Goal: Book appointment/travel/reservation

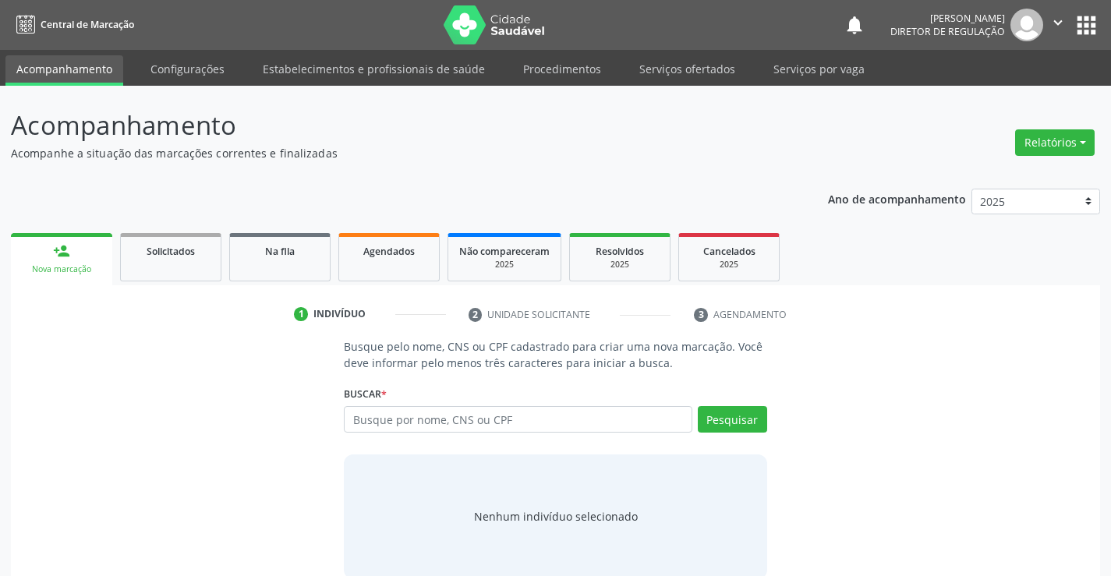
click at [504, 418] on input "text" at bounding box center [518, 419] width 348 height 27
click at [414, 419] on input "700008574878501" at bounding box center [518, 419] width 348 height 27
type input "700008574978501"
click at [711, 422] on button "Pesquisar" at bounding box center [732, 419] width 69 height 27
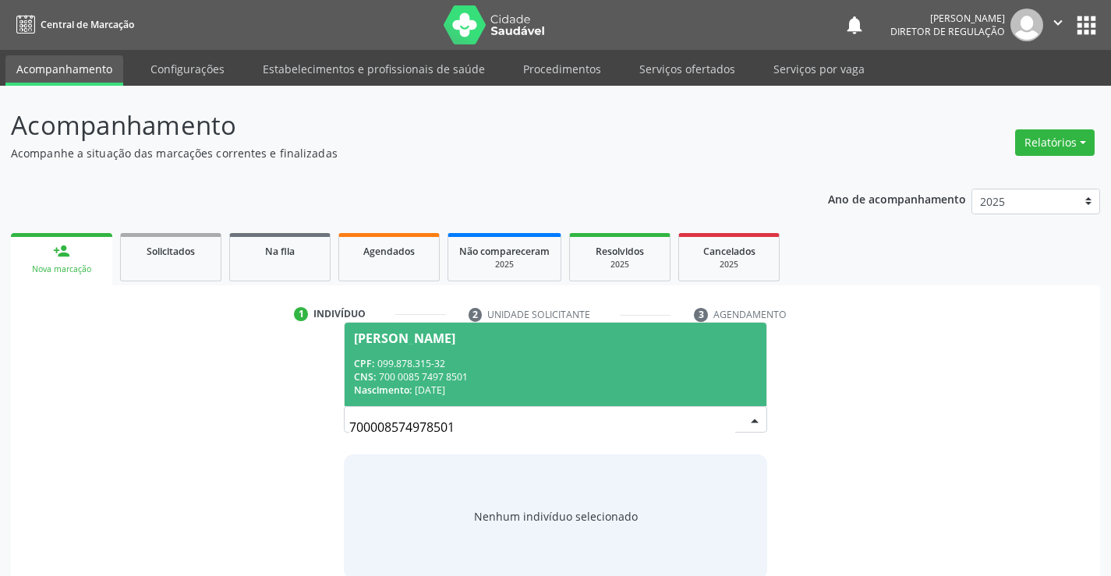
click at [536, 382] on div "CNS: 700 0085 7497 8501" at bounding box center [555, 376] width 402 height 13
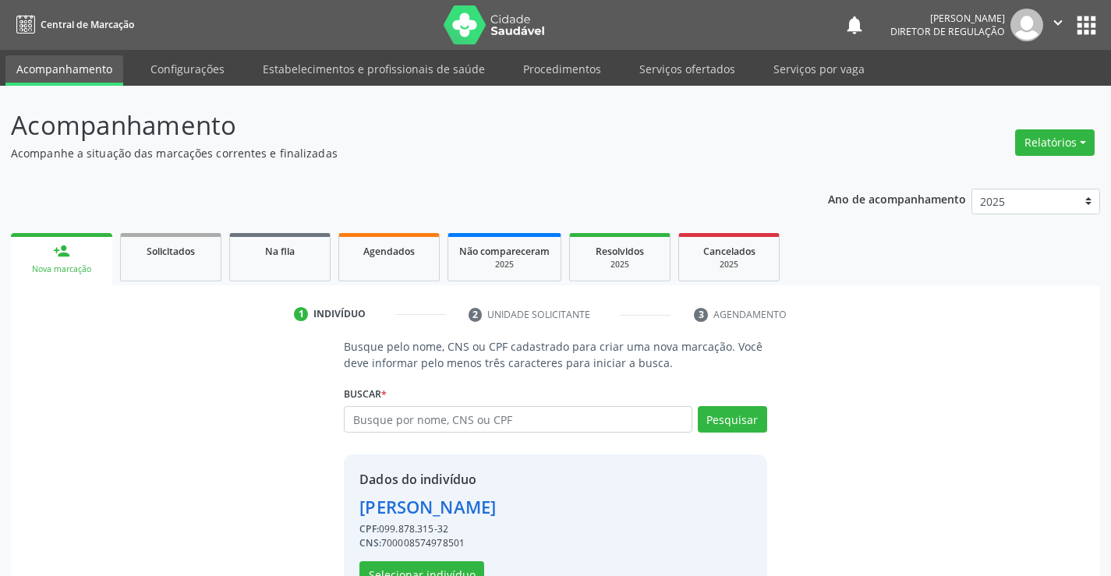
scroll to position [49, 0]
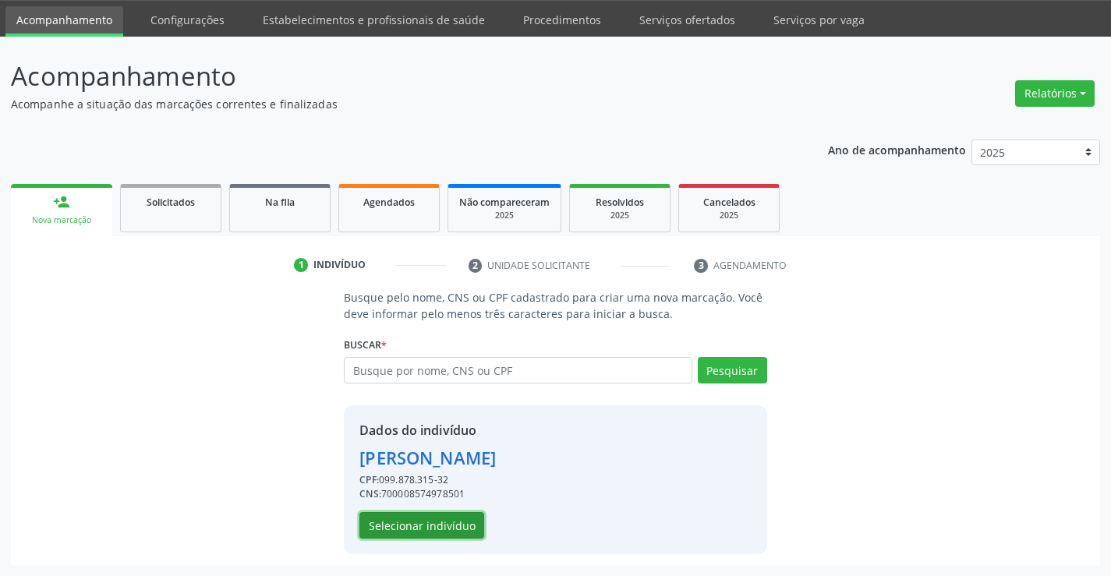
click at [426, 525] on button "Selecionar indivíduo" at bounding box center [421, 525] width 125 height 27
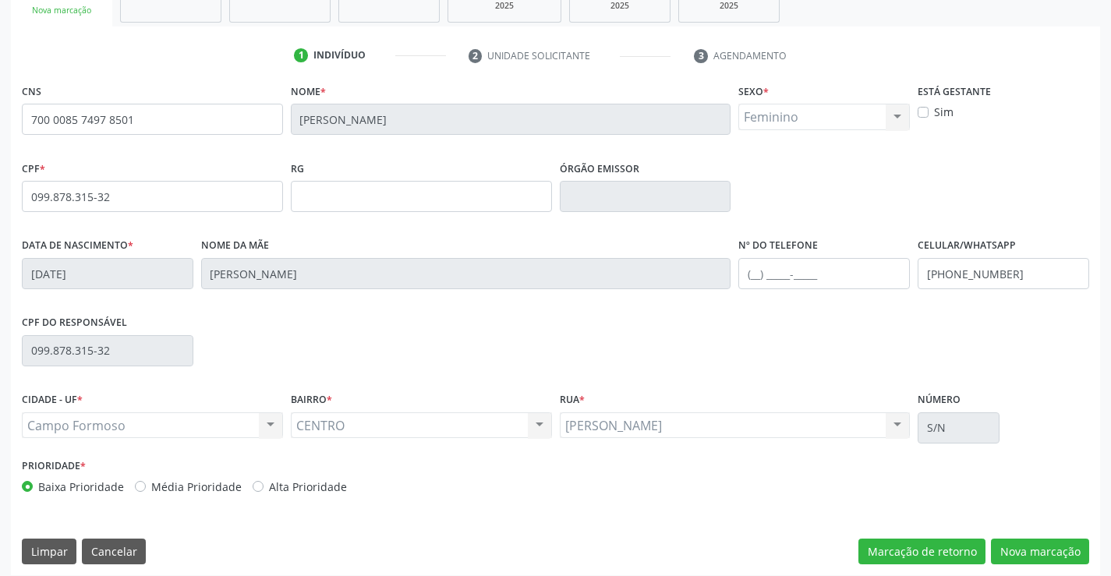
scroll to position [269, 0]
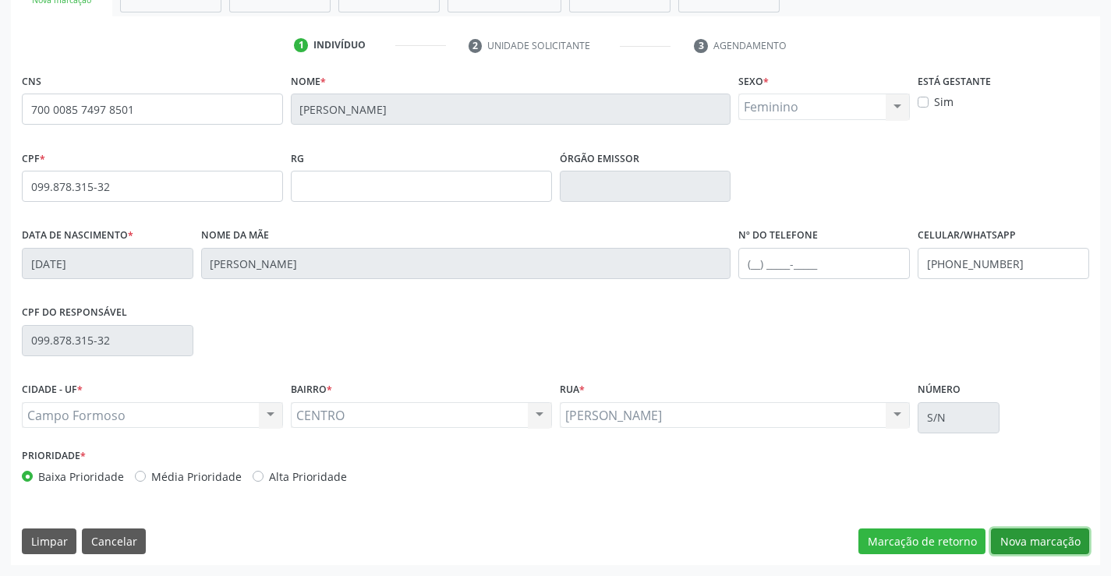
click at [1038, 538] on button "Nova marcação" at bounding box center [1040, 542] width 98 height 27
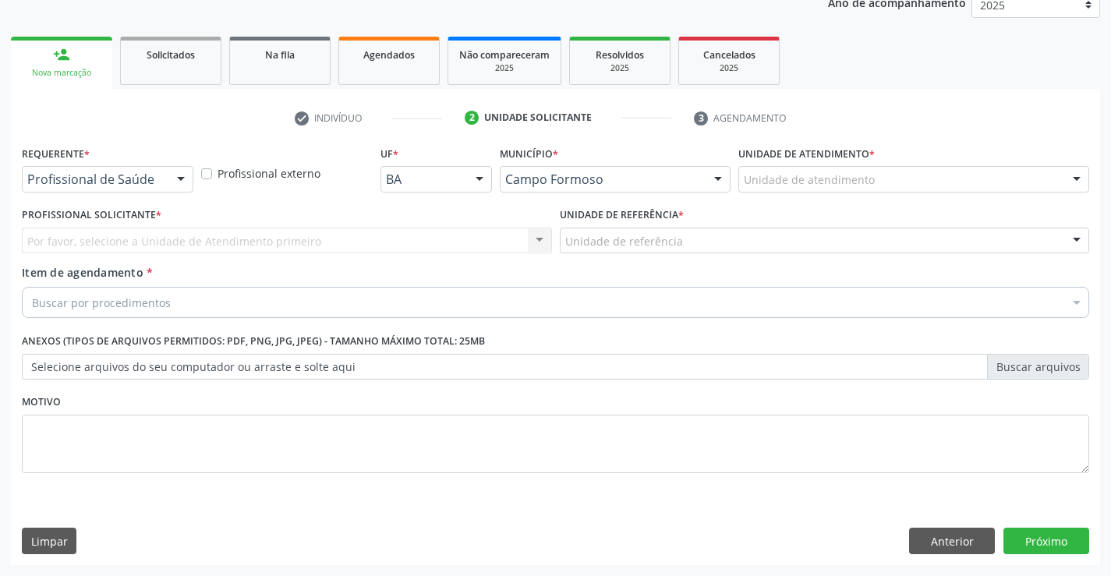
scroll to position [196, 0]
click at [184, 171] on div at bounding box center [180, 180] width 23 height 27
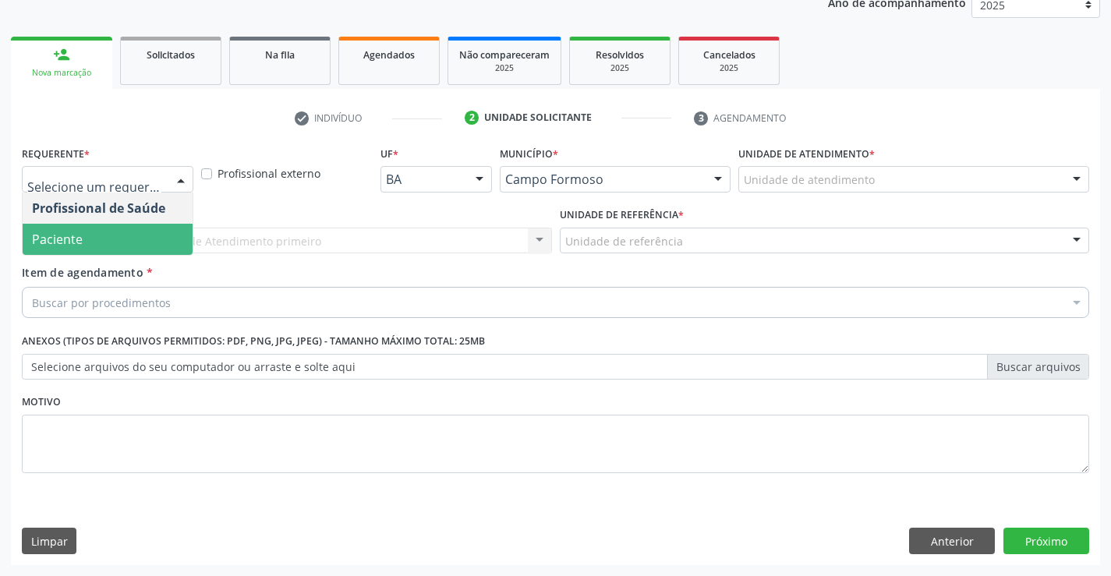
click at [184, 243] on span "Paciente" at bounding box center [108, 239] width 170 height 31
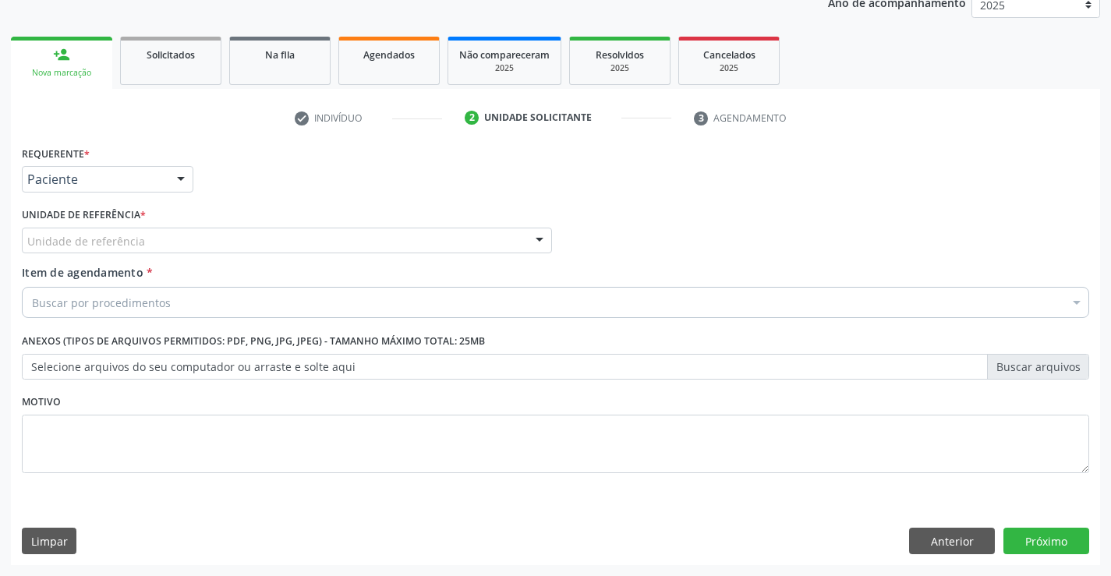
click at [411, 242] on div "Unidade de referência" at bounding box center [287, 241] width 530 height 27
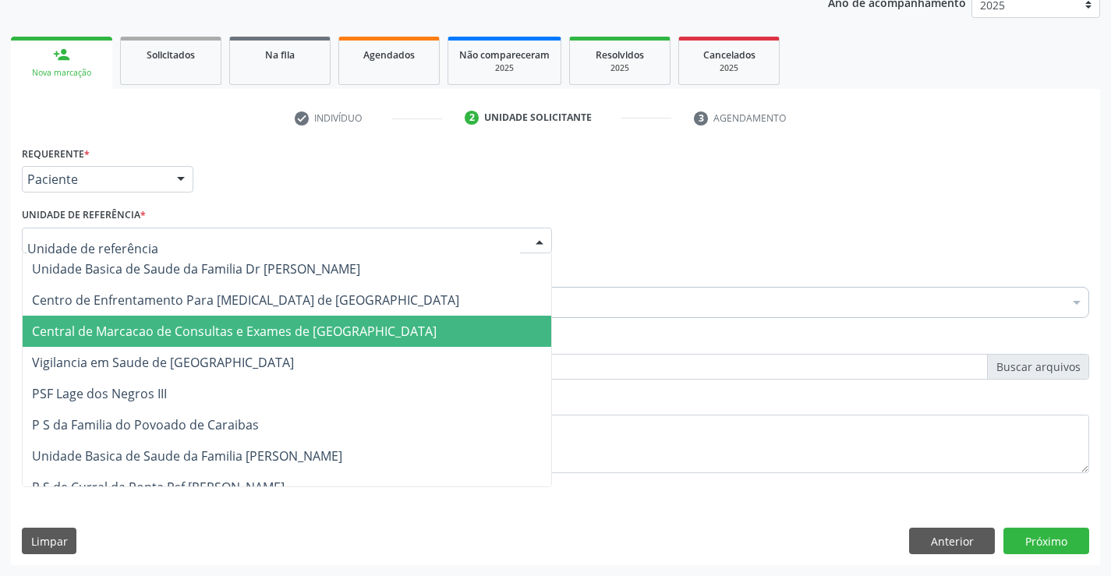
click at [412, 319] on span "Central de Marcacao de Consultas e Exames de [GEOGRAPHIC_DATA]" at bounding box center [287, 331] width 529 height 31
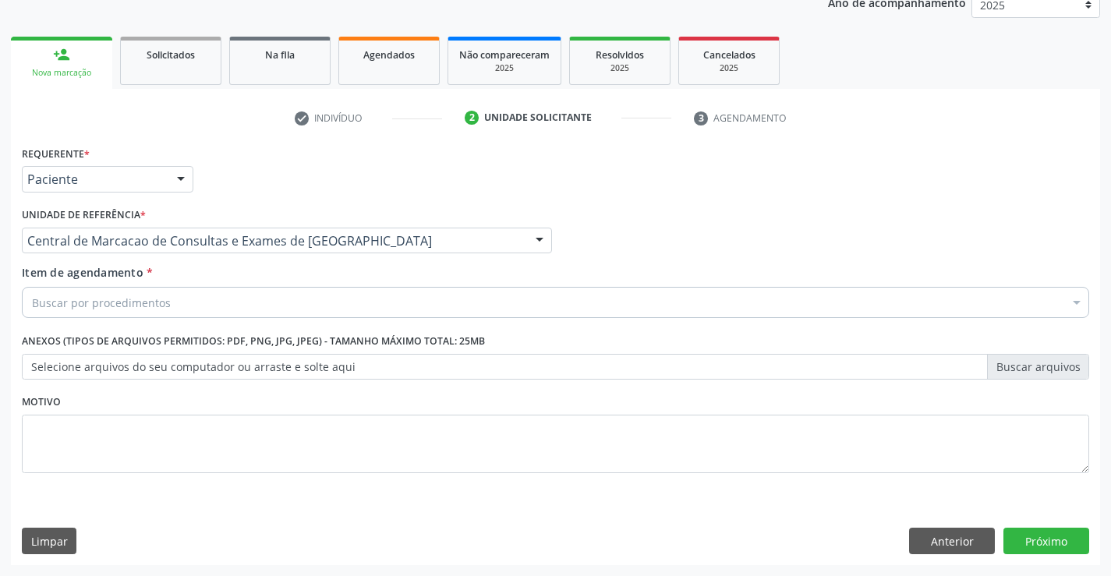
click at [457, 314] on div "Buscar por procedimentos" at bounding box center [555, 302] width 1067 height 31
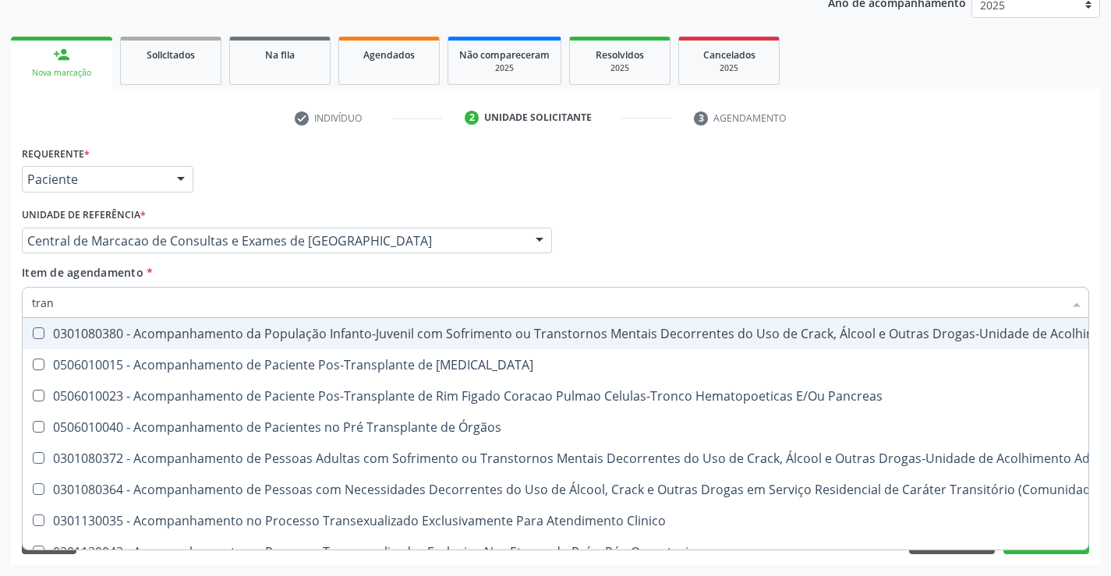
type input "TRANSVA"
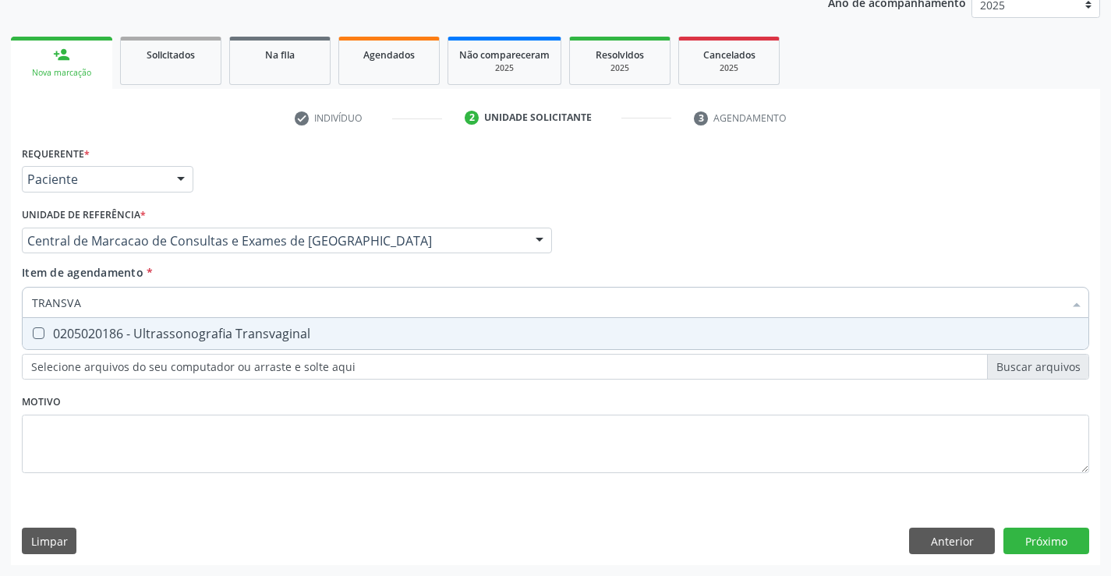
click at [410, 336] on div "0205020186 - Ultrassonografia Transvaginal" at bounding box center [555, 333] width 1047 height 12
checkbox Transvaginal "true"
click at [765, 203] on div "Profissional Solicitante Por favor, selecione a Unidade de Atendimento primeiro…" at bounding box center [555, 233] width 1075 height 61
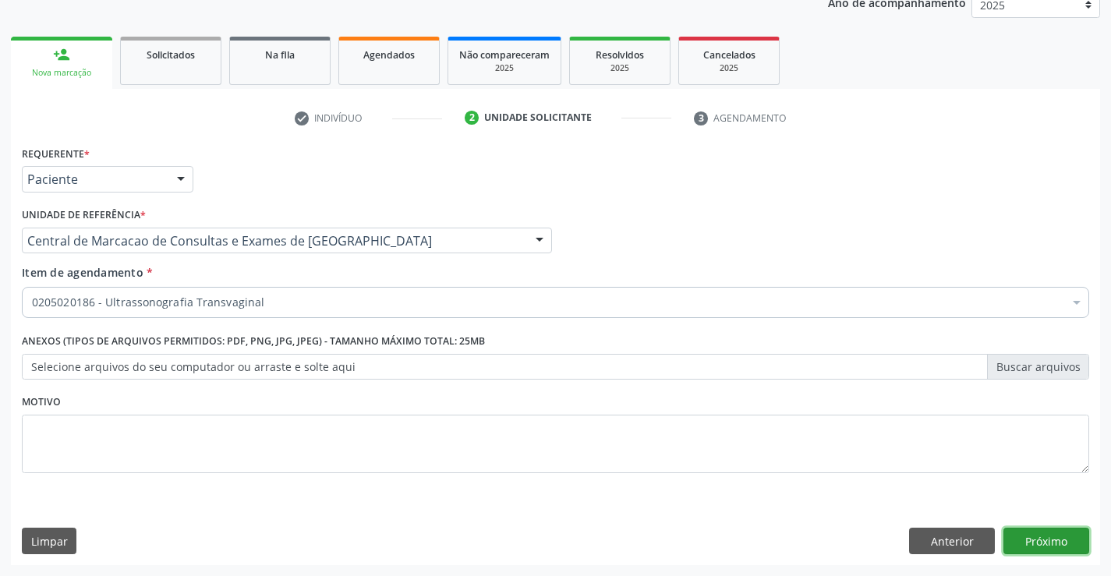
click at [1025, 550] on button "Próximo" at bounding box center [1046, 541] width 86 height 27
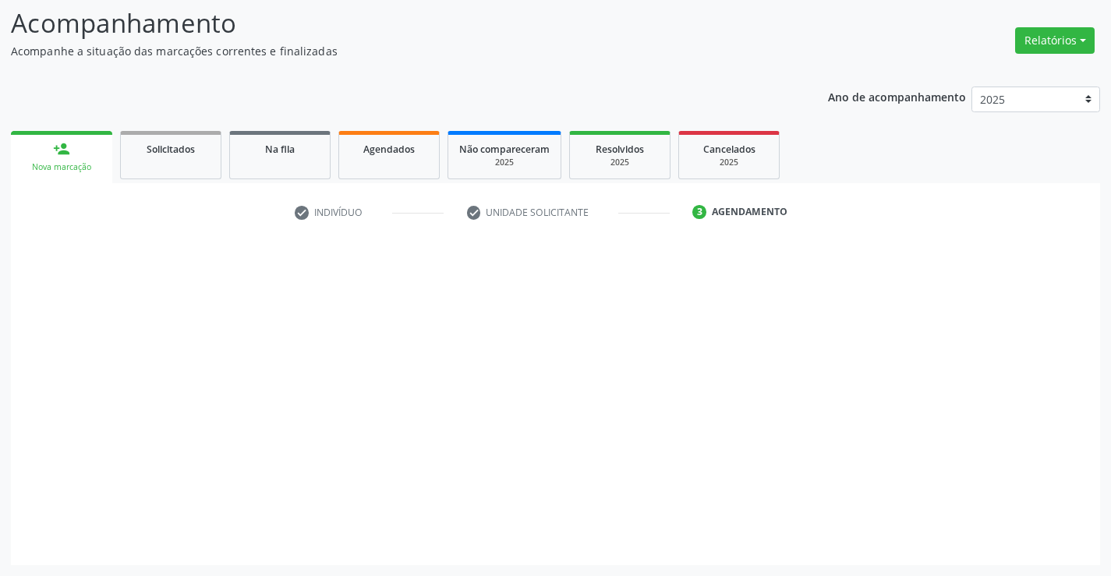
scroll to position [102, 0]
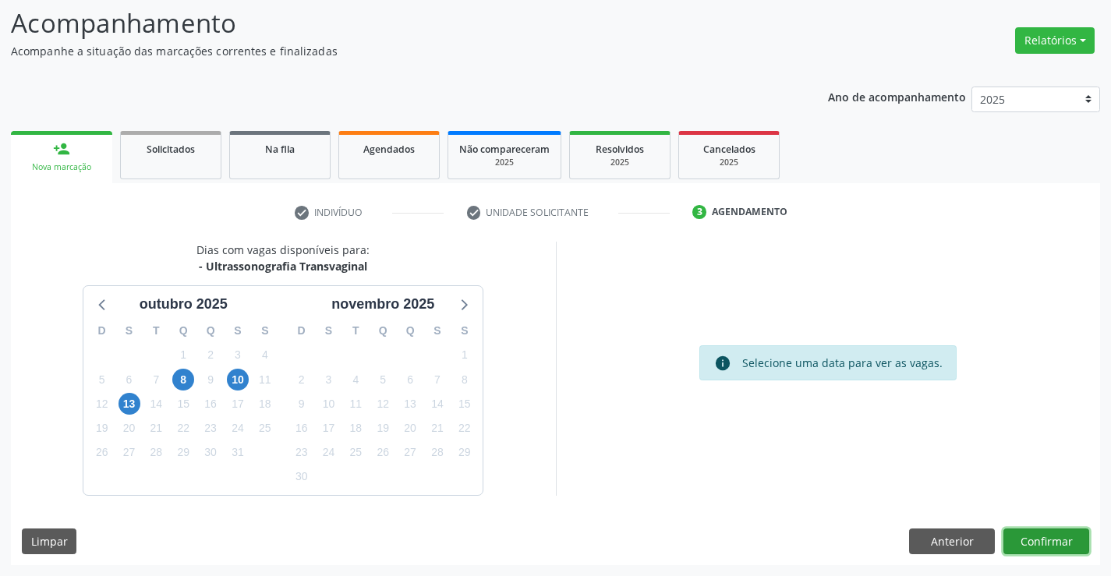
click at [1023, 537] on button "Confirmar" at bounding box center [1046, 542] width 86 height 27
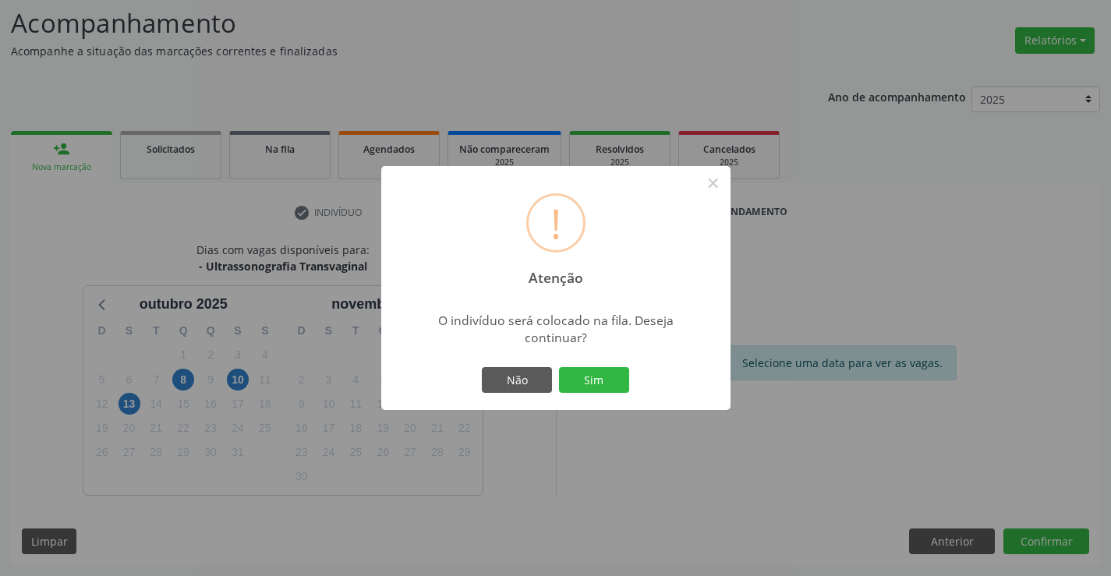
click at [603, 365] on div "Não Sim" at bounding box center [556, 380] width 154 height 33
click at [590, 373] on button "Sim" at bounding box center [594, 380] width 70 height 27
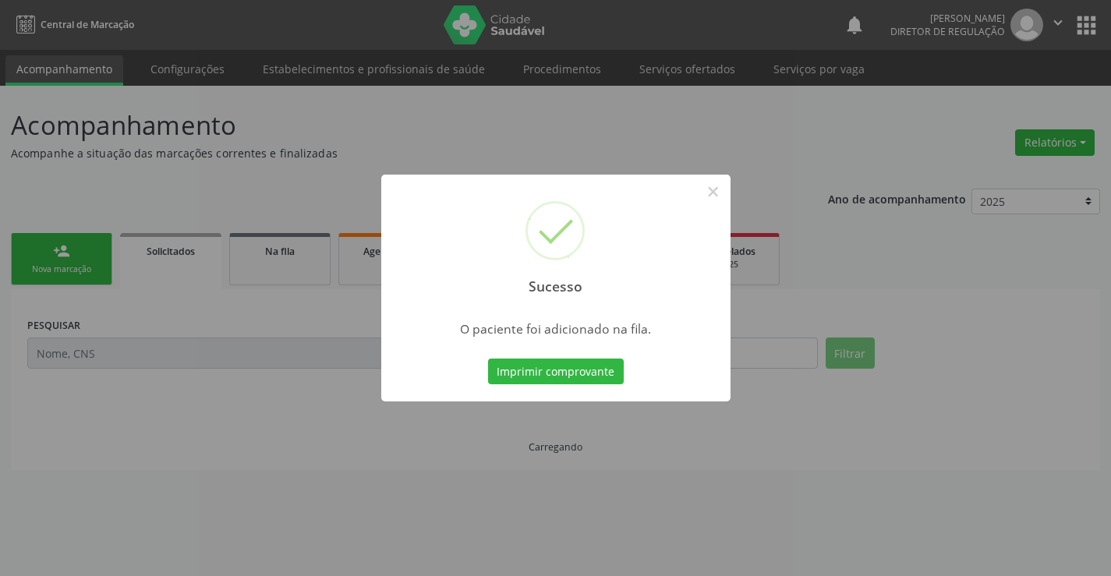
scroll to position [0, 0]
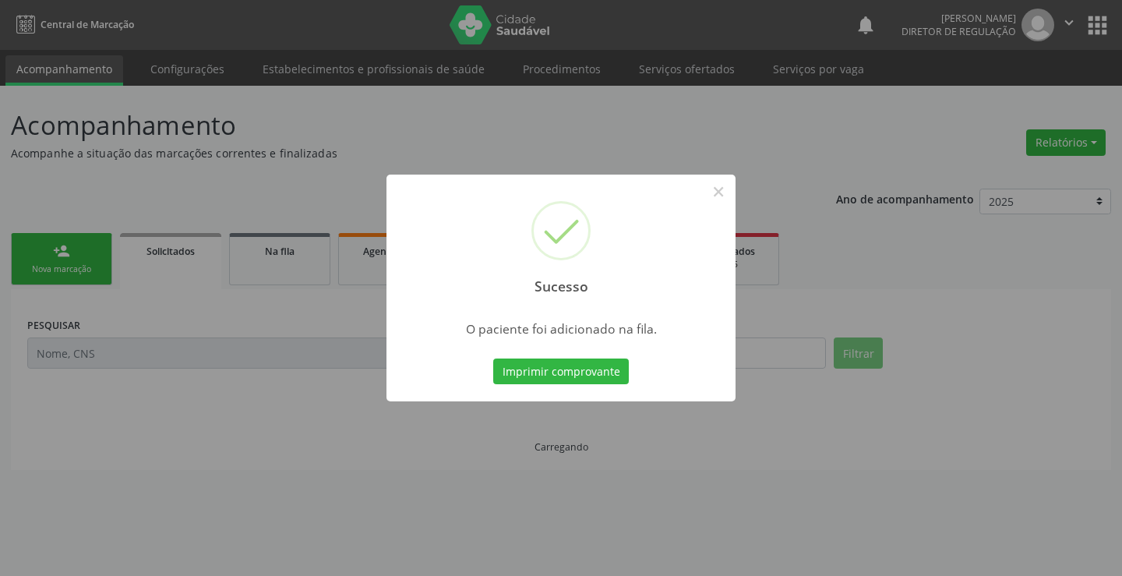
click at [493, 359] on button "Imprimir comprovante" at bounding box center [561, 372] width 136 height 27
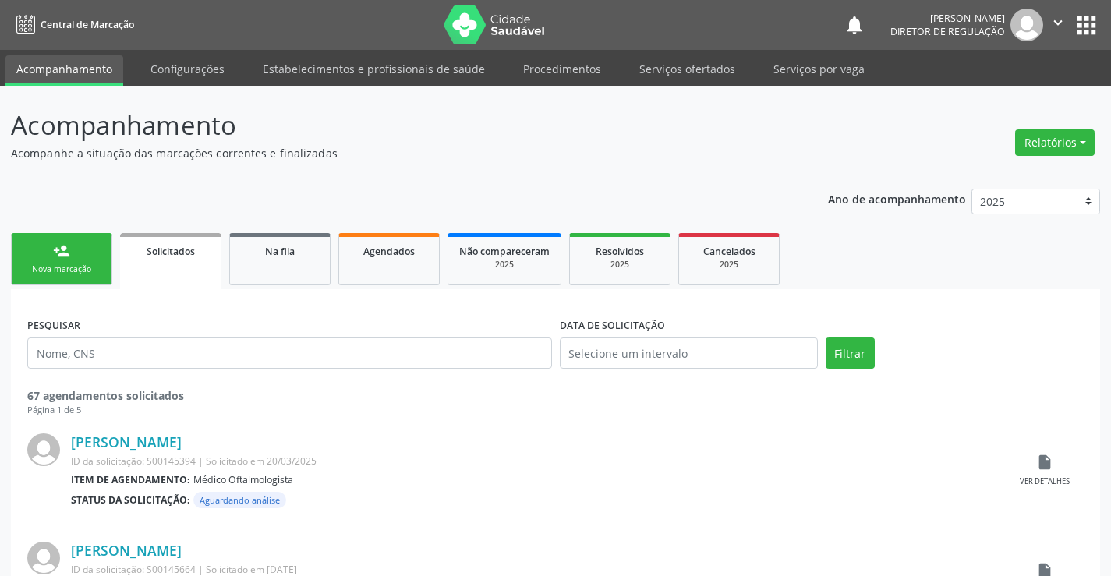
click at [67, 244] on div "person_add" at bounding box center [61, 250] width 17 height 17
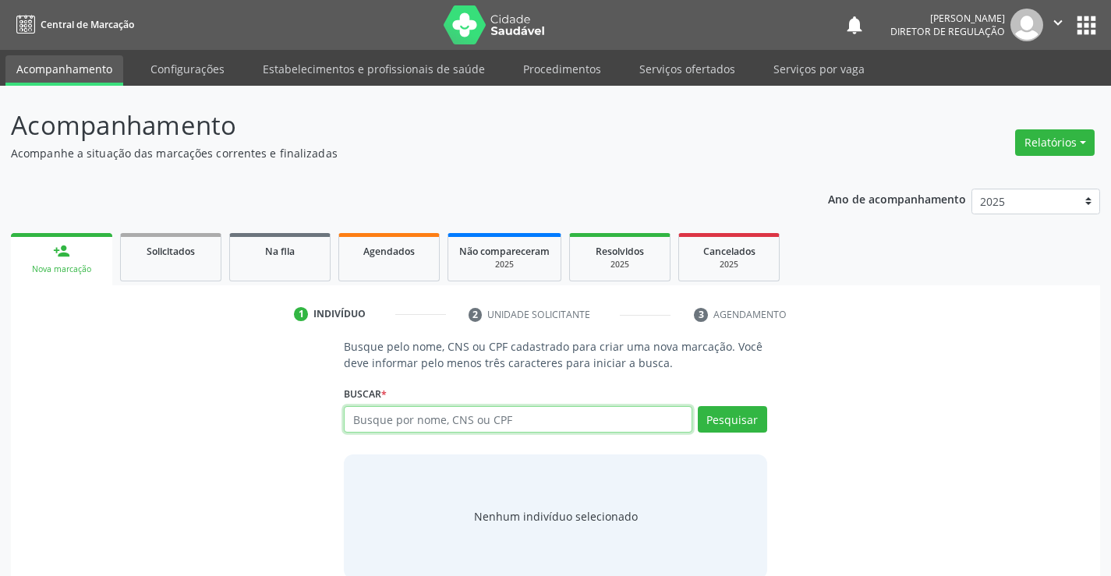
click at [391, 416] on input "text" at bounding box center [518, 419] width 348 height 27
click at [381, 419] on input "70506005404453" at bounding box center [518, 419] width 348 height 27
click at [377, 420] on input "70506005404453" at bounding box center [518, 419] width 348 height 27
type input "705006005404453"
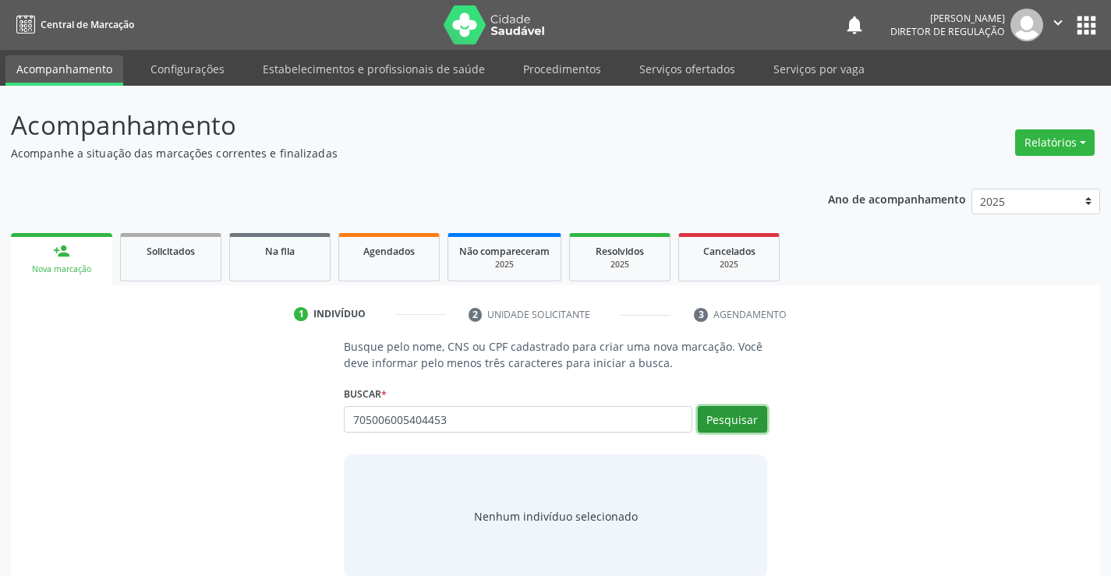
click at [746, 412] on button "Pesquisar" at bounding box center [732, 419] width 69 height 27
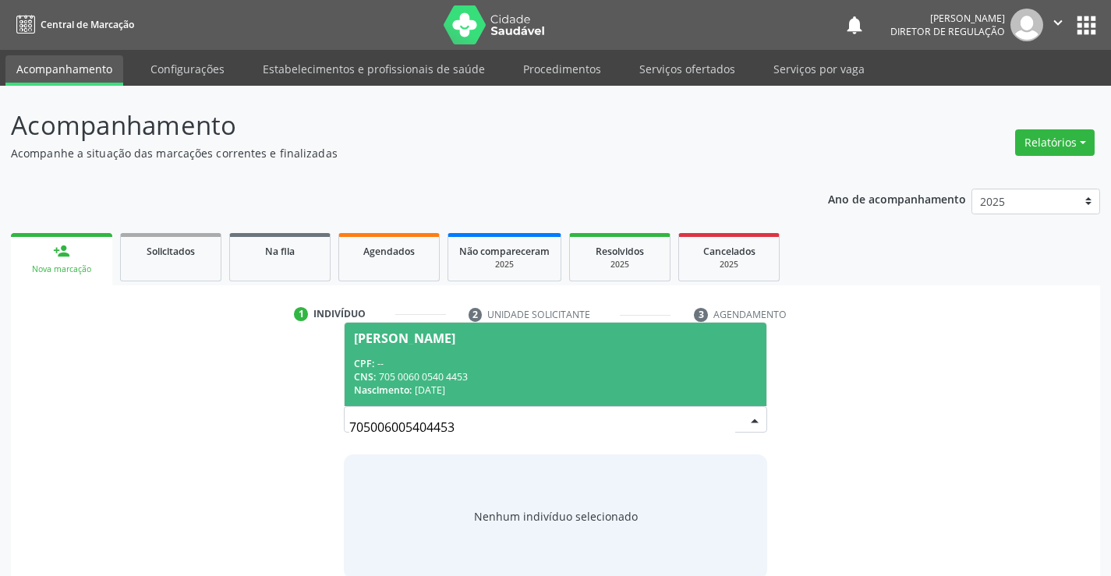
click at [475, 384] on div "Nascimento: 11/04/1948" at bounding box center [555, 390] width 402 height 13
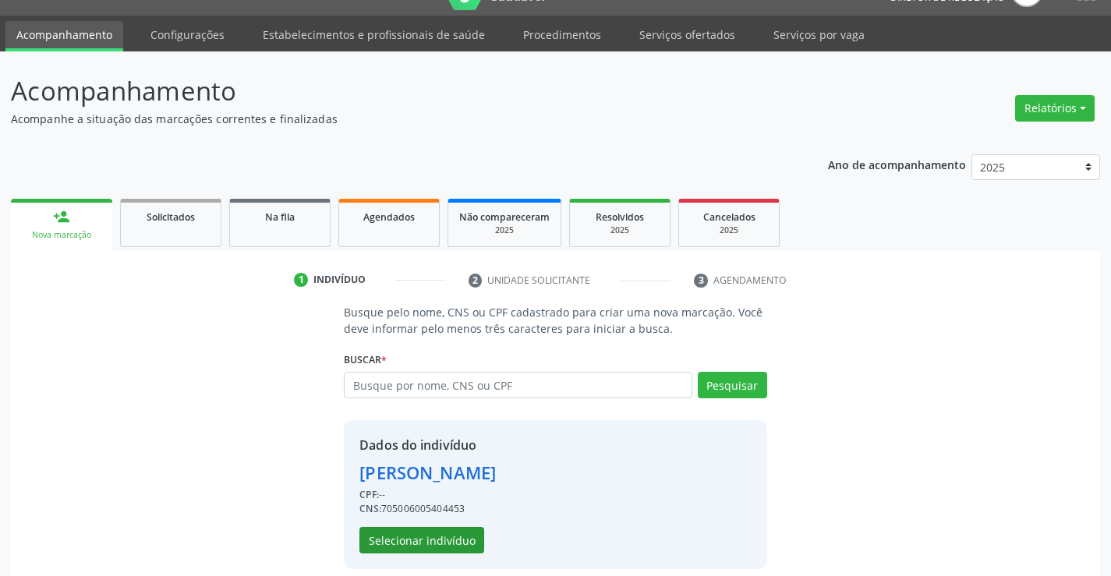
scroll to position [49, 0]
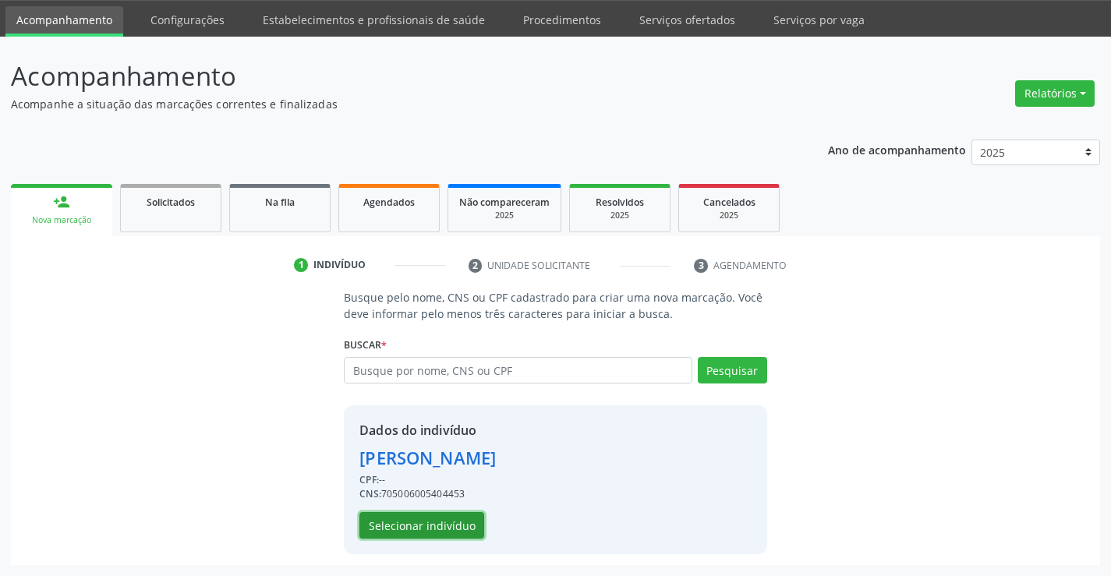
click at [465, 517] on button "Selecionar indivíduo" at bounding box center [421, 525] width 125 height 27
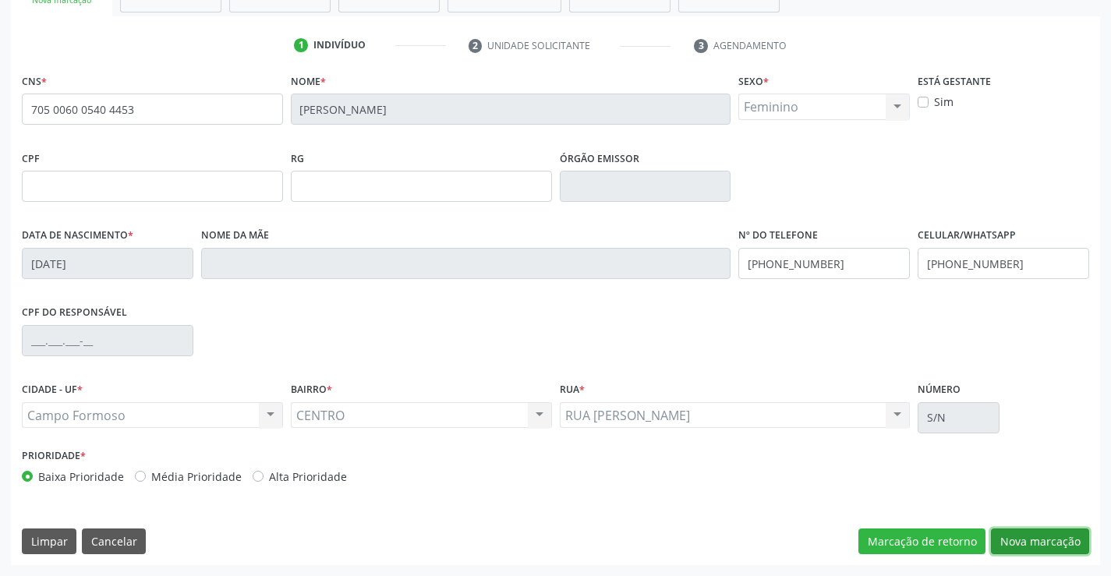
click at [1021, 541] on button "Nova marcação" at bounding box center [1040, 542] width 98 height 27
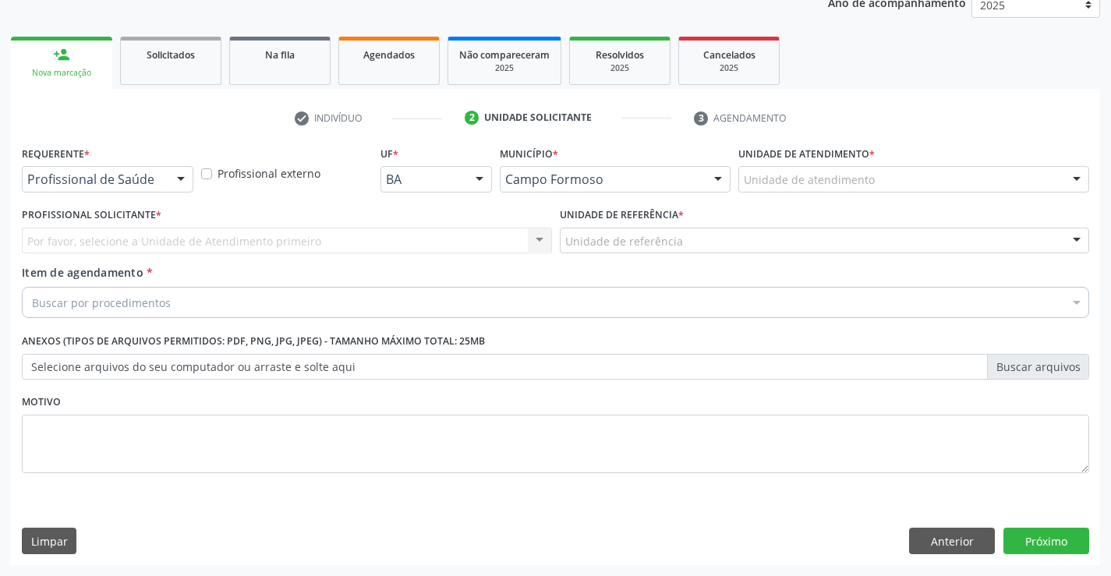
scroll to position [196, 0]
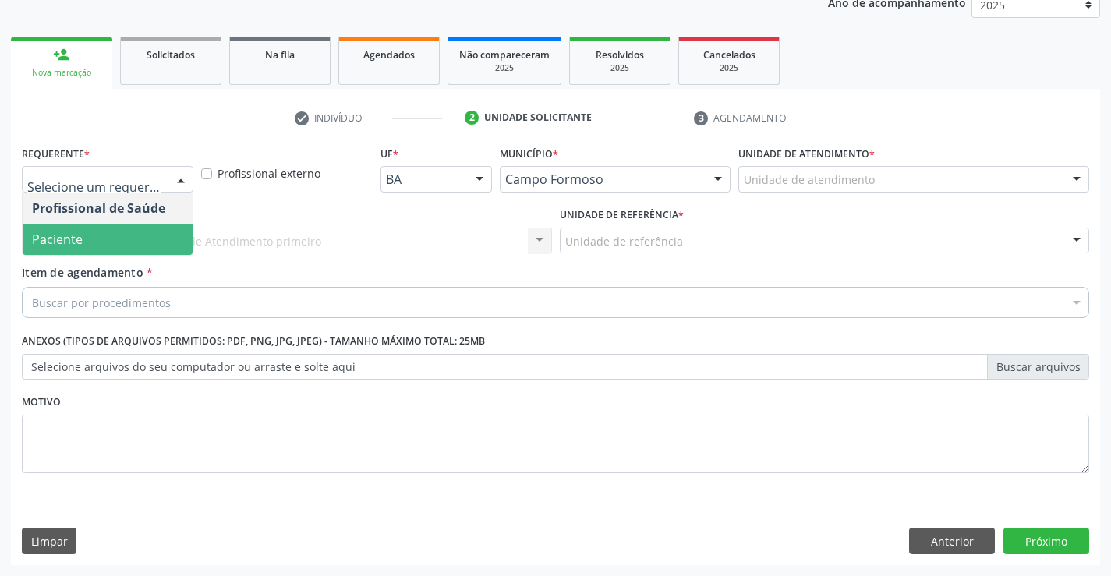
click at [121, 239] on span "Paciente" at bounding box center [108, 239] width 170 height 31
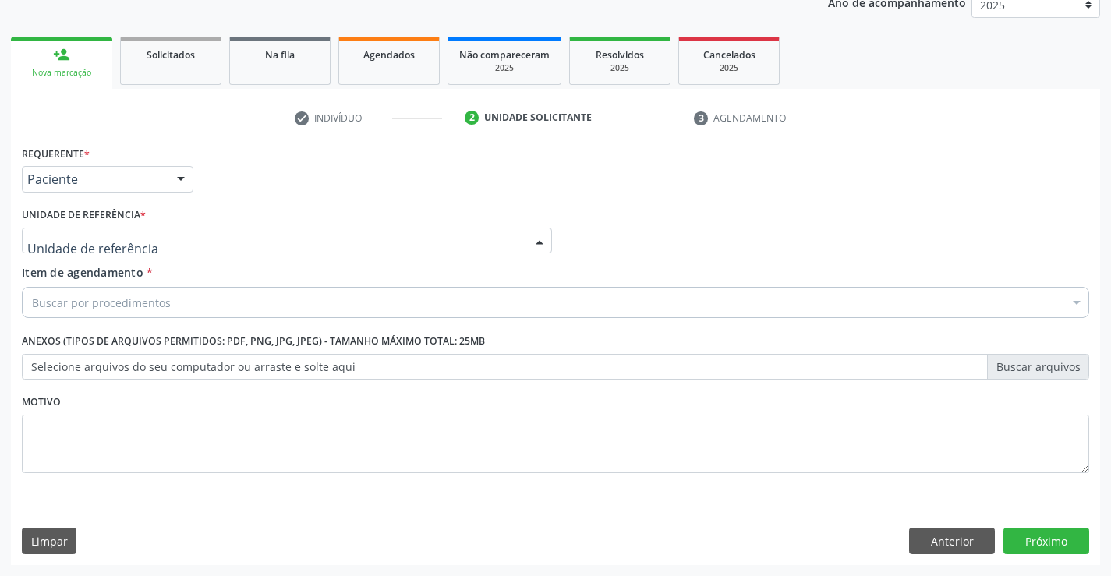
click at [289, 239] on div at bounding box center [287, 241] width 530 height 27
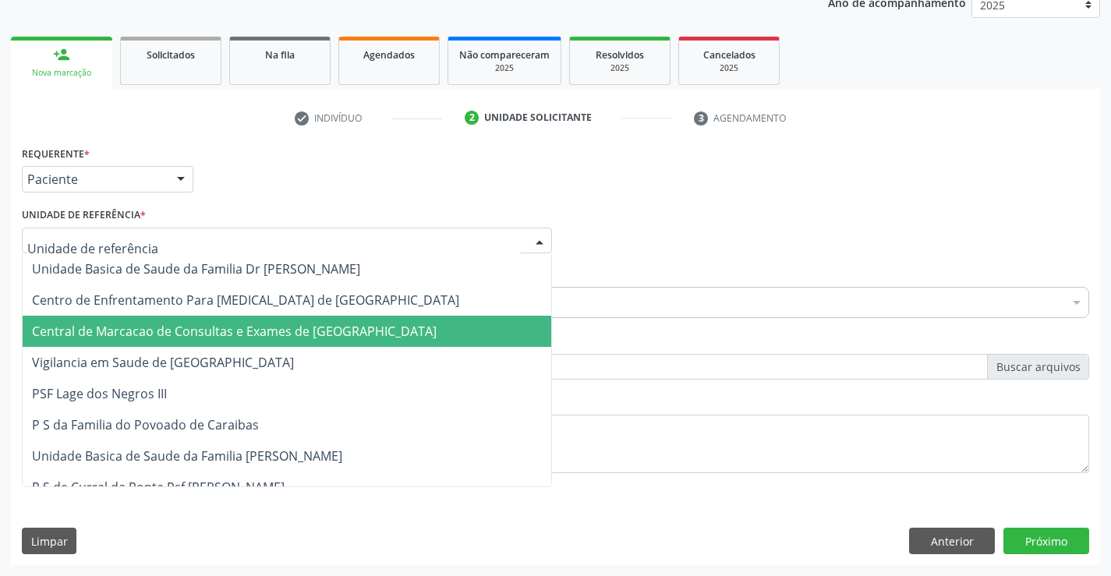
click at [279, 330] on span "Central de Marcacao de Consultas e Exames de [GEOGRAPHIC_DATA]" at bounding box center [234, 331] width 405 height 17
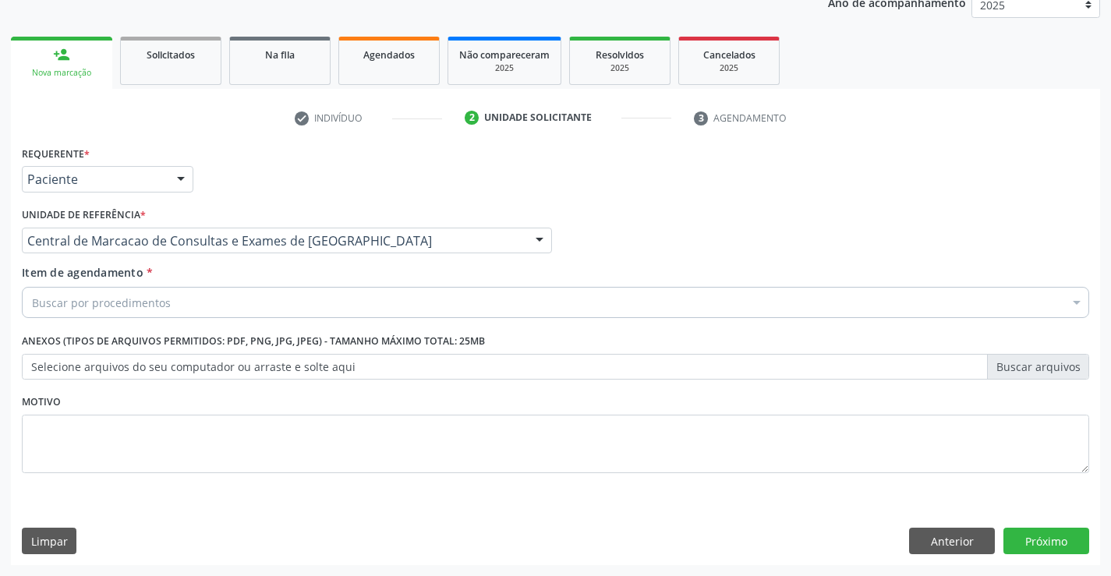
click at [339, 299] on div "Buscar por procedimentos" at bounding box center [555, 302] width 1067 height 31
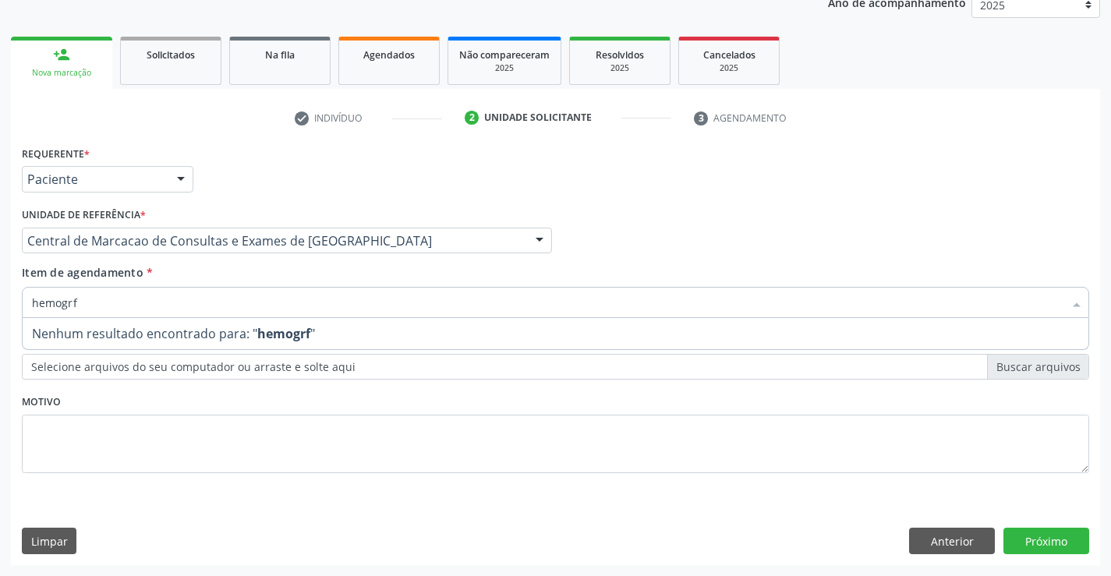
type input "hemogr"
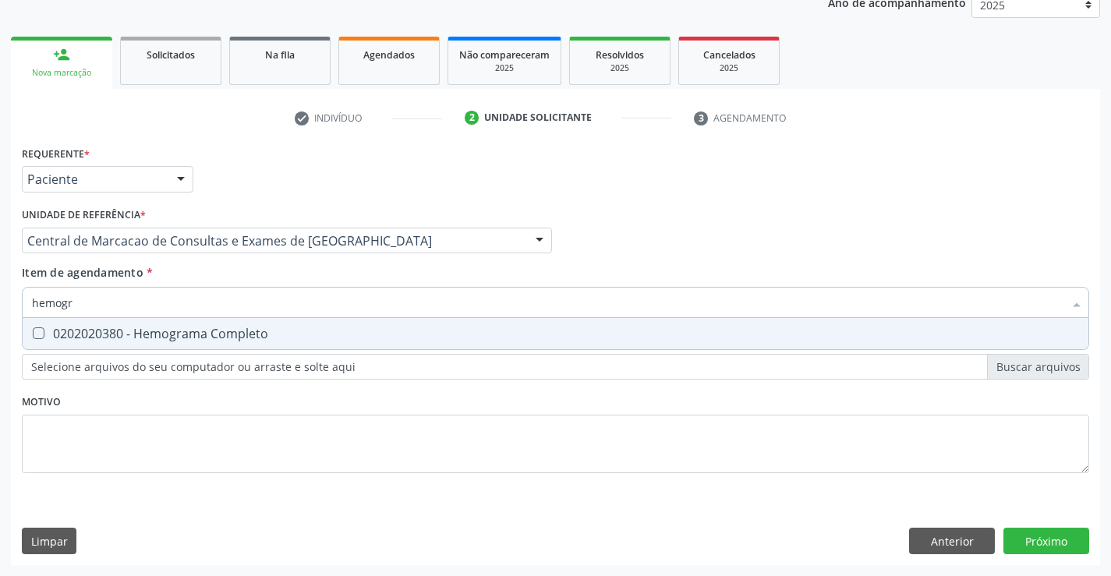
click at [234, 343] on span "0202020380 - Hemograma Completo" at bounding box center [556, 333] width 1066 height 31
checkbox Completo "true"
type input "hemogr"
click at [286, 277] on div "Item de agendamento * hemogr Desfazer seleção 0202020380 - Hemograma Completo N…" at bounding box center [555, 288] width 1067 height 49
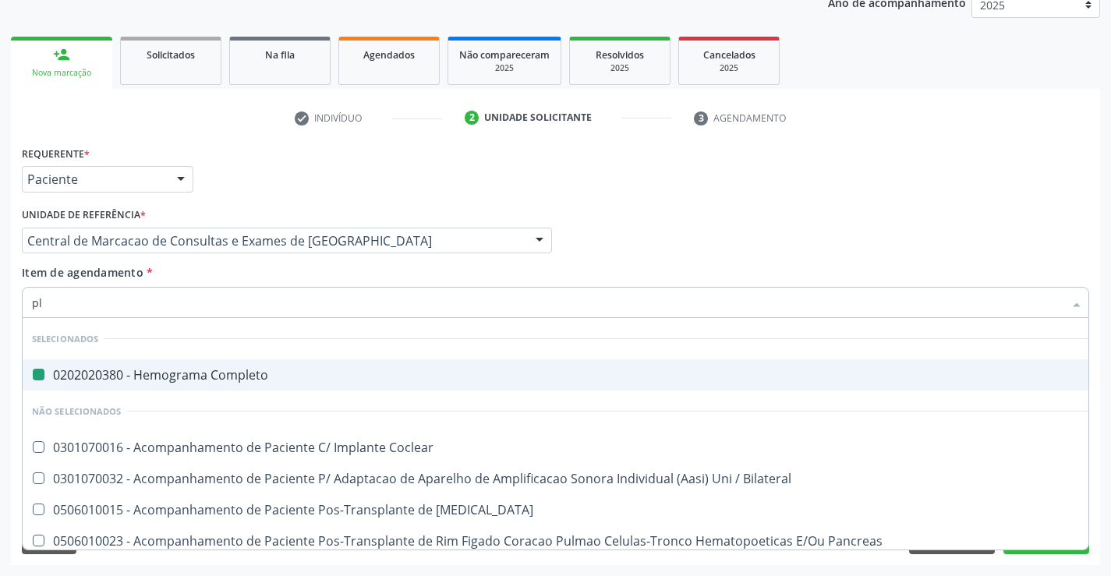
type input "pla"
checkbox Completo "false"
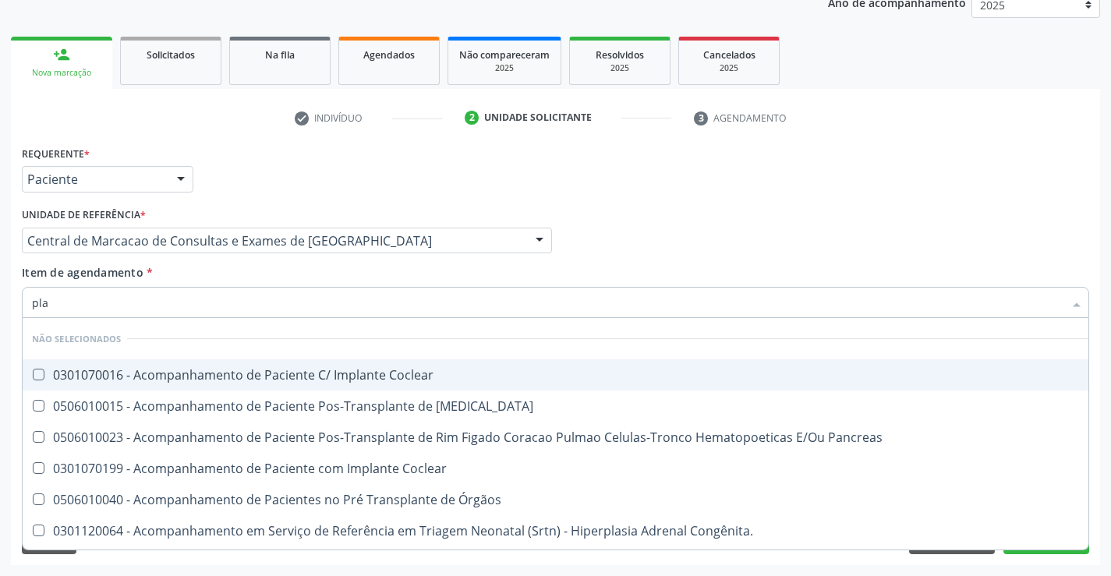
type input "plaq"
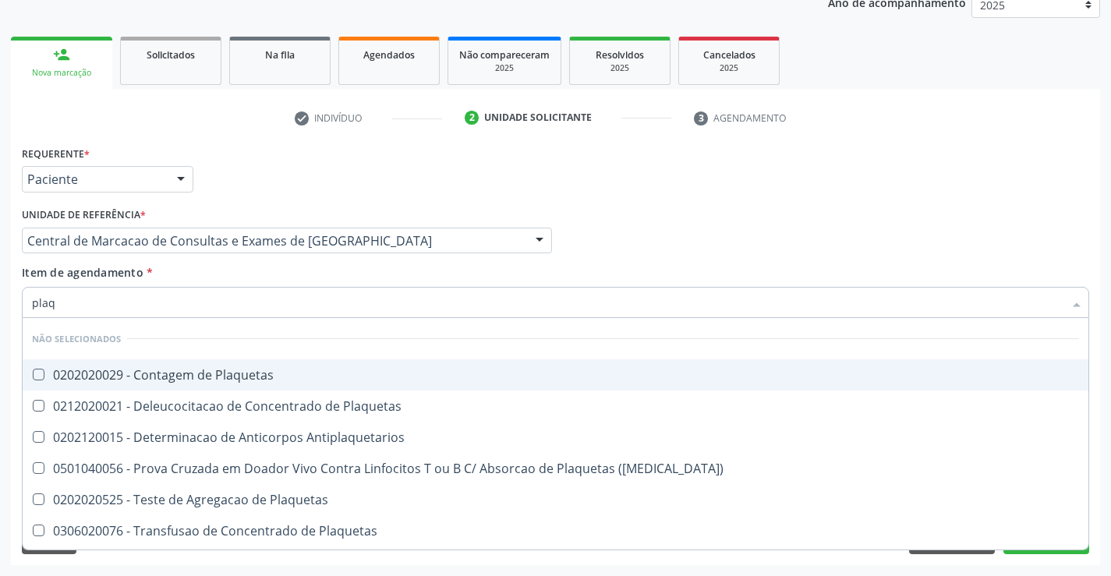
click at [239, 385] on span "0202020029 - Contagem de Plaquetas" at bounding box center [556, 374] width 1066 height 31
checkbox Plaquetas "true"
click at [220, 277] on div "Item de agendamento * plaq Desfazer seleção Não selecionados 0202020029 - Conta…" at bounding box center [555, 288] width 1067 height 49
checkbox Plaquetas "true"
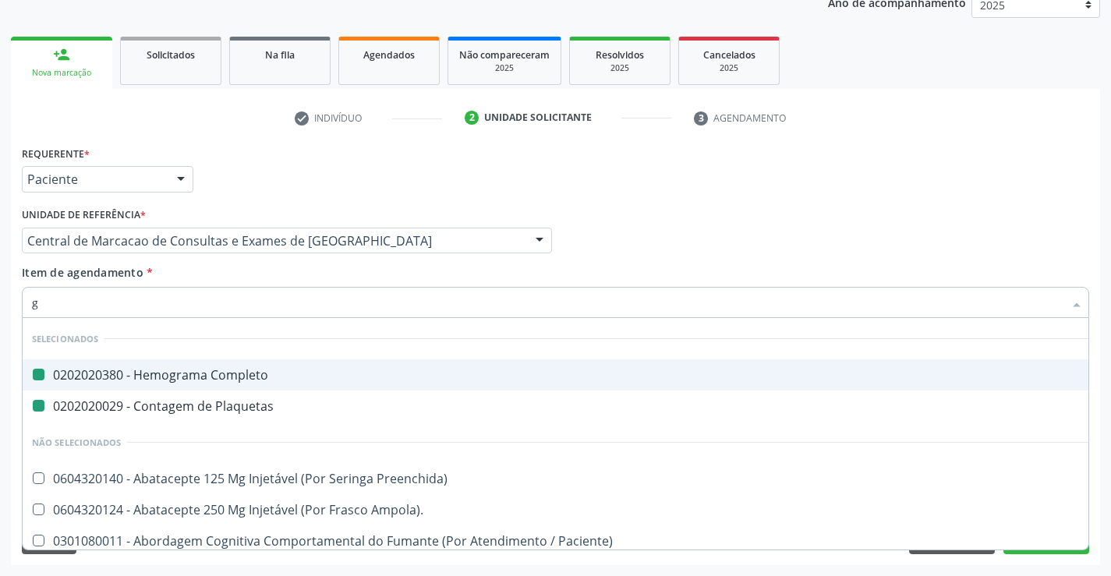
type input "gl"
checkbox Completo "false"
checkbox Plaquetas "false"
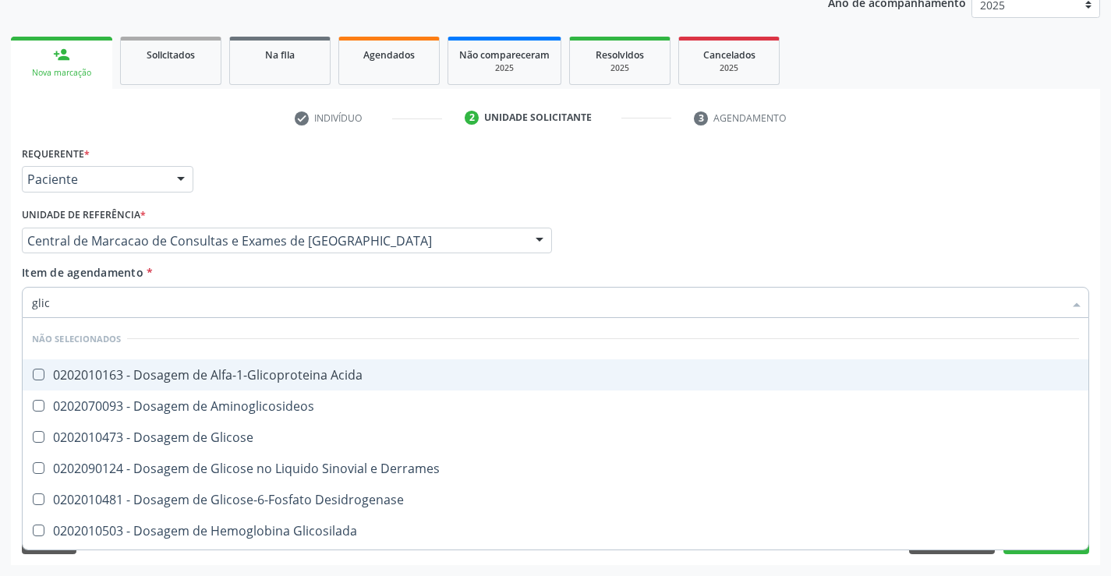
type input "glico"
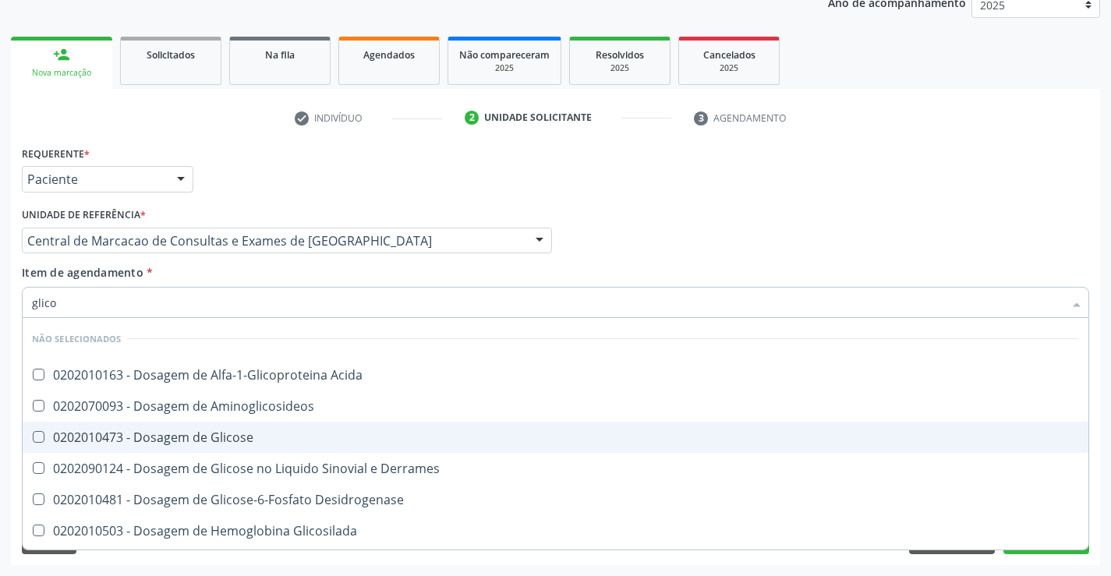
click at [226, 437] on div "0202010473 - Dosagem de Glicose" at bounding box center [555, 437] width 1047 height 12
checkbox Glicose "true"
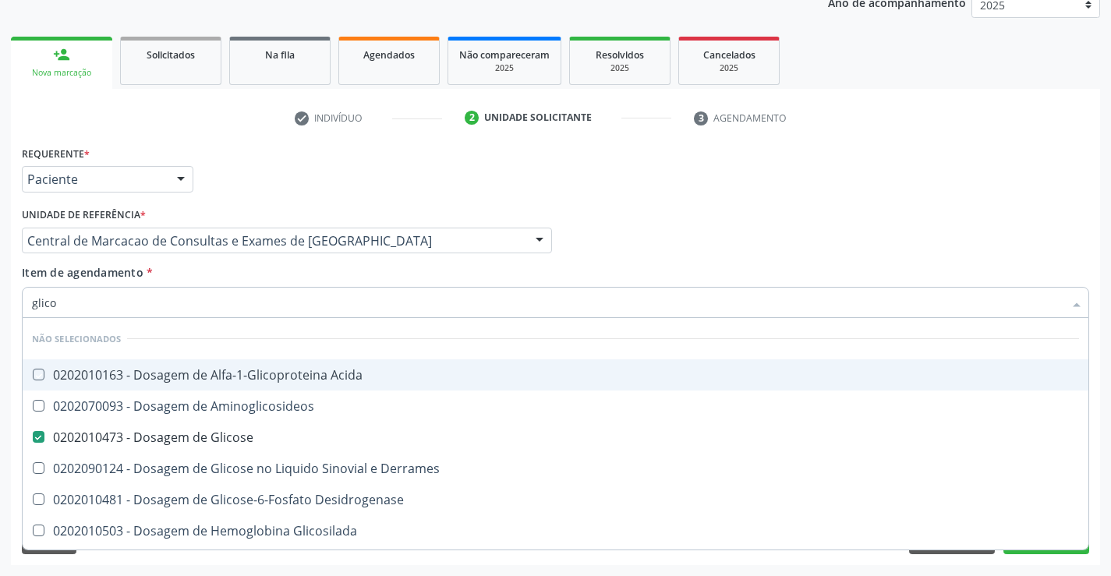
click at [247, 278] on div "Item de agendamento * glico Desfazer seleção Não selecionados 0202010163 - Dosa…" at bounding box center [555, 288] width 1067 height 49
checkbox Acida "true"
checkbox Aminoglicosideos "true"
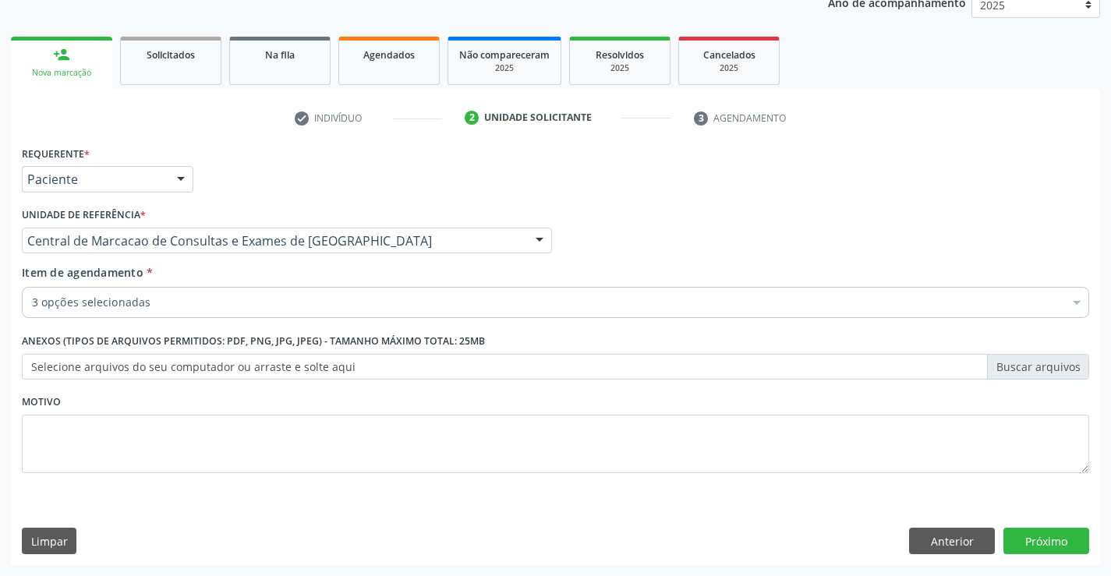
click at [233, 313] on div "3 opções selecionadas" at bounding box center [555, 302] width 1067 height 31
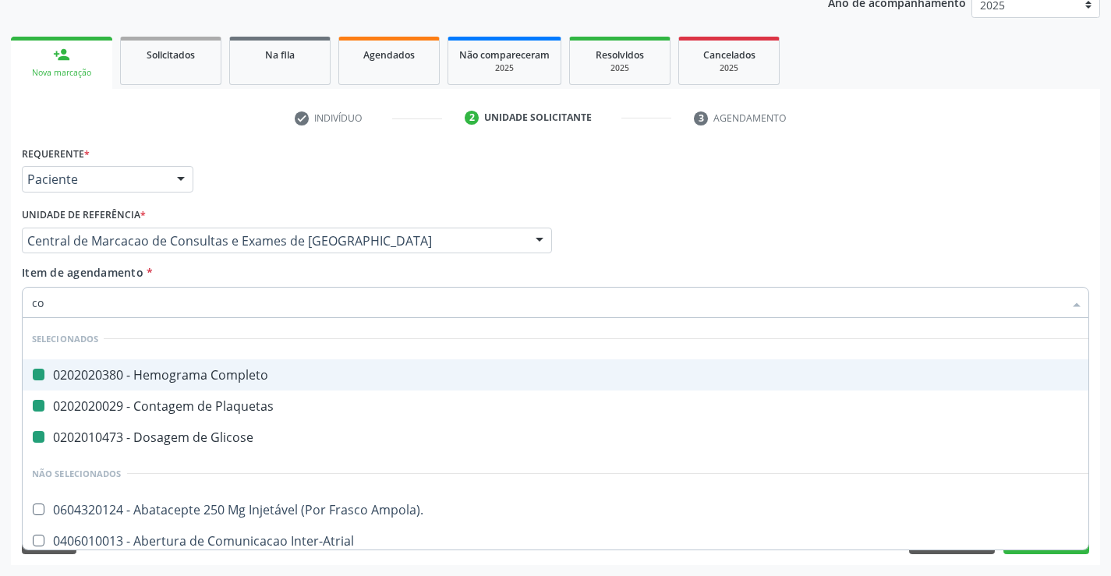
type input "col"
checkbox Completo "false"
checkbox Plaquetas "false"
checkbox Glicose "false"
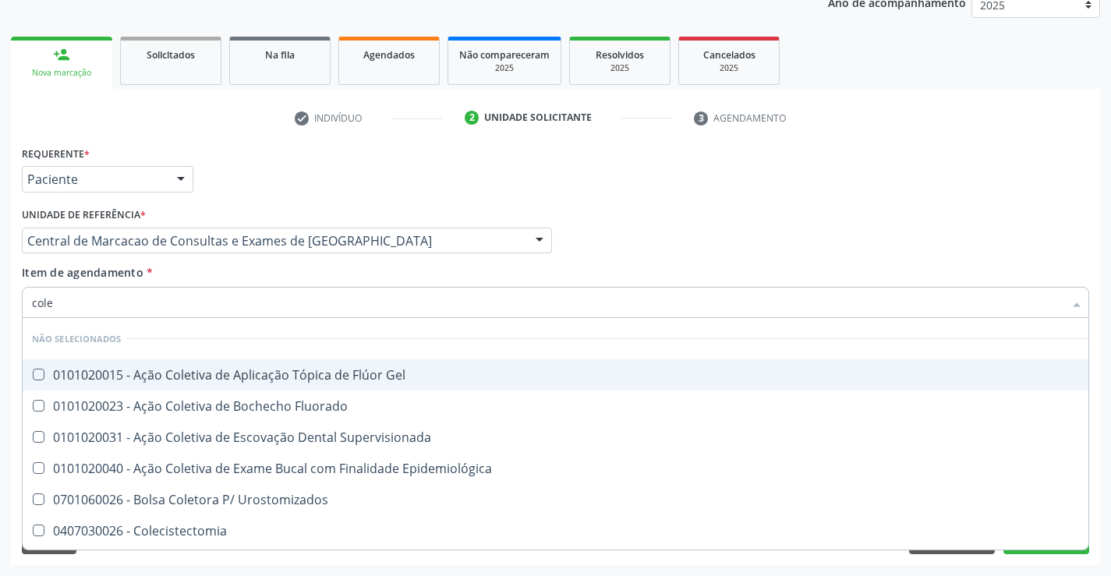
type input "coles"
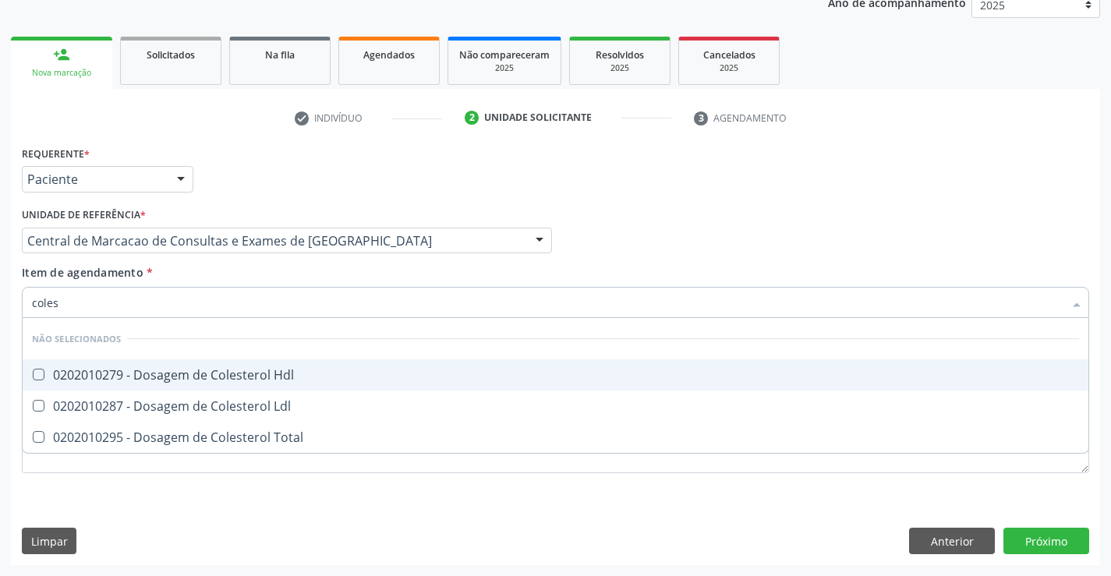
click at [233, 381] on div "0202010279 - Dosagem de Colesterol Hdl" at bounding box center [555, 375] width 1047 height 12
checkbox Hdl "true"
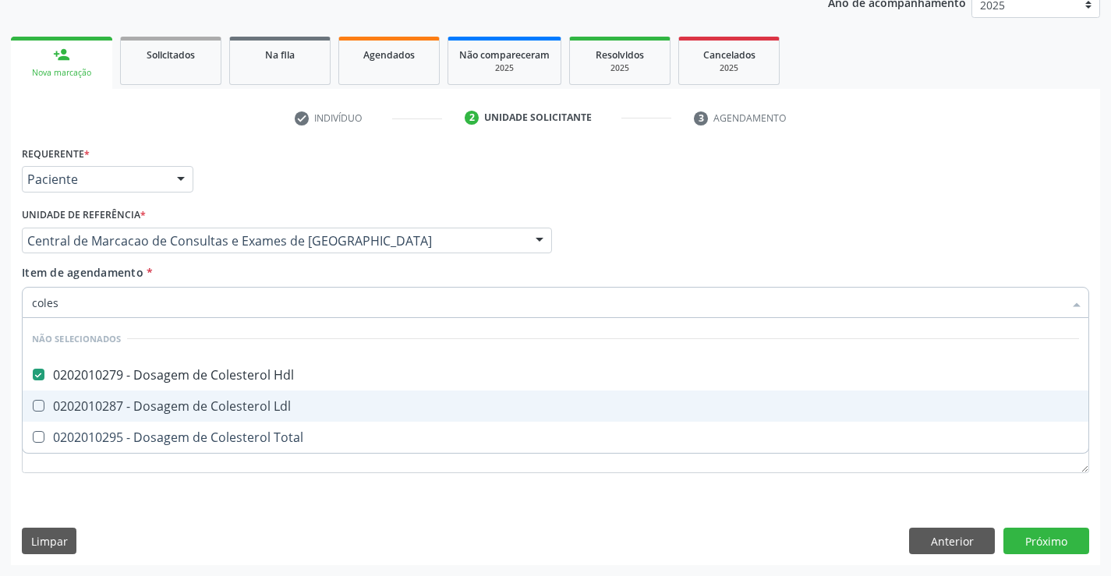
click at [234, 401] on div "0202010287 - Dosagem de Colesterol Ldl" at bounding box center [555, 406] width 1047 height 12
checkbox Ldl "true"
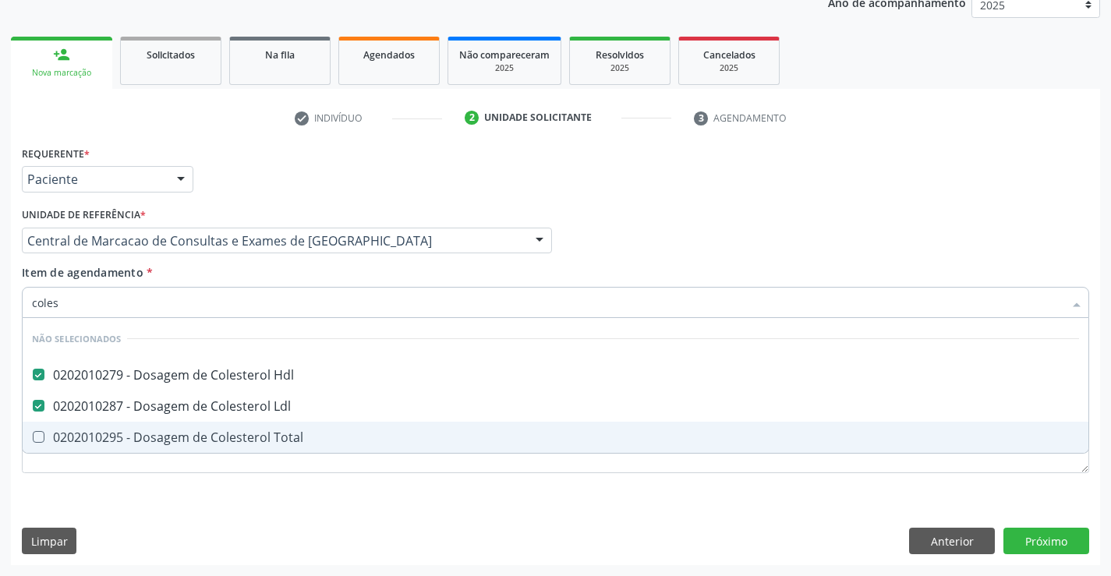
click at [248, 431] on div "0202010295 - Dosagem de Colesterol Total" at bounding box center [555, 437] width 1047 height 12
checkbox Total "true"
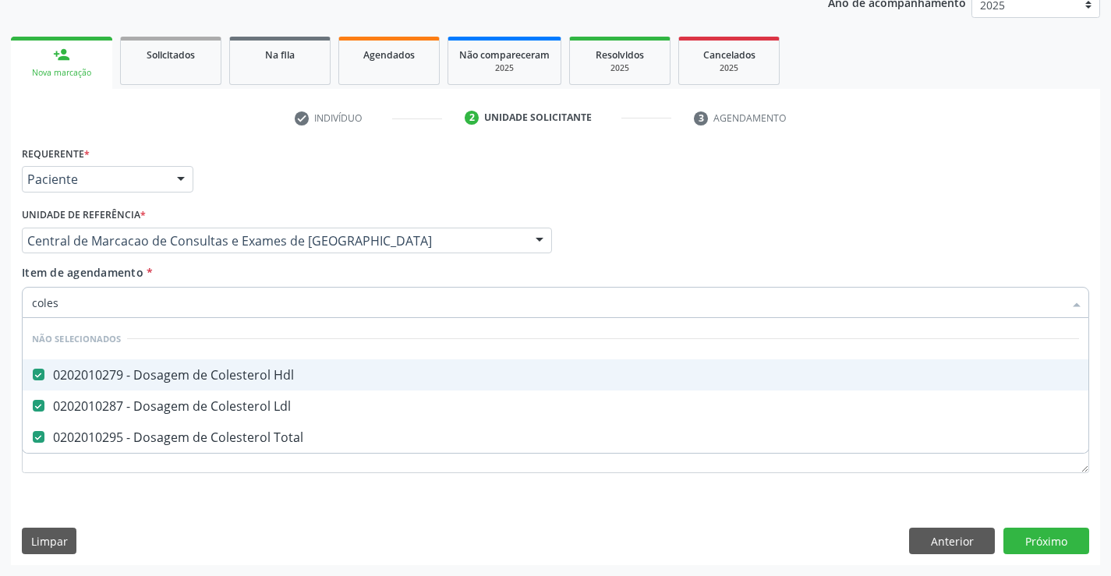
click at [291, 267] on div "Item de agendamento * coles Desfazer seleção Não selecionados 0202010279 - Dosa…" at bounding box center [555, 288] width 1067 height 49
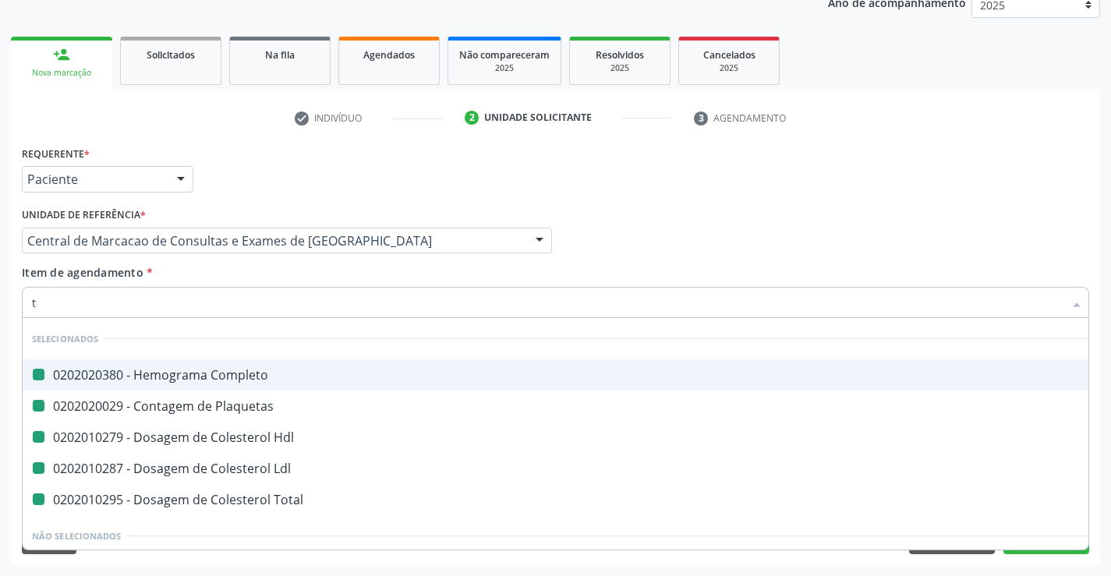
type input "tr"
checkbox Completo "false"
checkbox Plaquetas "false"
checkbox Hdl "false"
checkbox Ldl "false"
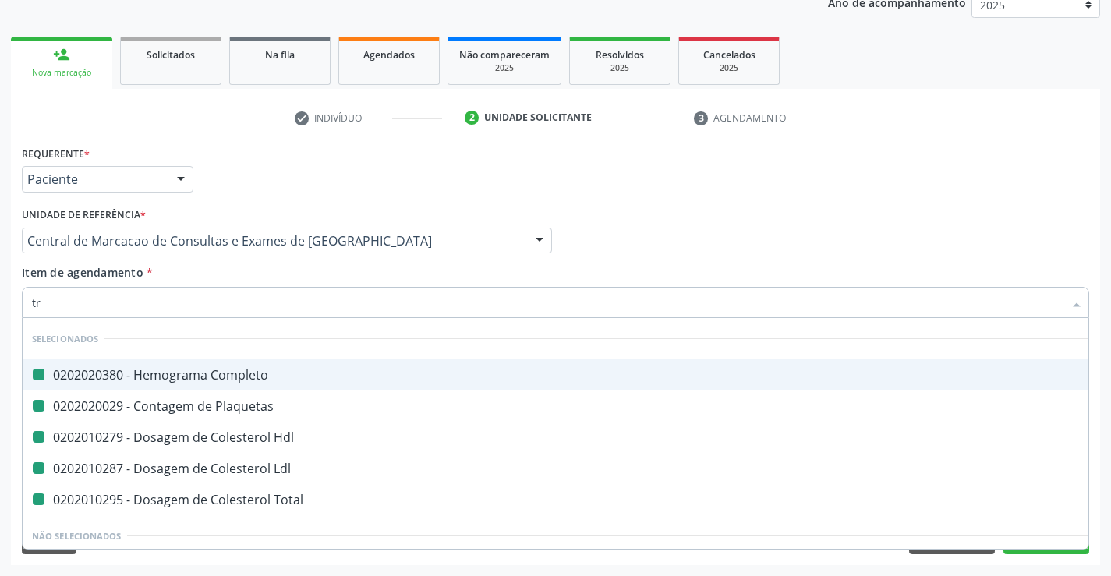
checkbox Total "false"
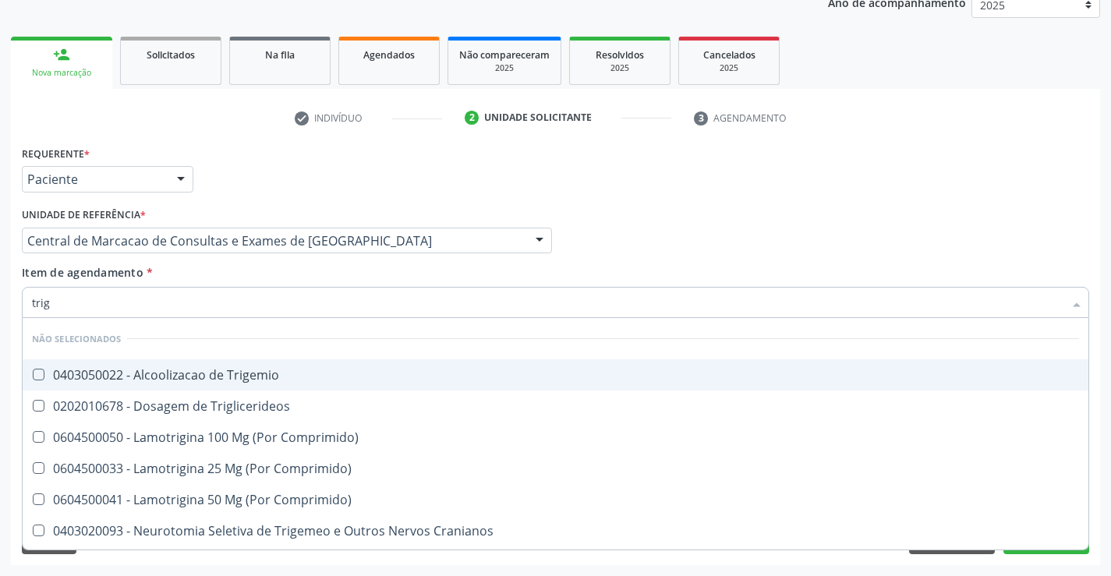
type input "trigl"
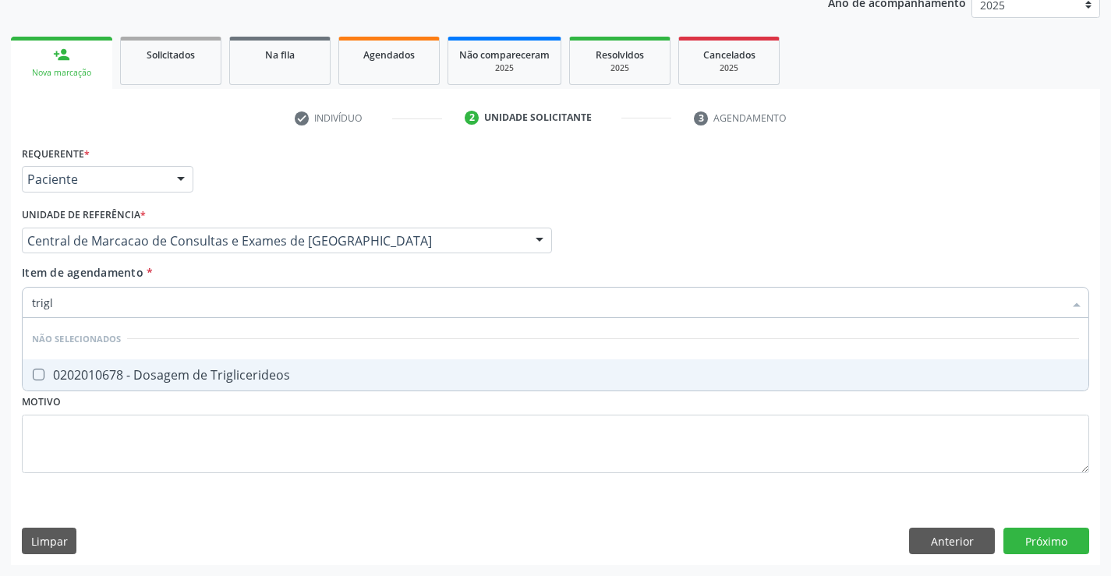
click at [235, 373] on div "0202010678 - Dosagem de Triglicerideos" at bounding box center [555, 375] width 1047 height 12
checkbox Triglicerideos "true"
click at [233, 280] on div "Item de agendamento * trigl Desfazer seleção Não selecionados 0202010678 - Dosa…" at bounding box center [555, 288] width 1067 height 49
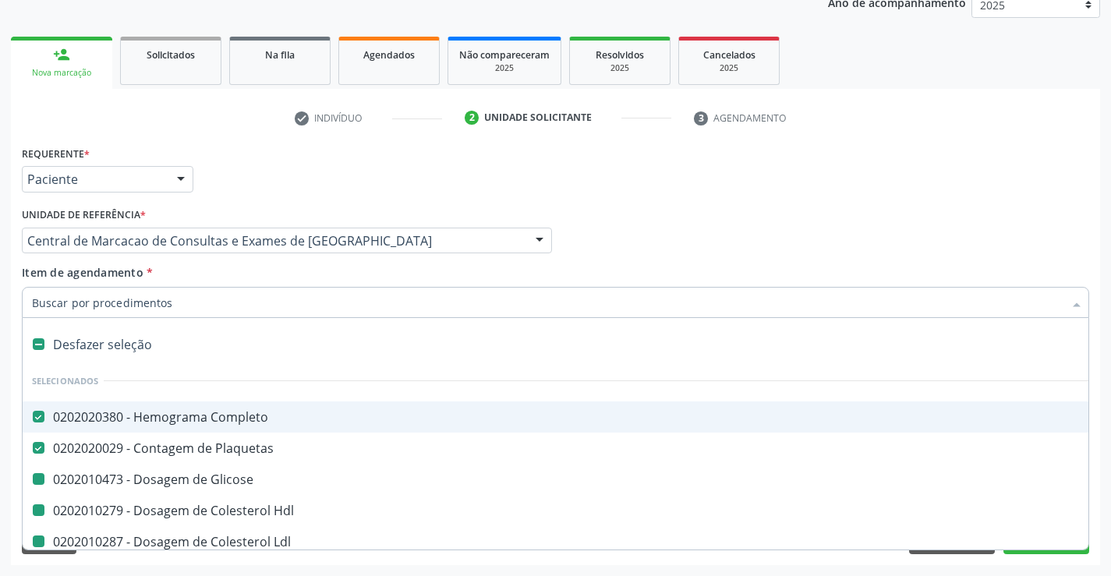
type input "u"
checkbox Glicose "false"
checkbox Hdl "false"
checkbox Ldl "false"
checkbox Total "false"
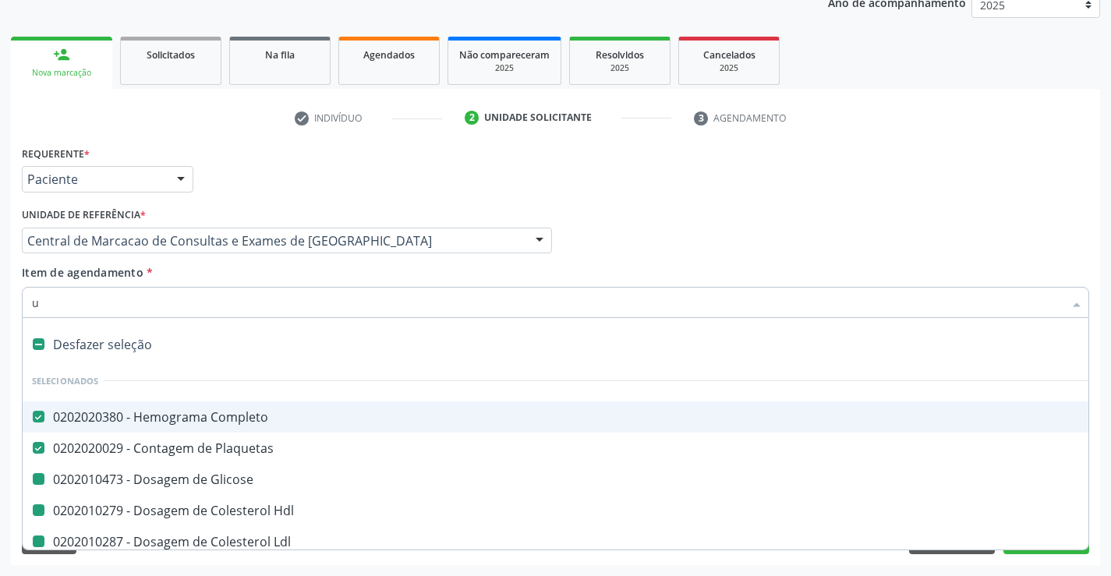
checkbox Triglicerideos "false"
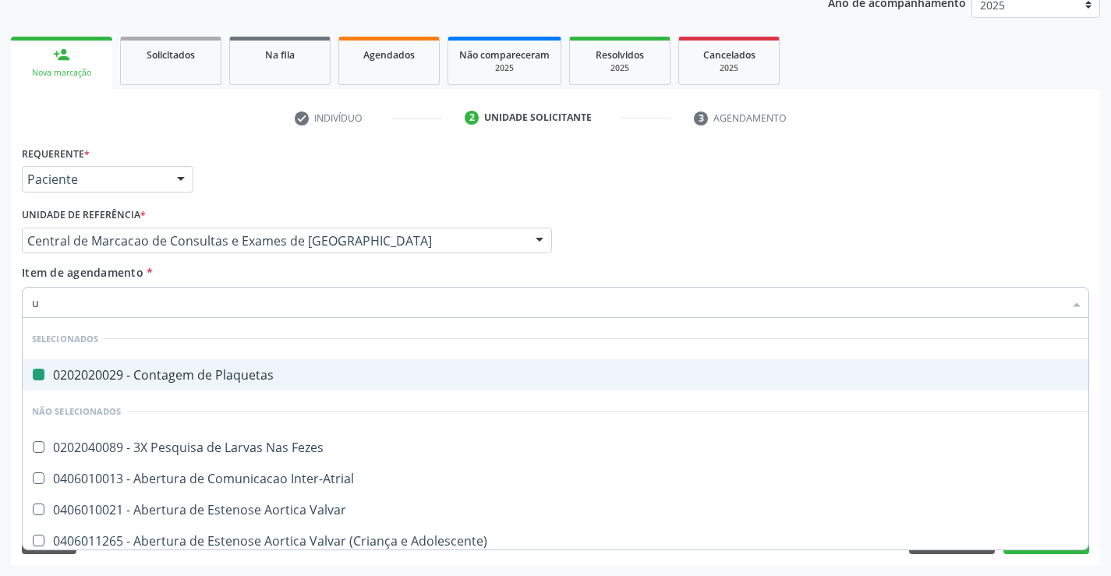
type input "ur"
checkbox Plaquetas "false"
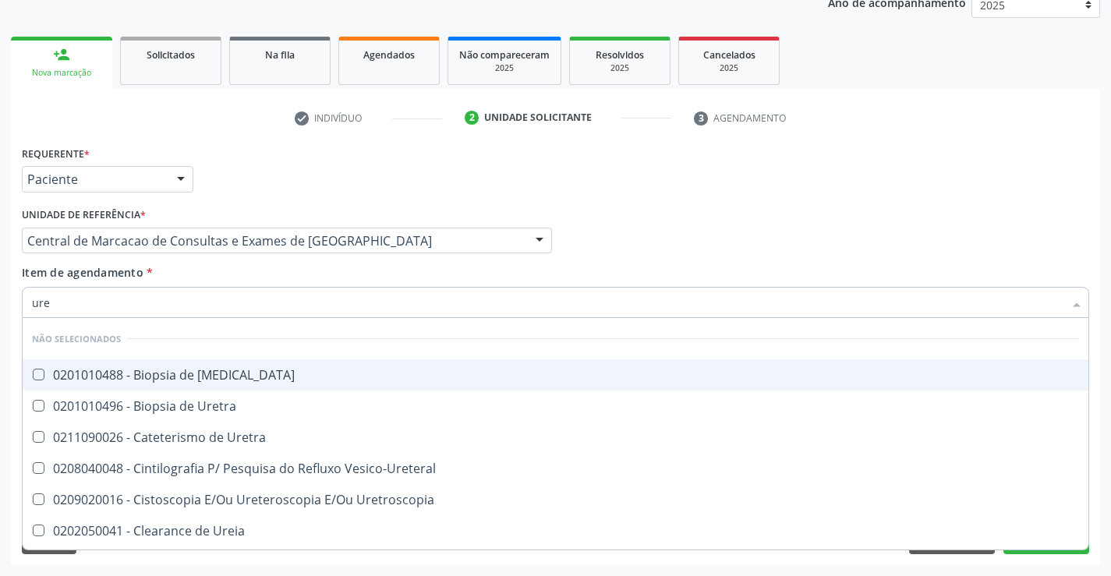
type input "urei"
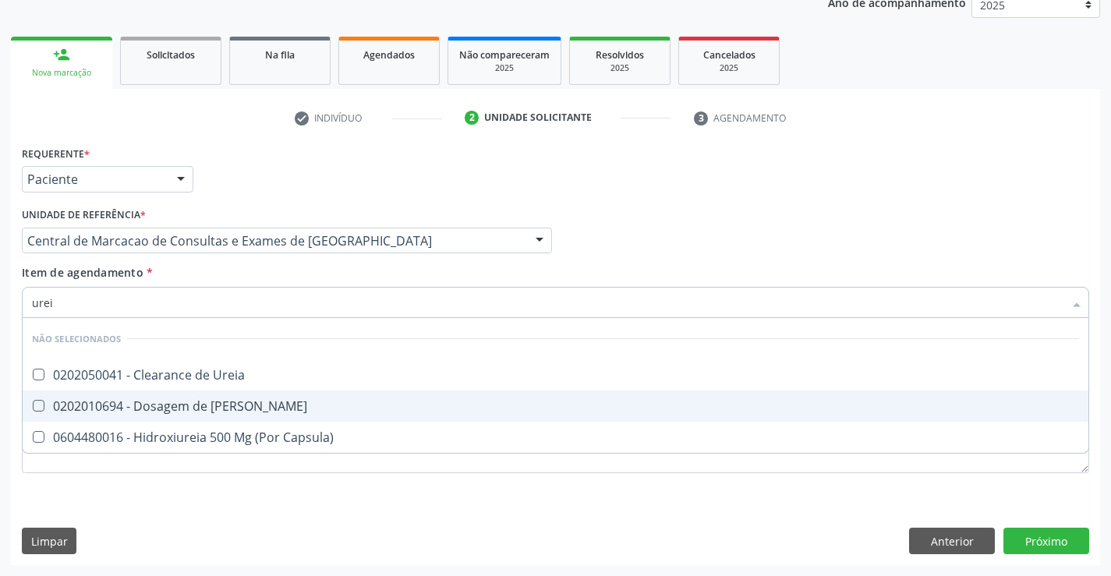
click at [203, 412] on div "0202010694 - Dosagem de [PERSON_NAME]" at bounding box center [555, 406] width 1047 height 12
checkbox Ureia "true"
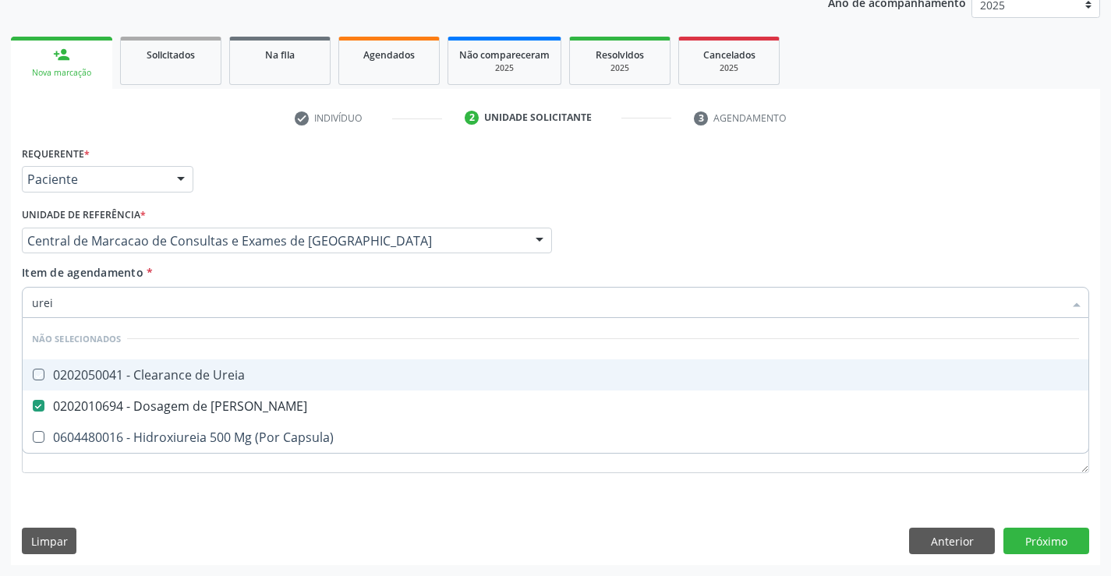
click at [235, 283] on div "Item de agendamento * urei Desfazer seleção Não selecionados 0202050041 - Clear…" at bounding box center [555, 288] width 1067 height 49
checkbox Ureia "true"
checkbox Capsula\) "true"
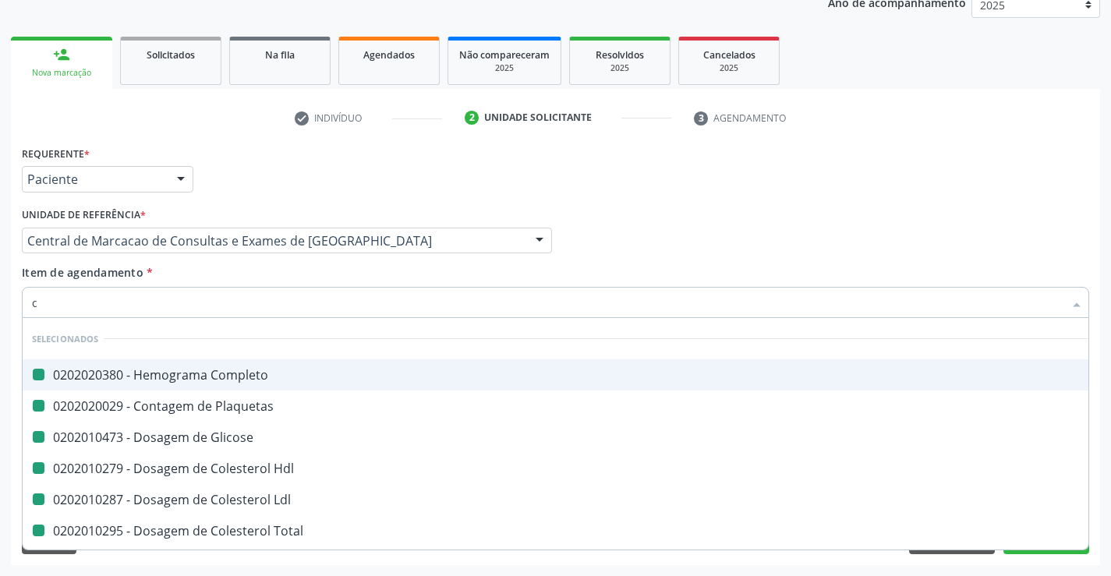
type input "cr"
checkbox Completo "false"
checkbox Glicose "false"
checkbox Plaquetas "false"
checkbox Hdl "false"
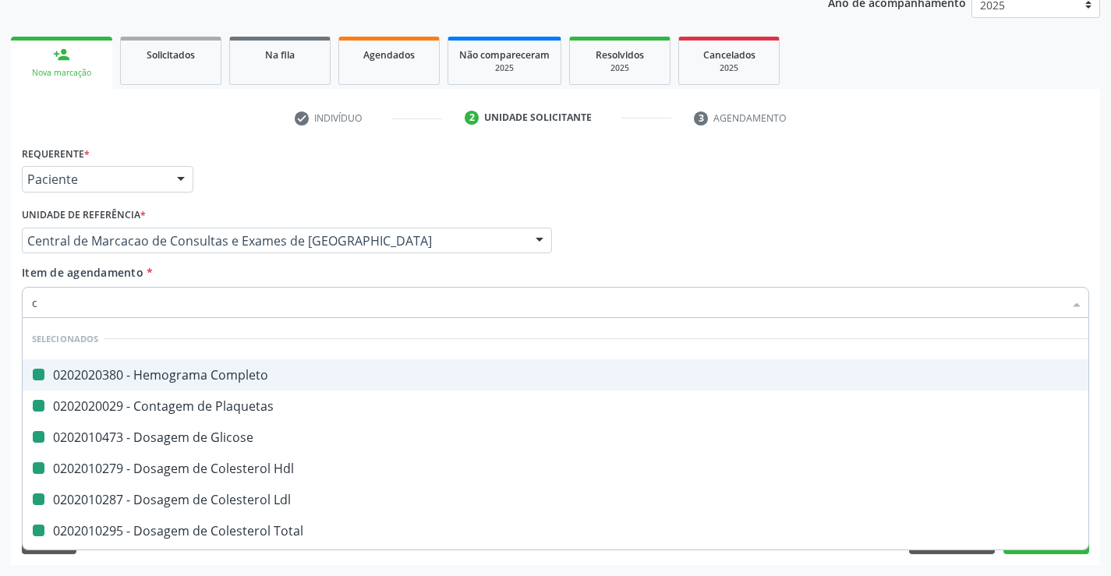
checkbox Ldl "false"
checkbox Total "false"
checkbox Triglicerideos "false"
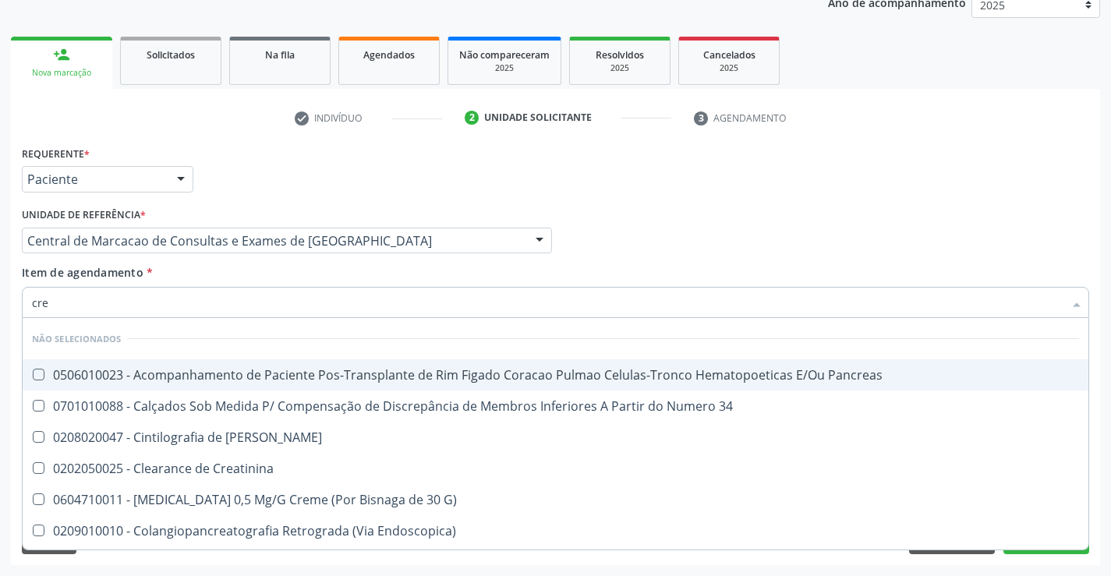
type input "crea"
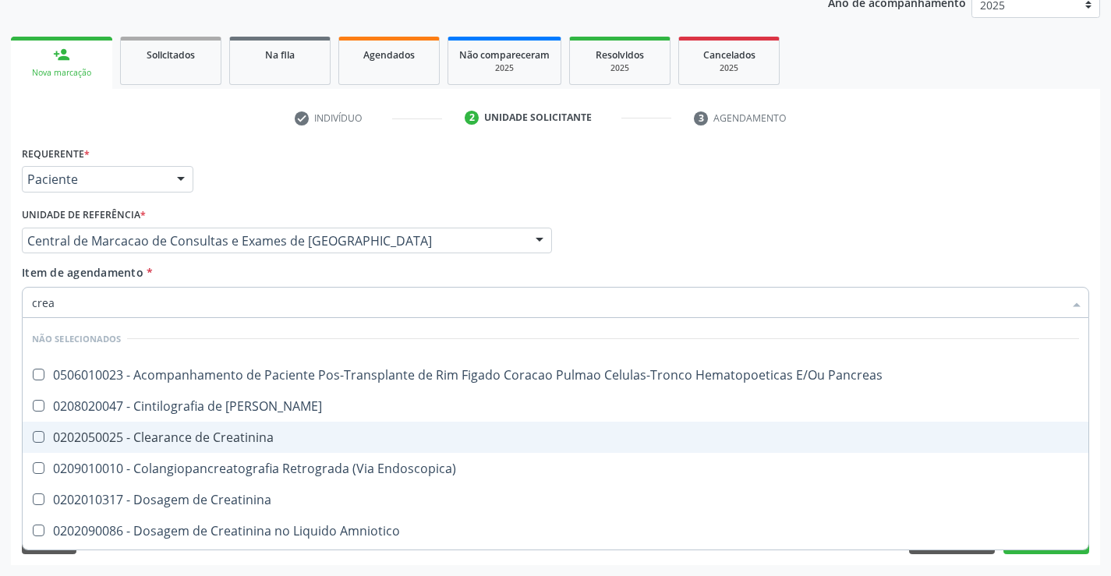
click at [239, 437] on div "0202050025 - Clearance de Creatinina" at bounding box center [555, 437] width 1047 height 12
checkbox Creatinina "false"
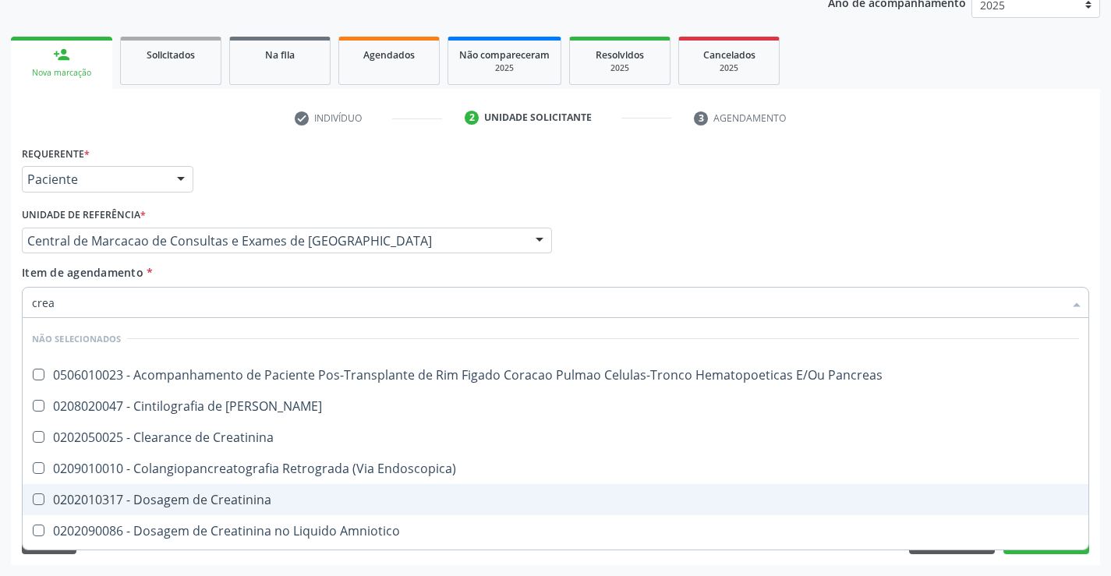
click at [230, 506] on div "0202010317 - Dosagem de Creatinina" at bounding box center [555, 499] width 1047 height 12
checkbox Creatinina "true"
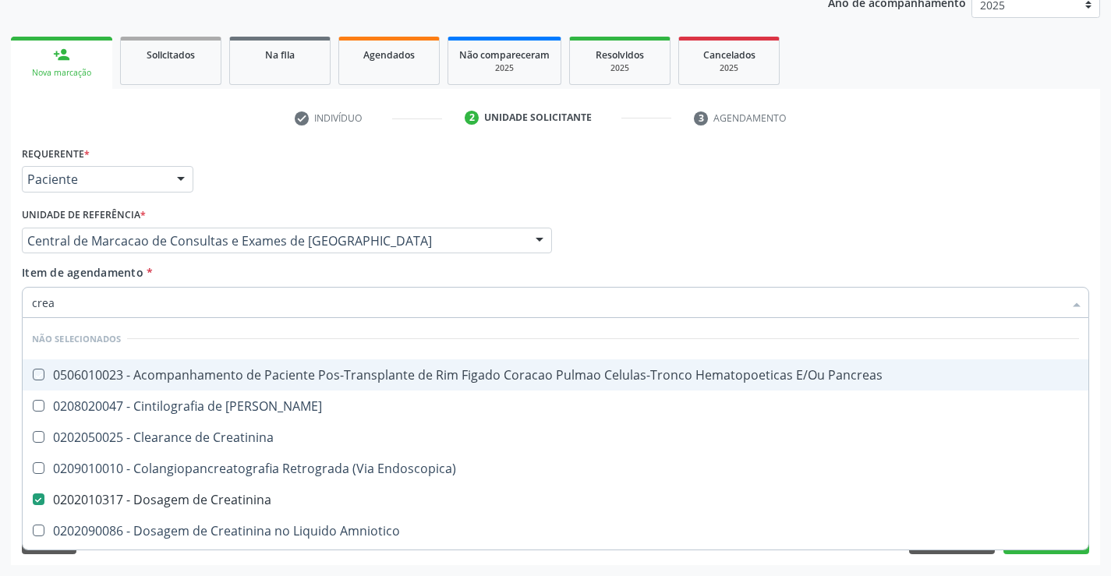
click at [262, 276] on div "Item de agendamento * crea Desfazer seleção Não selecionados 0506010023 - Acomp…" at bounding box center [555, 288] width 1067 height 49
checkbox Pancreas "true"
checkbox Creatinina "true"
checkbox Pancreas "true"
checkbox Endoscopica\) "true"
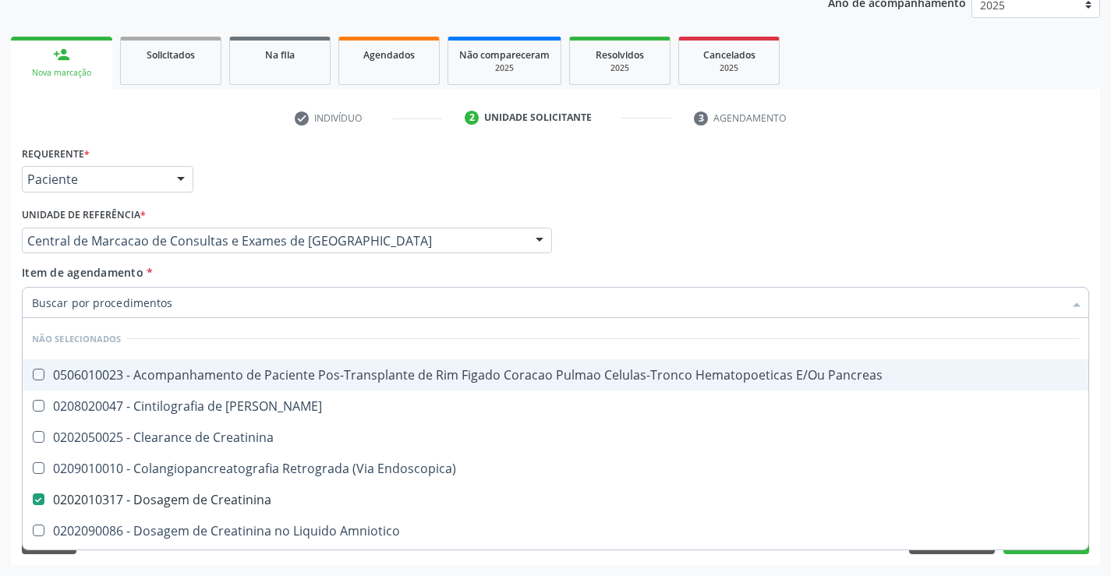
checkbox Amniotico "true"
checkbox \(Cpk\) "true"
checkbox Oncologia "true"
checkbox Mb "true"
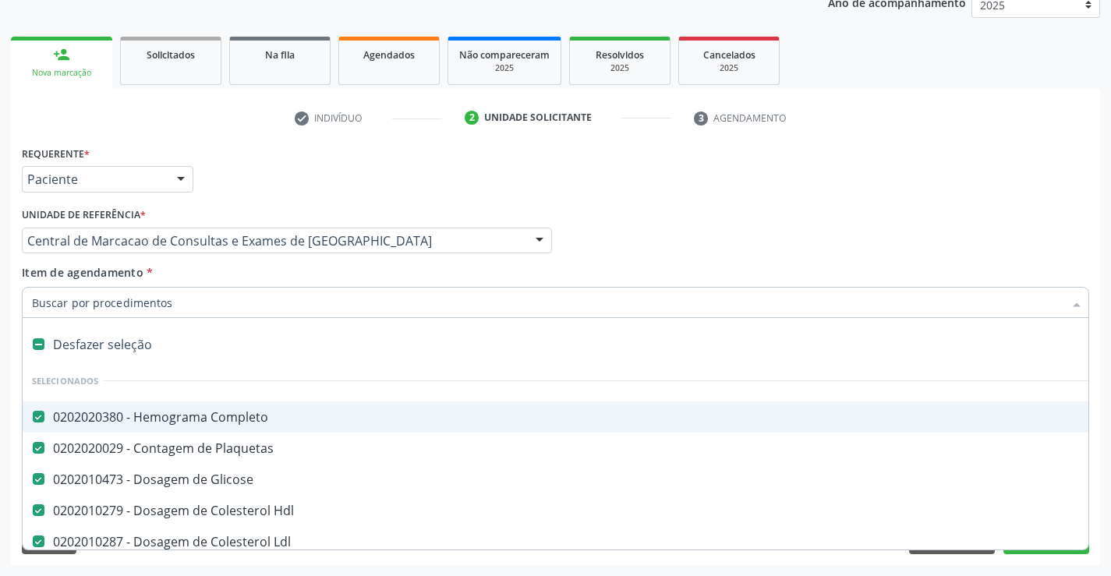
type input "t"
checkbox Creatinina "false"
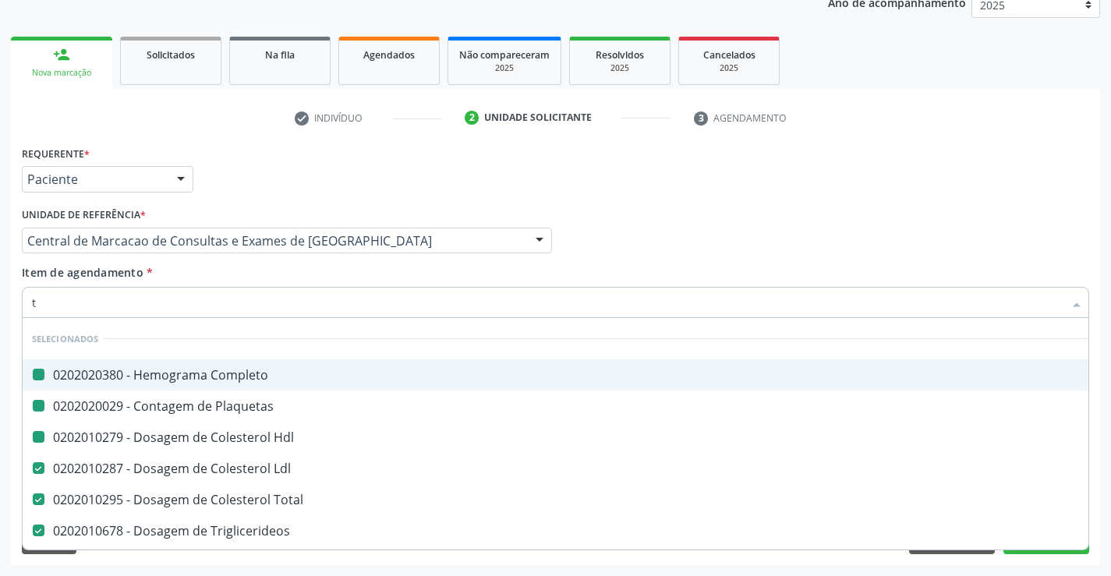
type input "tg"
checkbox Completo "false"
checkbox Hdl "false"
checkbox Plaquetas "false"
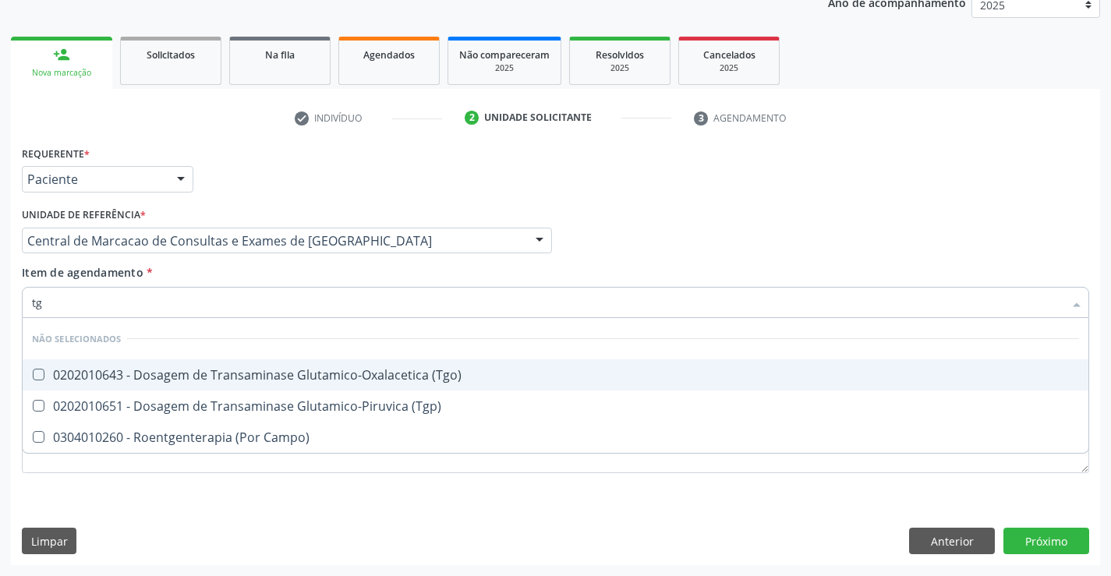
drag, startPoint x: 242, startPoint y: 368, endPoint x: 245, endPoint y: 384, distance: 16.5
click at [242, 373] on div "0202010643 - Dosagem de Transaminase Glutamico-Oxalacetica (Tgo)" at bounding box center [555, 375] width 1047 height 12
checkbox \(Tgo\) "true"
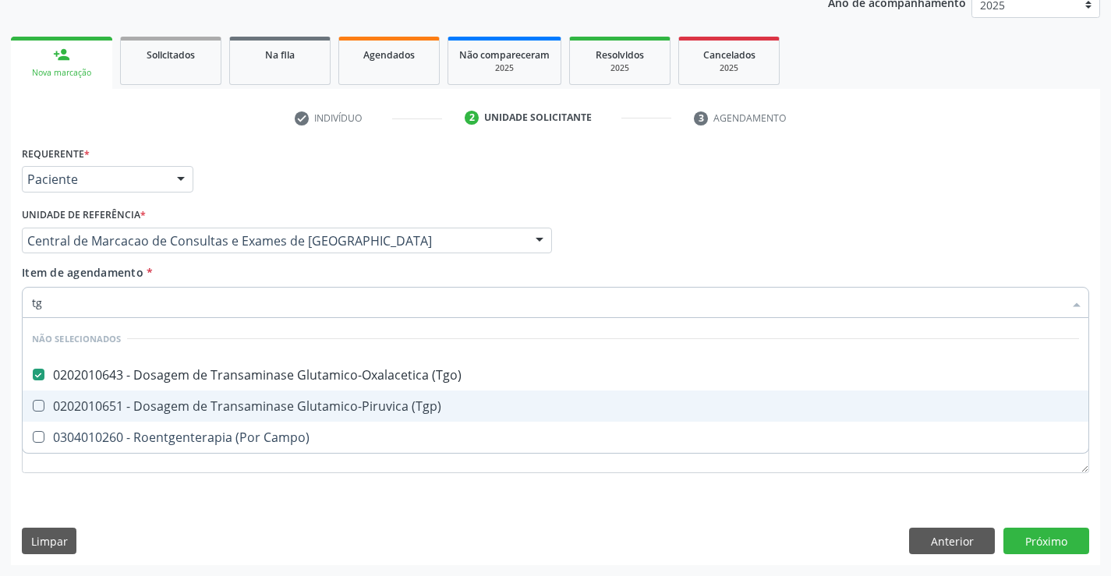
click at [247, 400] on div "0202010651 - Dosagem de Transaminase Glutamico-Piruvica (Tgp)" at bounding box center [555, 406] width 1047 height 12
checkbox \(Tgp\) "true"
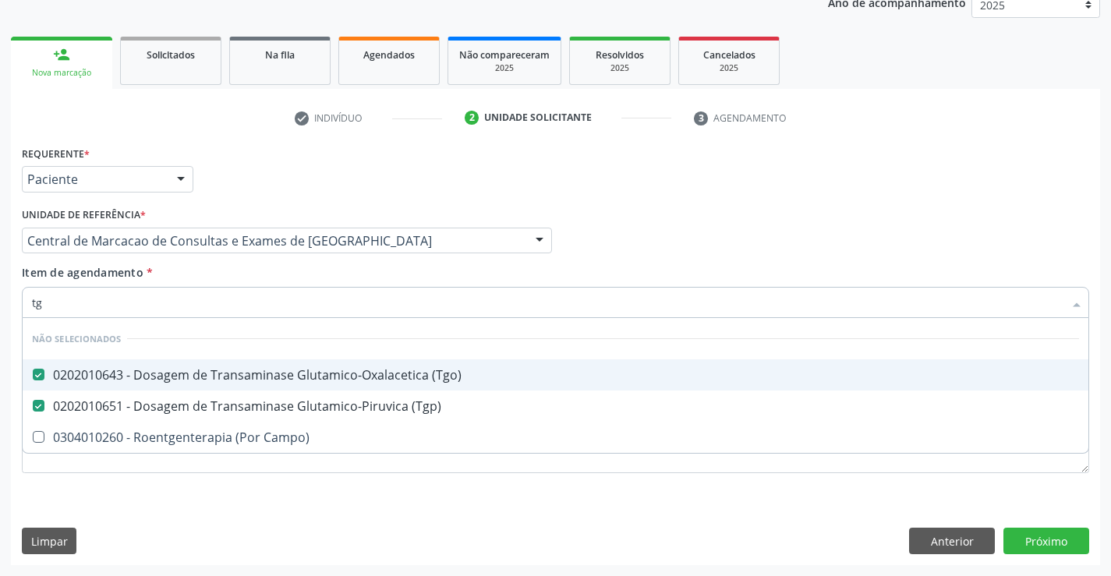
click at [243, 270] on div "Item de agendamento * tg Desfazer seleção Não selecionados 0202010643 - Dosagem…" at bounding box center [555, 288] width 1067 height 49
checkbox Campo\) "true"
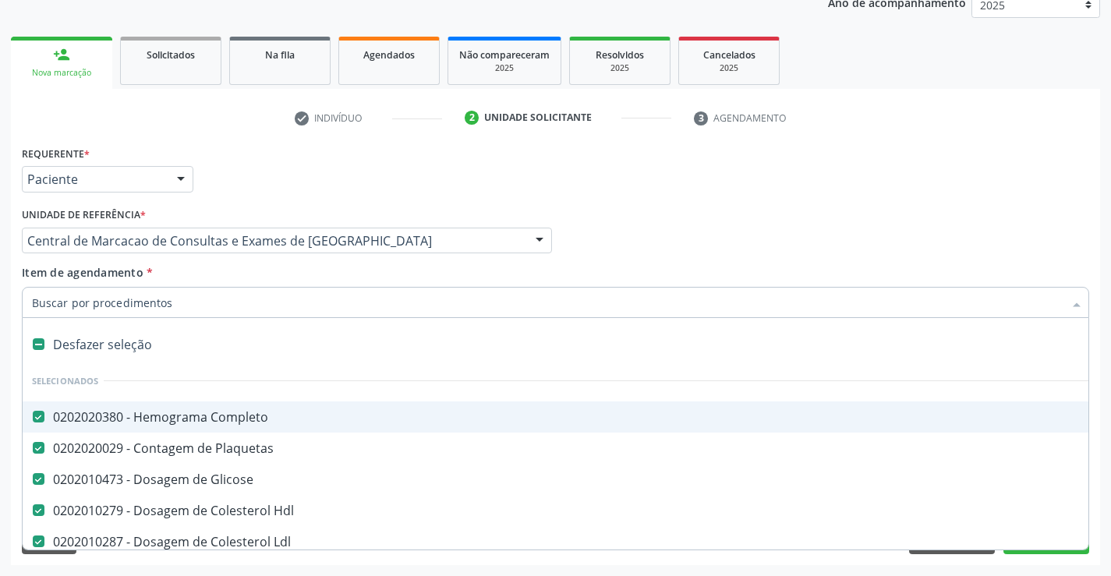
type input "u"
checkbox Total "false"
checkbox Triglicerideos "false"
checkbox Ureia "false"
checkbox Creatinina "false"
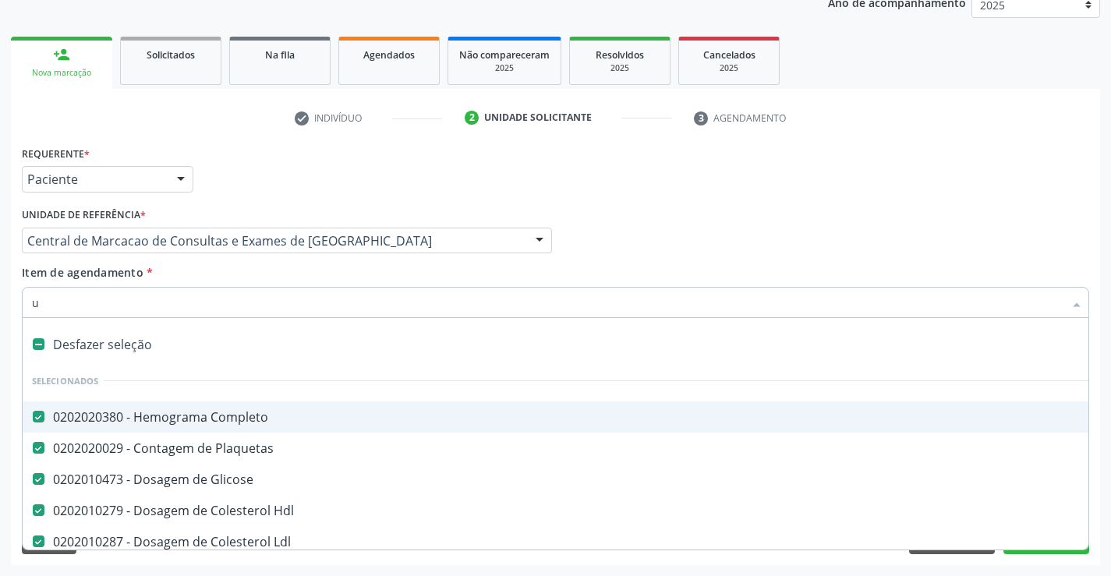
checkbox \(Tgo\) "false"
checkbox \(Tgp\) "false"
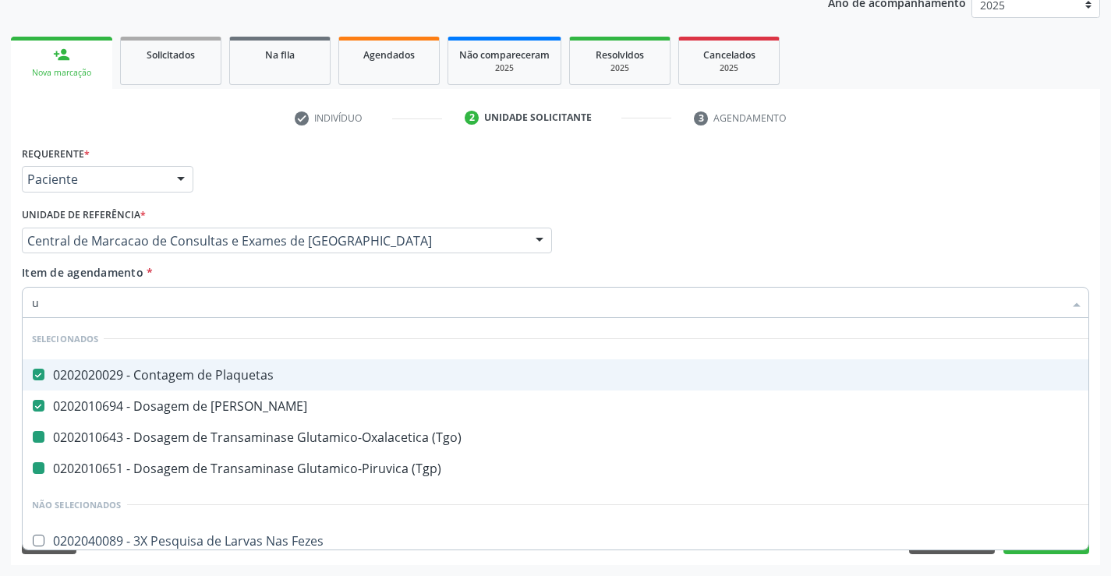
type input "ur"
checkbox \(Tgo\) "false"
checkbox \(Tgp\) "false"
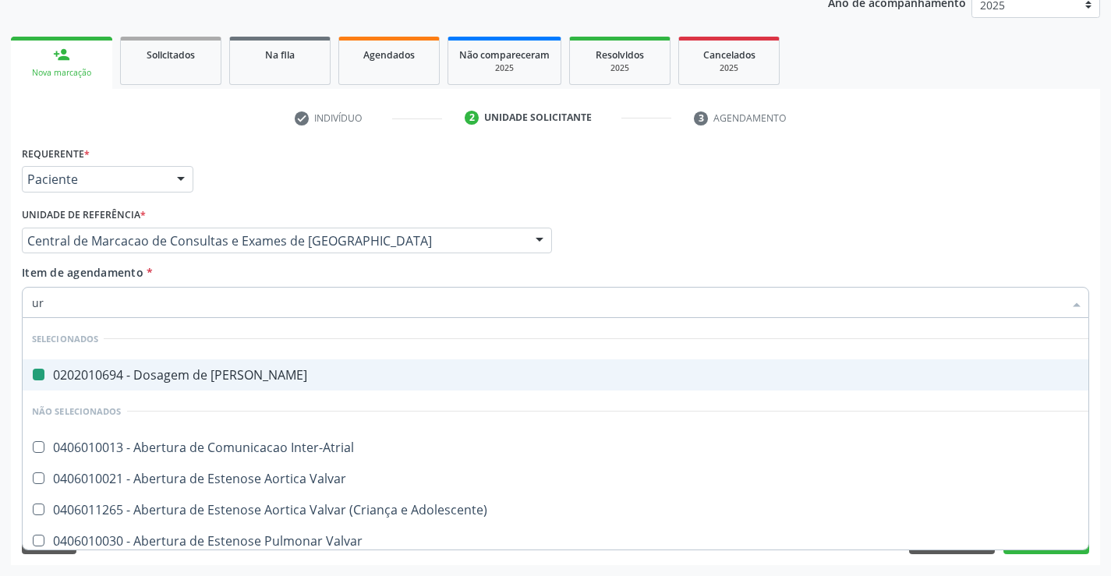
type input "uri"
checkbox Ureia "false"
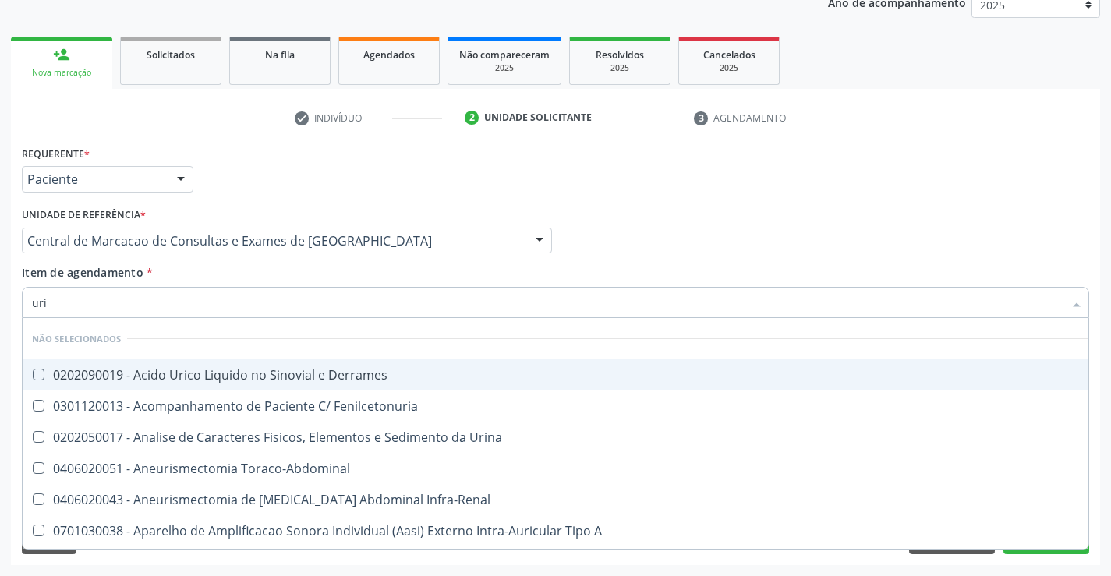
type input "urin"
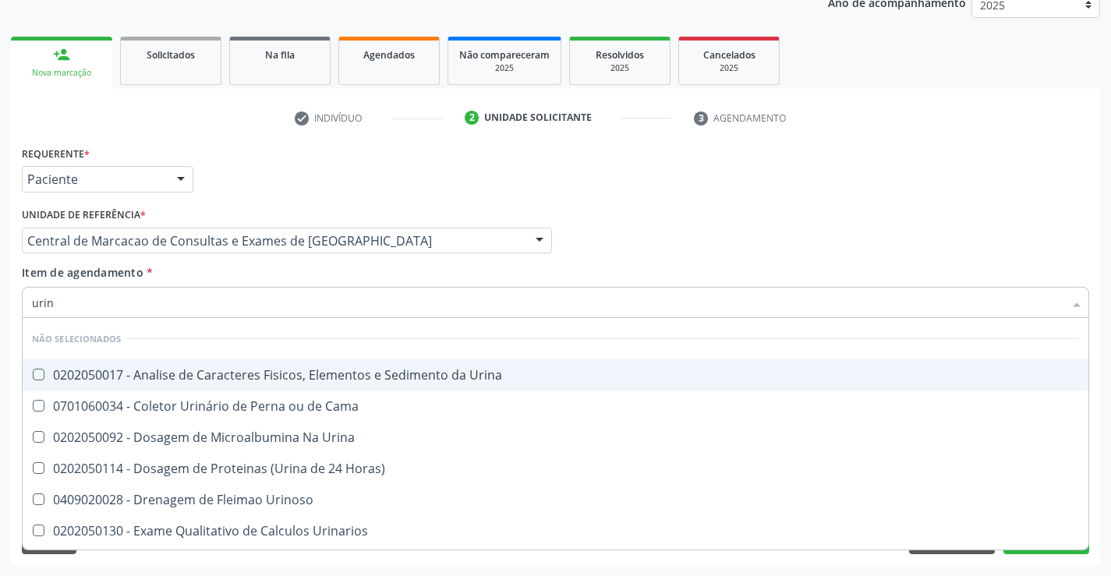
click at [253, 359] on span "0202050017 - Analise de Caracteres Fisicos, Elementos e Sedimento da Urina" at bounding box center [556, 374] width 1066 height 31
checkbox Urina "true"
click at [253, 277] on div "Item de agendamento * urin Desfazer seleção Não selecionados 0202050017 - Anali…" at bounding box center [555, 288] width 1067 height 49
checkbox Urina "true"
checkbox Horas\) "true"
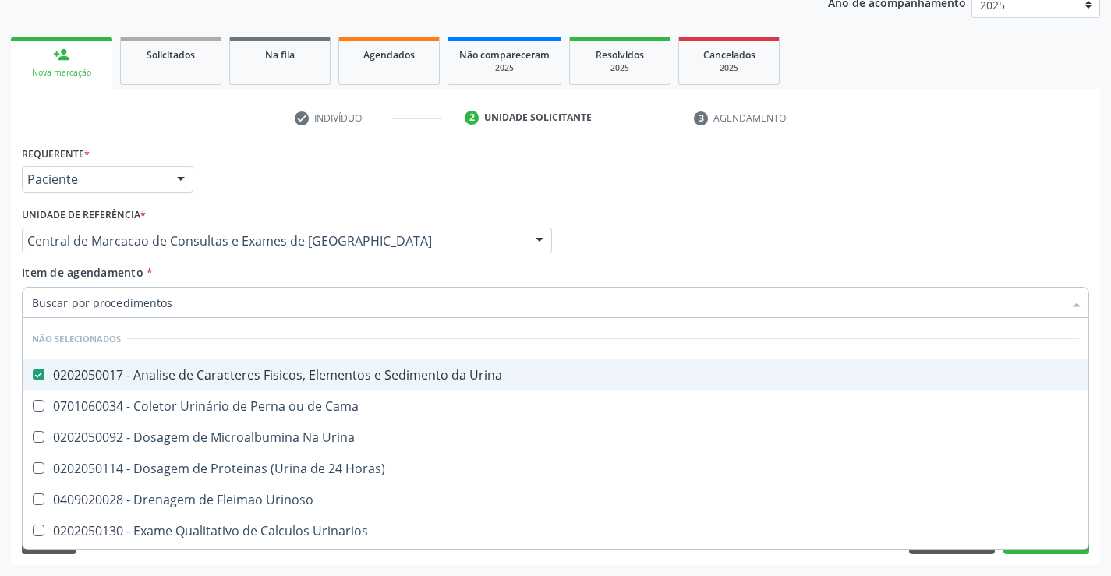
checkbox Urinarios "true"
checkbox Quantitativa "true"
checkbox Delgada\) "true"
checkbox Urina "true"
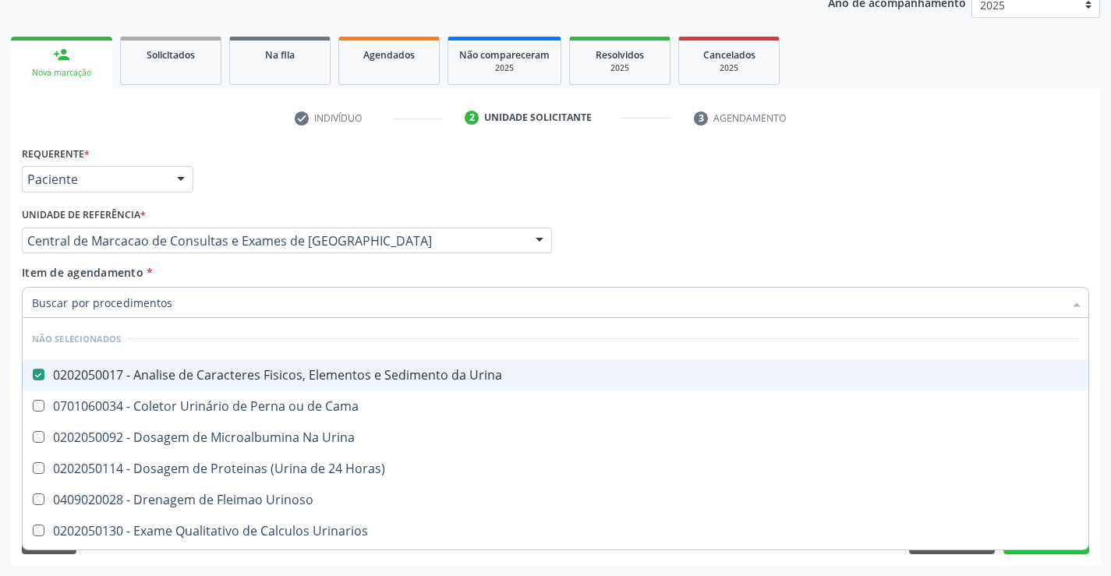
checkbox Urina "true"
checkbox Urinoso "true"
checkbox Cama "true"
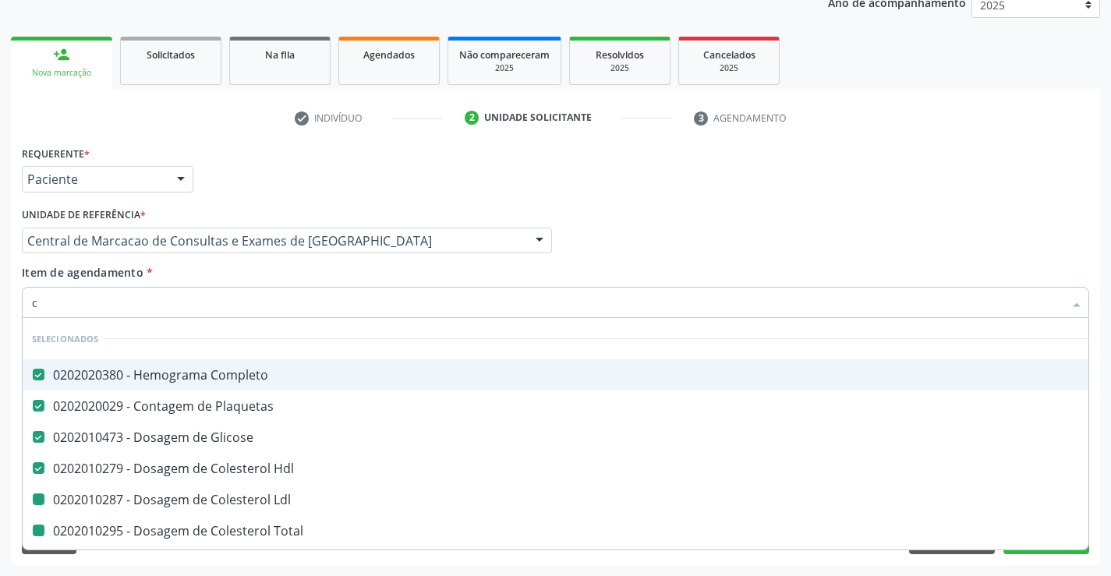
type input "ca"
checkbox Total "false"
checkbox Triglicerideos "false"
checkbox Creatinina "false"
checkbox \(Tgo\) "false"
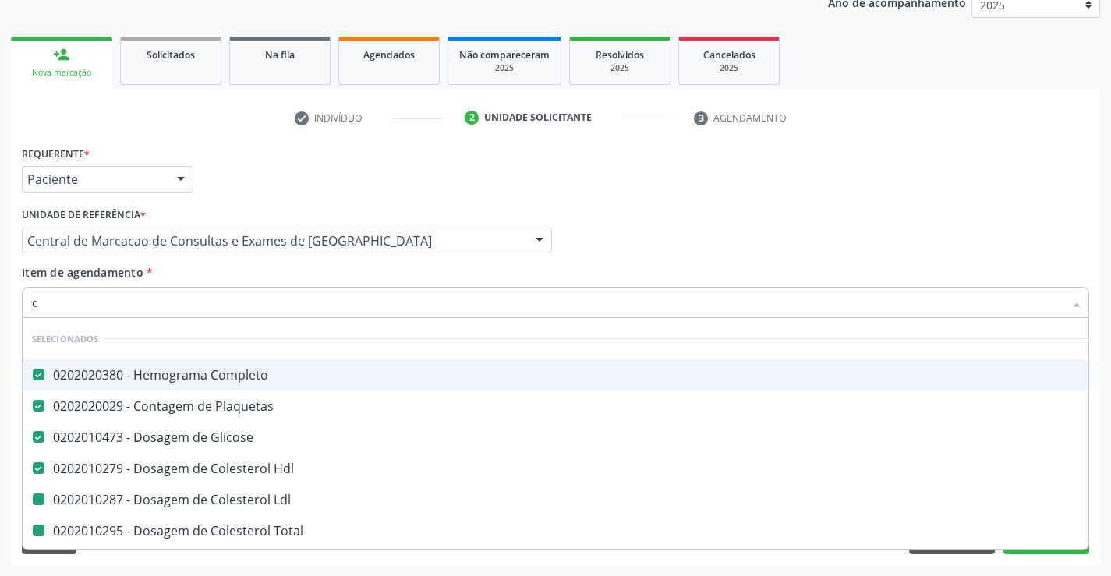
checkbox \(Tgp\) "false"
checkbox Urina "false"
checkbox Ldl "false"
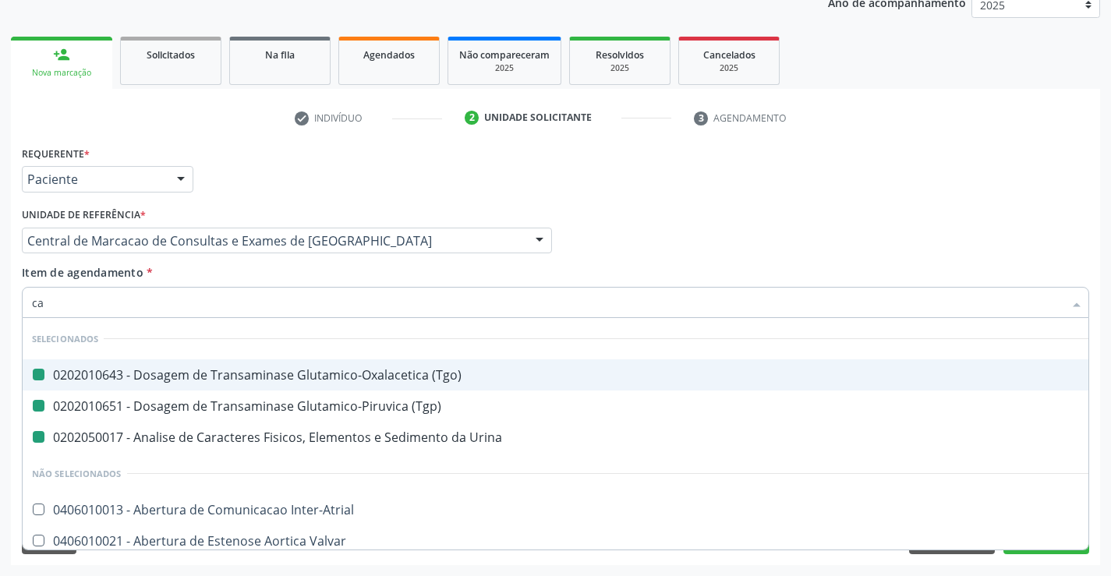
type input "cal"
checkbox \(Tgo\) "false"
checkbox Urina "false"
checkbox \(Tgp\) "false"
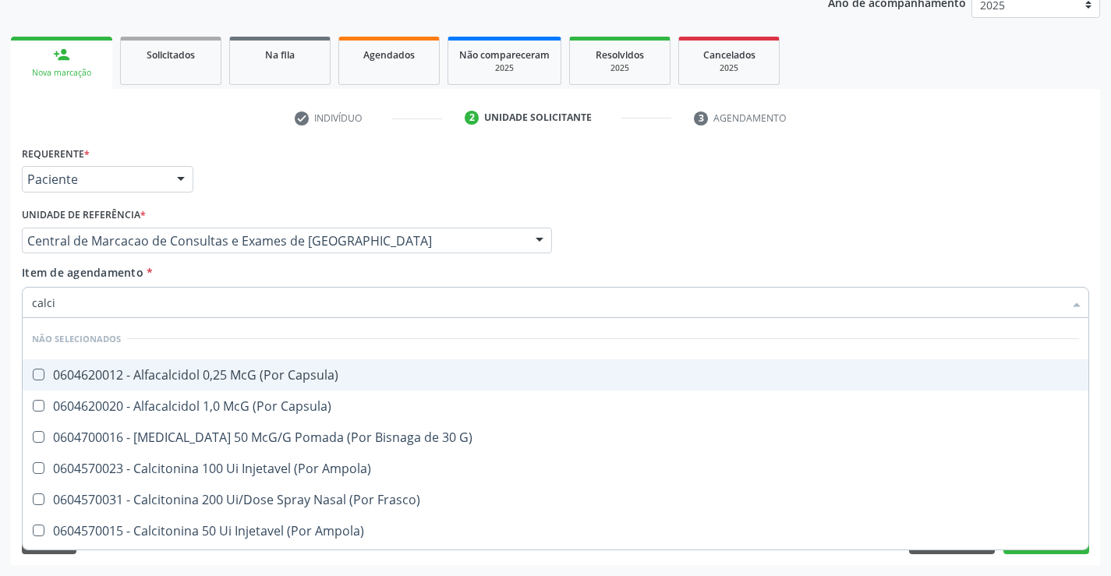
type input "calcio"
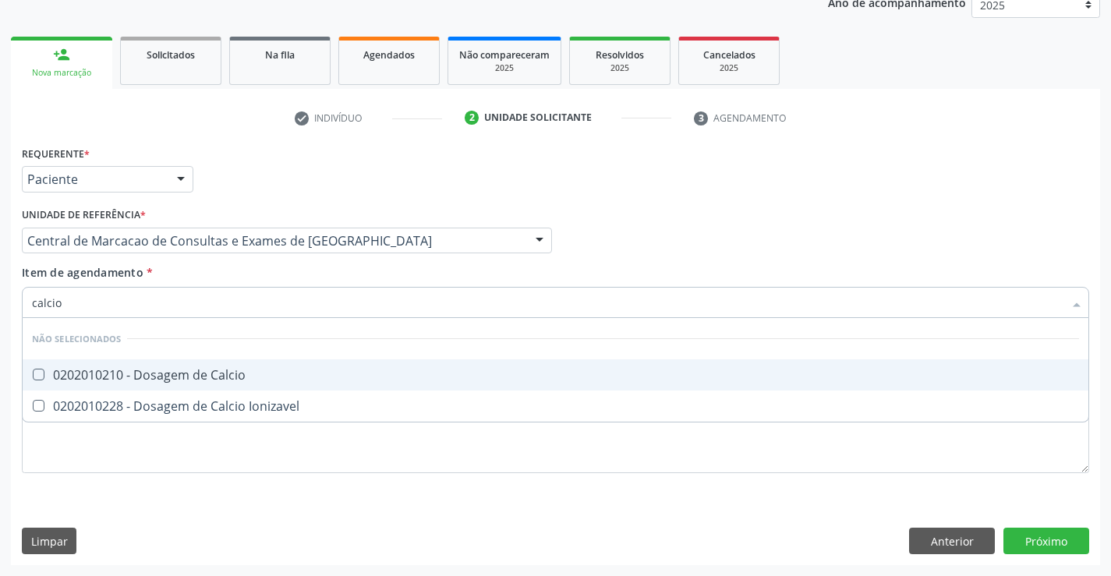
click at [235, 369] on div "0202010210 - Dosagem de Calcio" at bounding box center [555, 375] width 1047 height 12
checkbox Calcio "true"
drag, startPoint x: 634, startPoint y: 186, endPoint x: 701, endPoint y: 292, distance: 125.4
click at [632, 185] on div "Requerente * Paciente Profissional de Saúde Paciente Nenhum resultado encontrad…" at bounding box center [555, 172] width 1075 height 61
checkbox Ionizavel "true"
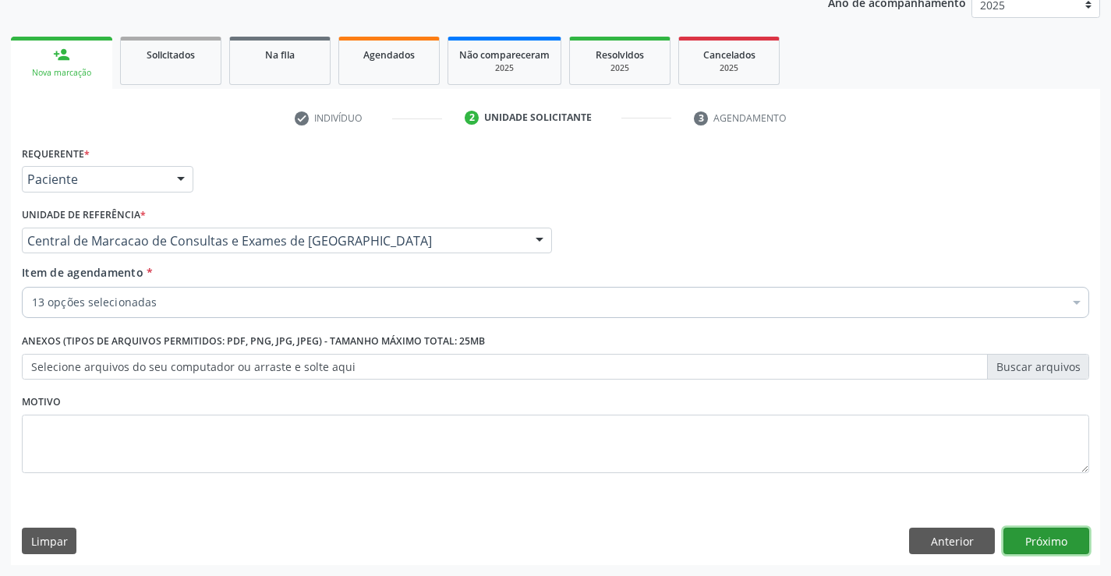
click at [1013, 543] on button "Próximo" at bounding box center [1046, 541] width 86 height 27
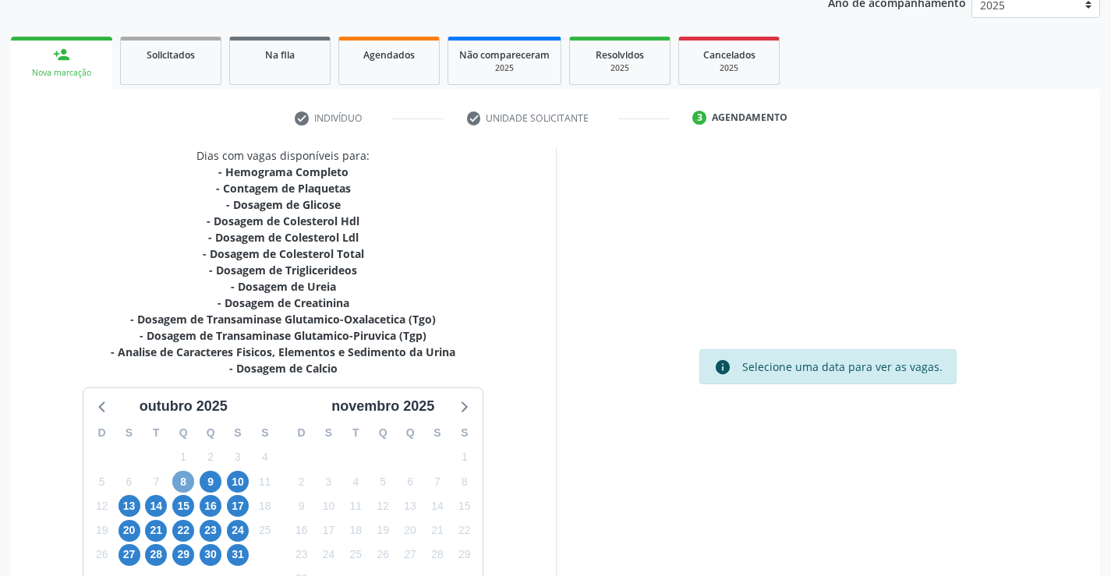
click at [182, 478] on span "8" at bounding box center [183, 482] width 22 height 22
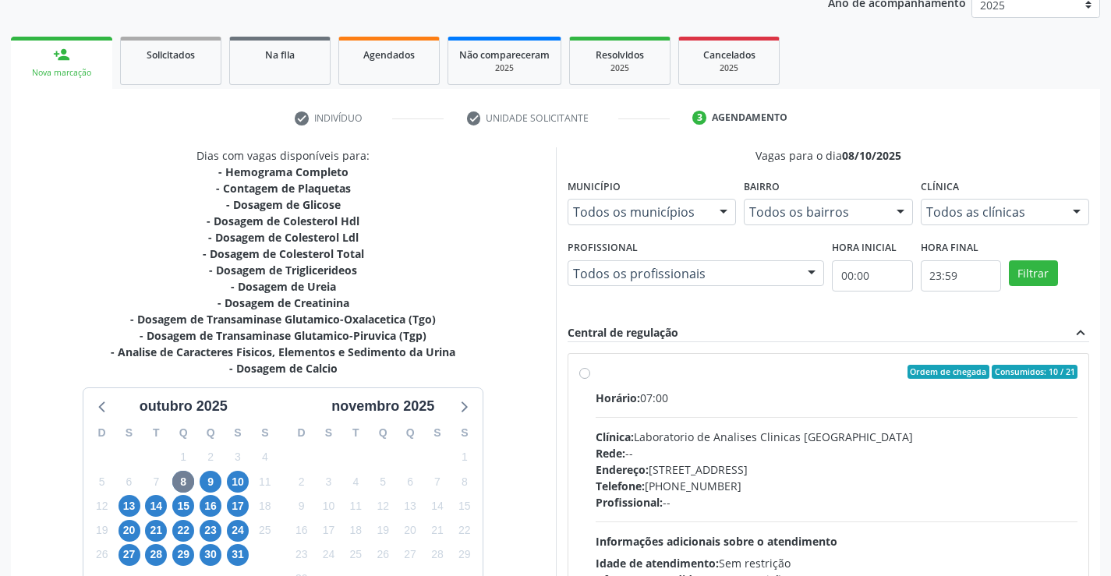
click at [795, 407] on div "Horário: 07:00 Clínica: Laboratorio de Analises Clinicas Sao Francisco Rede: --…" at bounding box center [837, 497] width 483 height 214
click at [590, 379] on input "Ordem de chegada Consumidos: 10 / 21 Horário: 07:00 Clínica: Laboratorio de Ana…" at bounding box center [584, 372] width 11 height 14
radio input "true"
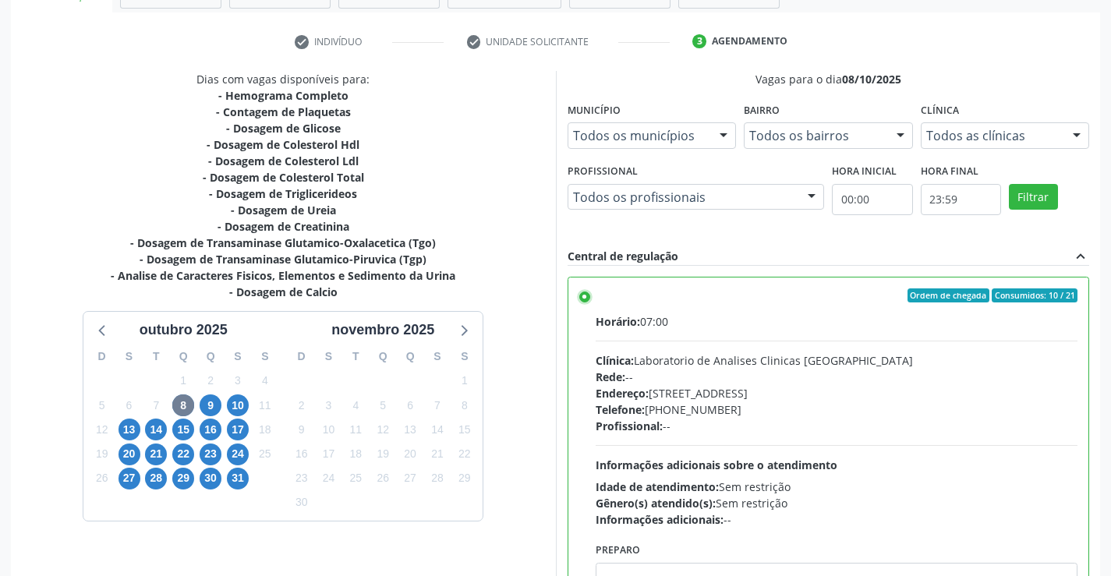
scroll to position [355, 0]
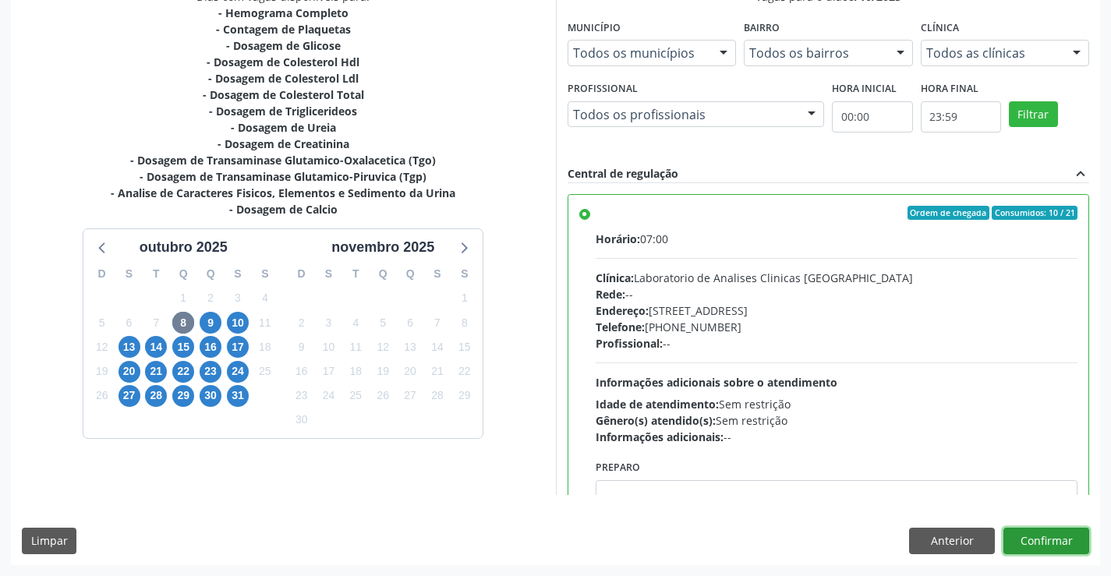
click at [1035, 545] on button "Confirmar" at bounding box center [1046, 541] width 86 height 27
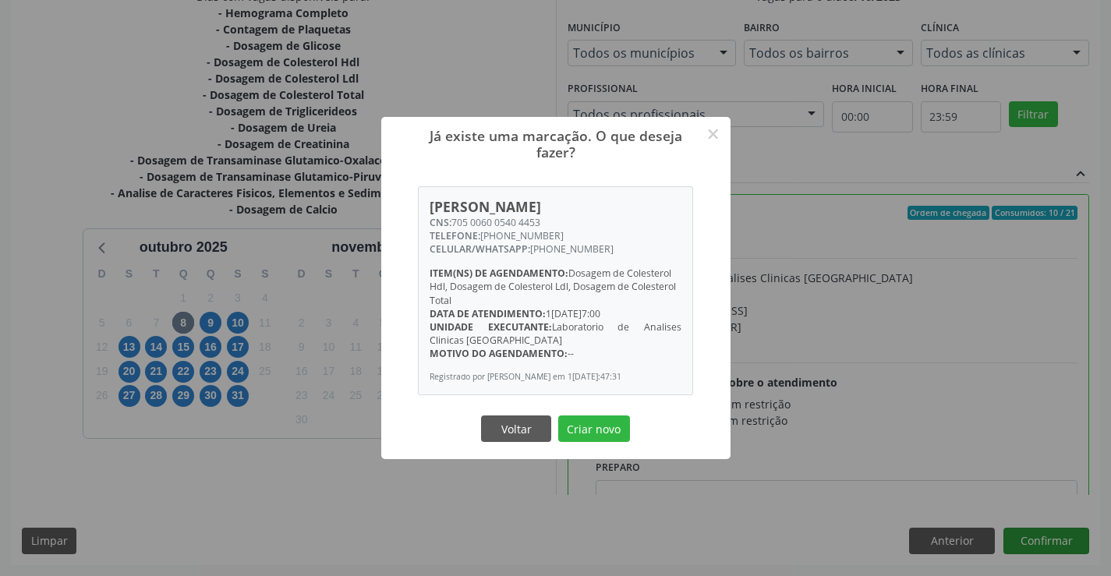
click at [558, 415] on button "Criar novo" at bounding box center [594, 428] width 72 height 27
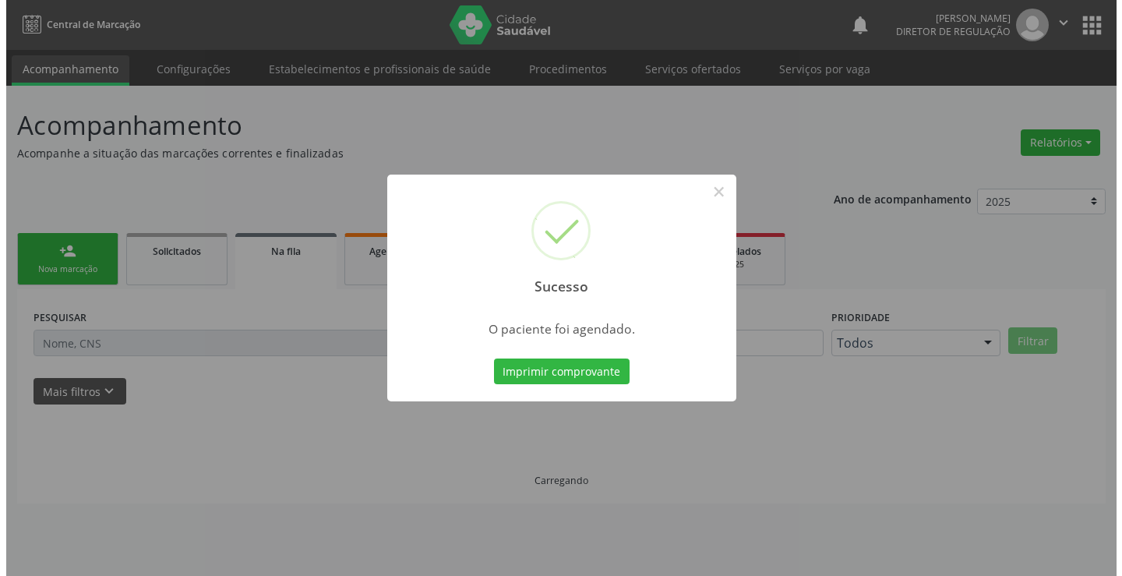
scroll to position [0, 0]
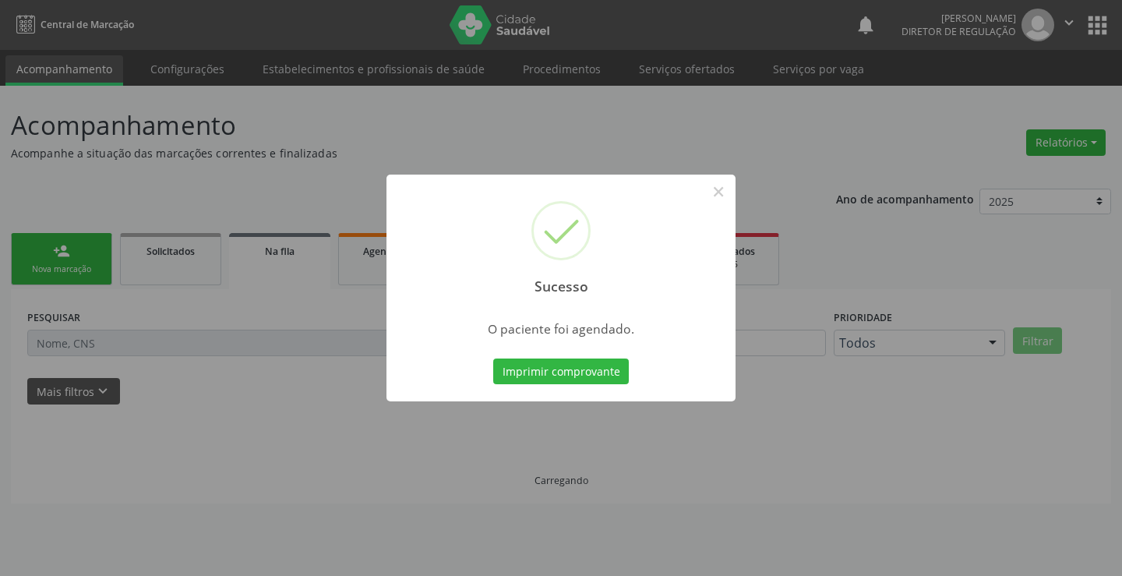
click at [493, 359] on button "Imprimir comprovante" at bounding box center [561, 372] width 136 height 27
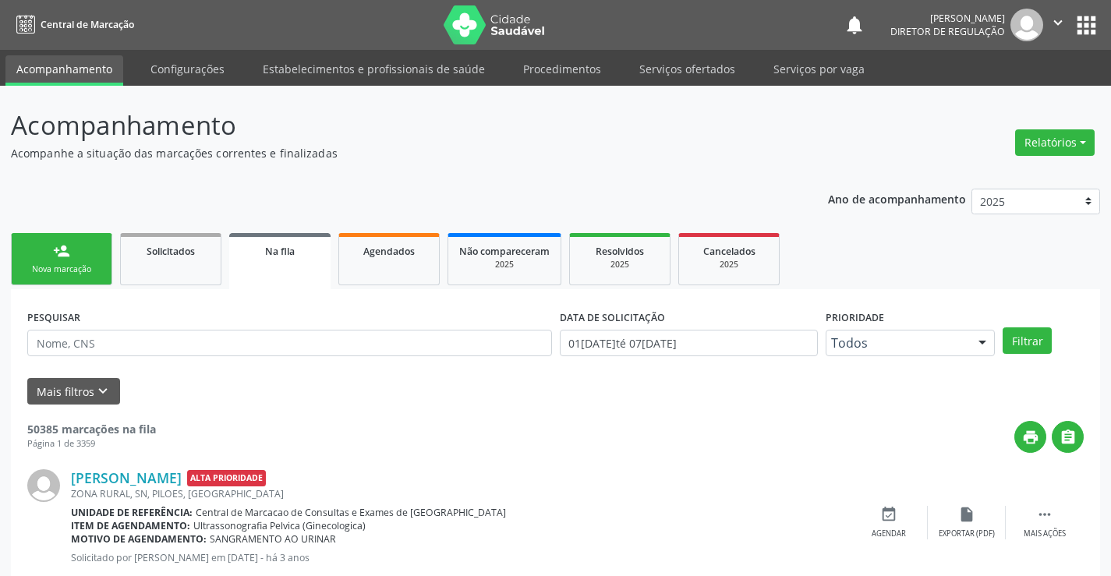
click at [73, 247] on link "person_add Nova marcação" at bounding box center [61, 259] width 101 height 52
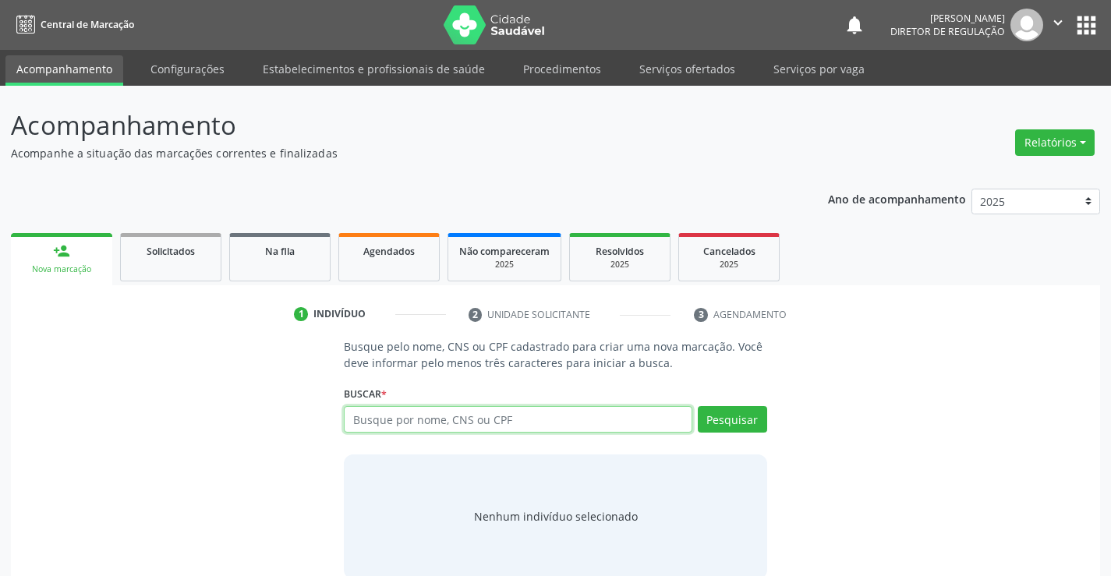
click at [435, 430] on input "text" at bounding box center [518, 419] width 348 height 27
type input "707607244781098"
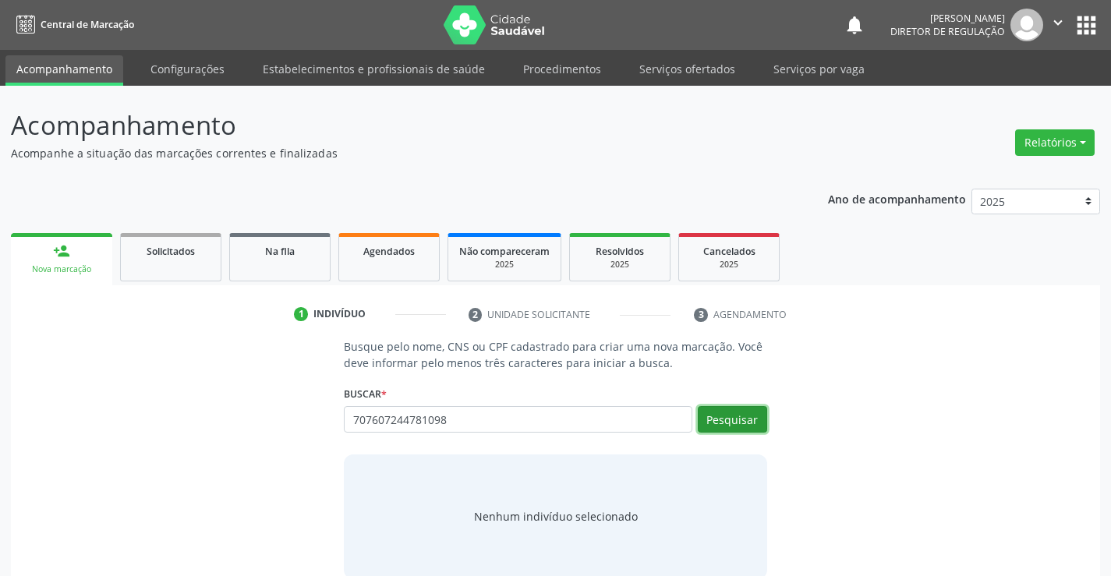
click at [762, 413] on button "Pesquisar" at bounding box center [732, 419] width 69 height 27
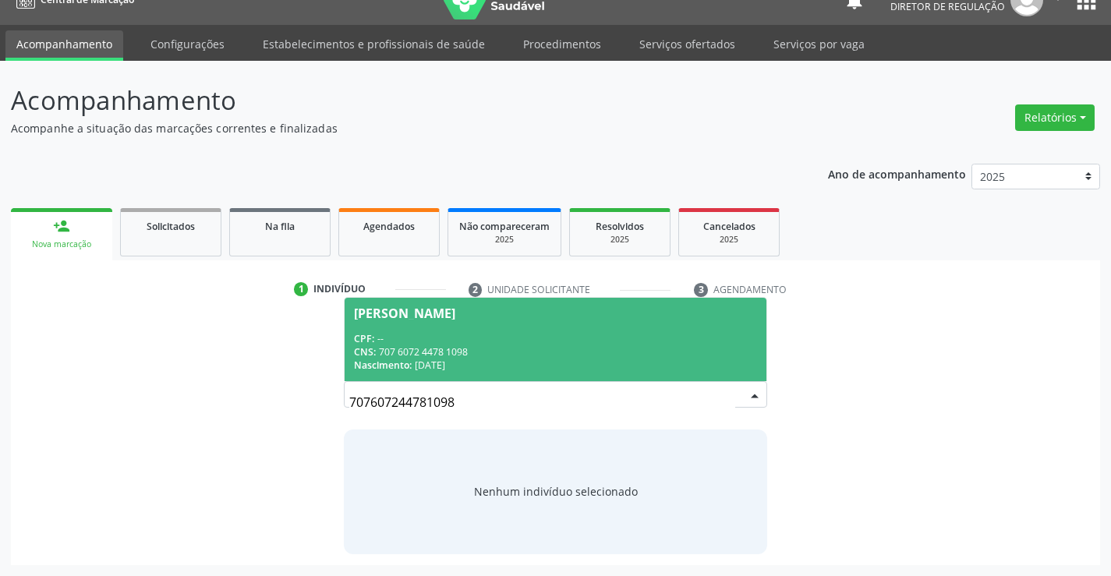
click at [476, 342] on div "CPF: --" at bounding box center [555, 338] width 402 height 13
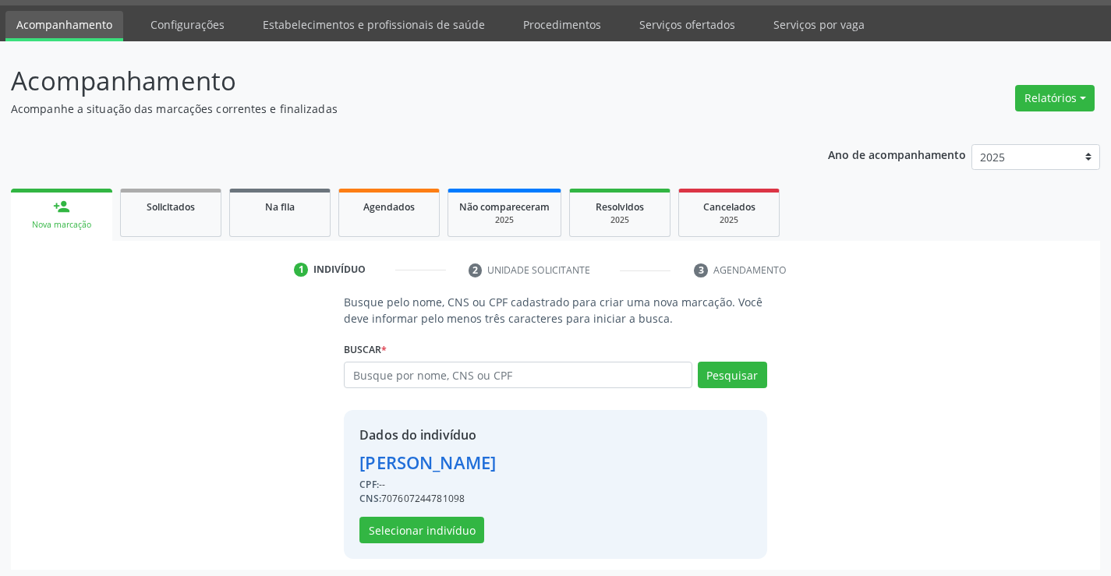
scroll to position [49, 0]
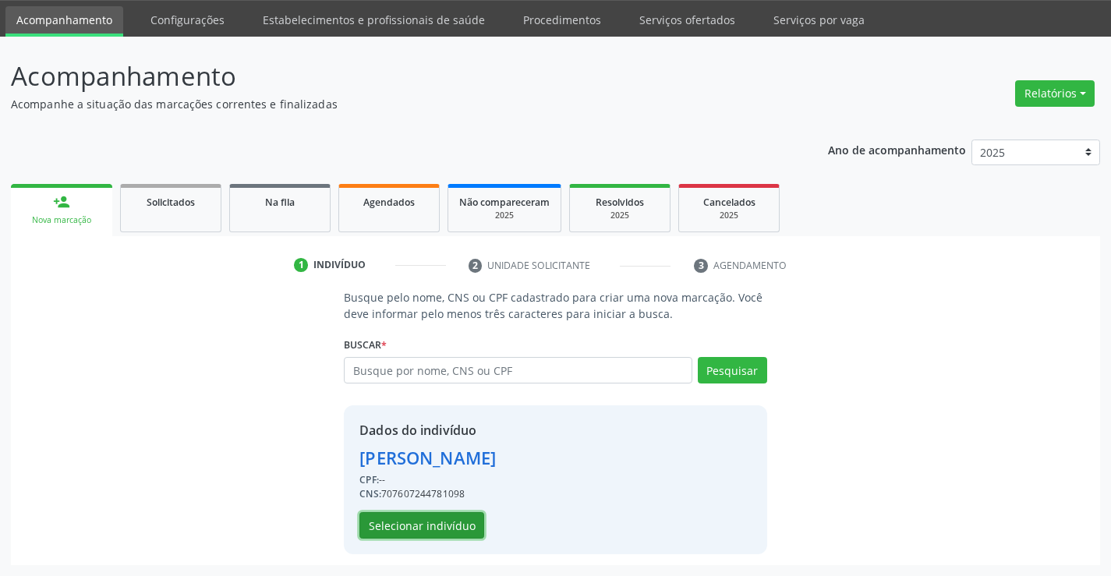
click at [416, 519] on button "Selecionar indivíduo" at bounding box center [421, 525] width 125 height 27
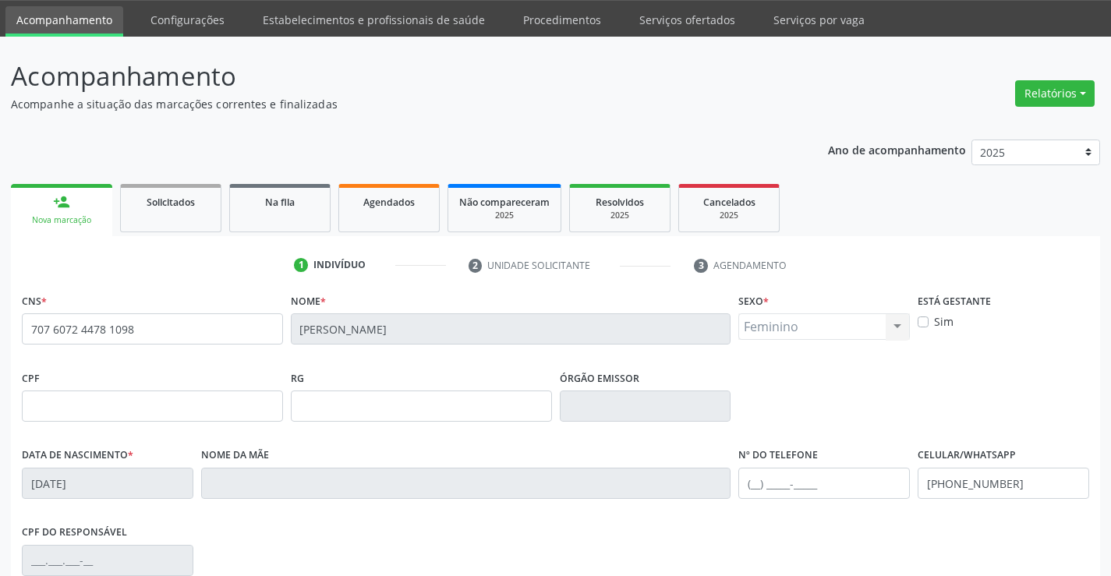
scroll to position [269, 0]
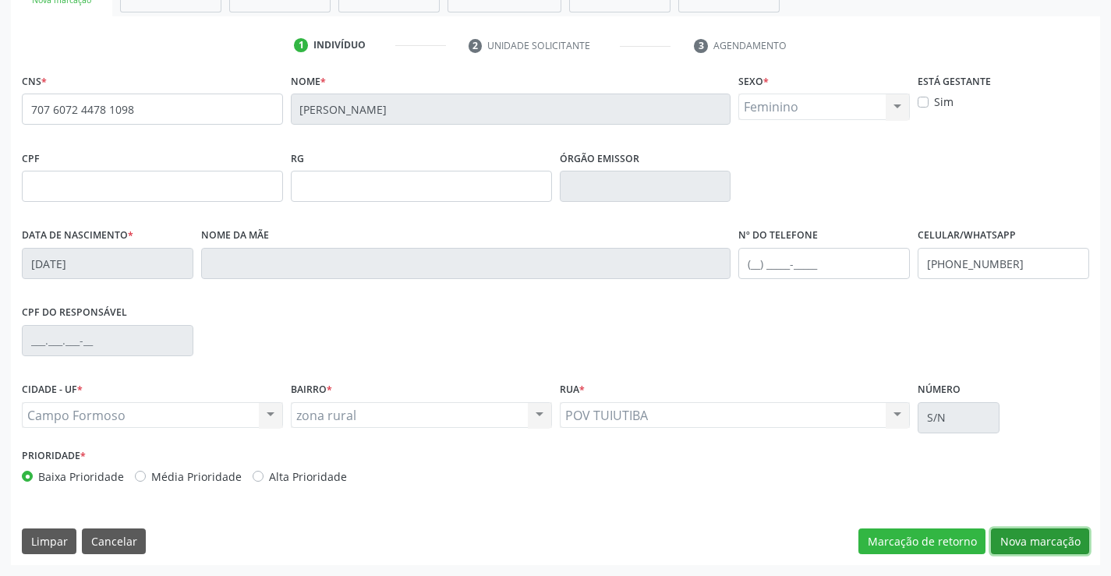
click at [1016, 543] on button "Nova marcação" at bounding box center [1040, 542] width 98 height 27
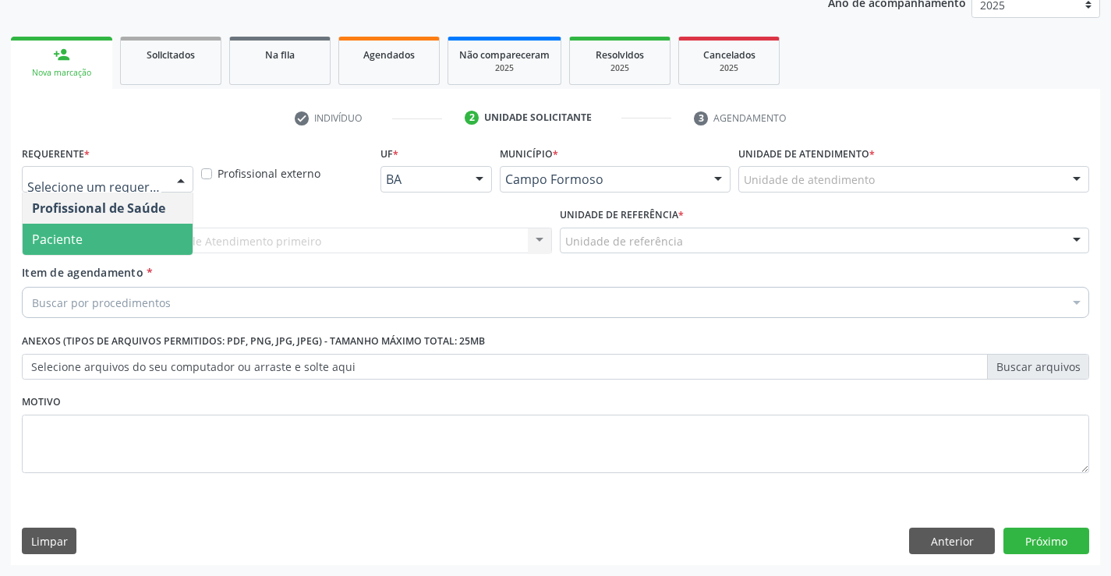
click at [134, 249] on span "Paciente" at bounding box center [108, 239] width 170 height 31
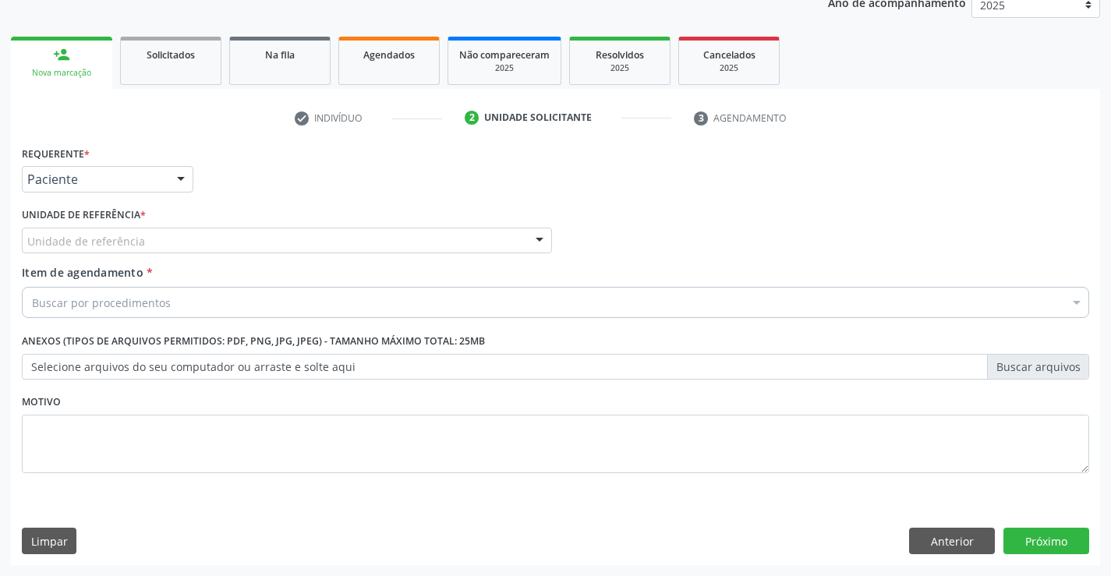
click at [304, 244] on div "Unidade de referência" at bounding box center [287, 241] width 530 height 27
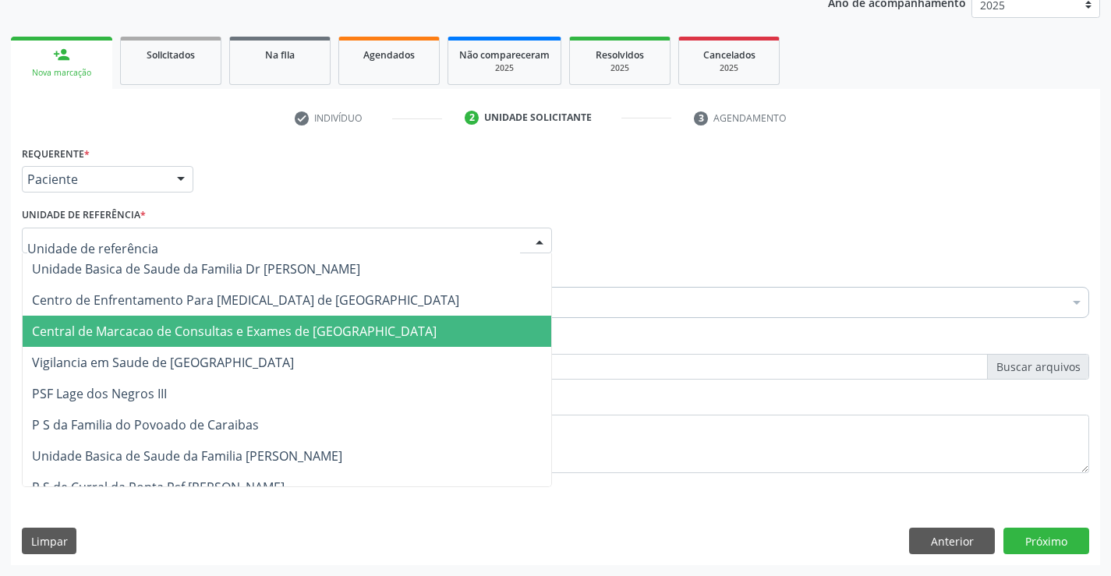
click at [313, 338] on span "Central de Marcacao de Consultas e Exames de [GEOGRAPHIC_DATA]" at bounding box center [234, 331] width 405 height 17
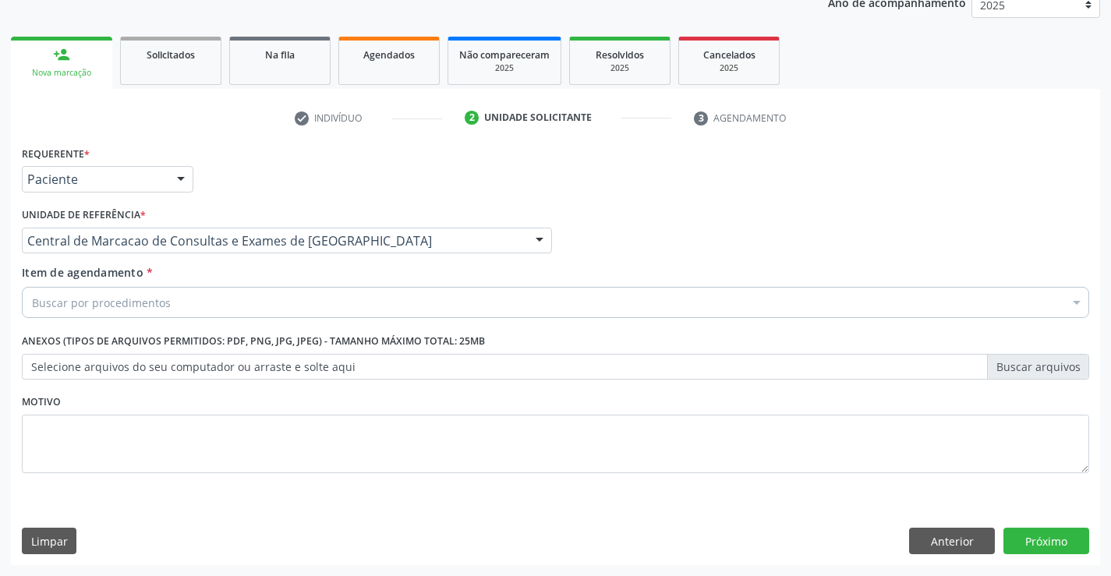
click at [402, 309] on div "Buscar por procedimentos" at bounding box center [555, 302] width 1067 height 31
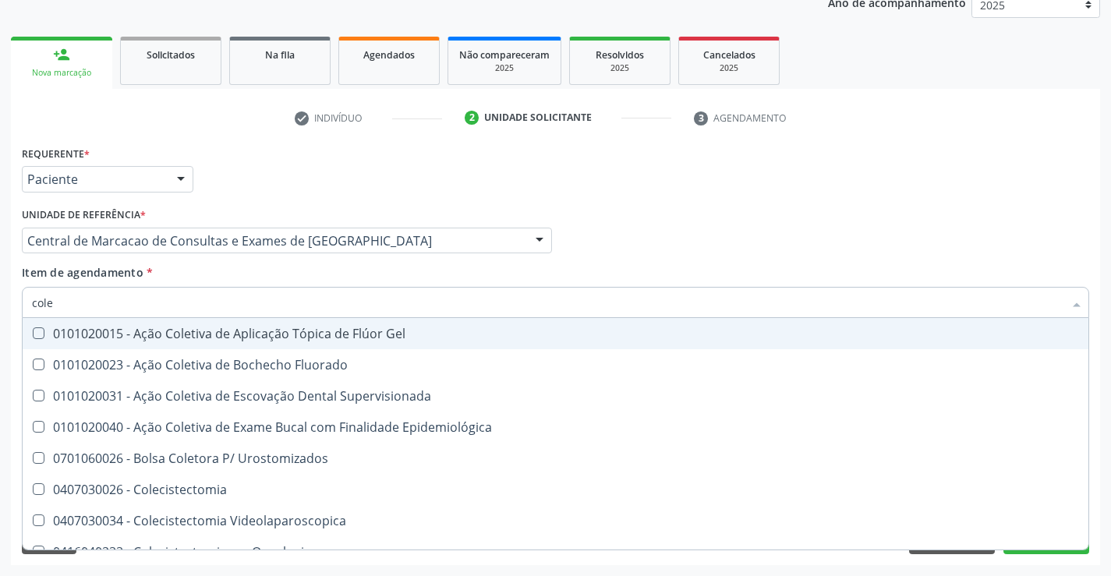
type input "coles"
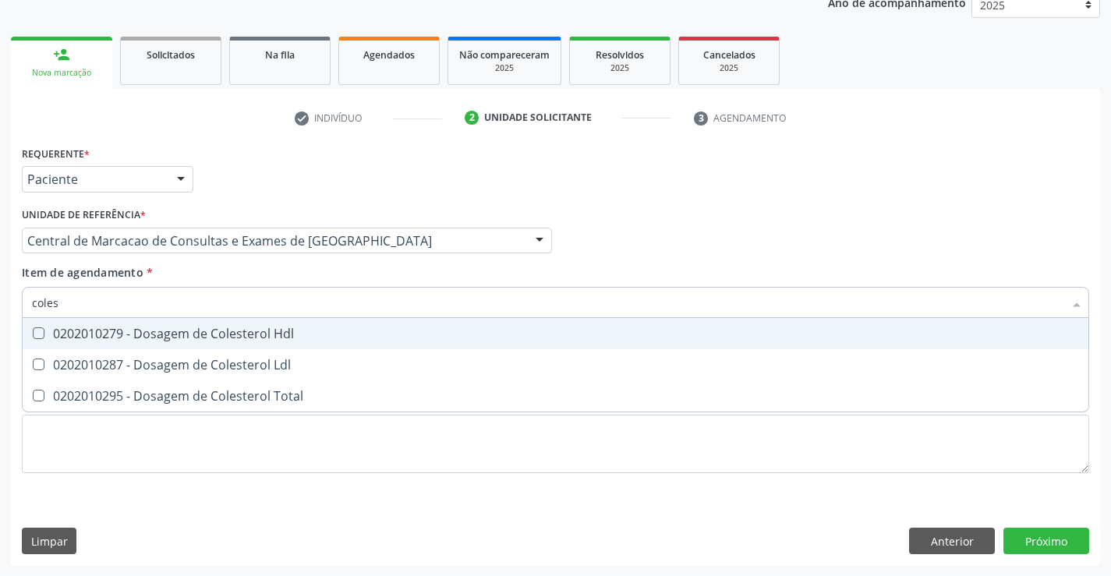
click at [369, 342] on span "0202010279 - Dosagem de Colesterol Hdl" at bounding box center [556, 333] width 1066 height 31
checkbox Hdl "true"
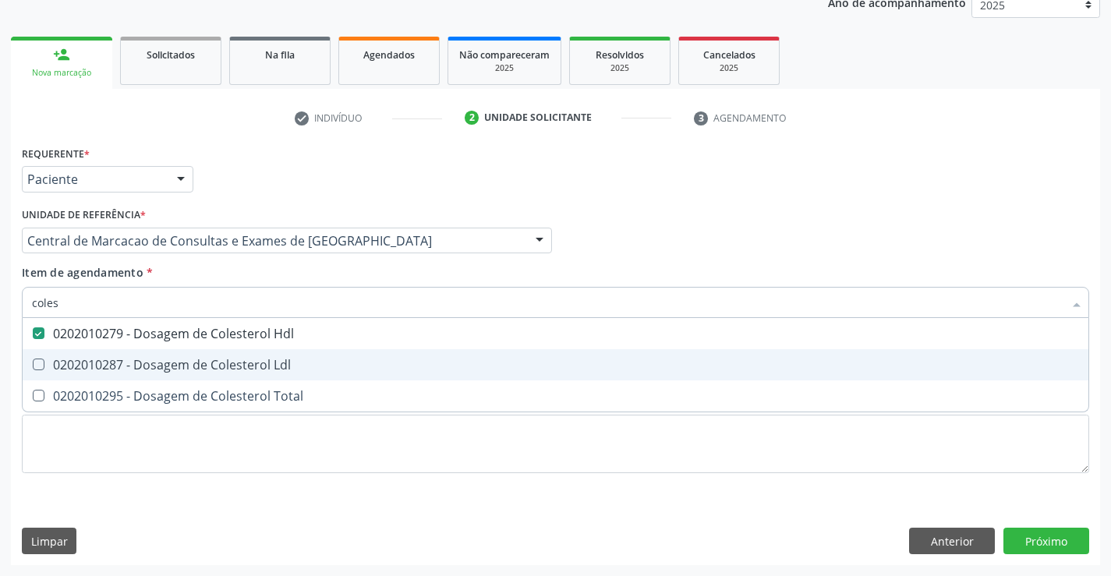
click at [348, 364] on div "0202010287 - Dosagem de Colesterol Ldl" at bounding box center [555, 365] width 1047 height 12
checkbox Ldl "true"
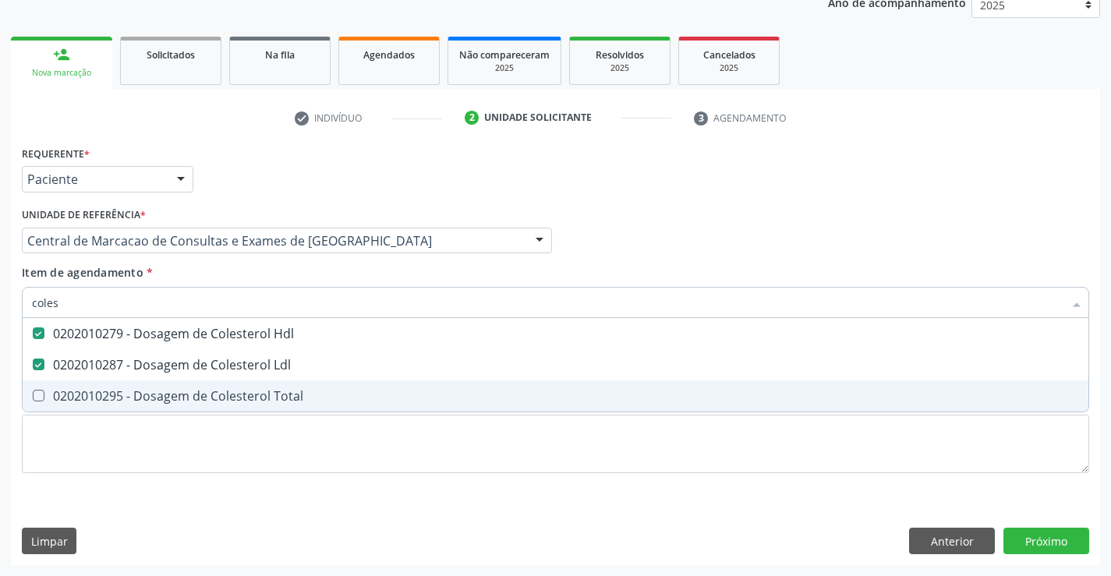
click at [344, 384] on span "0202010295 - Dosagem de Colesterol Total" at bounding box center [556, 395] width 1066 height 31
checkbox Total "true"
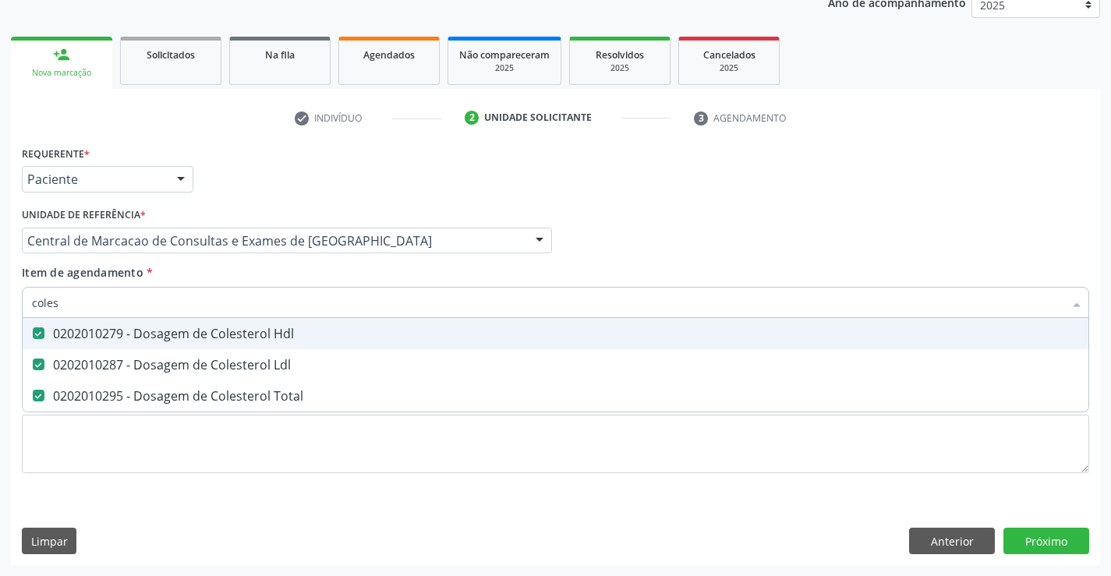
type input "coles"
click at [420, 281] on div "Item de agendamento * coles Desfazer seleção 0202010279 - Dosagem de Colesterol…" at bounding box center [555, 288] width 1067 height 49
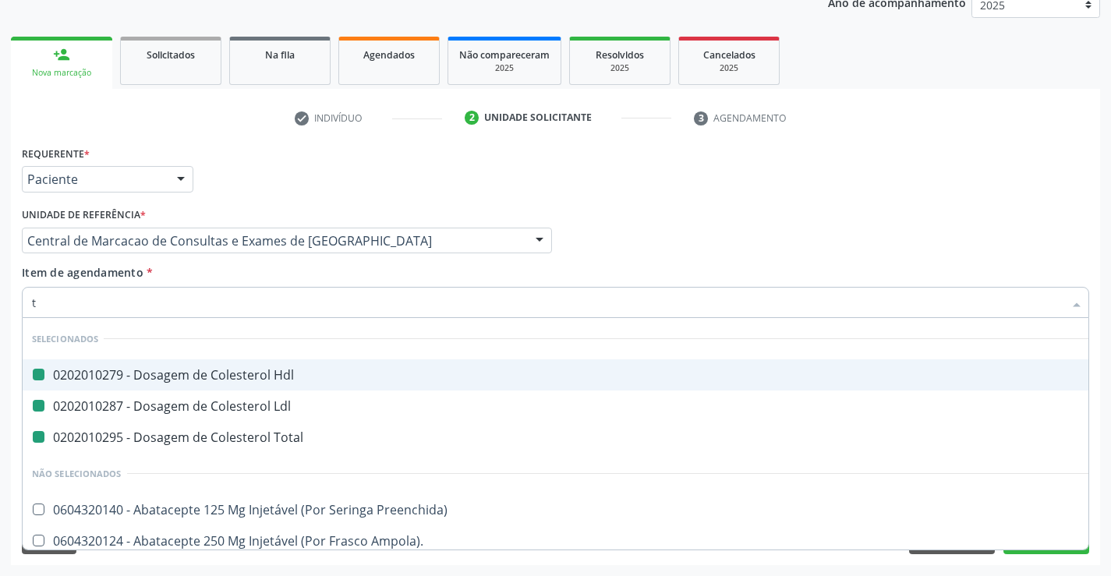
type input "tr"
checkbox Hdl "false"
checkbox Ldl "false"
checkbox Total "false"
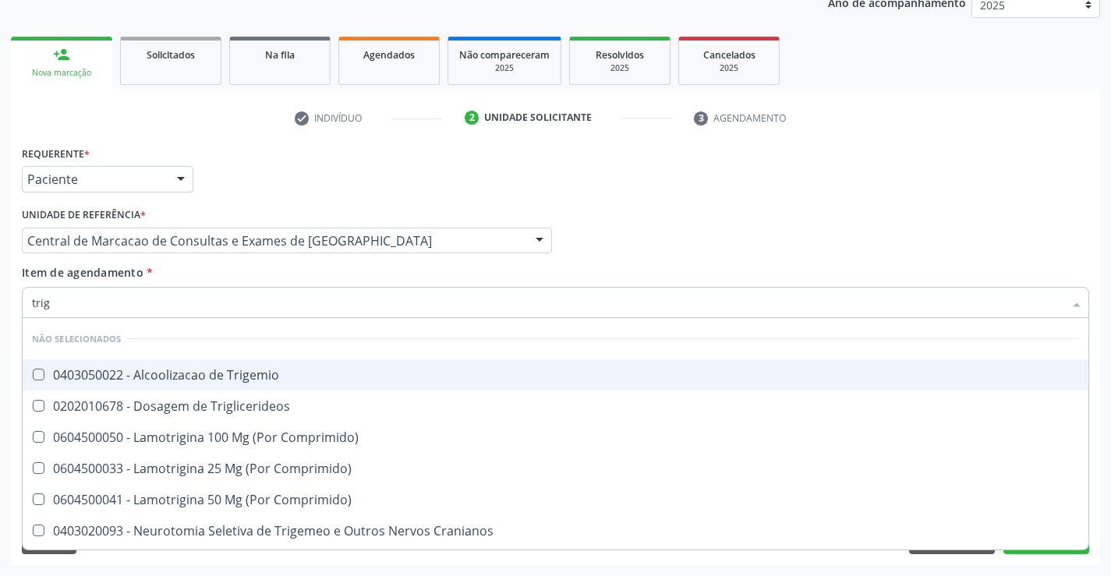
type input "trigl"
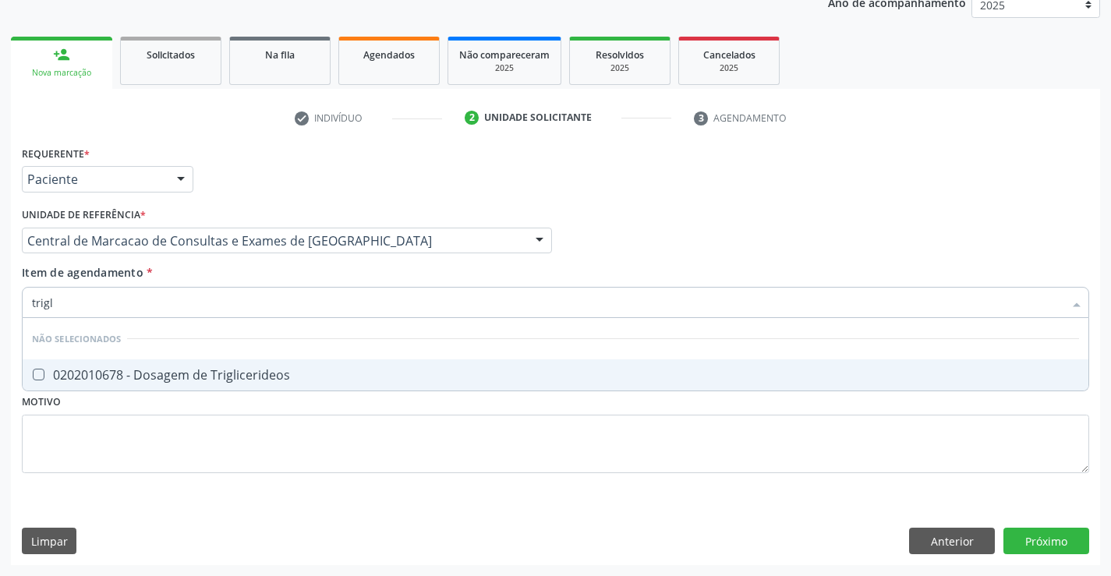
click at [413, 383] on span "0202010678 - Dosagem de Triglicerideos" at bounding box center [556, 374] width 1066 height 31
checkbox Triglicerideos "true"
click at [374, 276] on div "Item de agendamento * trigl Desfazer seleção Não selecionados 0202010678 - Dosa…" at bounding box center [555, 288] width 1067 height 49
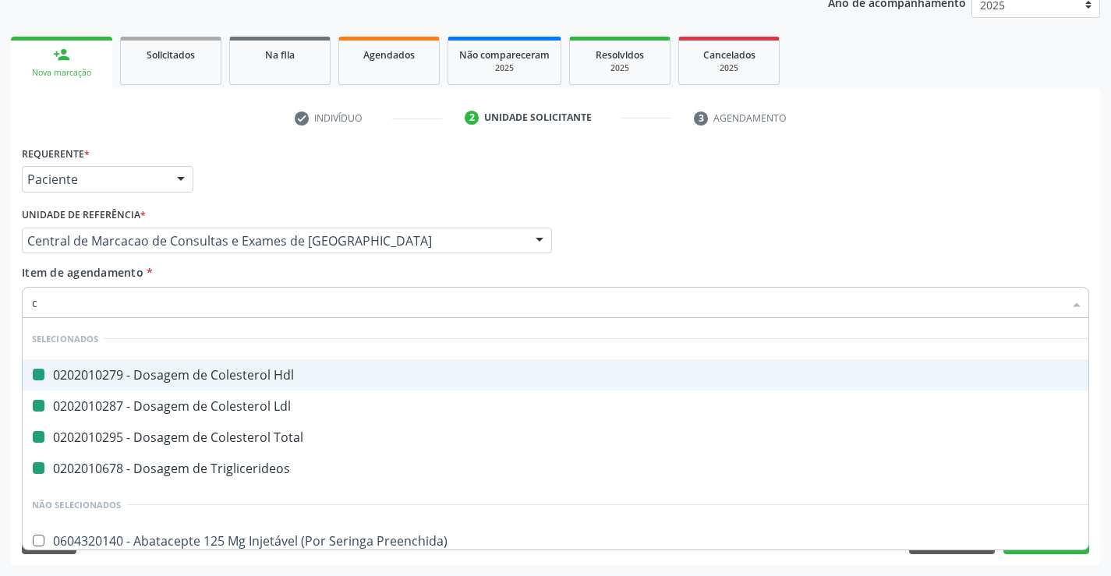
type input "cr"
checkbox Hdl "false"
checkbox Ldl "false"
checkbox Total "false"
checkbox Triglicerideos "false"
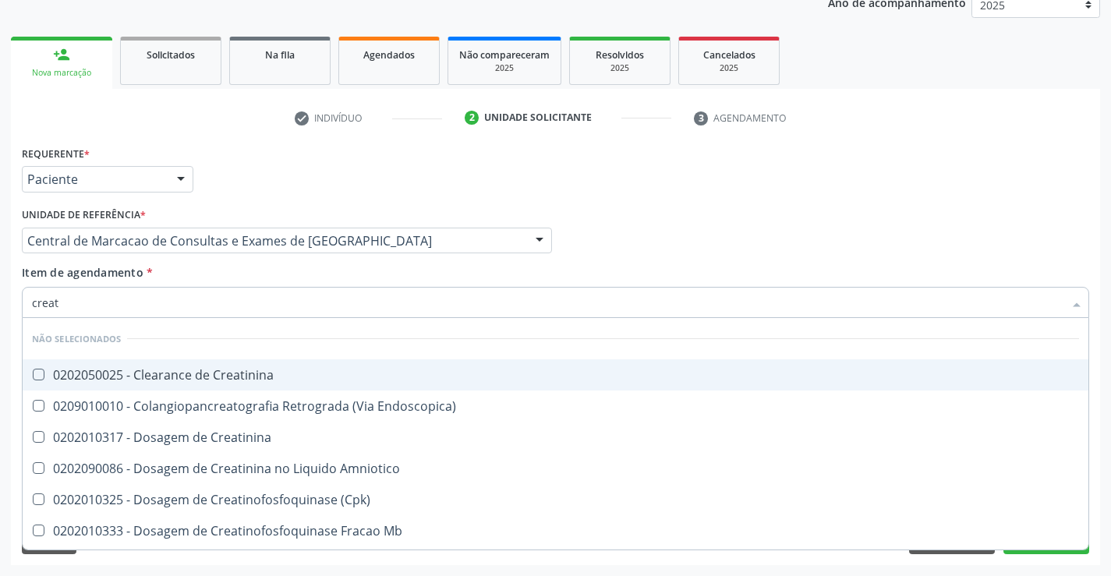
type input "creati"
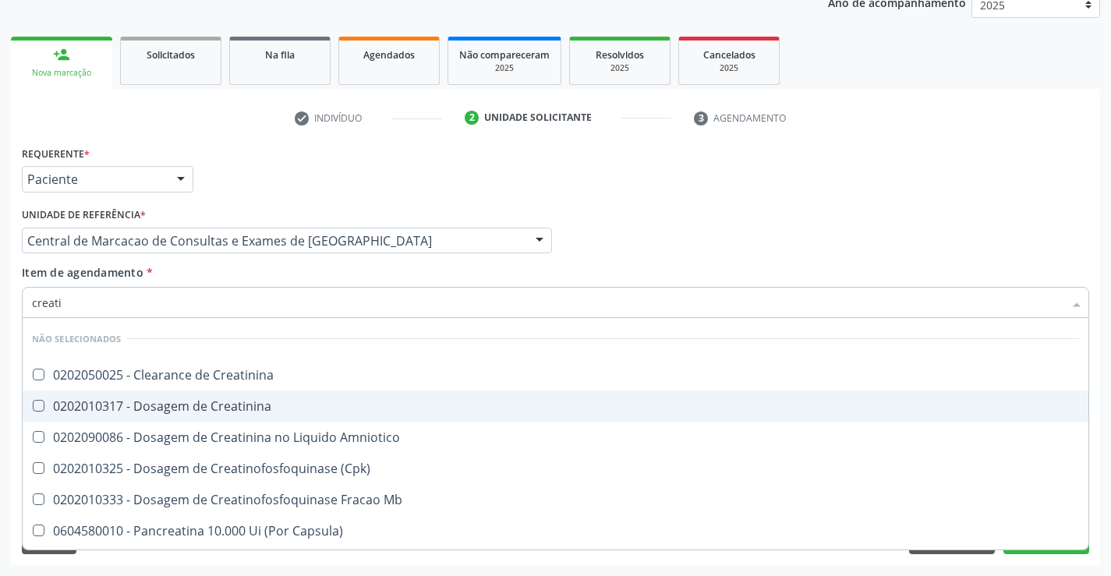
drag, startPoint x: 333, startPoint y: 405, endPoint x: 352, endPoint y: 360, distance: 48.5
click at [336, 401] on div "0202010317 - Dosagem de Creatinina" at bounding box center [555, 406] width 1047 height 12
checkbox Creatinina "true"
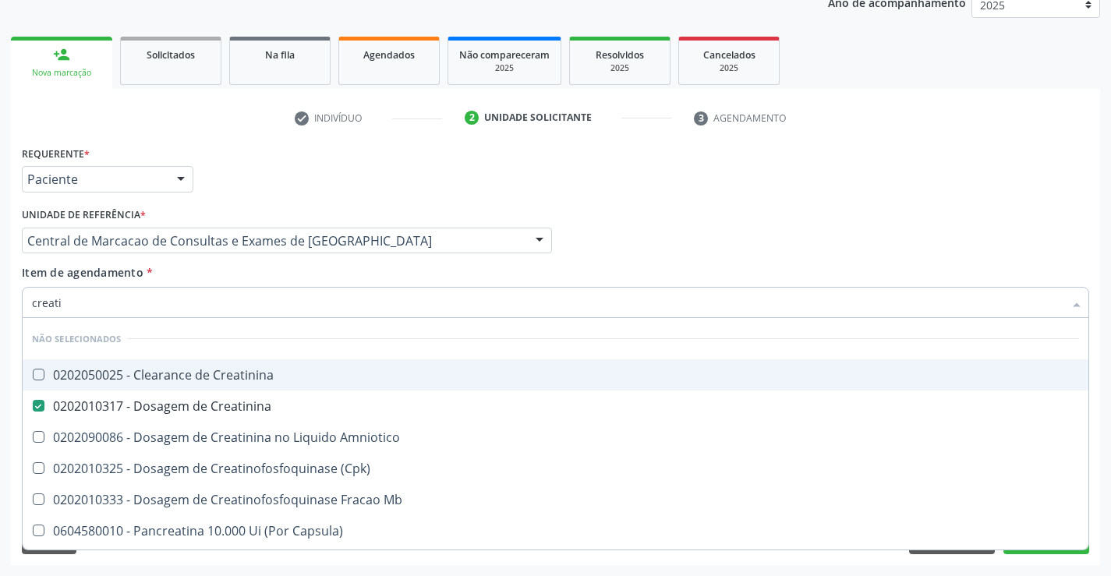
type input "creati"
click at [367, 270] on div "Item de agendamento * creati Desfazer seleção Não selecionados 0202050025 - Cle…" at bounding box center [555, 288] width 1067 height 49
checkbox Creatinina "true"
checkbox Amniotico "true"
checkbox \(Cpk\) "true"
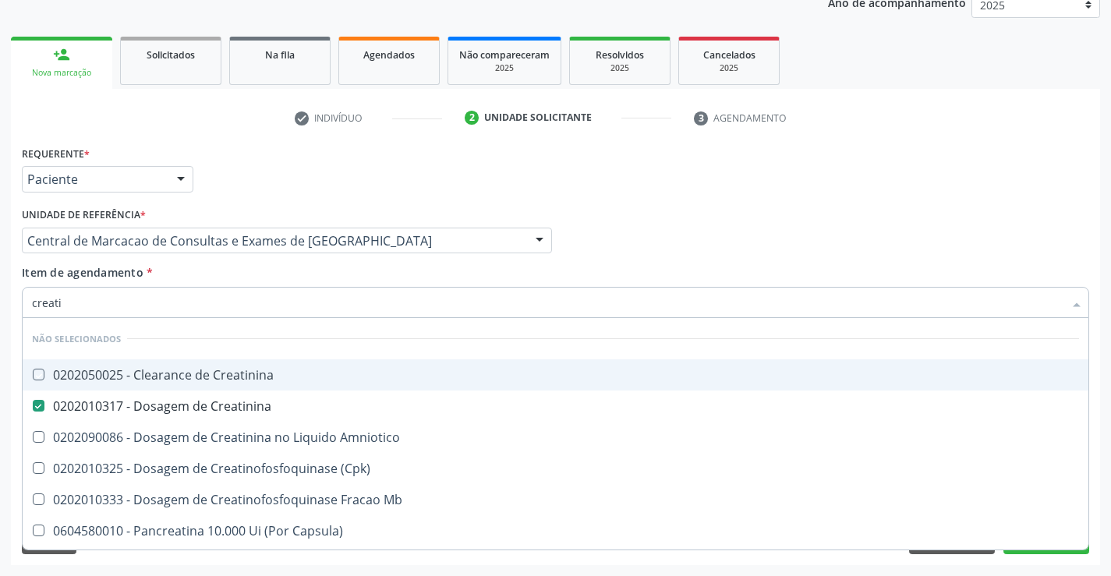
checkbox Mb "true"
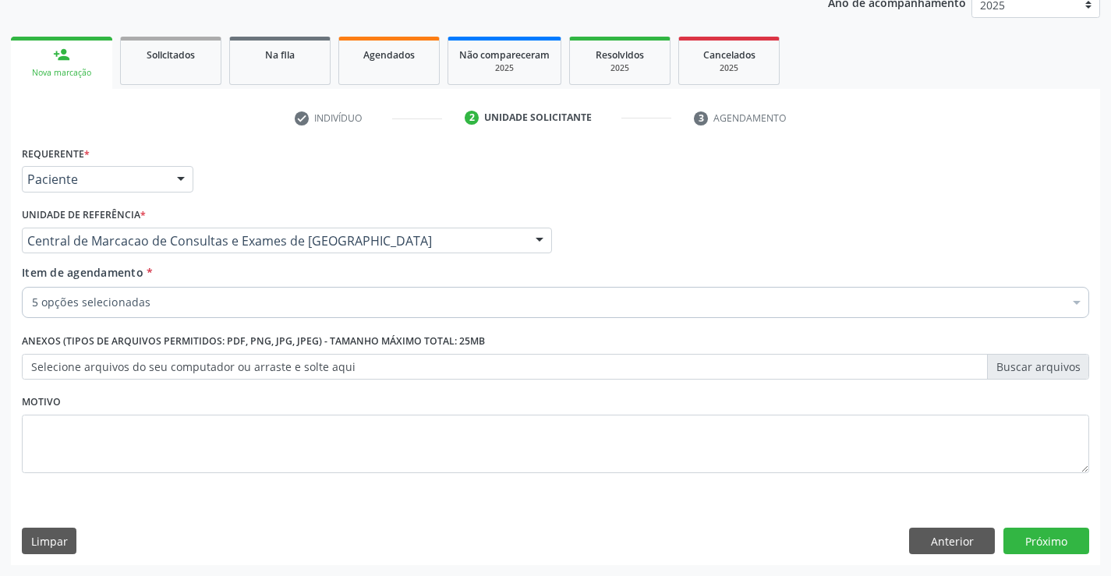
click at [323, 288] on div "5 opções selecionadas" at bounding box center [555, 302] width 1067 height 31
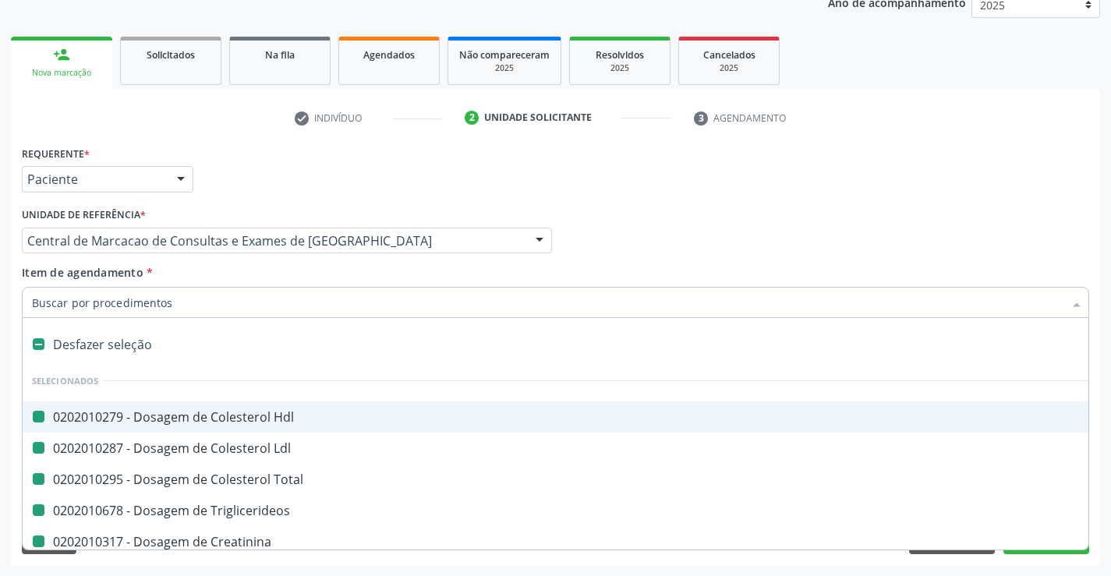
type input "u"
checkbox Hdl "false"
checkbox Ldl "false"
checkbox Total "false"
checkbox Triglicerideos "false"
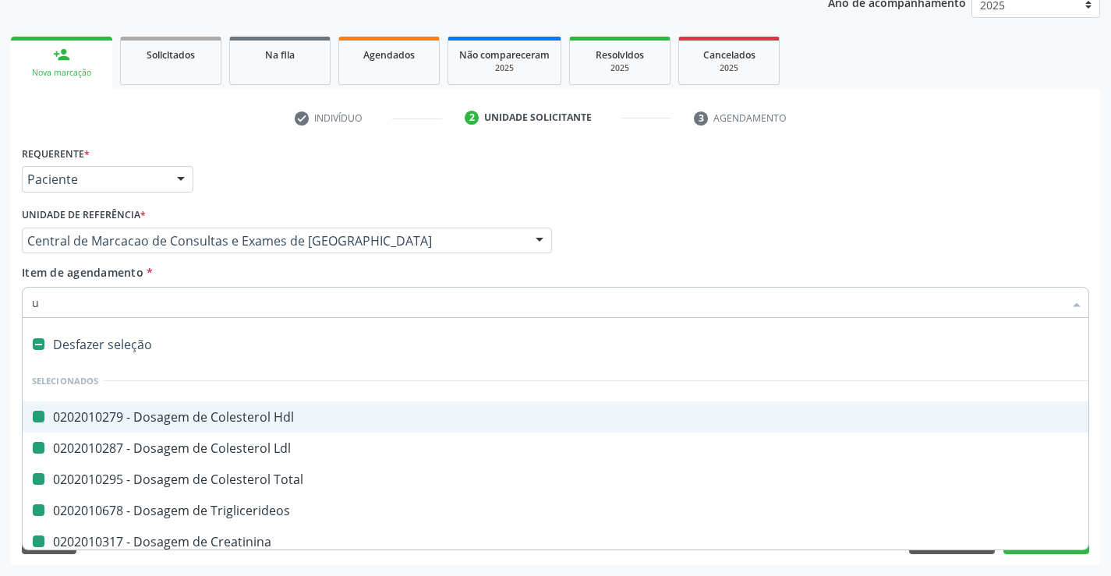
checkbox Creatinina "false"
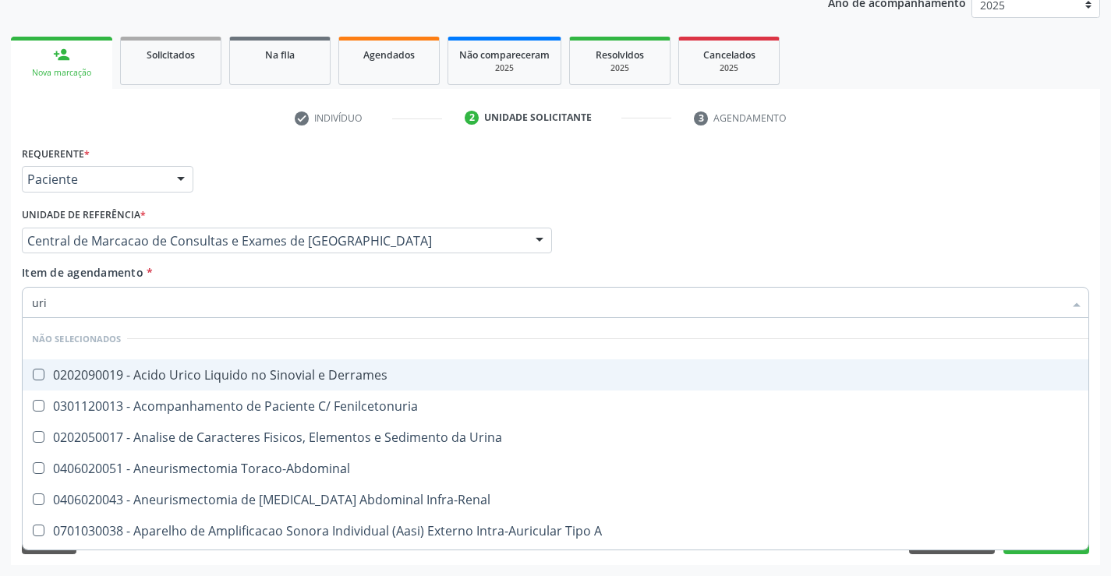
type input "urin"
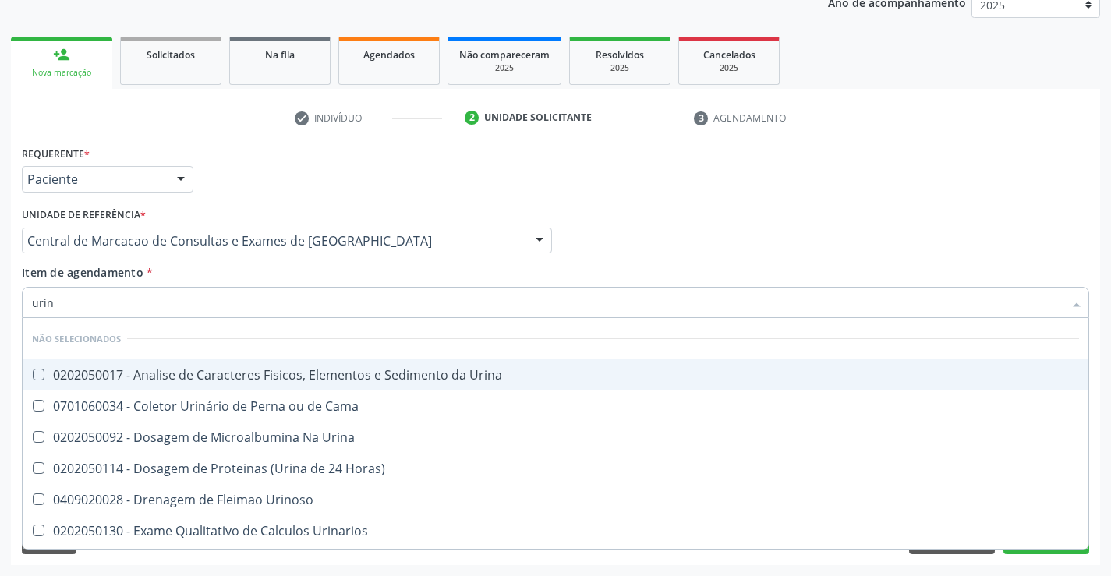
click at [314, 369] on div "0202050017 - Analise de Caracteres Fisicos, Elementos e Sedimento da Urina" at bounding box center [555, 375] width 1047 height 12
checkbox Urina "true"
type input "urin"
click at [340, 275] on div "Item de agendamento * urin Desfazer seleção Não selecionados 0202050017 - Anali…" at bounding box center [555, 288] width 1067 height 49
checkbox Cama "true"
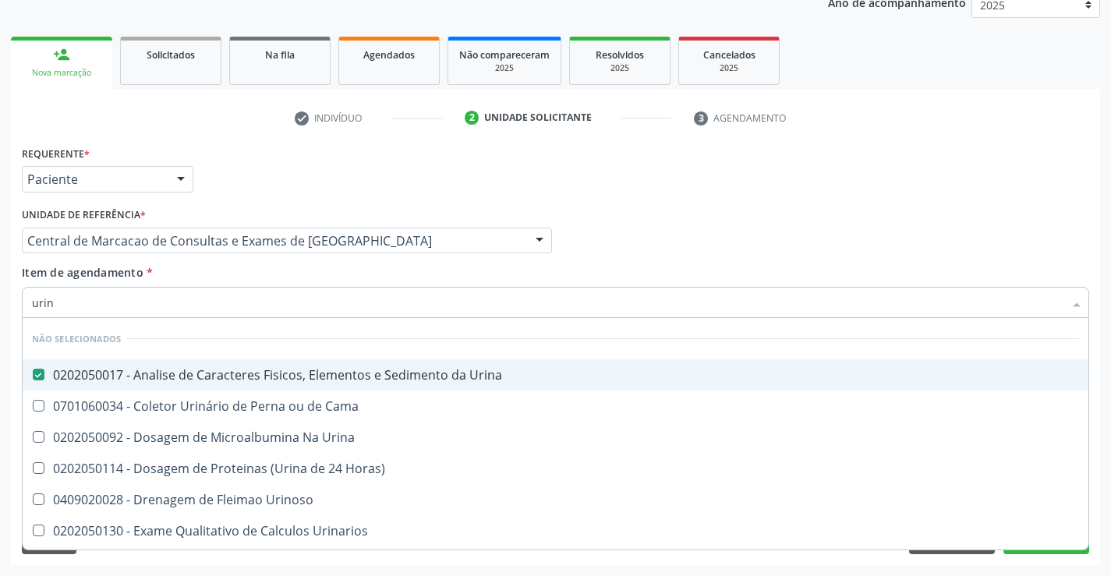
checkbox Urina "true"
checkbox Horas\) "true"
checkbox Urinoso "true"
checkbox Urinarios "true"
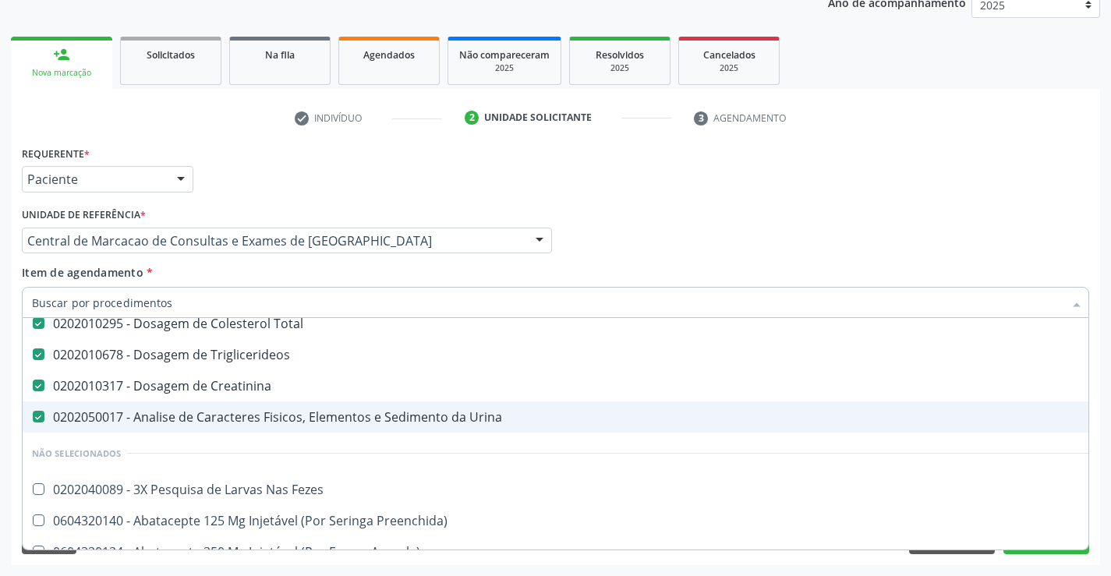
scroll to position [0, 0]
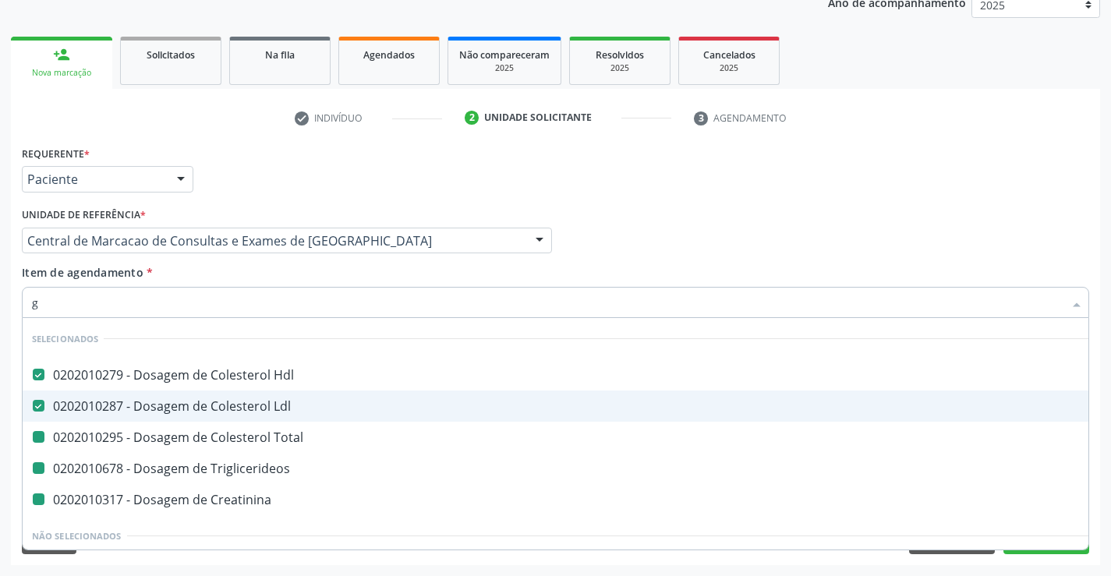
type input "gl"
checkbox Total "false"
checkbox Triglicerideos "false"
checkbox Creatinina "false"
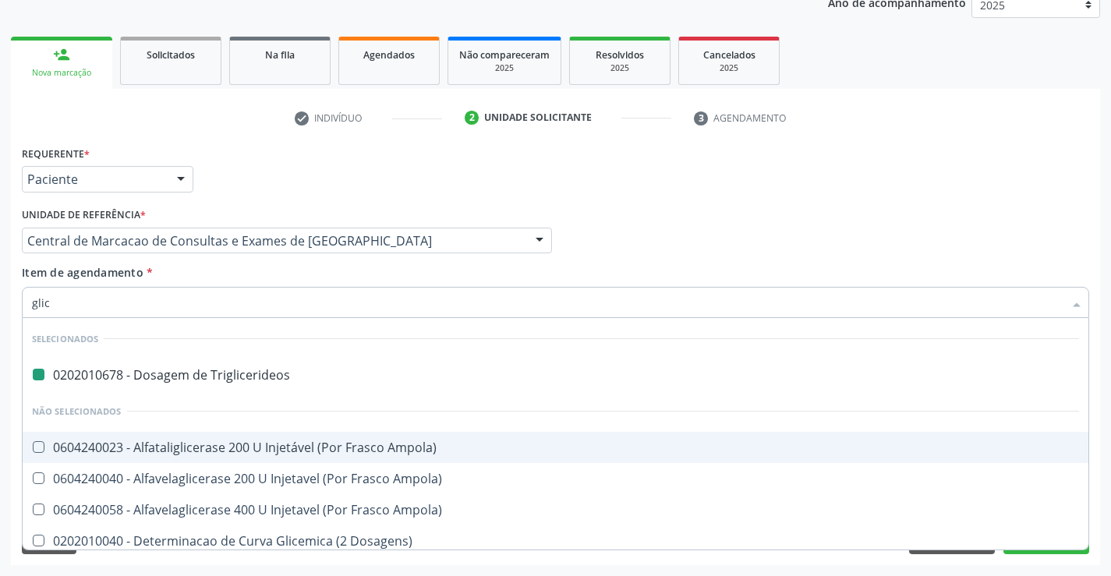
type input "glico"
checkbox Triglicerideos "false"
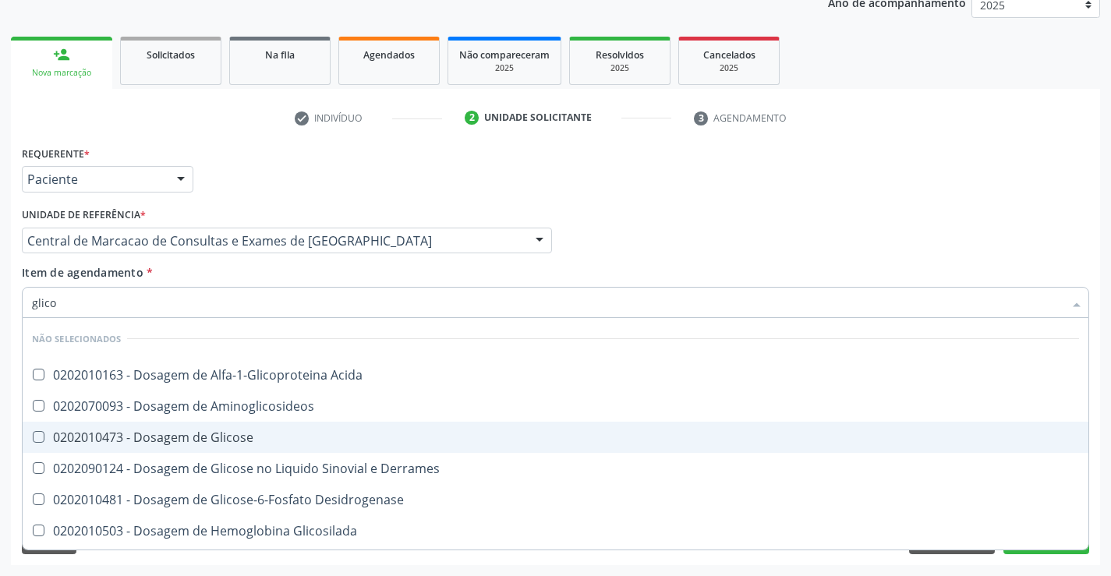
click at [294, 443] on div "0202010473 - Dosagem de Glicose" at bounding box center [555, 437] width 1047 height 12
checkbox Glicose "true"
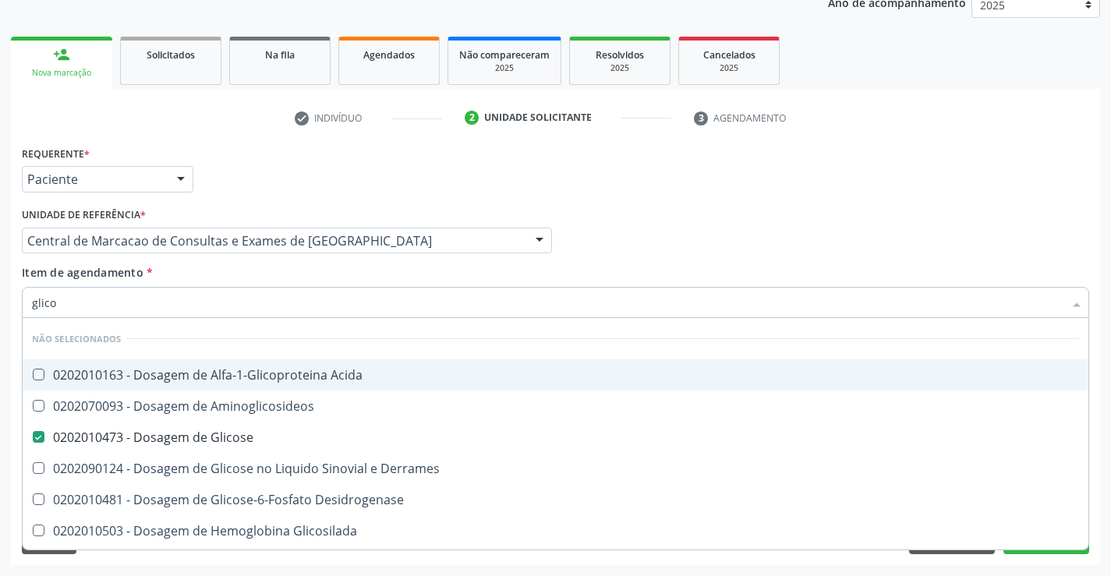
click at [289, 270] on div "Item de agendamento * glico Desfazer seleção Não selecionados 0202010163 - Dosa…" at bounding box center [555, 288] width 1067 height 49
checkbox Acida "true"
checkbox Derrames "true"
checkbox Desidrogenase "true"
checkbox Quantitativa "true"
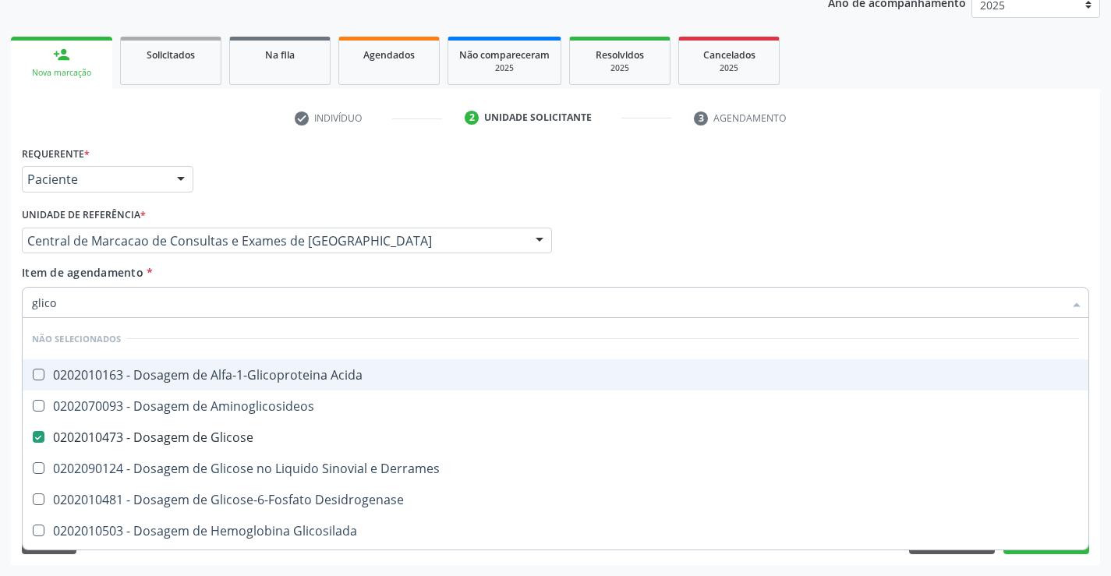
checkbox Glicosilada "true"
checkbox Aminoglicosideos "true"
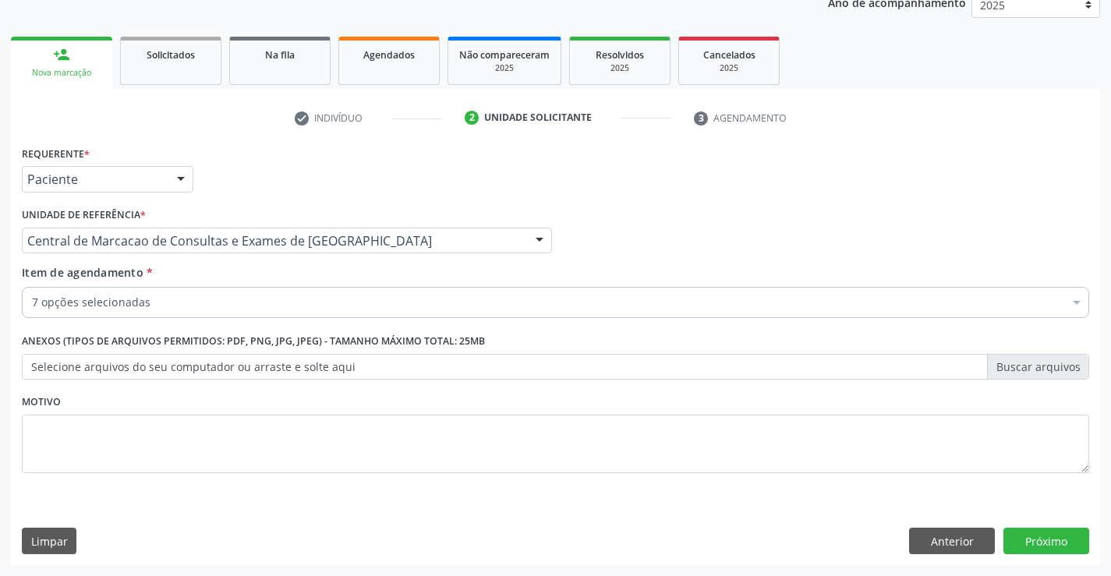
click at [287, 315] on div "7 opções selecionadas" at bounding box center [555, 302] width 1067 height 31
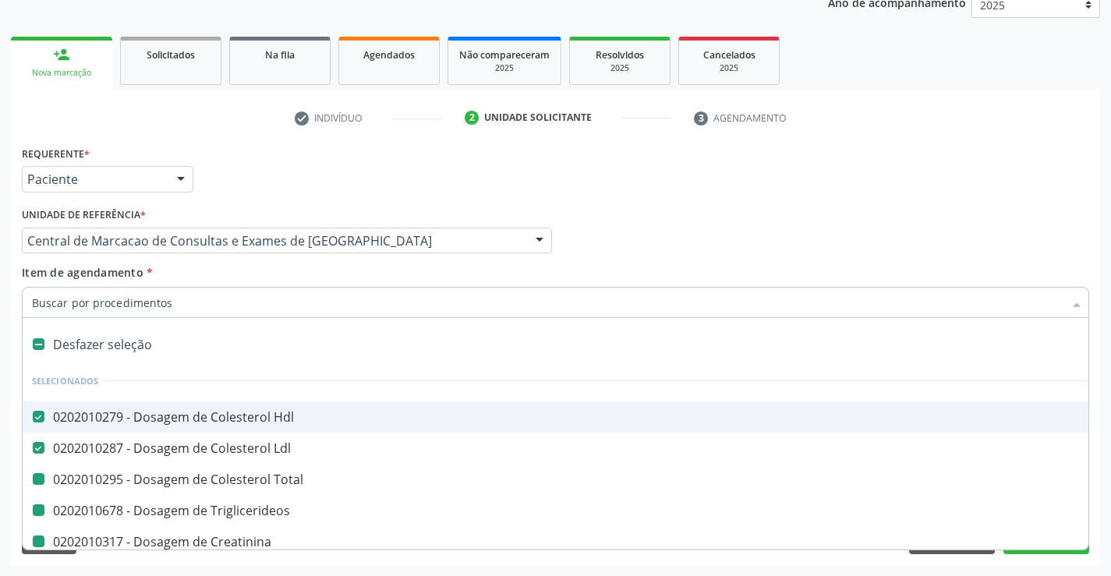
type input "h"
checkbox Total "false"
checkbox Triglicerideos "false"
checkbox Creatinina "false"
checkbox Glicose "false"
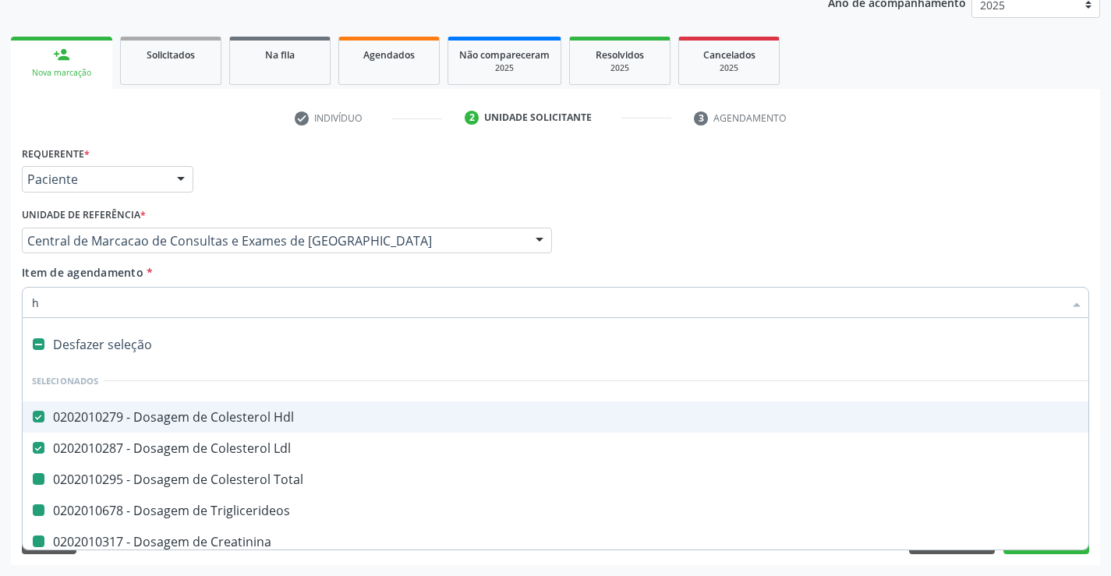
checkbox Urina "false"
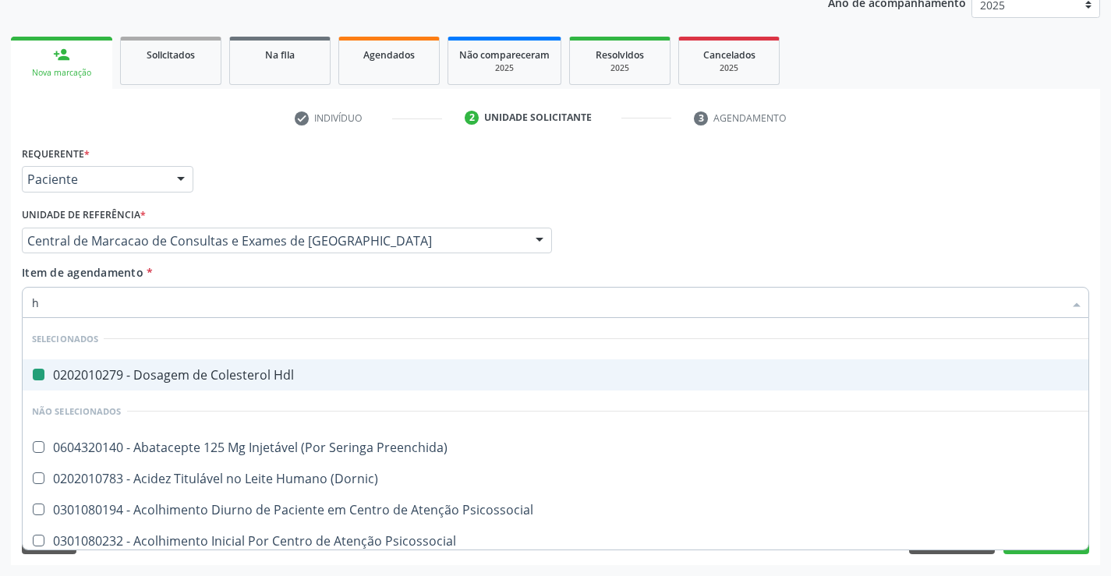
type input "he"
checkbox Hdl "false"
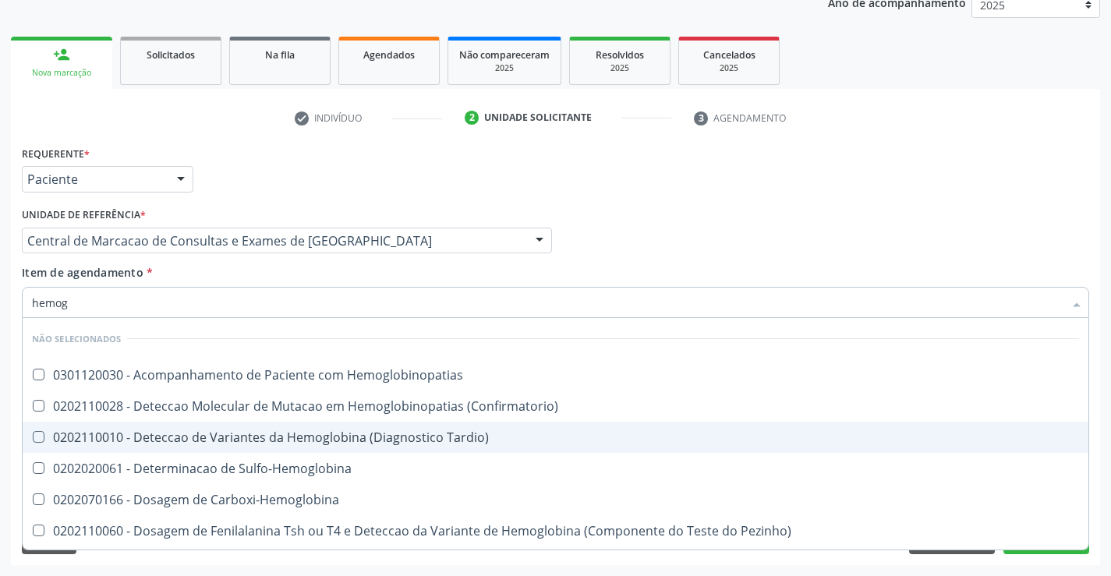
type input "hemogr"
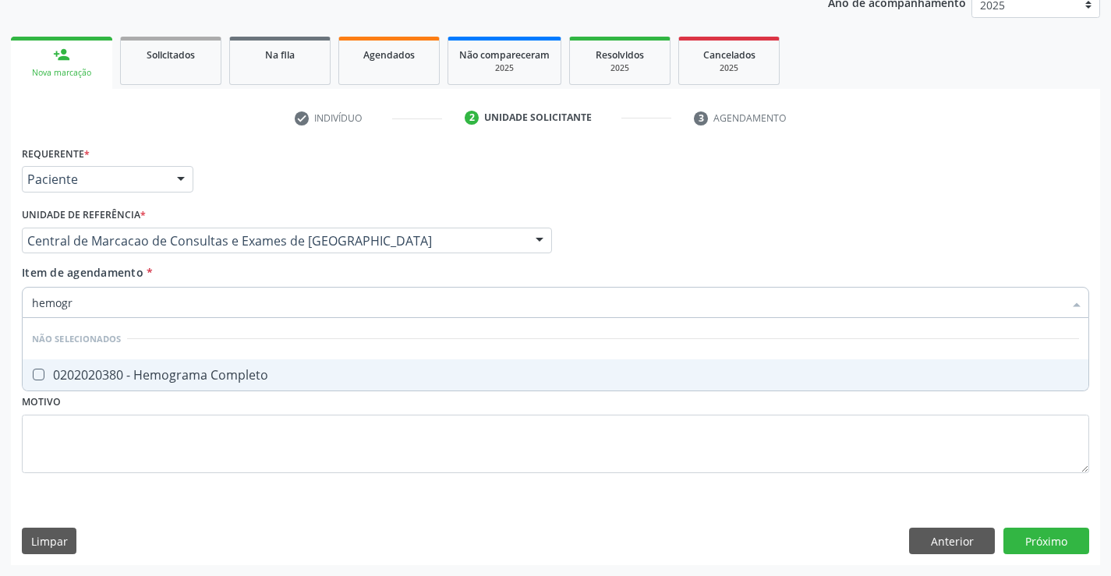
click at [278, 371] on div "0202020380 - Hemograma Completo" at bounding box center [555, 375] width 1047 height 12
checkbox Completo "true"
click at [273, 267] on div "Item de agendamento * hemogr [PERSON_NAME] seleção Não selecionados 0202020380 …" at bounding box center [555, 288] width 1067 height 49
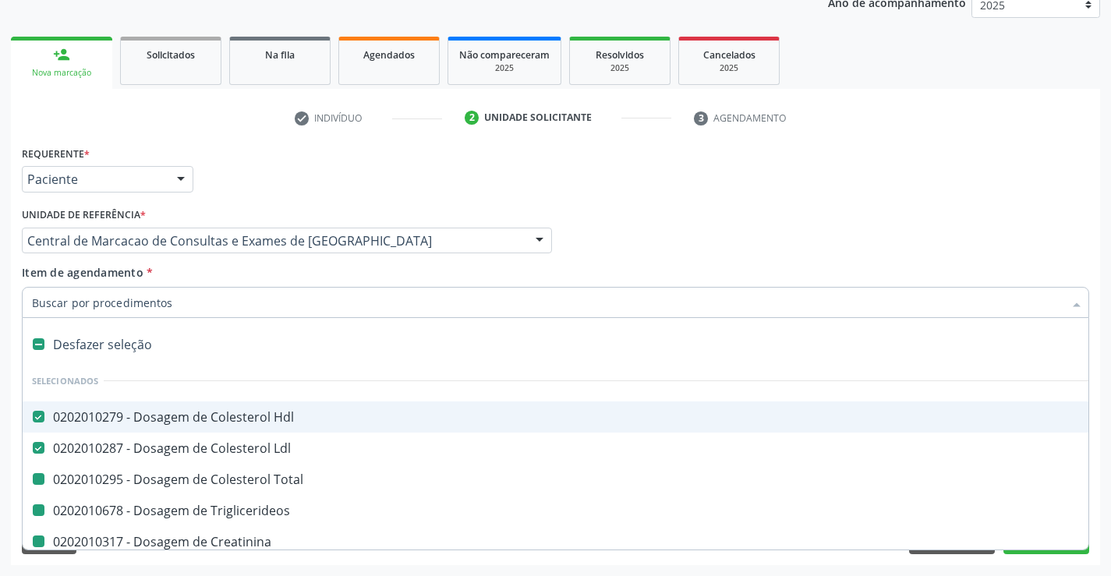
type input "p"
checkbox Total "false"
checkbox Triglicerideos "false"
checkbox Creatinina "false"
checkbox Urina "false"
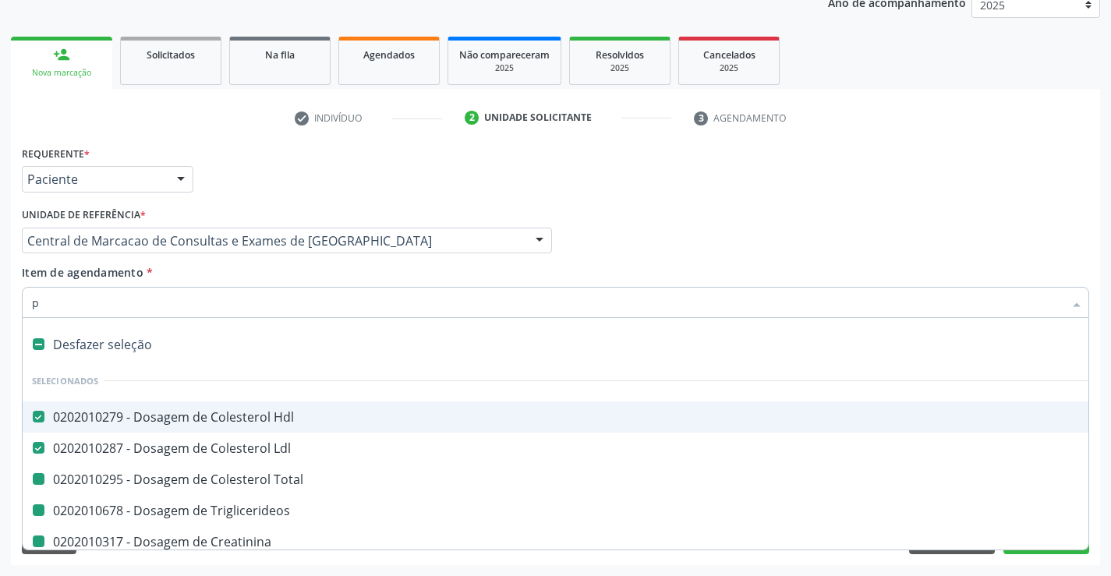
checkbox Glicose "false"
checkbox Completo "false"
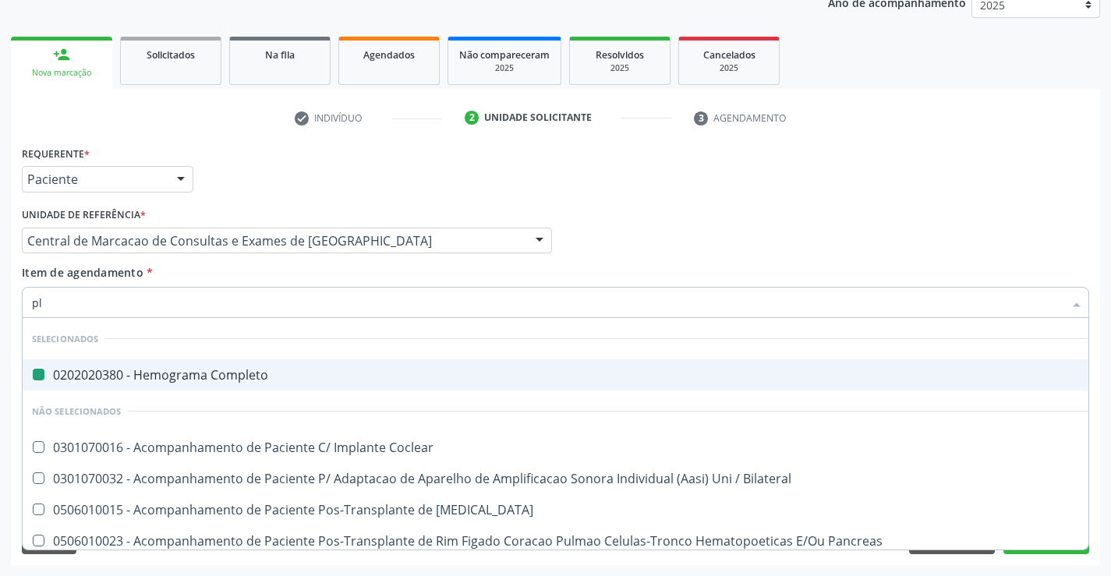
type input "pla"
checkbox Completo "false"
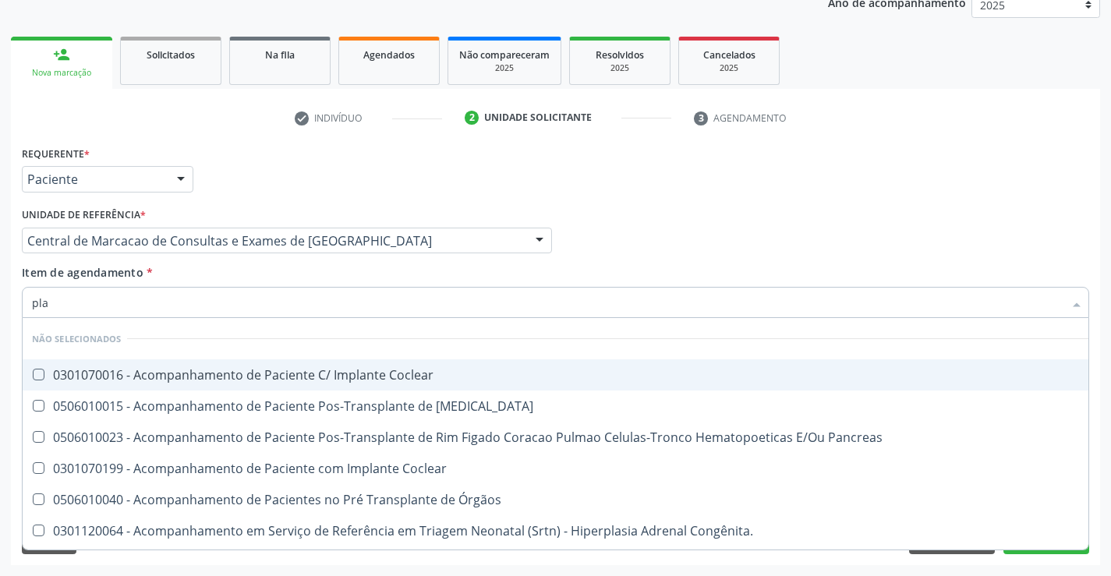
type input "plaq"
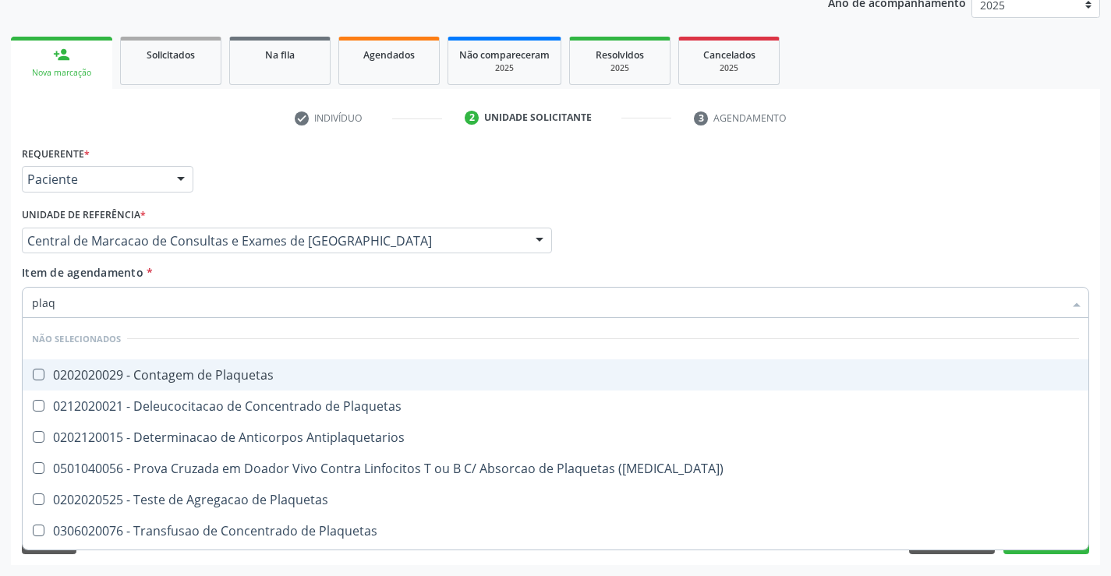
click at [249, 374] on div "0202020029 - Contagem de Plaquetas" at bounding box center [555, 375] width 1047 height 12
checkbox Plaquetas "true"
click at [236, 267] on div "Item de agendamento * plaq Desfazer seleção Não selecionados 0202020029 - Conta…" at bounding box center [555, 288] width 1067 height 49
checkbox Antiplaquetarios "true"
checkbox Match\) "true"
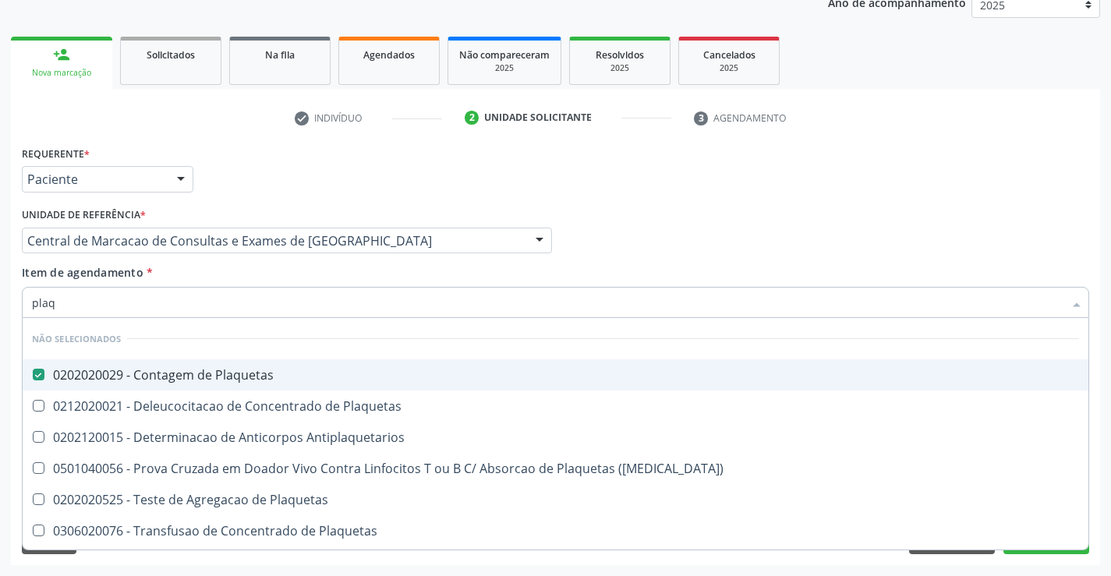
checkbox Plaquetas "true"
checkbox Aferese "true"
checkbox Plaquetas "true"
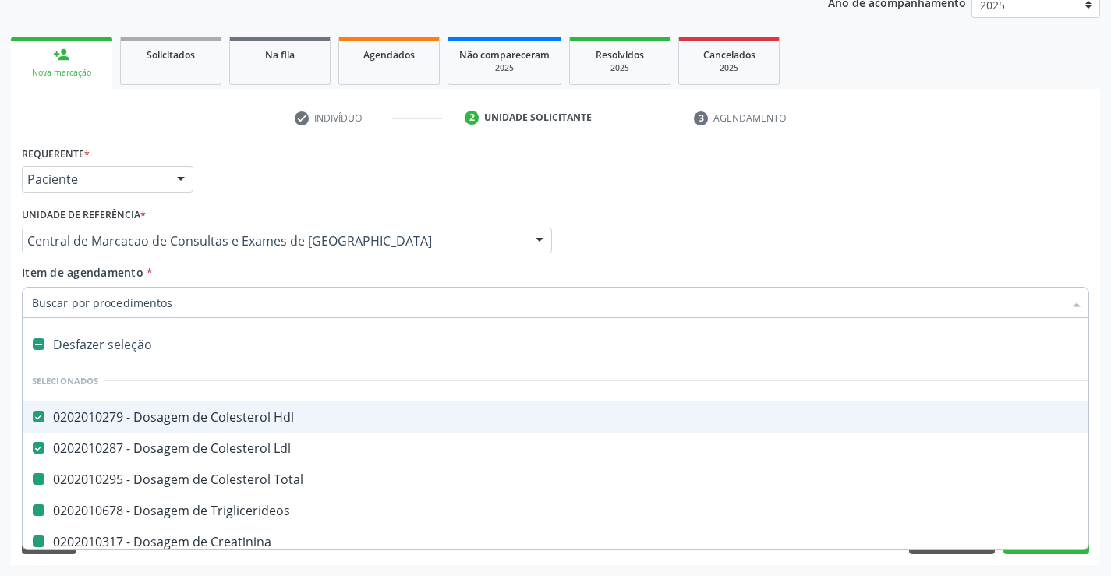
type input "f"
checkbox Total "false"
checkbox Triglicerideos "false"
checkbox Creatinina "false"
checkbox Urina "false"
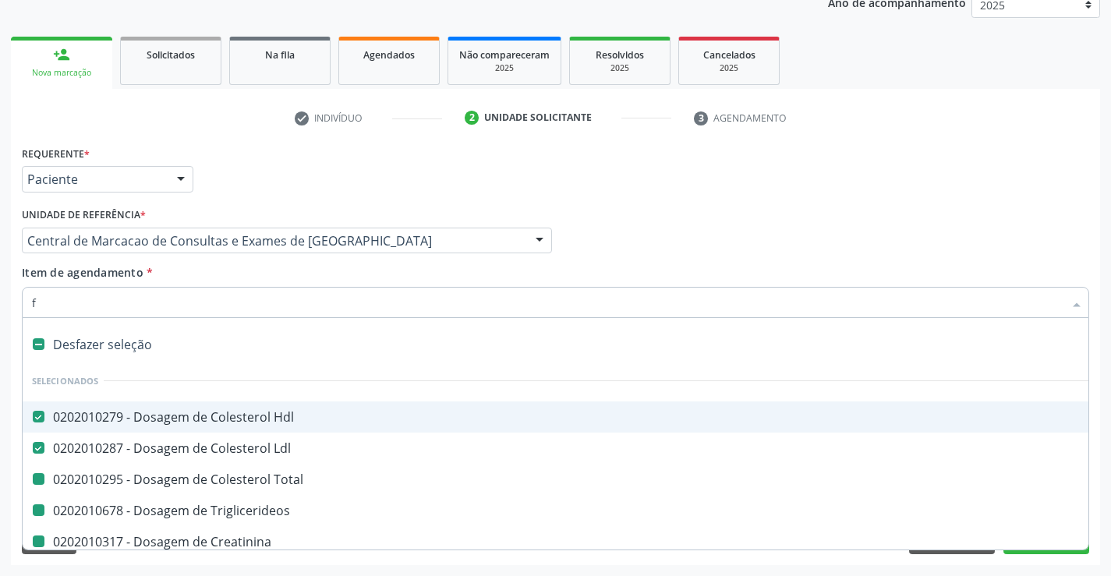
checkbox Glicose "false"
checkbox Completo "false"
checkbox Plaquetas "false"
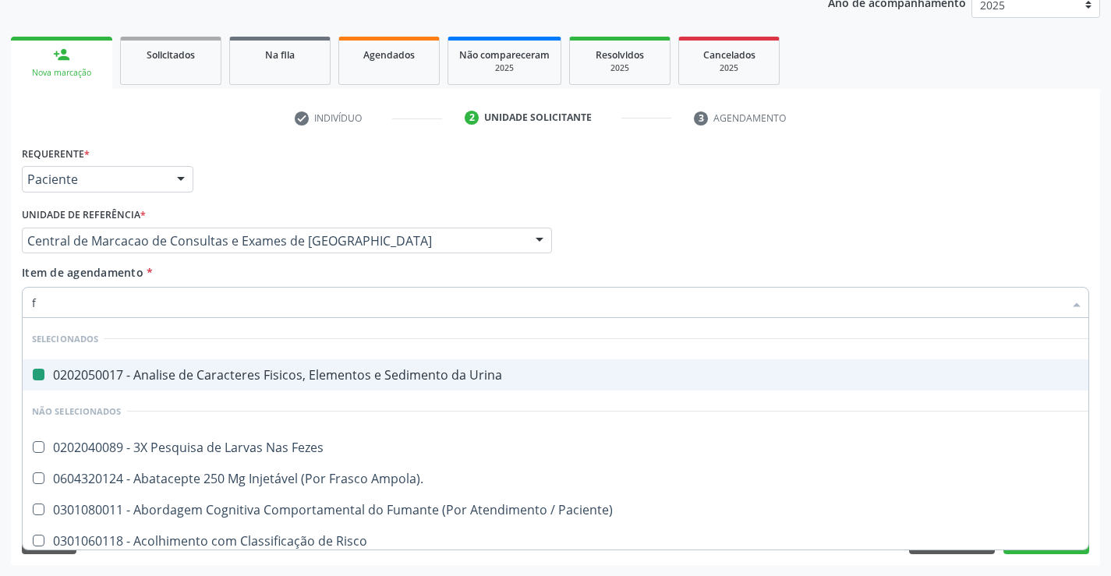
type input "fe"
checkbox Urina "false"
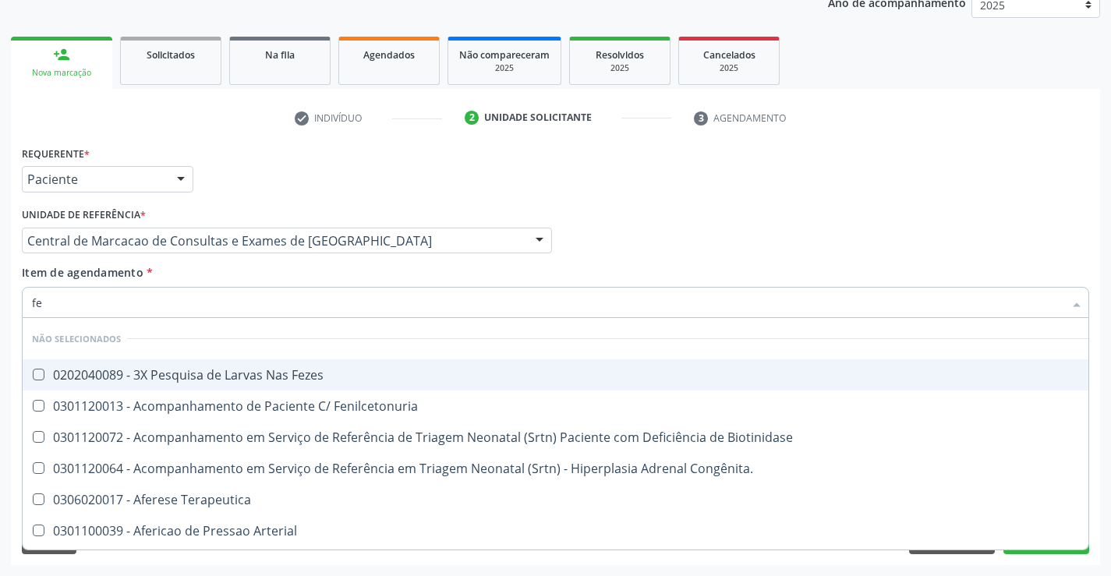
type input "fez"
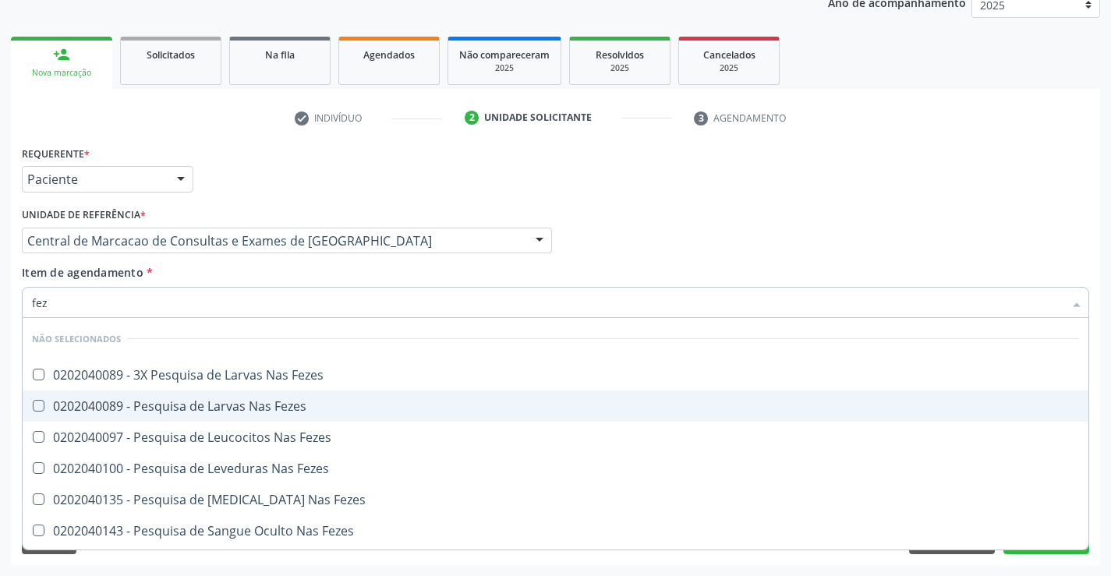
click at [327, 400] on div "0202040089 - Pesquisa de Larvas Nas Fezes" at bounding box center [555, 406] width 1047 height 12
checkbox Fezes "true"
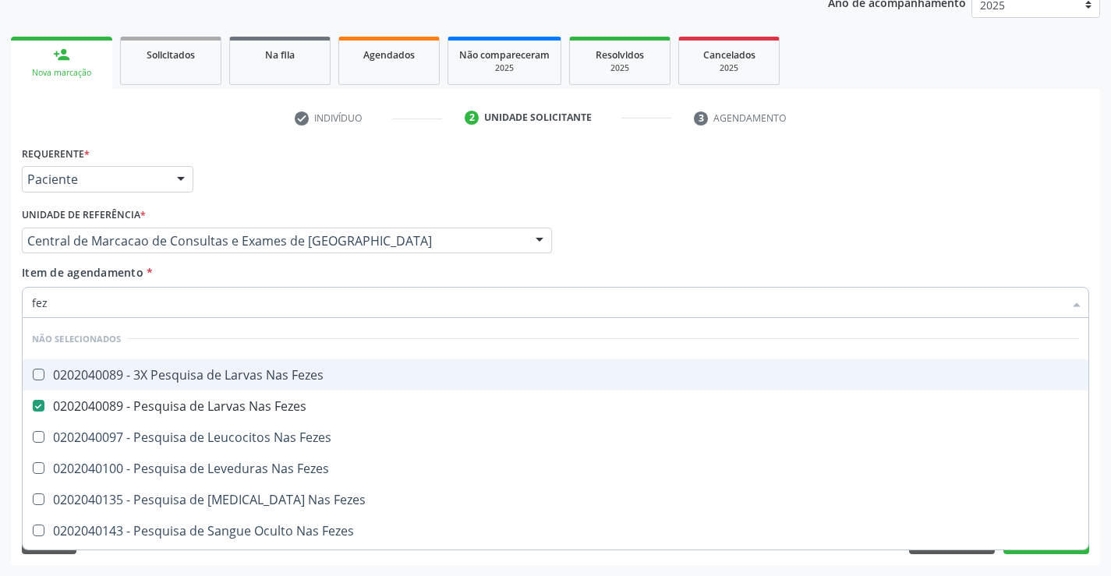
click at [770, 256] on div "Profissional Solicitante Por favor, selecione a Unidade de Atendimento primeiro…" at bounding box center [555, 233] width 1075 height 61
checkbox Fezes "true"
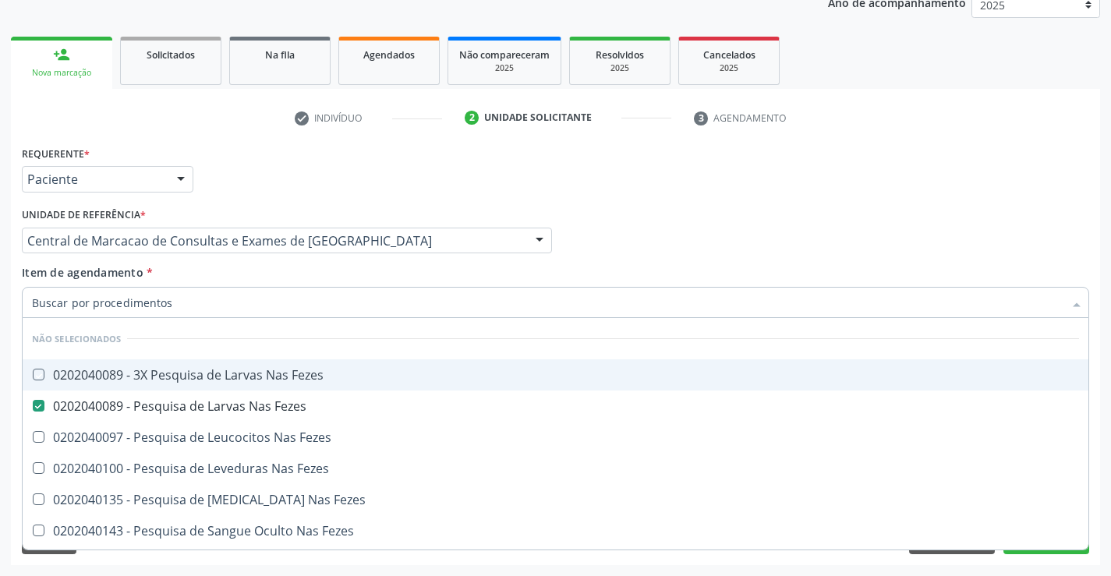
checkbox Fezes "true"
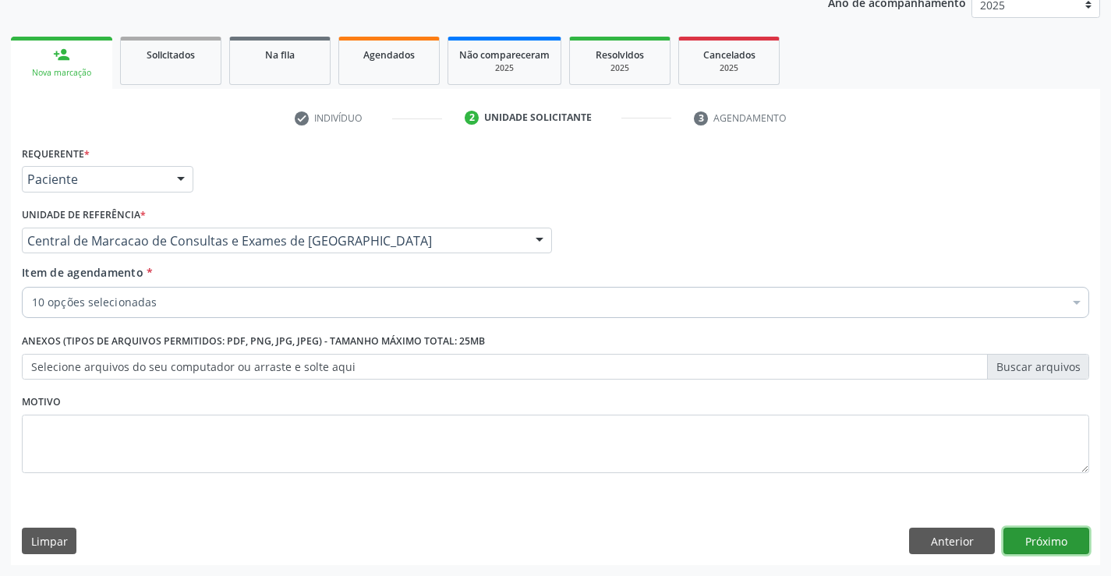
click at [1055, 553] on button "Próximo" at bounding box center [1046, 541] width 86 height 27
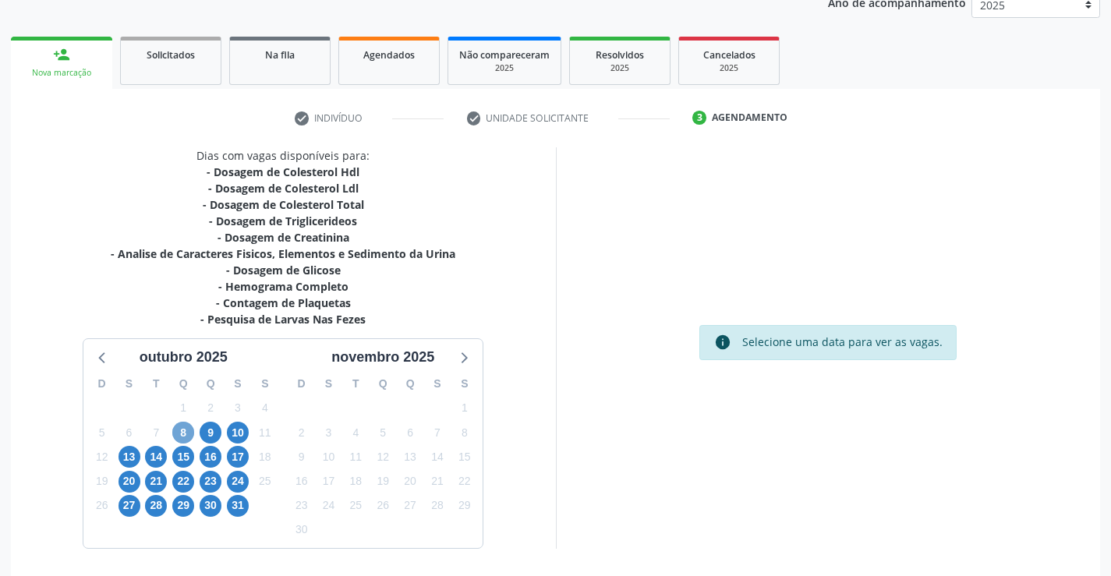
click at [186, 426] on span "8" at bounding box center [183, 433] width 22 height 22
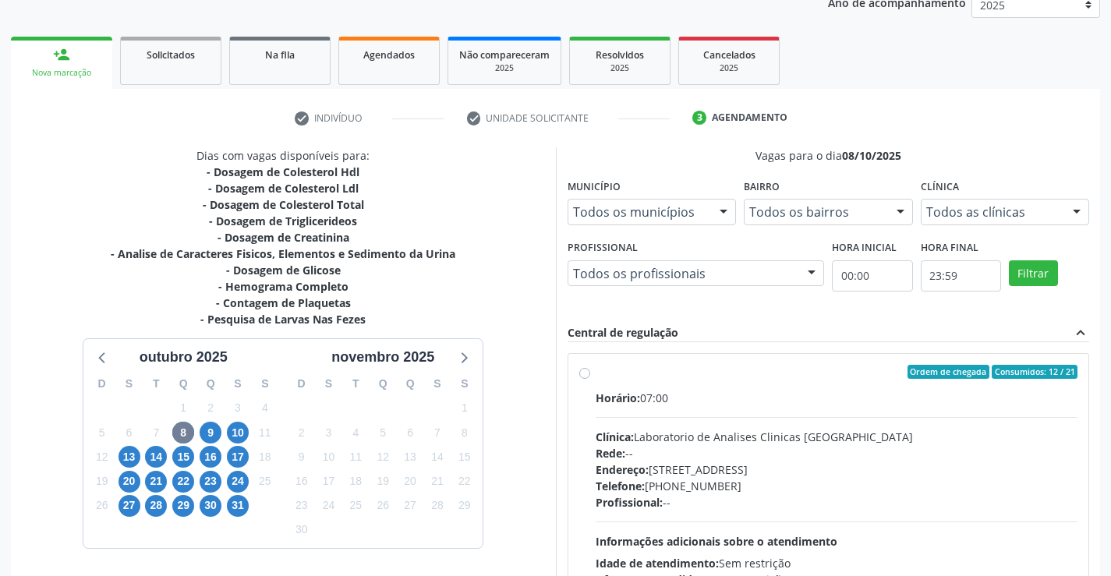
click at [838, 461] on div "Endereço: [STREET_ADDRESS]" at bounding box center [837, 469] width 483 height 16
click at [590, 379] on input "Ordem de chegada Consumidos: 12 / 21 Horário: 07:00 Clínica: Laboratorio de Ana…" at bounding box center [584, 372] width 11 height 14
radio input "true"
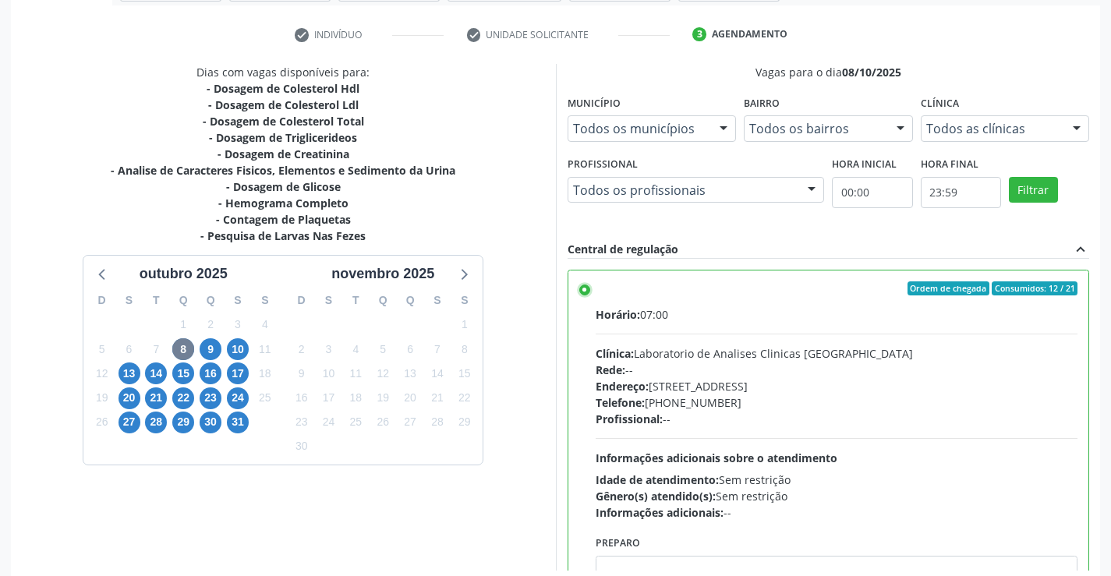
scroll to position [355, 0]
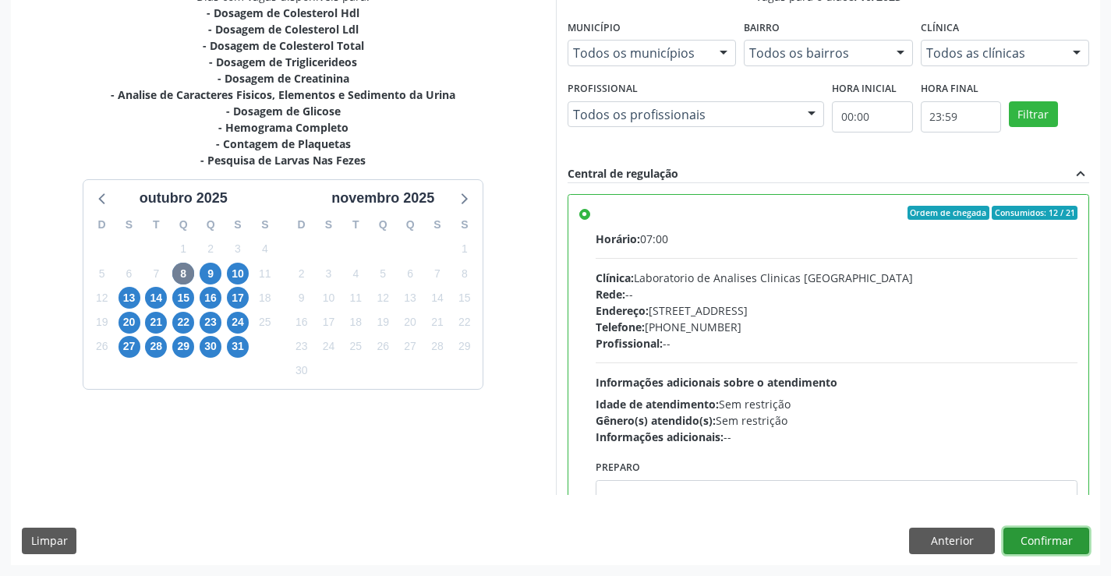
click at [1054, 536] on button "Confirmar" at bounding box center [1046, 541] width 86 height 27
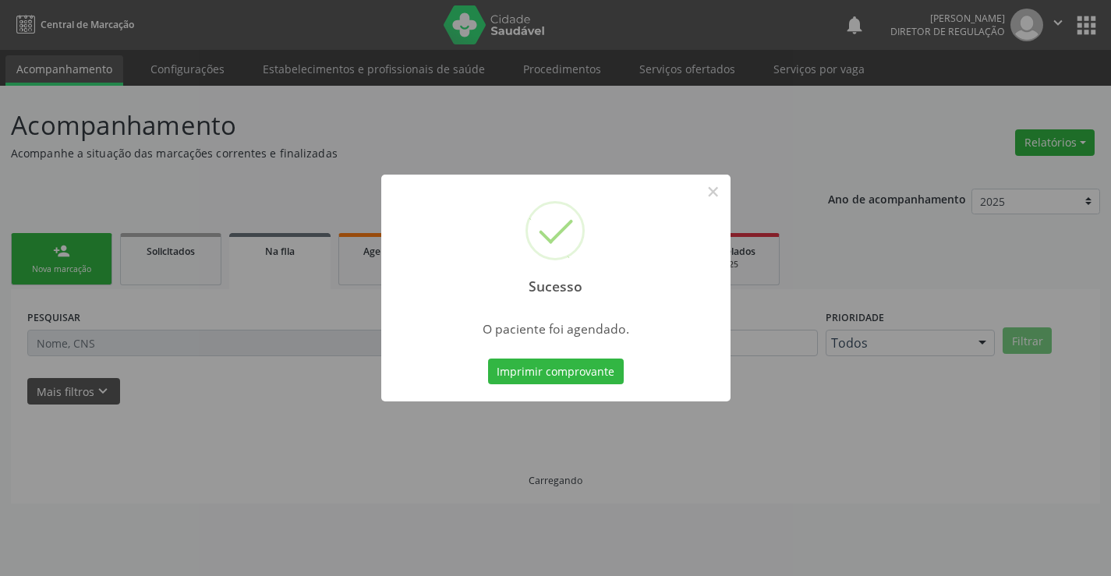
scroll to position [0, 0]
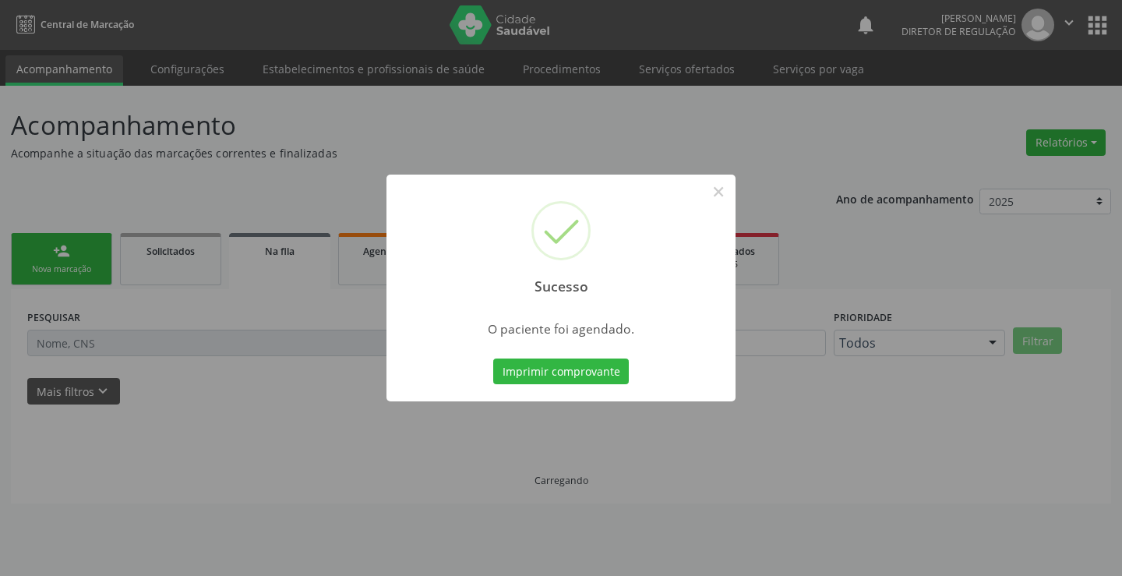
click at [493, 359] on button "Imprimir comprovante" at bounding box center [561, 372] width 136 height 27
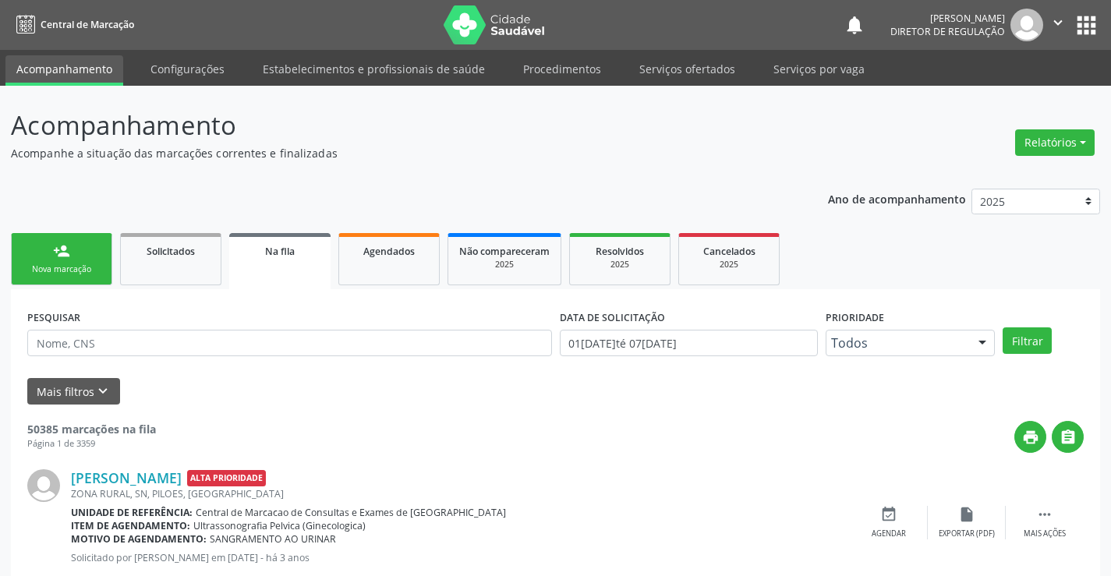
click at [86, 272] on div "Nova marcação" at bounding box center [62, 269] width 78 height 12
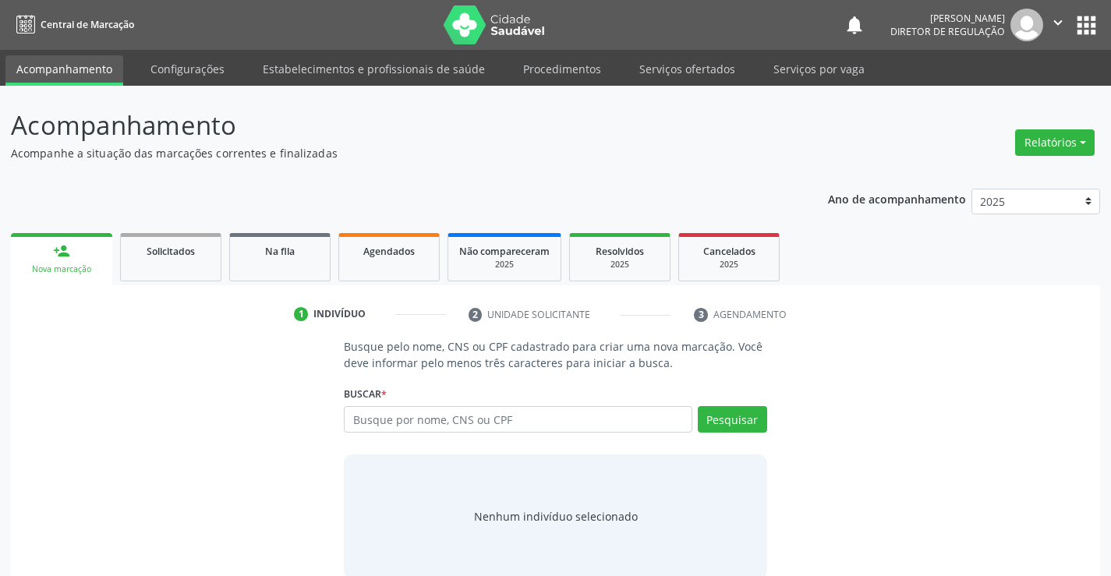
click at [447, 436] on div "Busque por nome, CNS ou CPF Nenhum resultado encontrado para: " " Digite nome, …" at bounding box center [555, 424] width 422 height 37
click at [454, 427] on input "text" at bounding box center [518, 419] width 348 height 27
type input "700303964869432"
click at [751, 405] on div "Buscar * Busque por nome, CNS ou CPF Nenhum resultado encontrado para: " " Não …" at bounding box center [555, 412] width 422 height 61
click at [729, 426] on button "Pesquisar" at bounding box center [732, 419] width 69 height 27
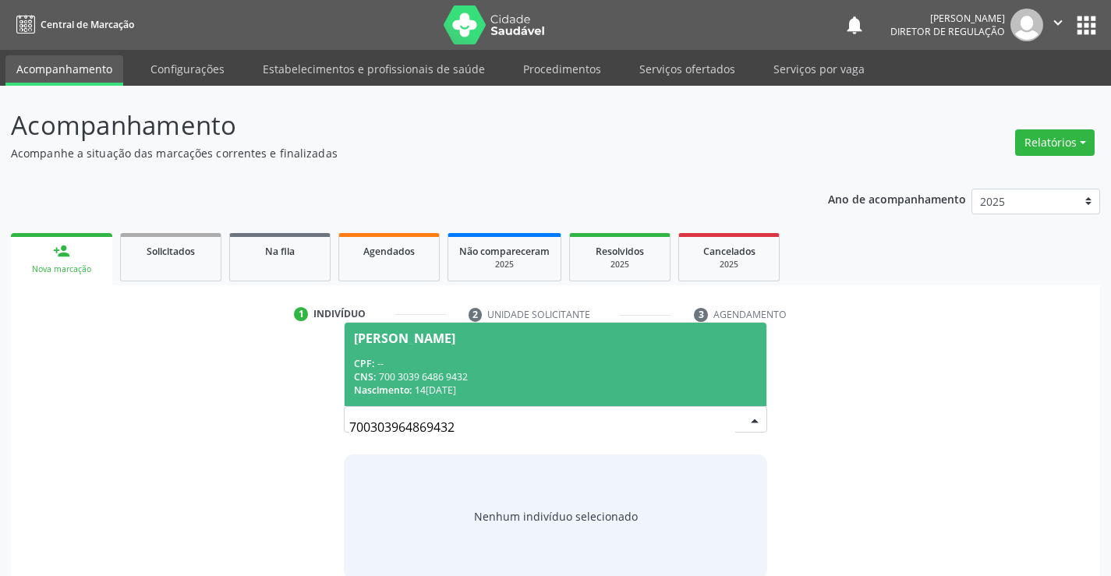
click at [528, 384] on div "Nascimento: [DATE]" at bounding box center [555, 390] width 402 height 13
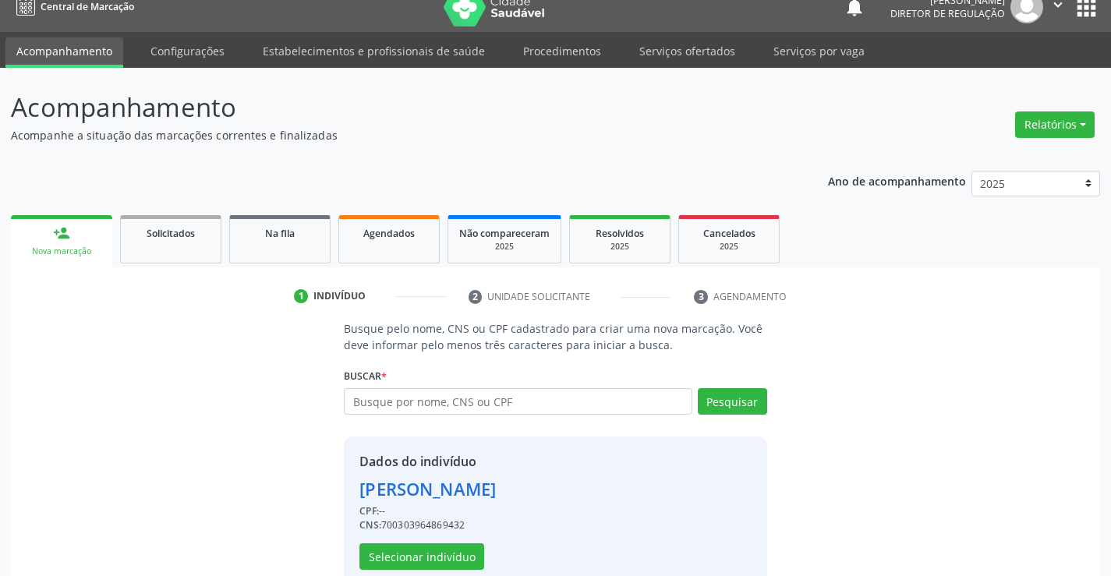
scroll to position [49, 0]
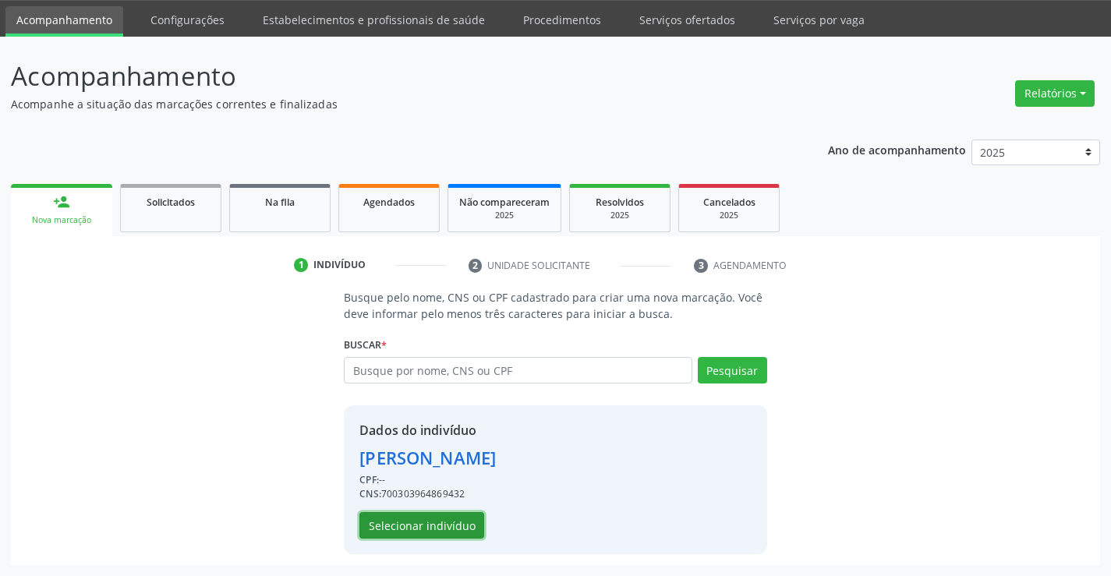
click at [460, 534] on button "Selecionar indivíduo" at bounding box center [421, 525] width 125 height 27
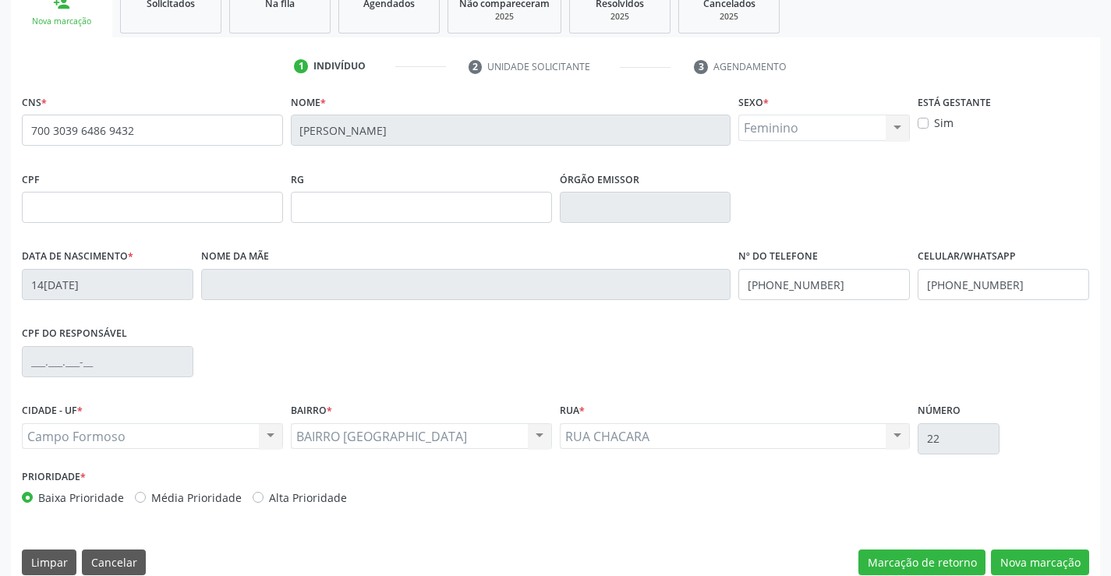
scroll to position [269, 0]
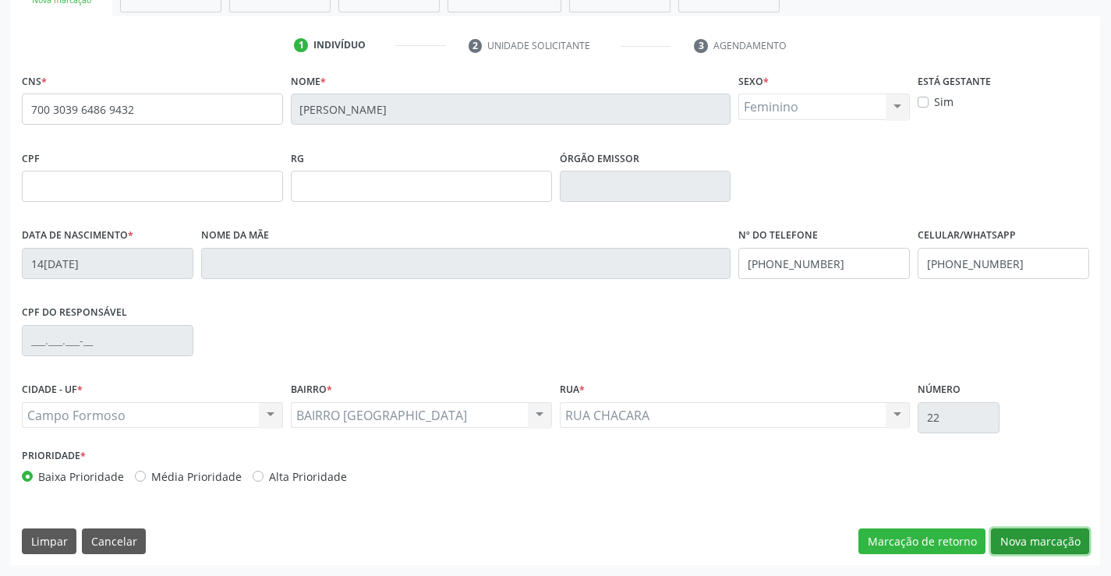
click at [1061, 550] on button "Nova marcação" at bounding box center [1040, 542] width 98 height 27
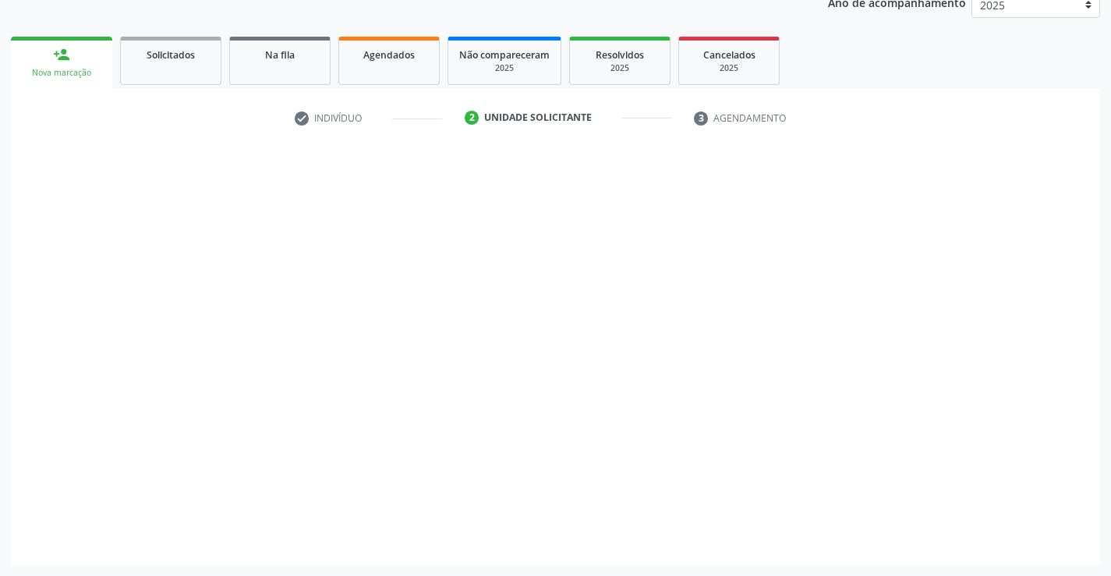
scroll to position [196, 0]
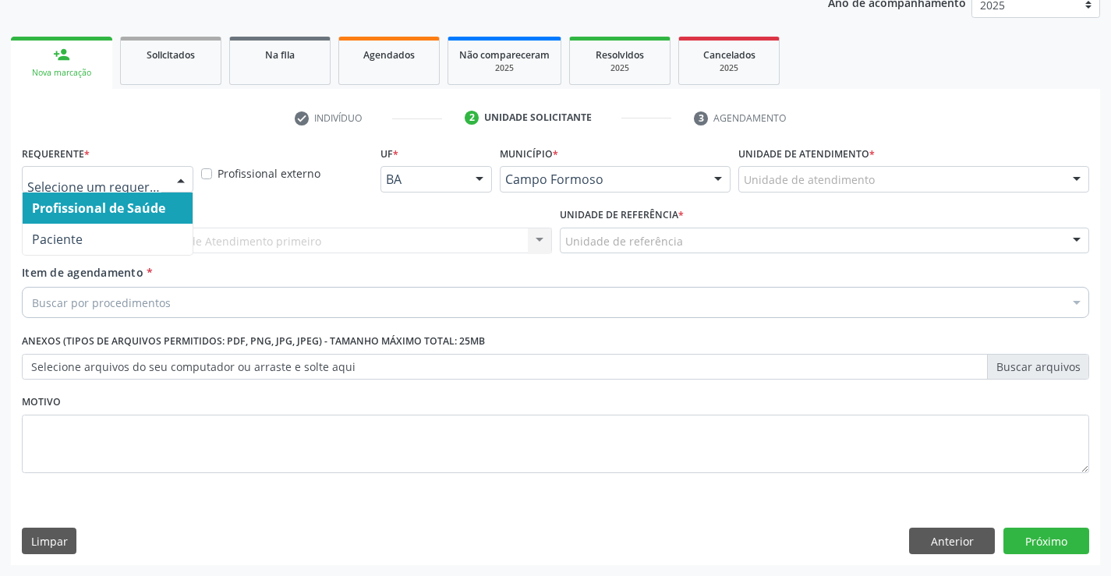
click at [157, 191] on div at bounding box center [107, 179] width 171 height 27
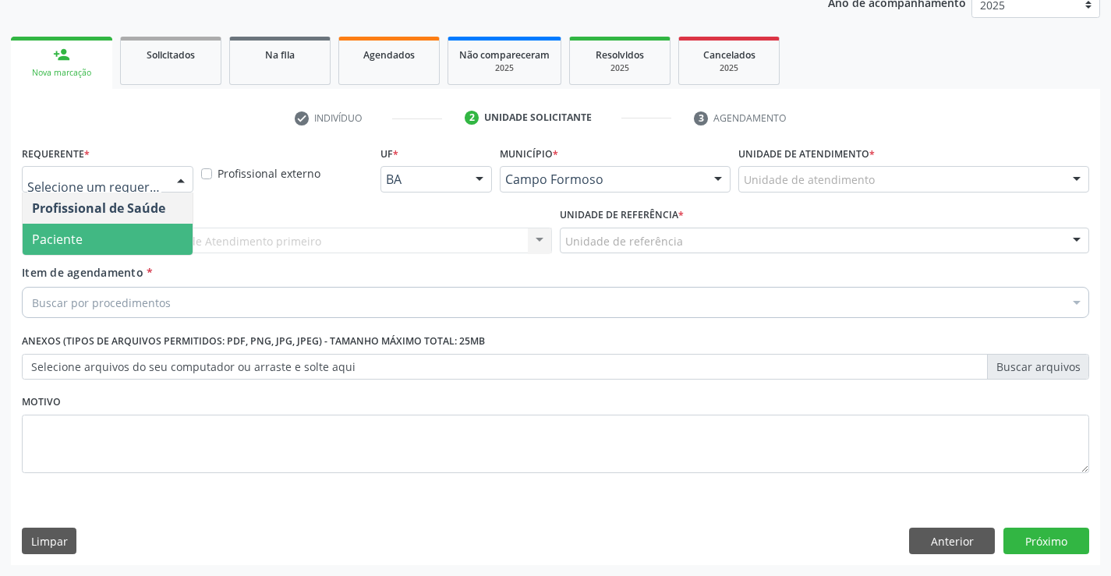
click at [145, 239] on span "Paciente" at bounding box center [108, 239] width 170 height 31
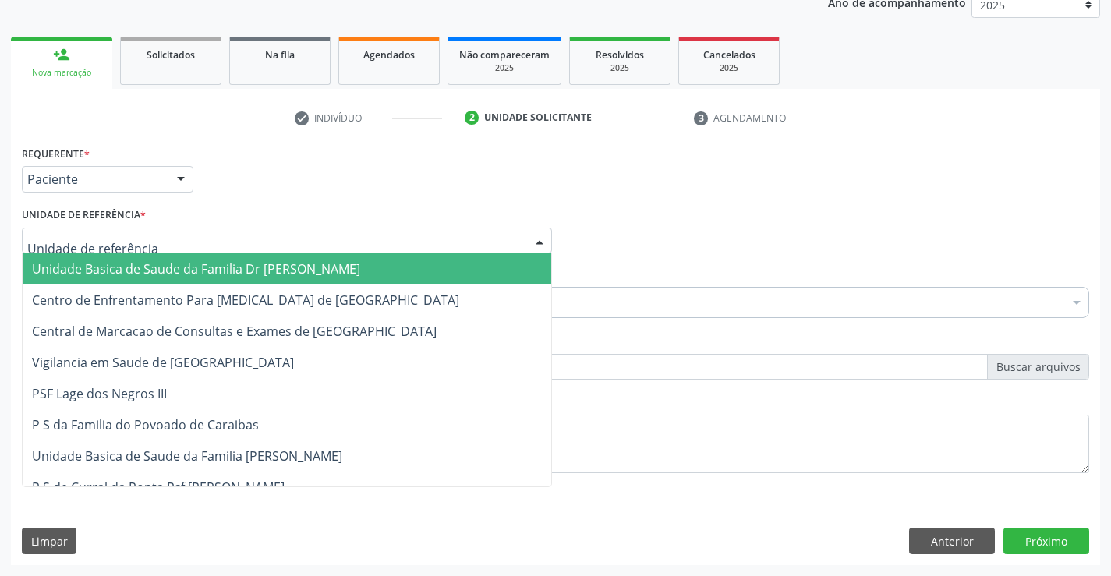
click at [267, 240] on div at bounding box center [287, 241] width 530 height 27
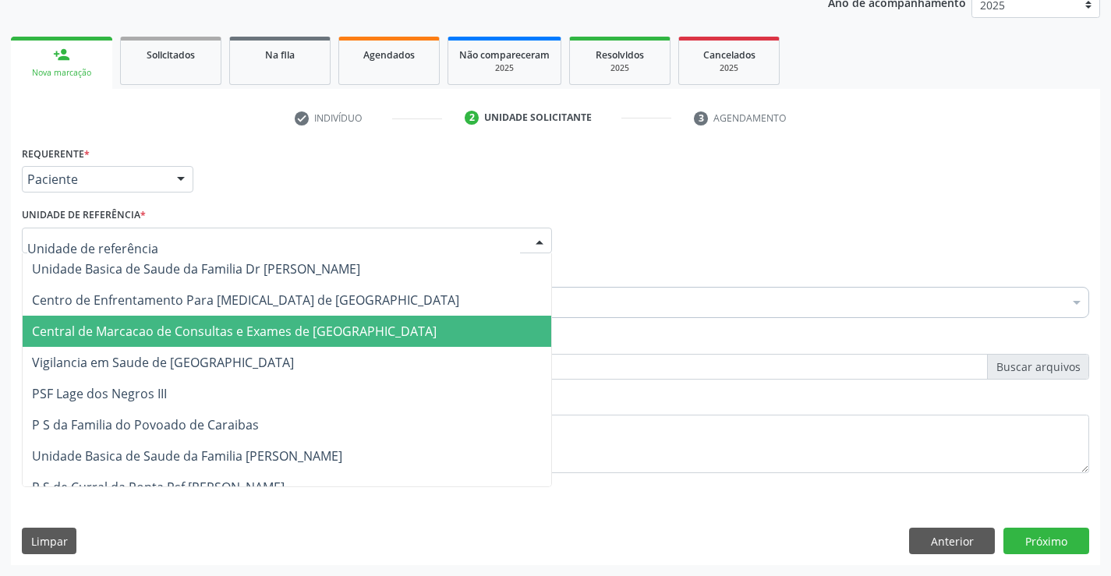
click at [281, 326] on span "Central de Marcacao de Consultas e Exames de [GEOGRAPHIC_DATA]" at bounding box center [234, 331] width 405 height 17
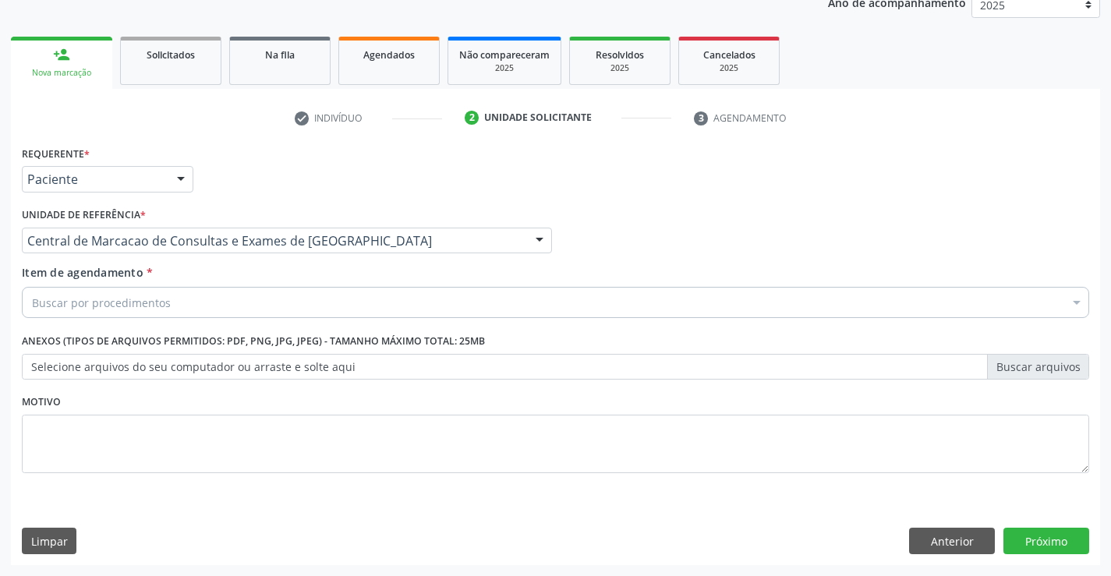
click at [345, 311] on div "Buscar por procedimentos" at bounding box center [555, 302] width 1067 height 31
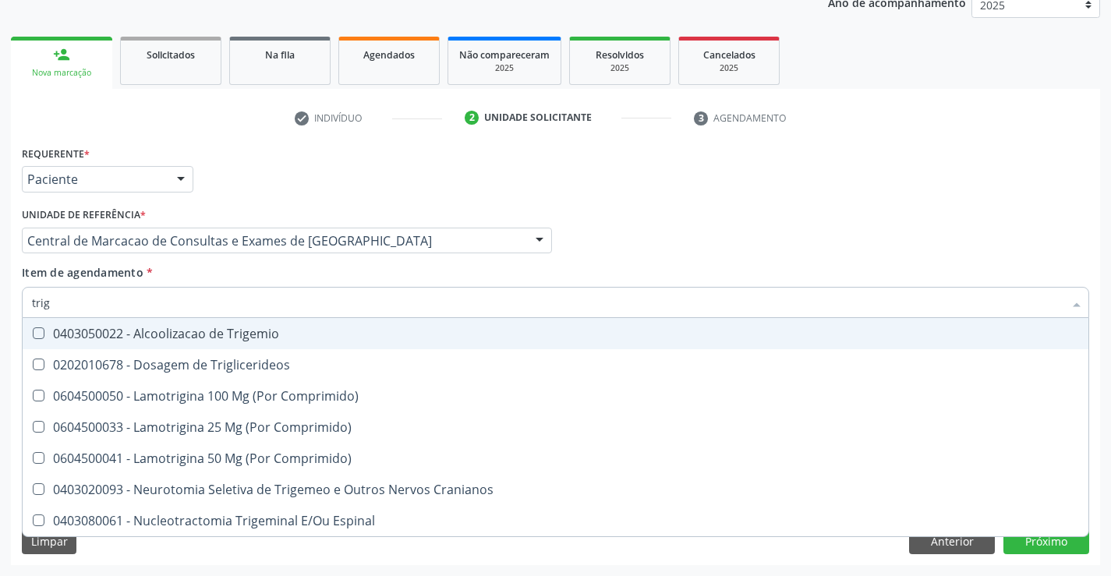
type input "trigl"
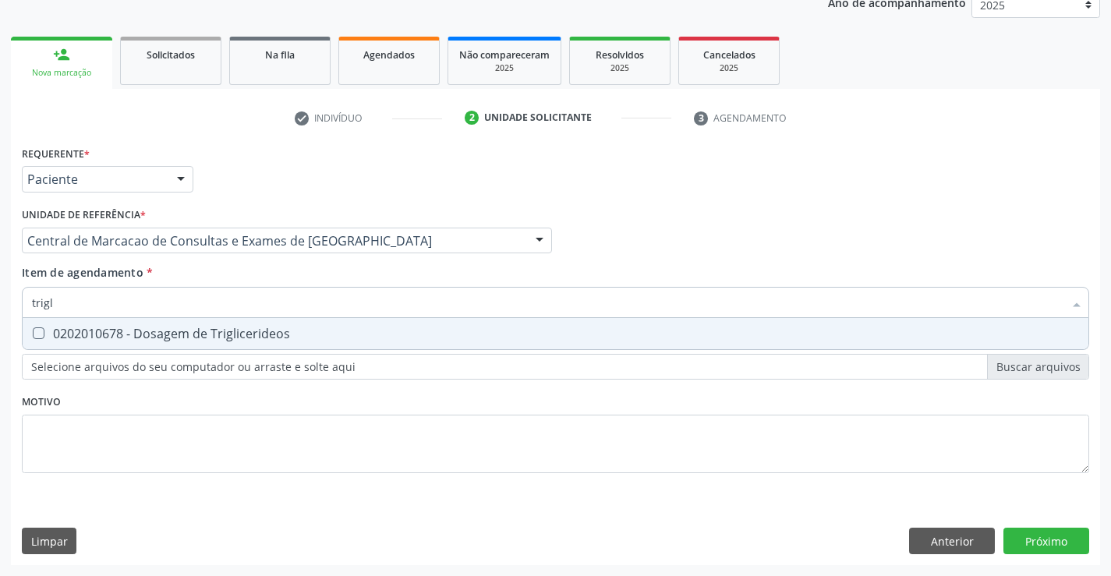
click at [337, 336] on div "0202010678 - Dosagem de Triglicerideos" at bounding box center [555, 333] width 1047 height 12
checkbox Triglicerideos "true"
type input "trigl"
click at [338, 280] on div "Item de agendamento * trigl Desfazer seleção 0202010678 - Dosagem de Trigliceri…" at bounding box center [555, 288] width 1067 height 49
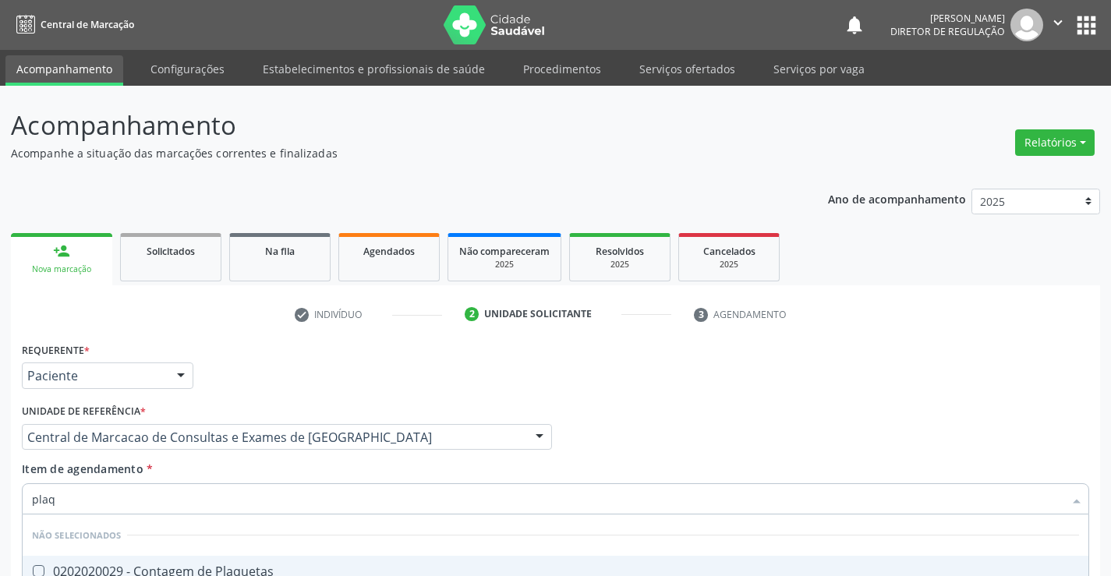
scroll to position [196, 0]
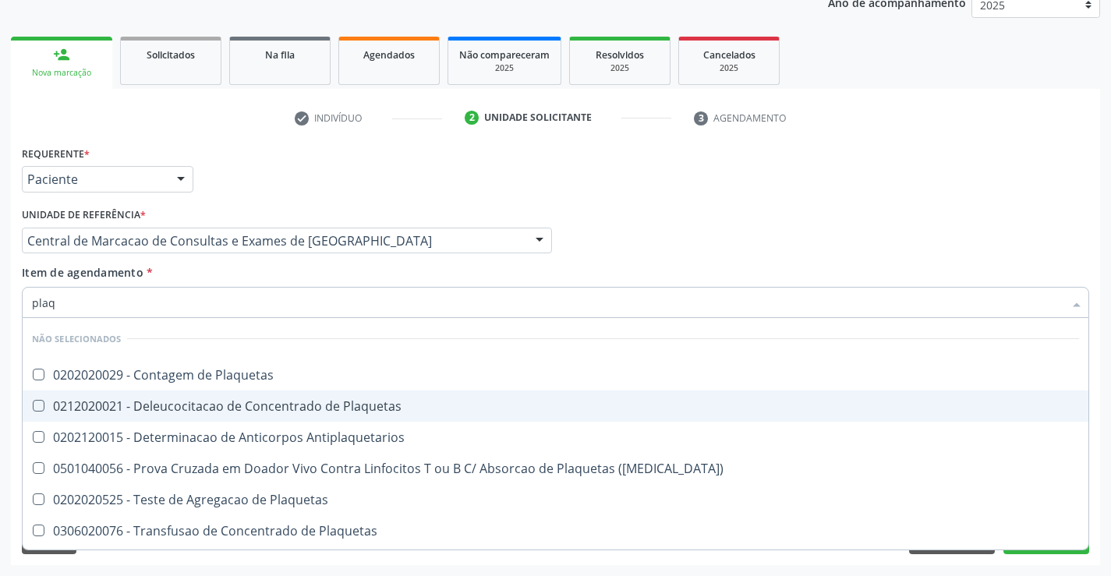
click at [301, 391] on span "0212020021 - Deleucocitacao de Concentrado de Plaquetas" at bounding box center [556, 406] width 1066 height 31
checkbox Plaquetas "true"
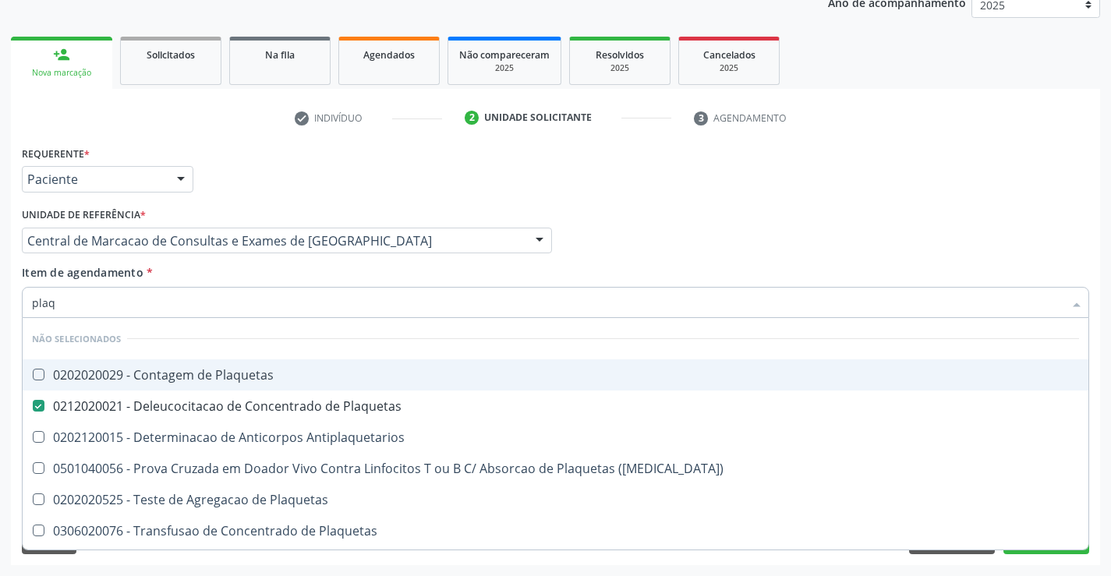
click at [301, 390] on span "0202020029 - Contagem de Plaquetas" at bounding box center [556, 374] width 1066 height 31
checkbox Plaquetas "true"
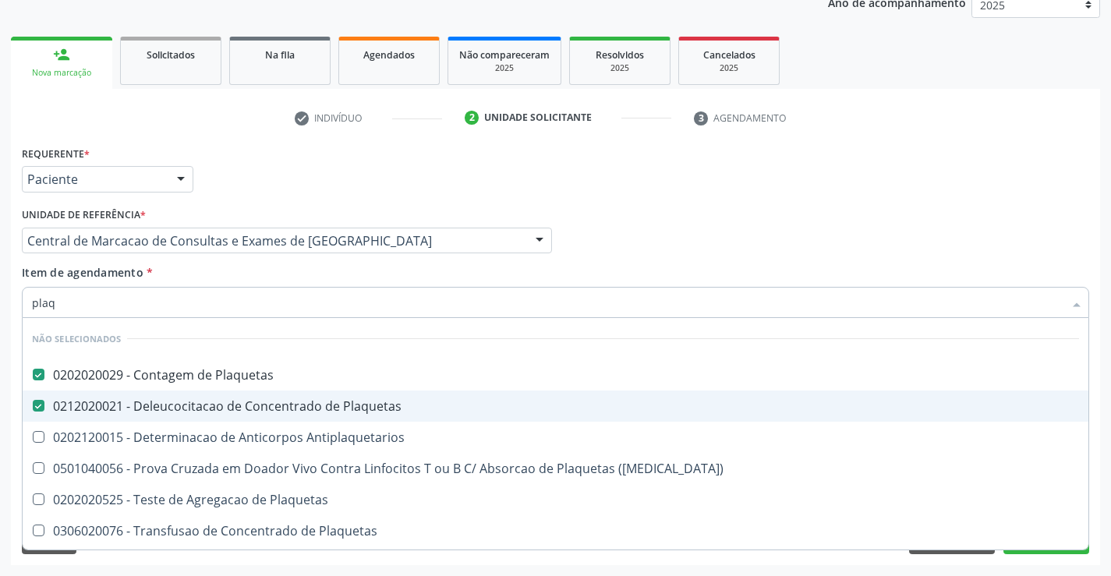
click at [299, 407] on div "0212020021 - Deleucocitacao de Concentrado de Plaquetas" at bounding box center [555, 406] width 1047 height 12
checkbox Plaquetas "false"
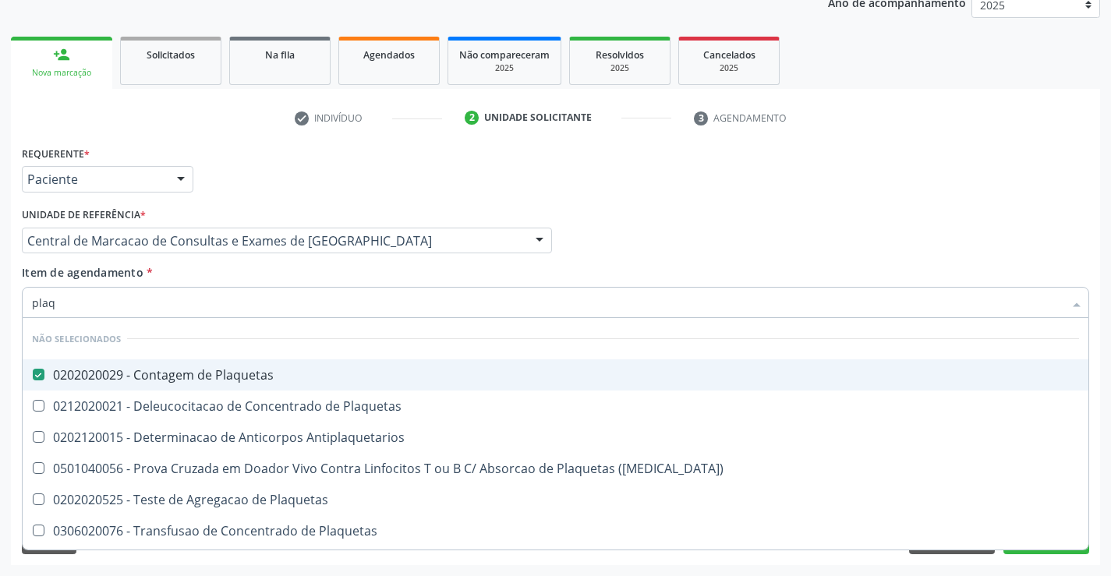
type input "plaq"
click at [293, 281] on div "Item de agendamento * plaq Desfazer seleção Não selecionados 0202020029 - Conta…" at bounding box center [555, 288] width 1067 height 49
checkbox Plaquetas "true"
checkbox Antiplaquetarios "true"
checkbox Match\) "true"
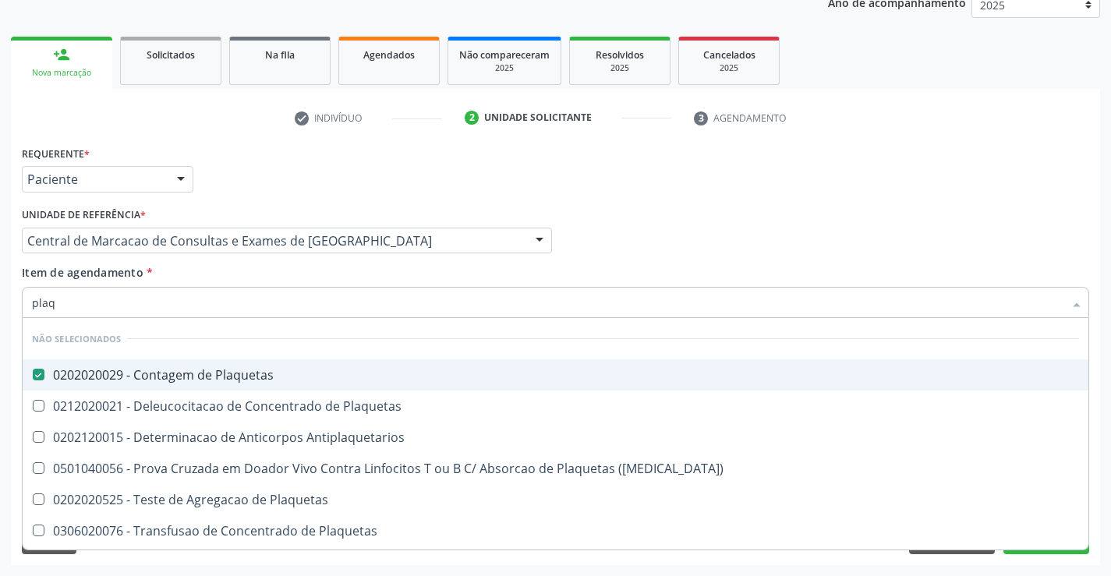
checkbox Plaquetas "true"
checkbox Aferese "true"
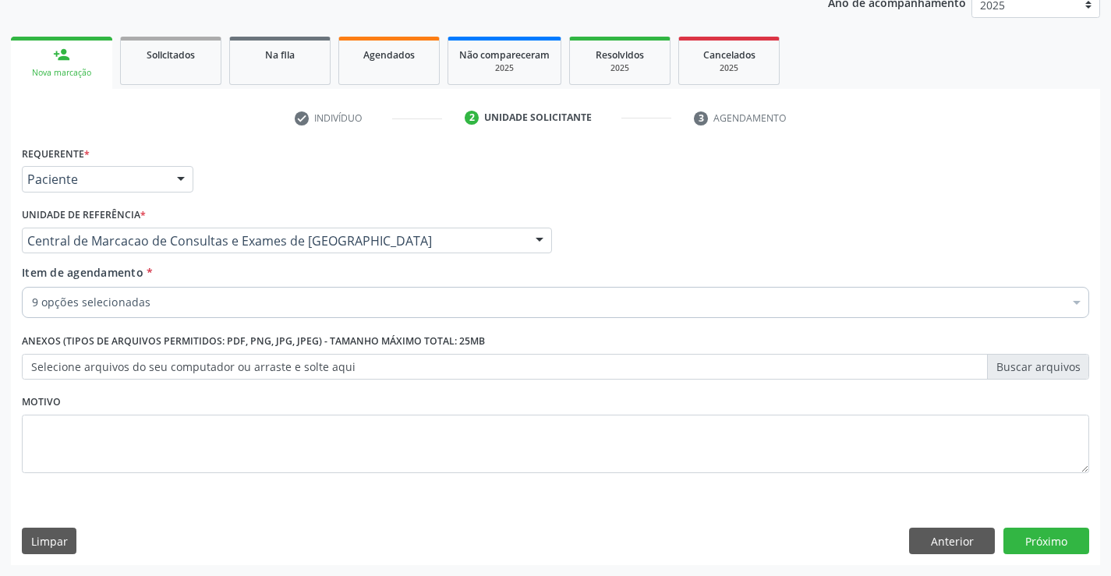
click at [287, 294] on div "9 opções selecionadas" at bounding box center [555, 302] width 1067 height 31
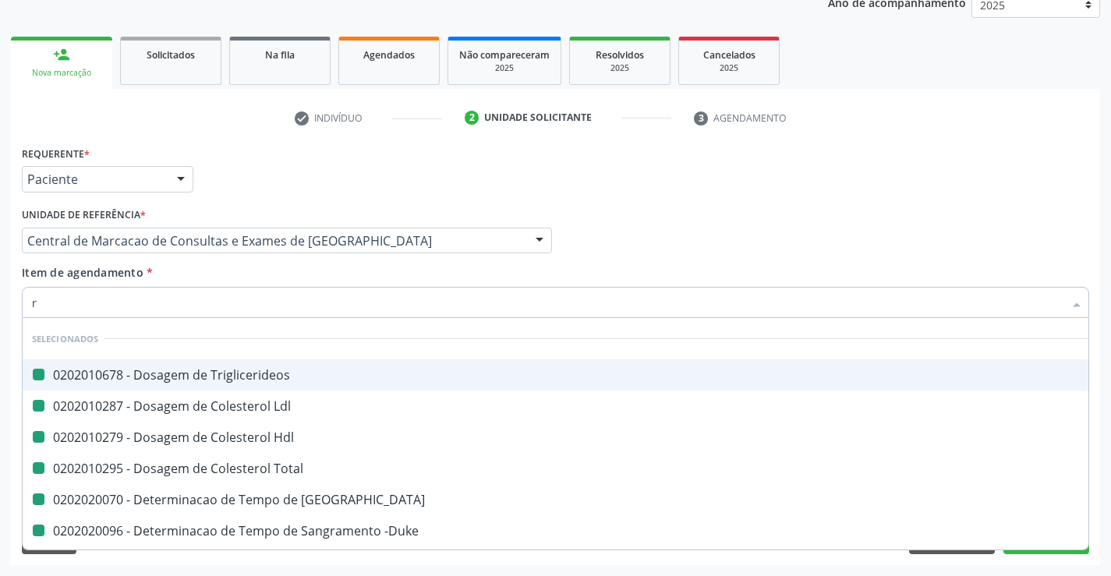
type input "re"
checkbox Triglicerideos "false"
checkbox Ldl "false"
checkbox Hdl "false"
checkbox Total "false"
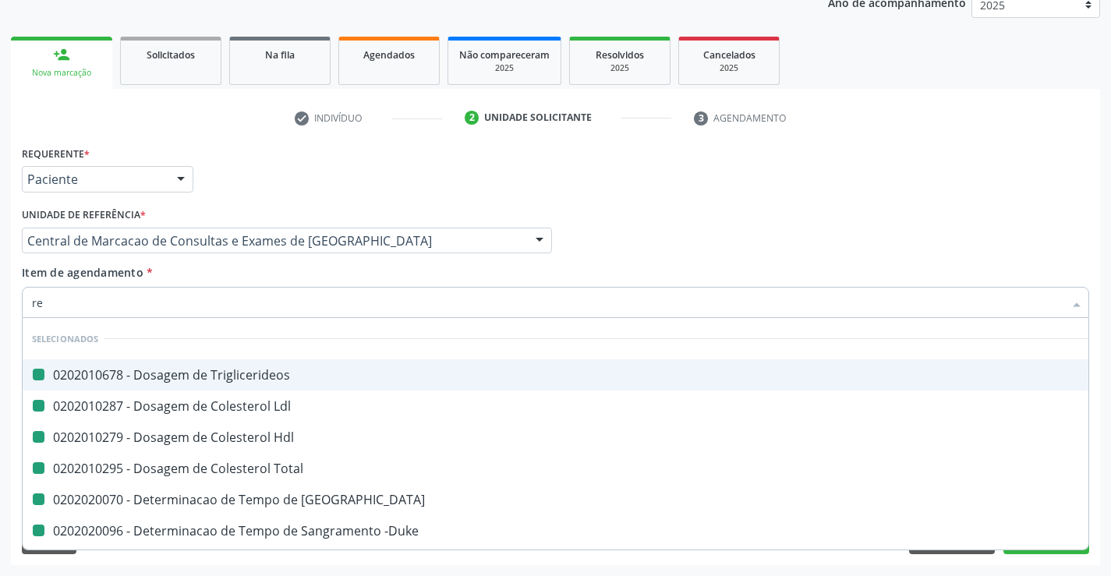
checkbox Coagulacao "false"
checkbox -Duke "false"
checkbox Ativada\) "false"
checkbox Completo "false"
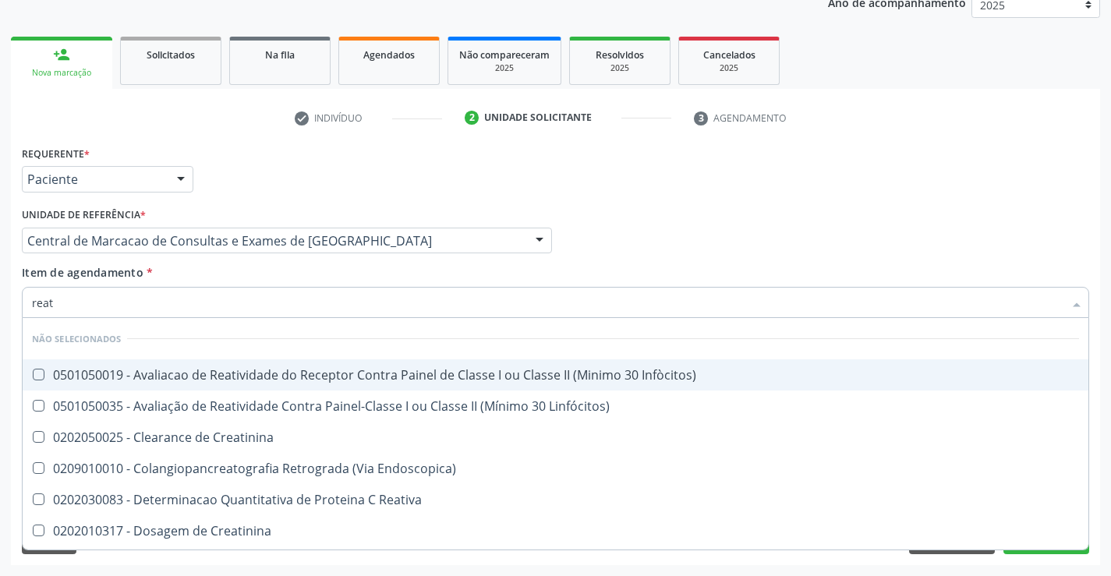
type input "reati"
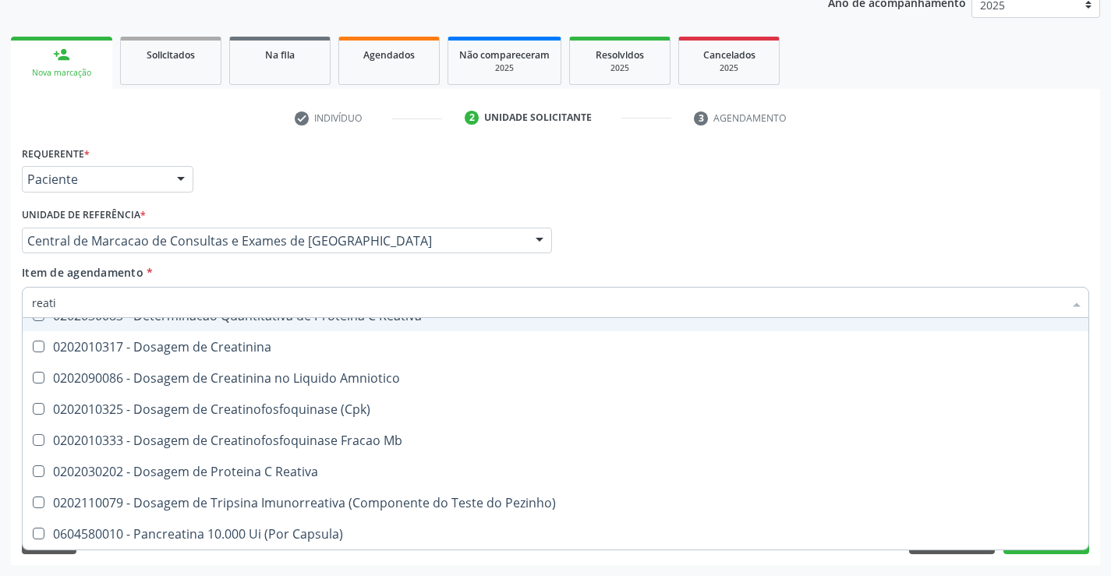
scroll to position [156, 0]
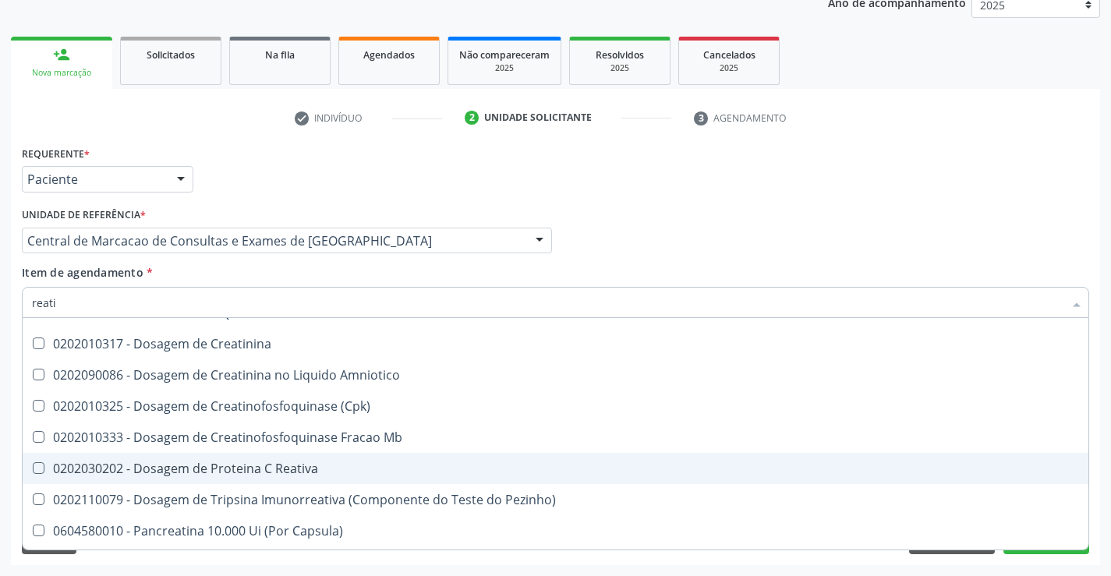
click at [297, 458] on span "0202030202 - Dosagem de Proteina C Reativa" at bounding box center [556, 468] width 1066 height 31
checkbox Reativa "true"
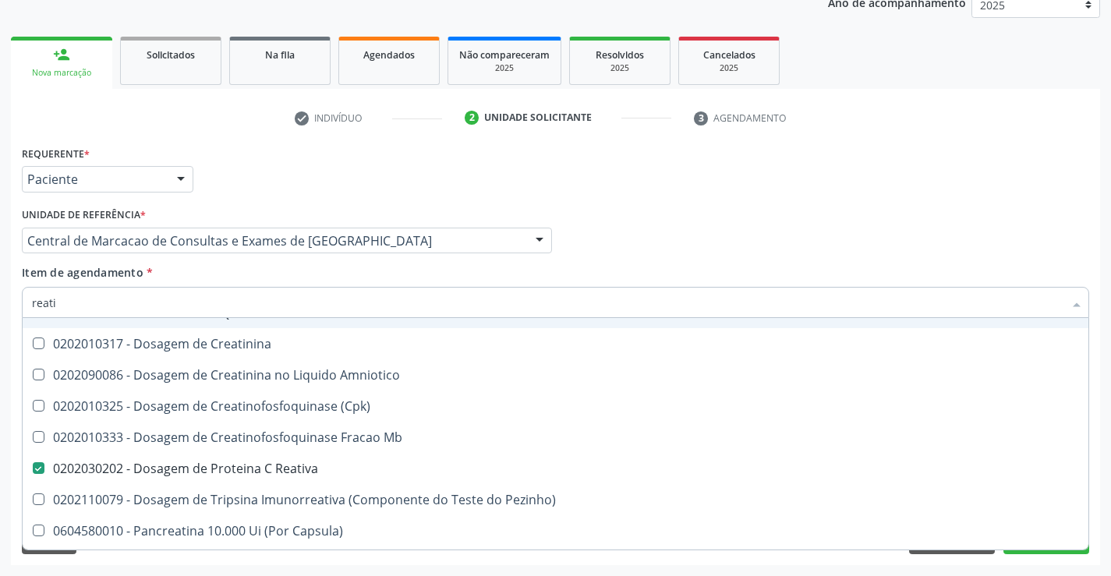
click at [306, 278] on div "Item de agendamento * reati Desfazer seleção Não selecionados 0501050019 - Aval…" at bounding box center [555, 288] width 1067 height 49
checkbox Infòcitos\) "true"
checkbox Linfócitos\) "true"
checkbox Creatinina "true"
checkbox Reativa "true"
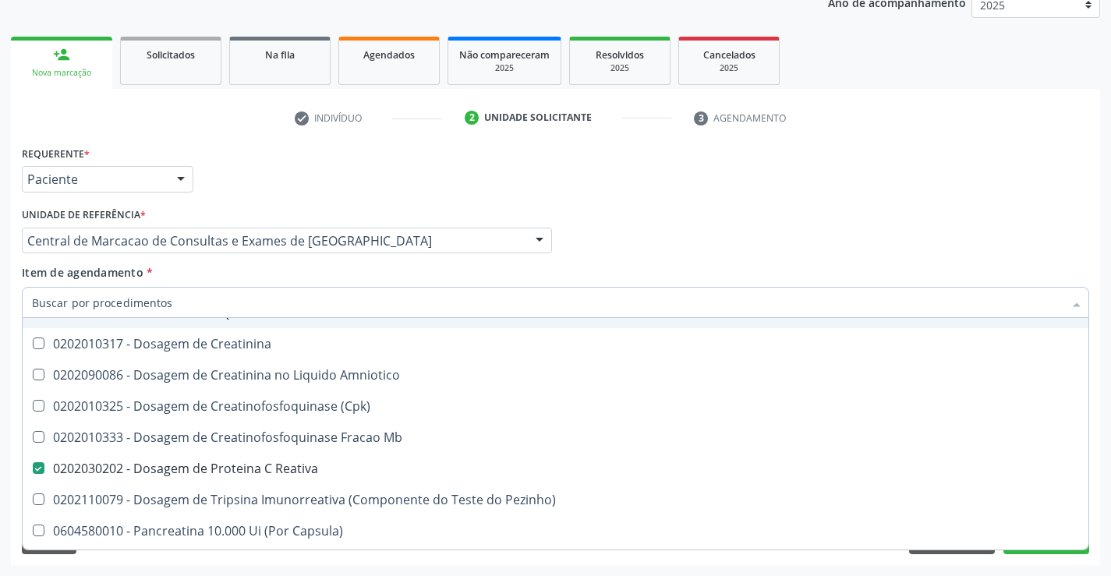
checkbox Creatinina "true"
checkbox Amniotico "true"
checkbox \(Cpk\) "true"
checkbox Mb "true"
checkbox Pezinho\) "true"
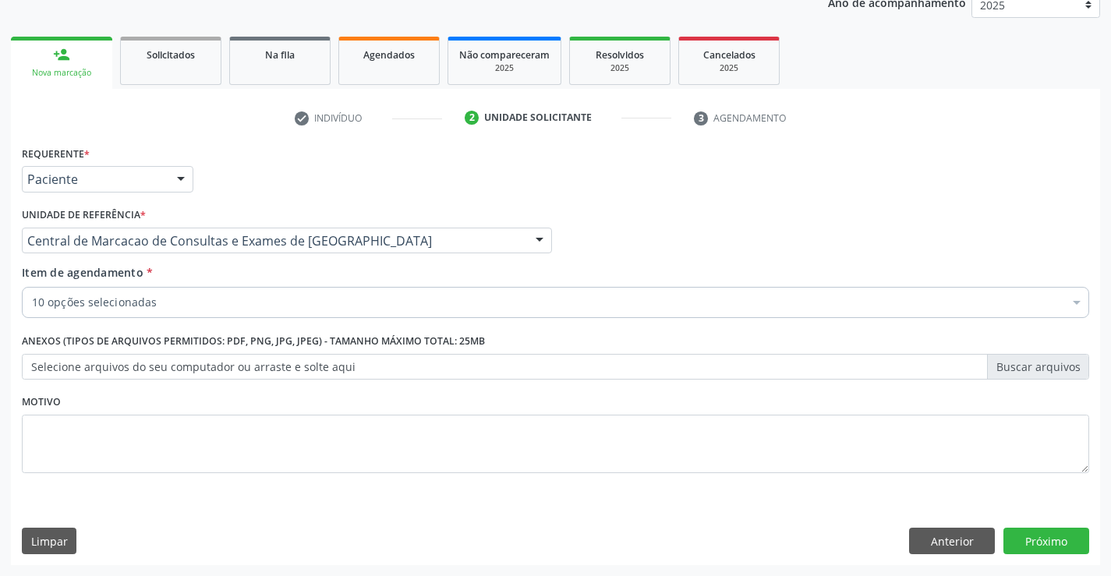
scroll to position [0, 0]
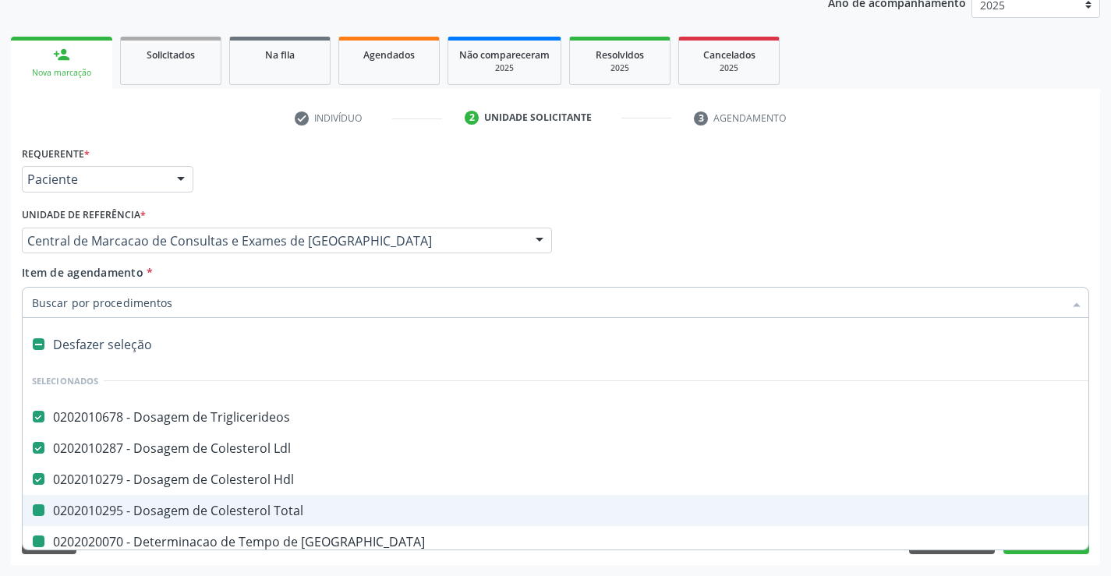
type input "v"
checkbox Total "false"
checkbox Coagulacao "false"
checkbox -Duke "false"
checkbox Ativada\) "false"
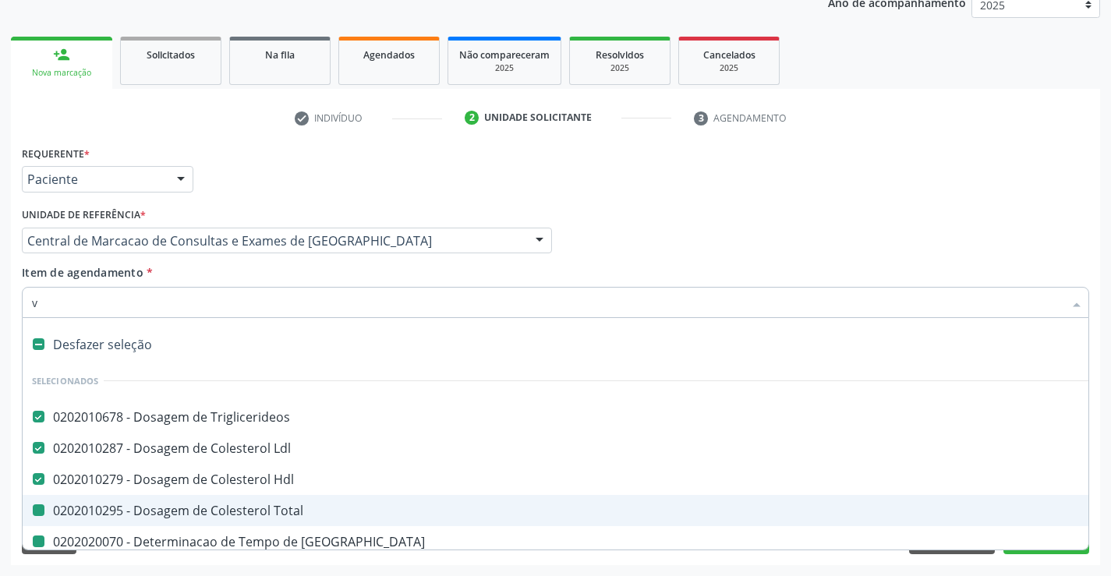
checkbox Completo "false"
checkbox Reativa "false"
checkbox Plaquetas "false"
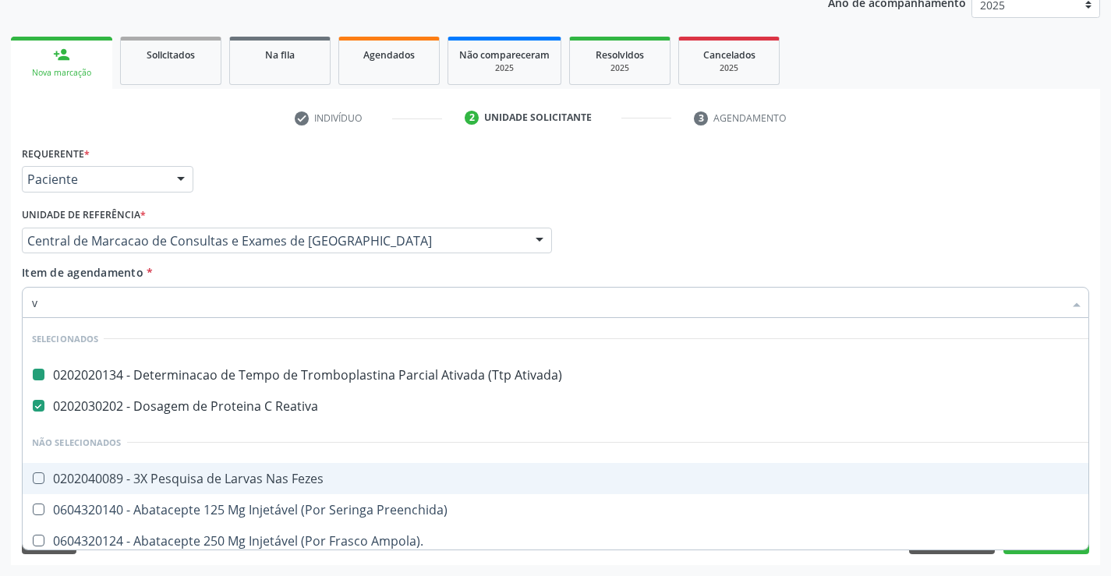
type input "vh"
checkbox Ativada\) "false"
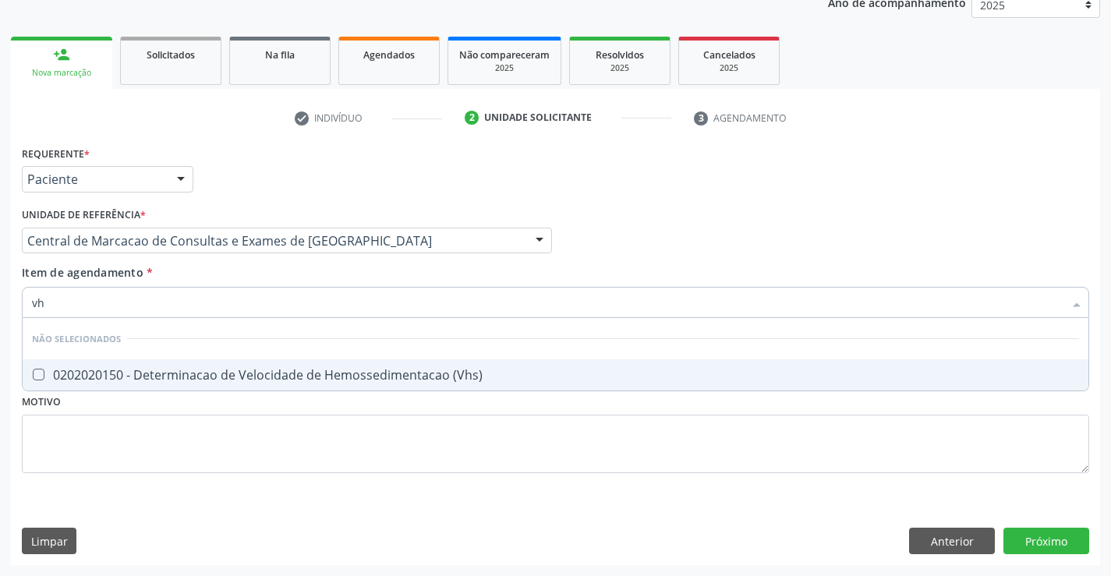
type input "vhs"
click at [317, 375] on div "0202020150 - Determinacao de Velocidade de Hemossedimentacao (Vhs)" at bounding box center [555, 375] width 1047 height 12
checkbox \(Vhs\) "true"
click at [306, 278] on div "Item de agendamento * vhs Desfazer seleção Não selecionados 0202020150 - Determ…" at bounding box center [555, 288] width 1067 height 49
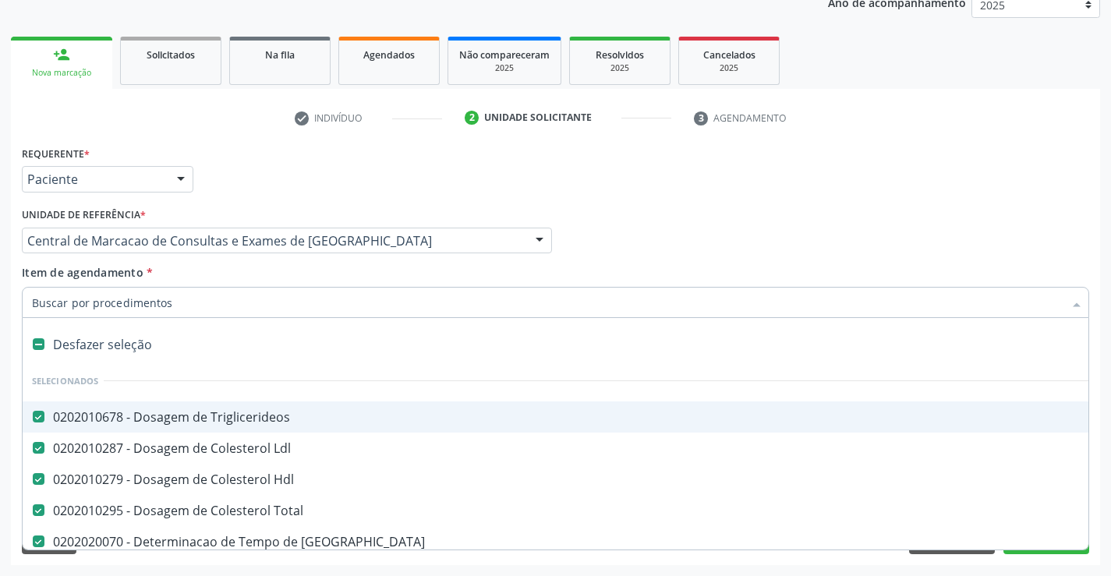
type input "g"
checkbox \(Vhs\) "false"
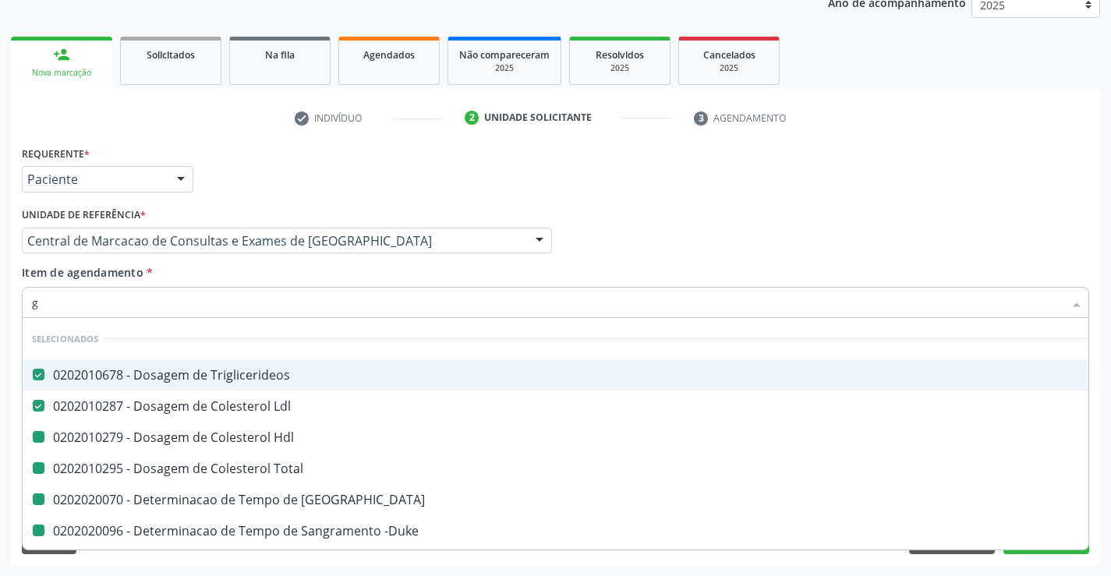
type input "gl"
checkbox Hdl "false"
checkbox Total "false"
checkbox Coagulacao "false"
checkbox -Duke "false"
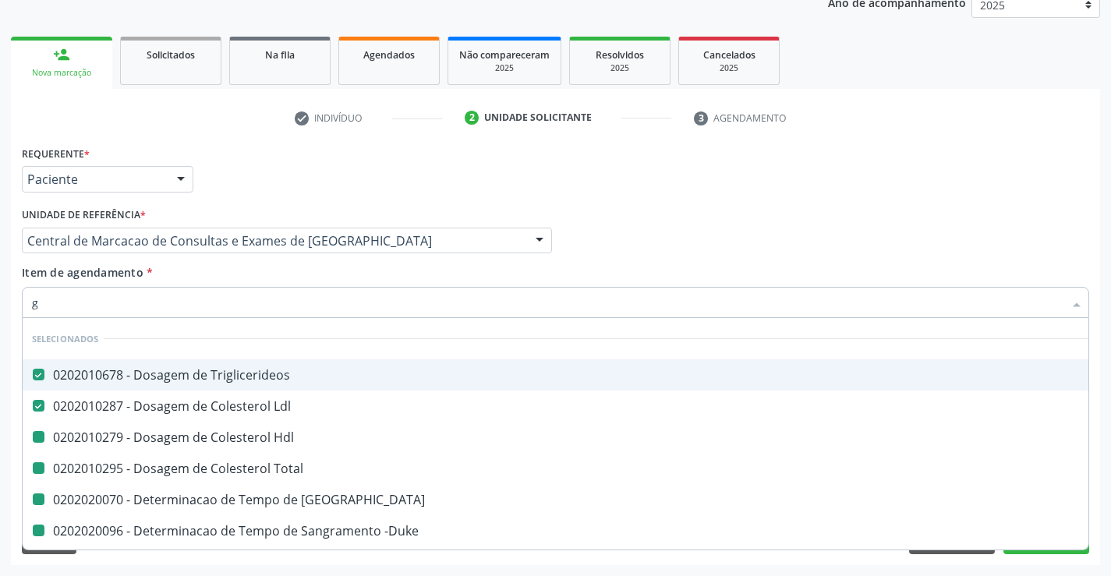
checkbox Completo "false"
checkbox Plaquetas "false"
checkbox Reativa "false"
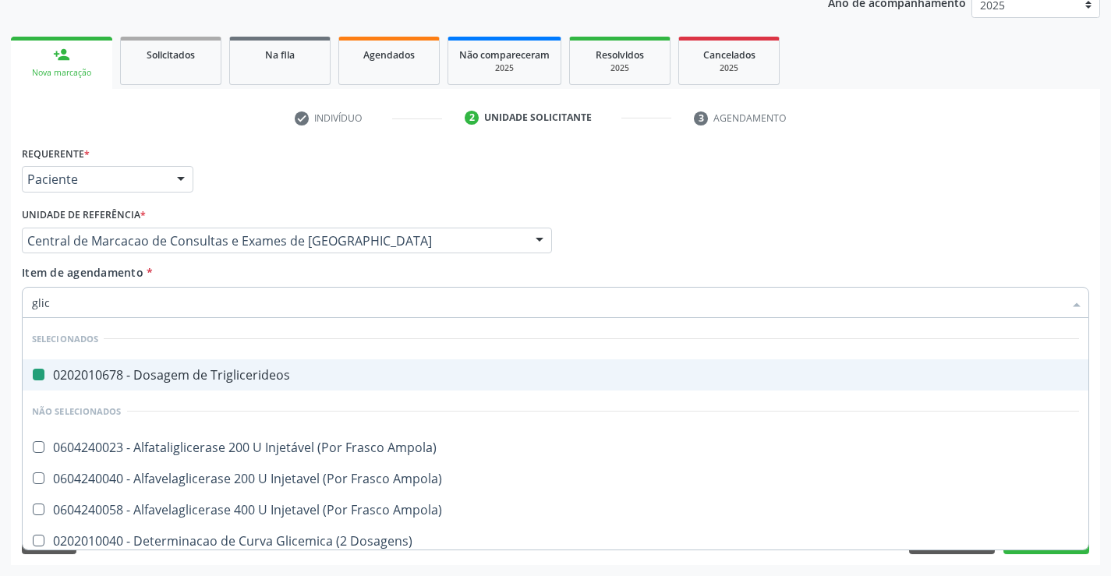
type input "glico"
checkbox Triglicerideos "false"
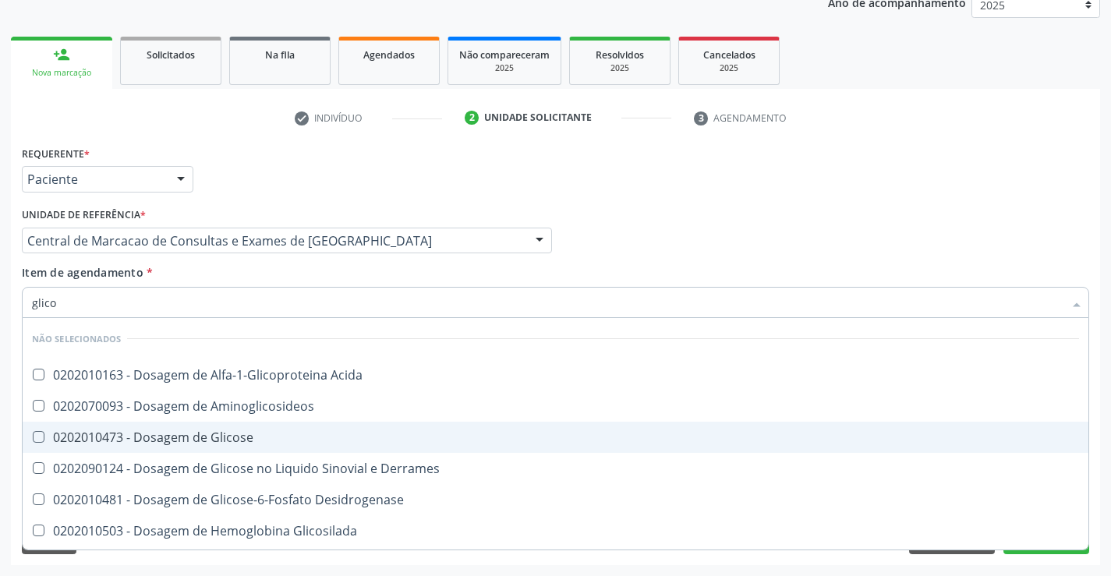
click at [309, 432] on div "0202010473 - Dosagem de Glicose" at bounding box center [555, 437] width 1047 height 12
checkbox Glicose "true"
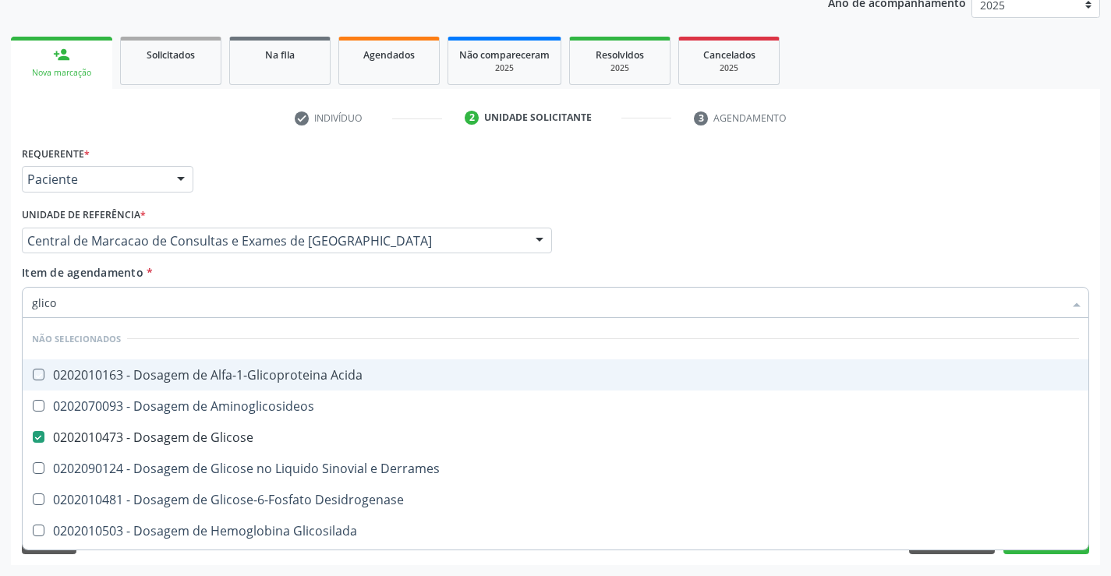
click at [312, 271] on div "Item de agendamento * glico Desfazer seleção Não selecionados 0202010163 - Dosa…" at bounding box center [555, 288] width 1067 height 49
checkbox Acida "true"
checkbox Derrames "true"
checkbox Desidrogenase "true"
checkbox Glicosilada "true"
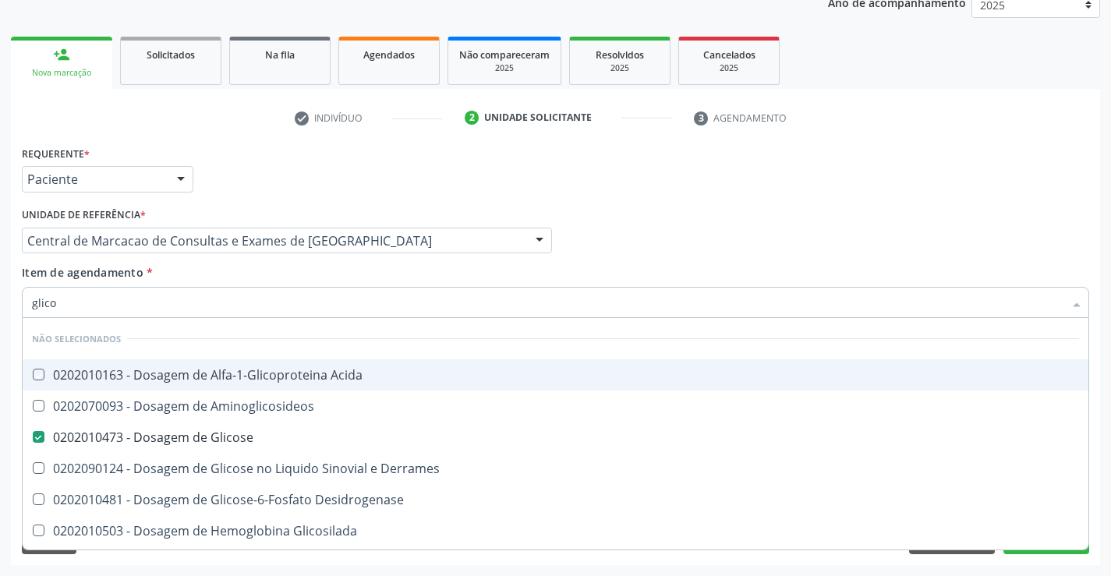
checkbox Quantitativa "true"
checkbox Urina "true"
checkbox Glicose "true"
checkbox Aminoglicosideos "true"
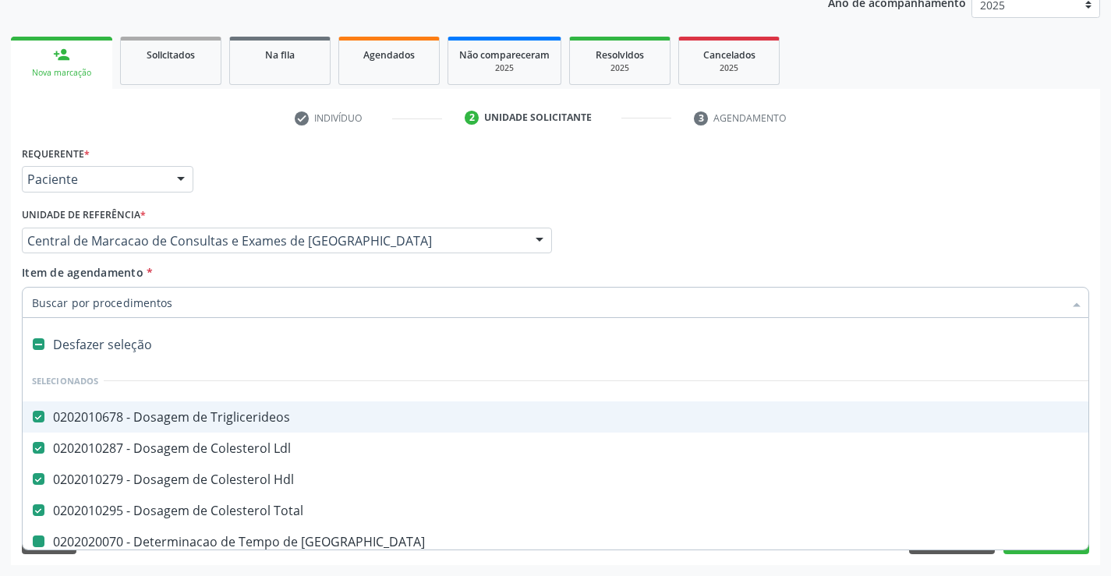
type input "u"
checkbox Coagulacao "false"
checkbox -Duke "false"
checkbox Ativada\) "false"
checkbox Completo "false"
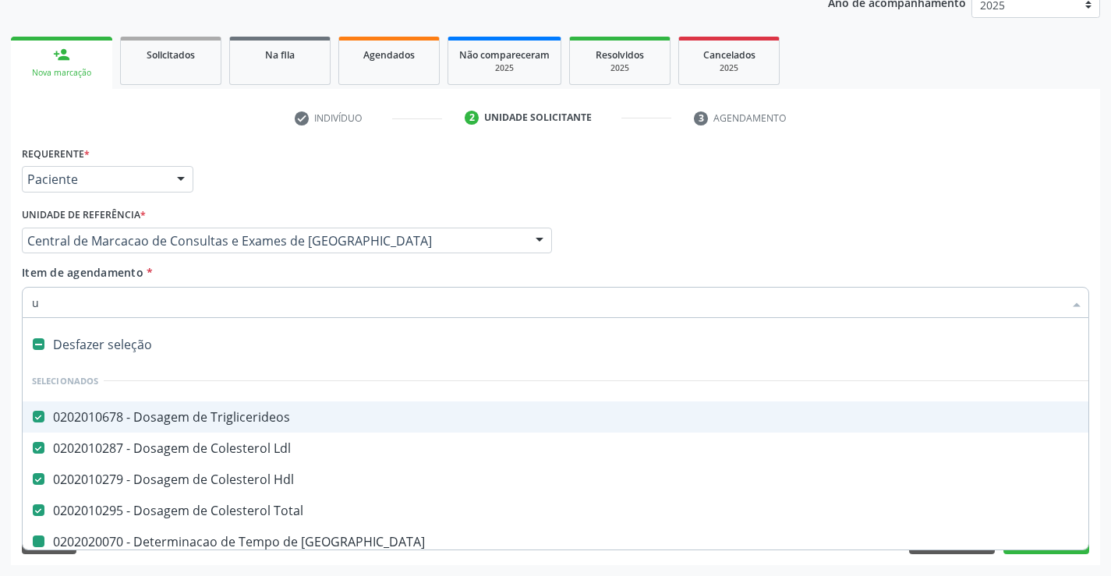
checkbox Plaquetas "false"
checkbox Reativa "false"
checkbox \(Vhs\) "false"
checkbox Glicose "false"
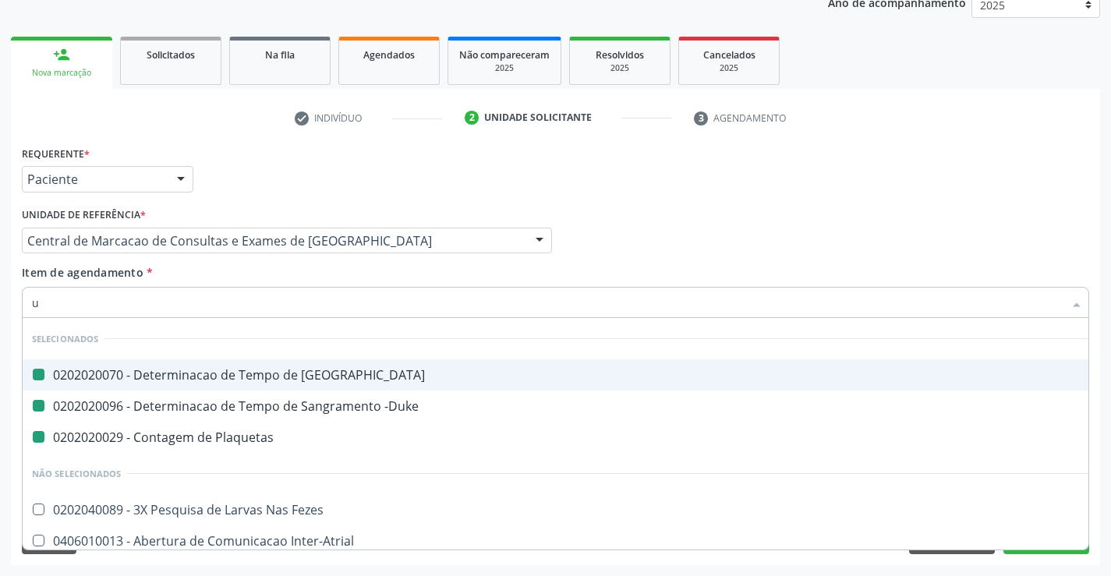
type input "ur"
checkbox Coagulacao "false"
checkbox Plaquetas "false"
checkbox -Duke "false"
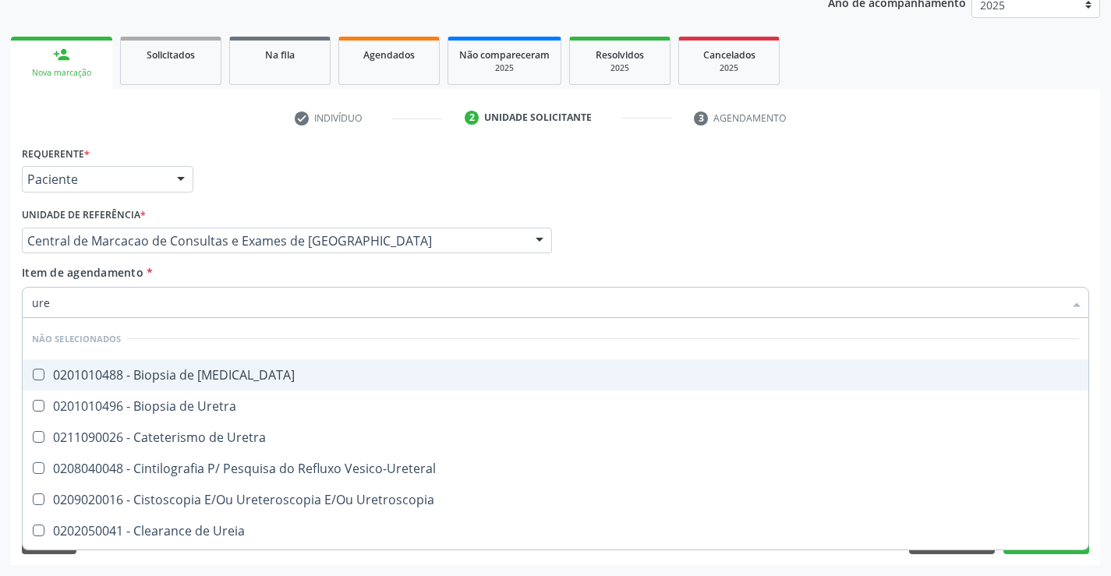
type input "urei"
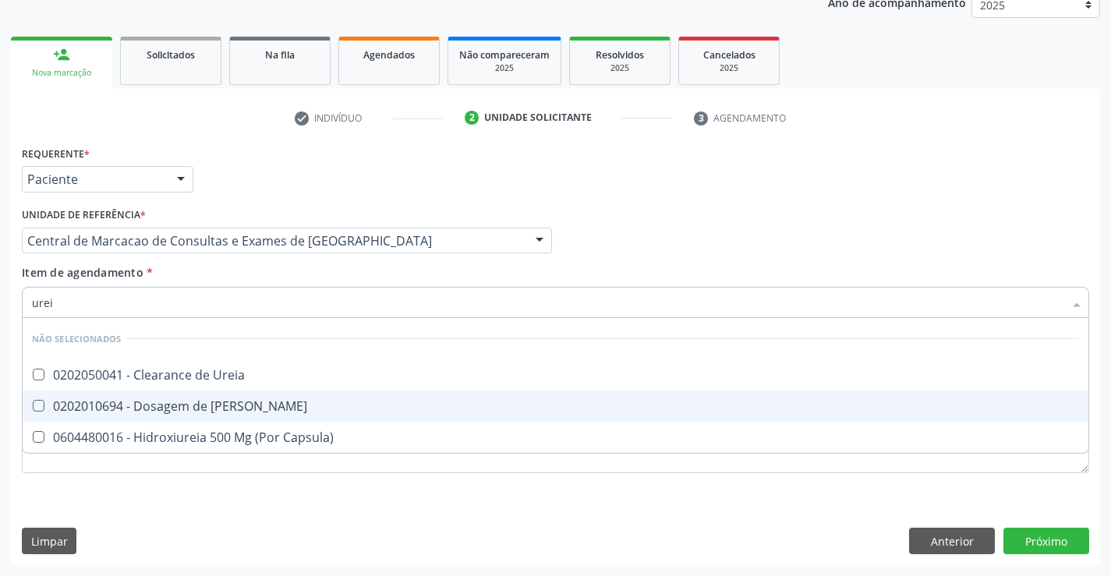
click at [297, 400] on div "0202010694 - Dosagem de [PERSON_NAME]" at bounding box center [555, 406] width 1047 height 12
checkbox Ureia "true"
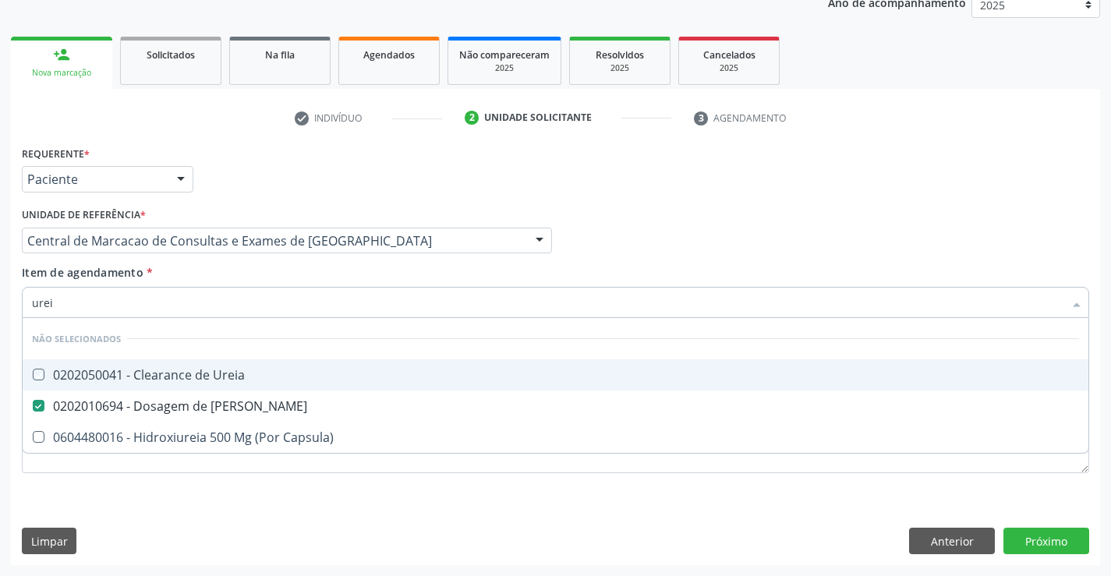
click at [288, 278] on div "Item de agendamento * urei Desfazer seleção Não selecionados 0202050041 - Clear…" at bounding box center [555, 288] width 1067 height 49
checkbox Ureia "true"
checkbox Capsula\) "true"
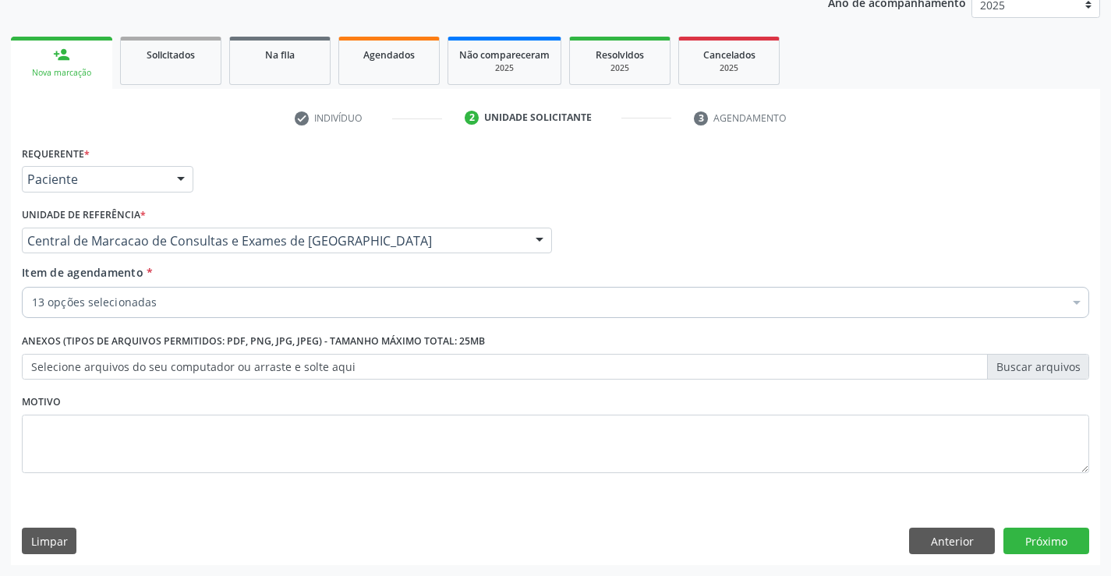
click at [263, 317] on div "13 opções selecionadas" at bounding box center [555, 302] width 1067 height 31
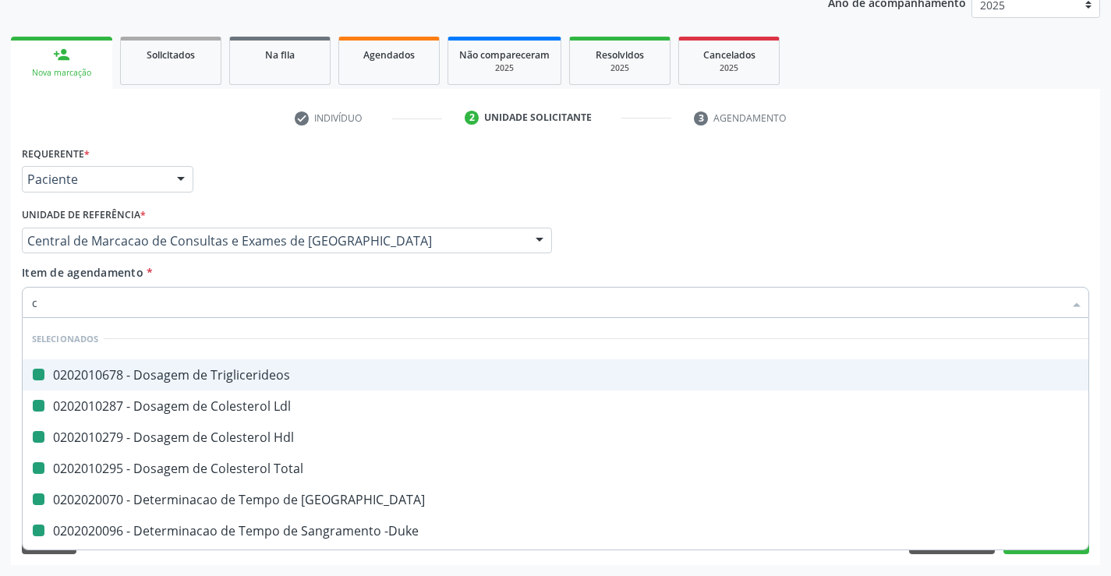
type input "cr"
checkbox Triglicerideos "false"
checkbox Hdl "false"
checkbox Ldl "false"
checkbox Total "false"
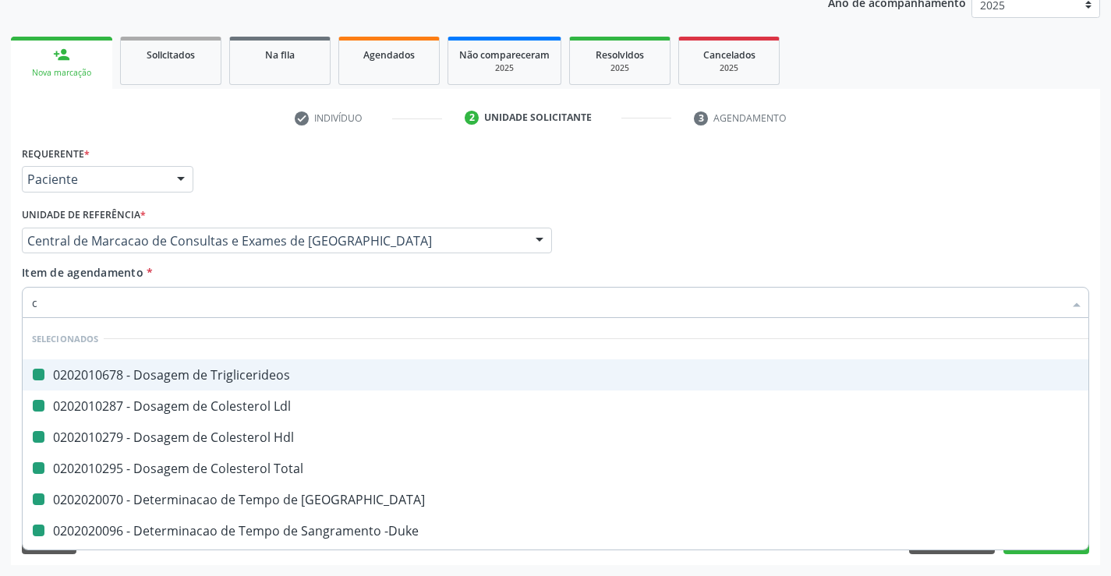
checkbox Coagulacao "false"
checkbox -Duke "false"
checkbox Ativada\) "false"
checkbox Completo "false"
checkbox Plaquetas "false"
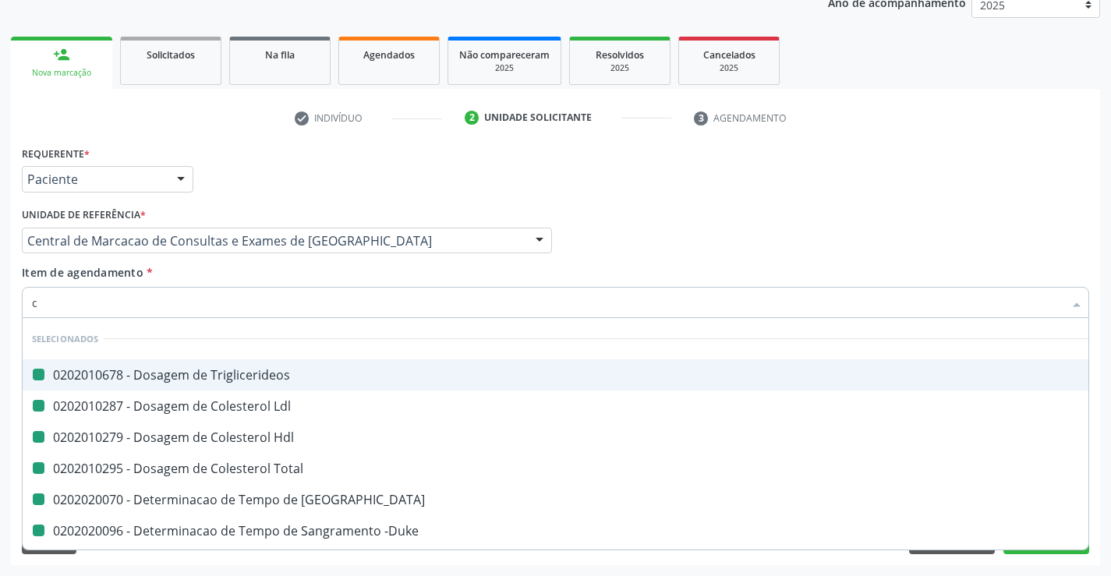
checkbox Reativa "false"
checkbox \(Vhs\) "false"
checkbox Glicose "false"
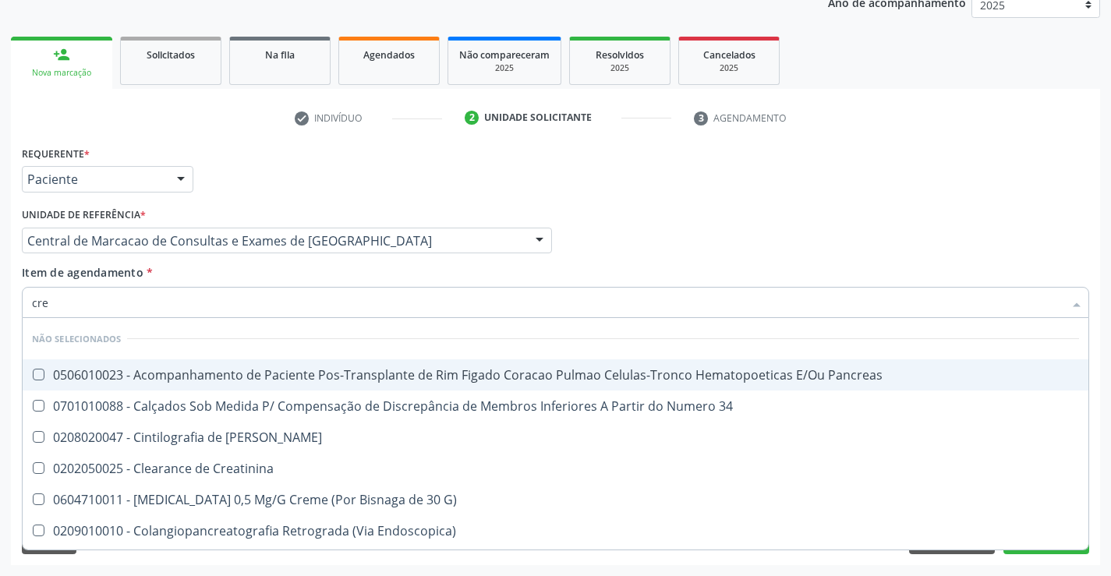
type input "crea"
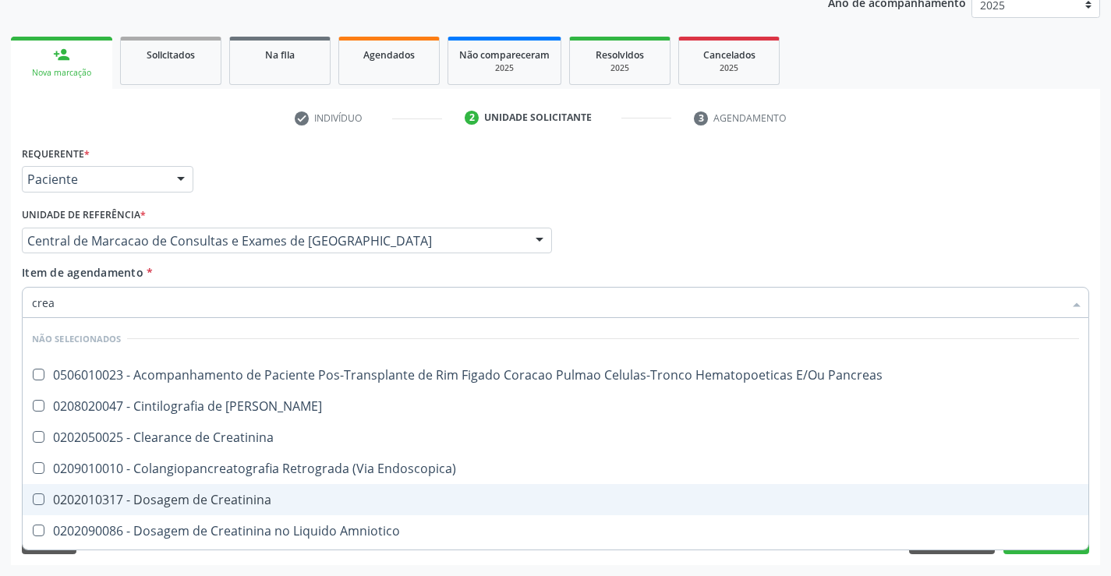
click at [277, 488] on span "0202010317 - Dosagem de Creatinina" at bounding box center [556, 499] width 1066 height 31
checkbox Creatinina "true"
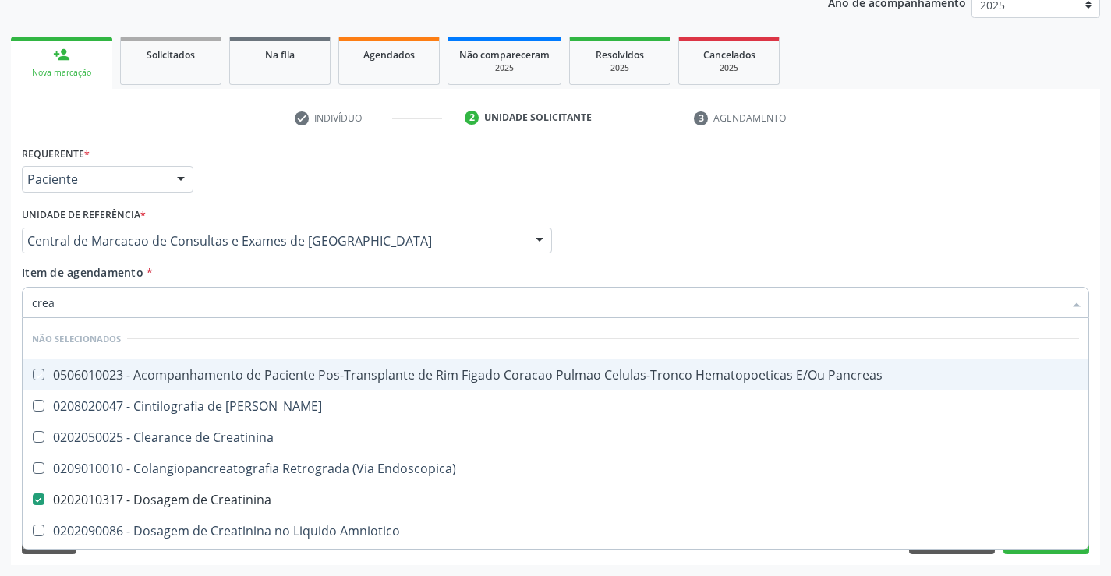
click at [384, 283] on div "Item de agendamento * crea Desfazer seleção Não selecionados 0506010023 - Acomp…" at bounding box center [555, 288] width 1067 height 49
checkbox Pancreas "true"
checkbox Creatinina "true"
checkbox Pancreas "true"
checkbox Endoscopica\) "true"
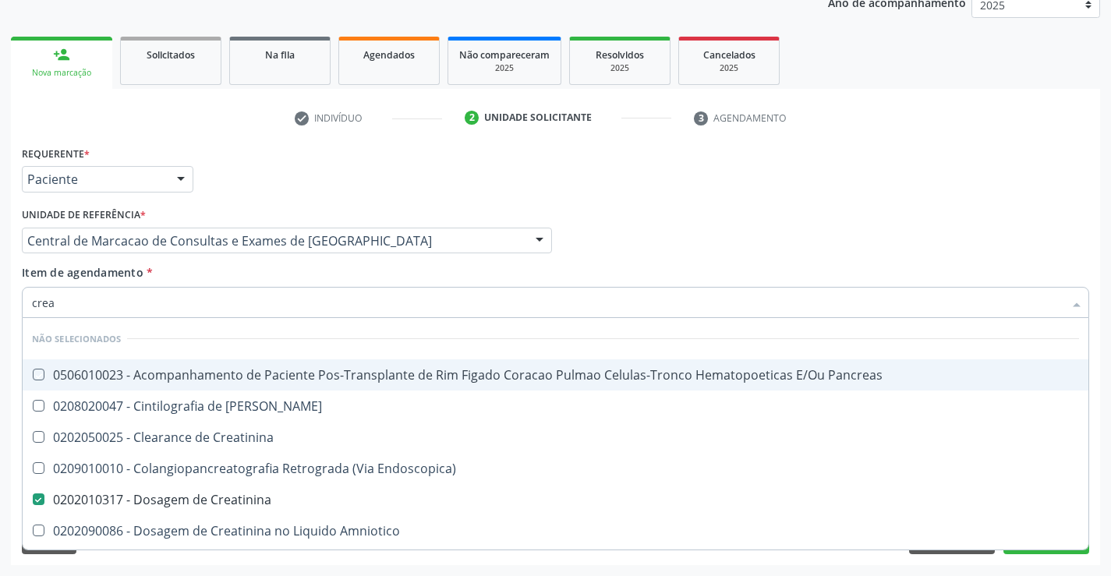
checkbox Amniotico "true"
checkbox \(Cpk\) "true"
checkbox Mb "true"
checkbox Oncologia "true"
checkbox Rim "true"
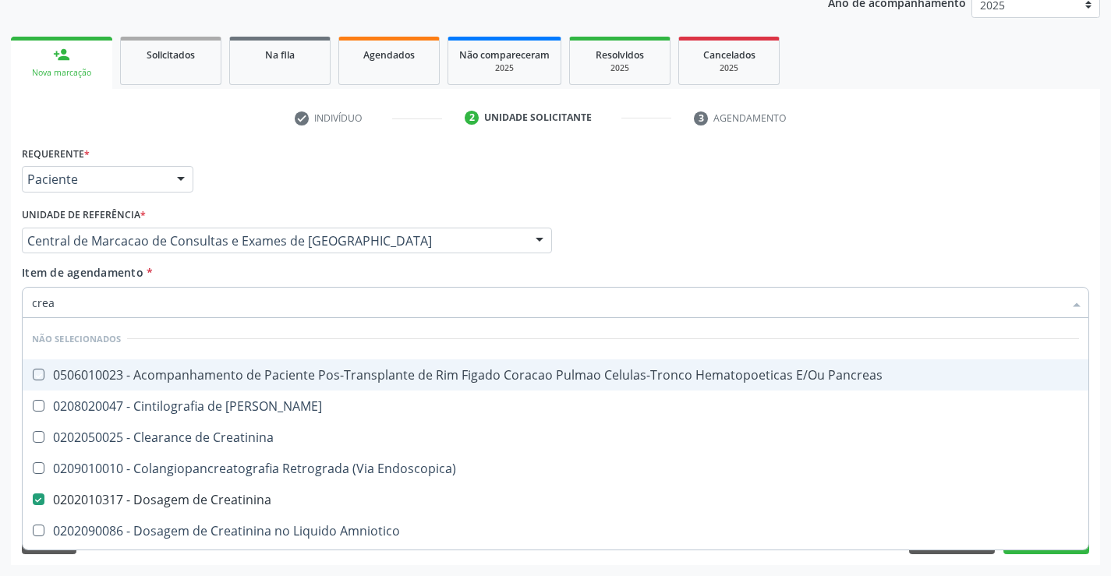
checkbox Rim "true"
checkbox Rim-Pancreas "true"
checkbox \(Litro\) "true"
checkbox Rim-Pancreas "true"
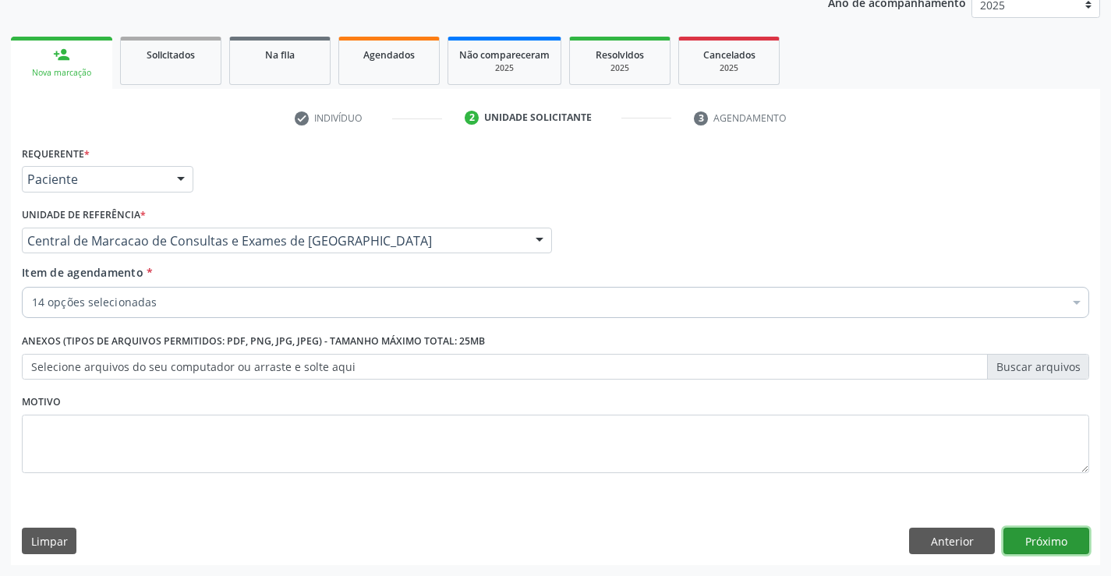
click at [1032, 546] on button "Próximo" at bounding box center [1046, 541] width 86 height 27
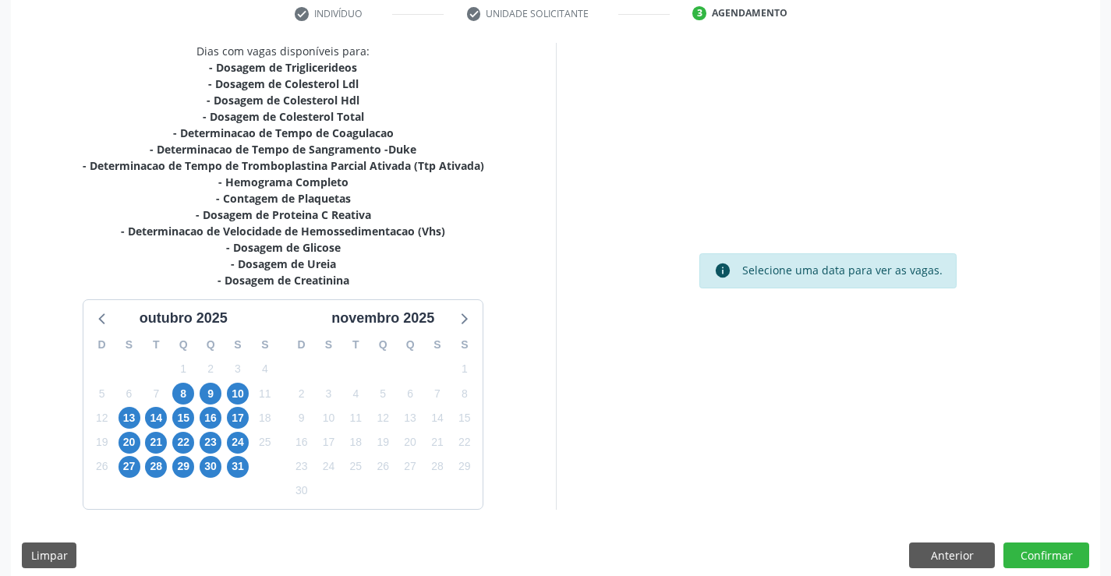
scroll to position [315, 0]
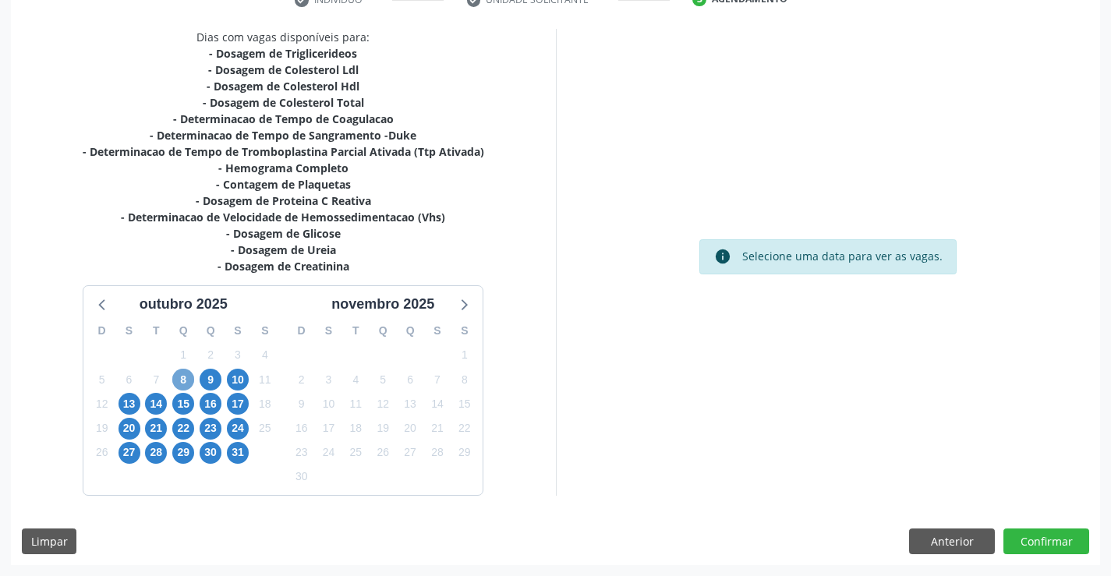
click at [184, 371] on span "8" at bounding box center [183, 380] width 22 height 22
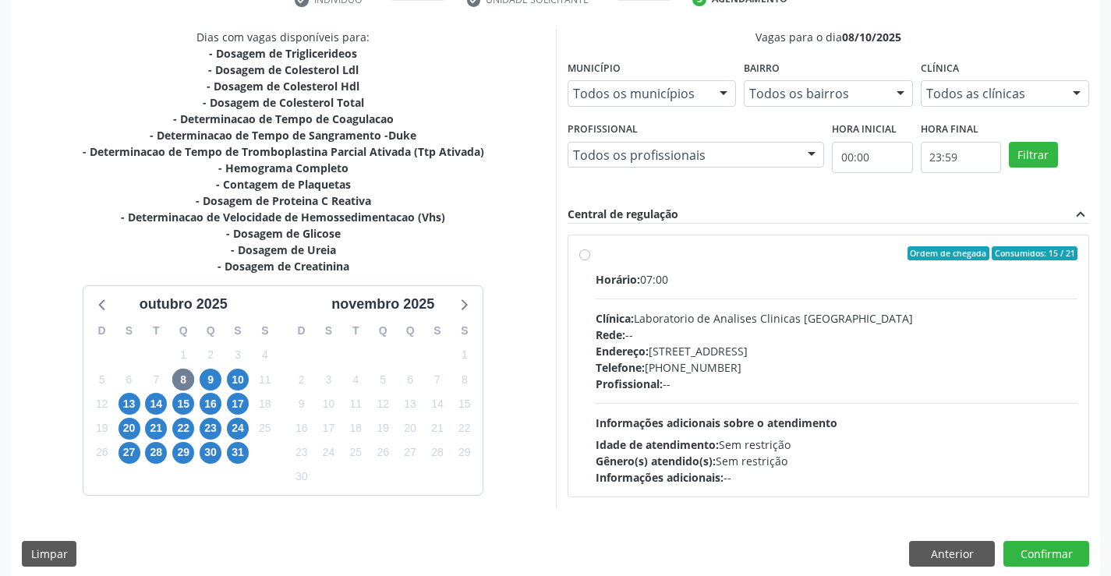
click at [856, 412] on div "Horário: 07:00 Clínica: Laboratorio de Analises Clinicas Sao Francisco Rede: --…" at bounding box center [837, 378] width 483 height 214
click at [590, 260] on input "Ordem de chegada Consumidos: 15 / 21 Horário: 07:00 Clínica: Laboratorio de Ana…" at bounding box center [584, 253] width 11 height 14
radio input "true"
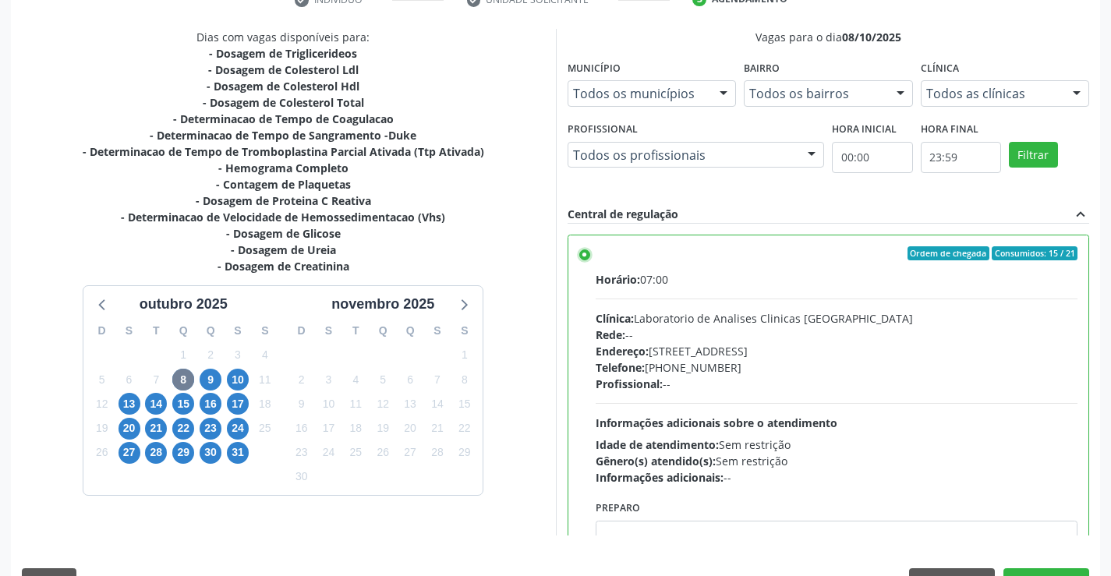
scroll to position [355, 0]
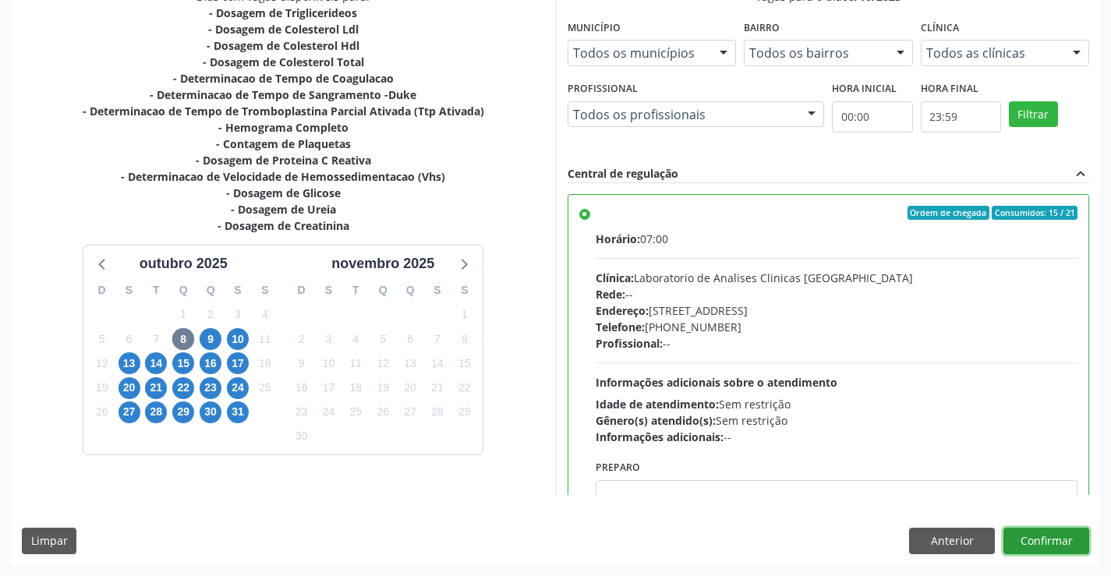
click at [1083, 538] on button "Confirmar" at bounding box center [1046, 541] width 86 height 27
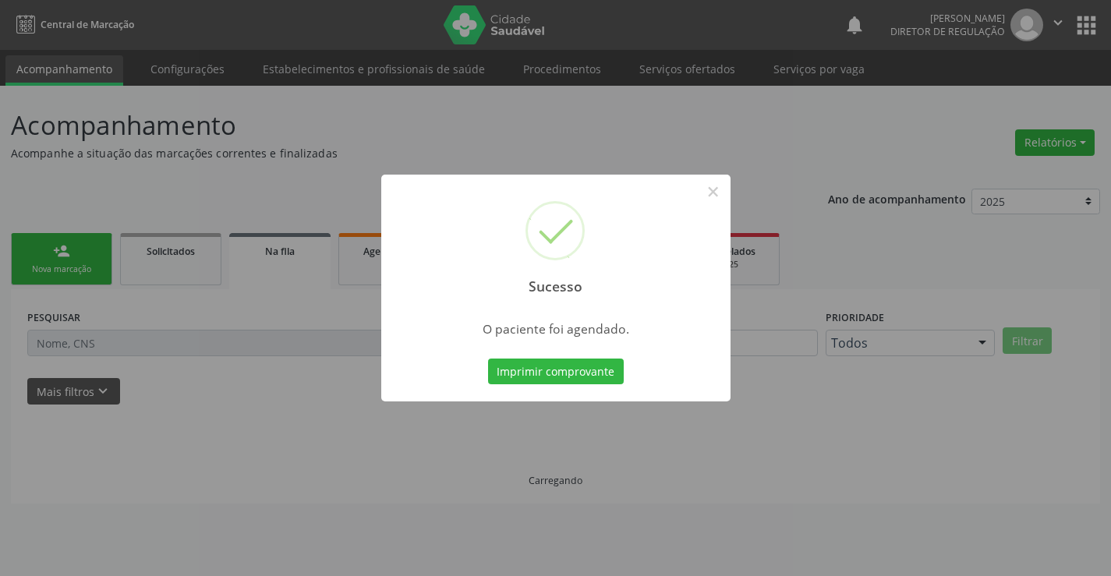
scroll to position [0, 0]
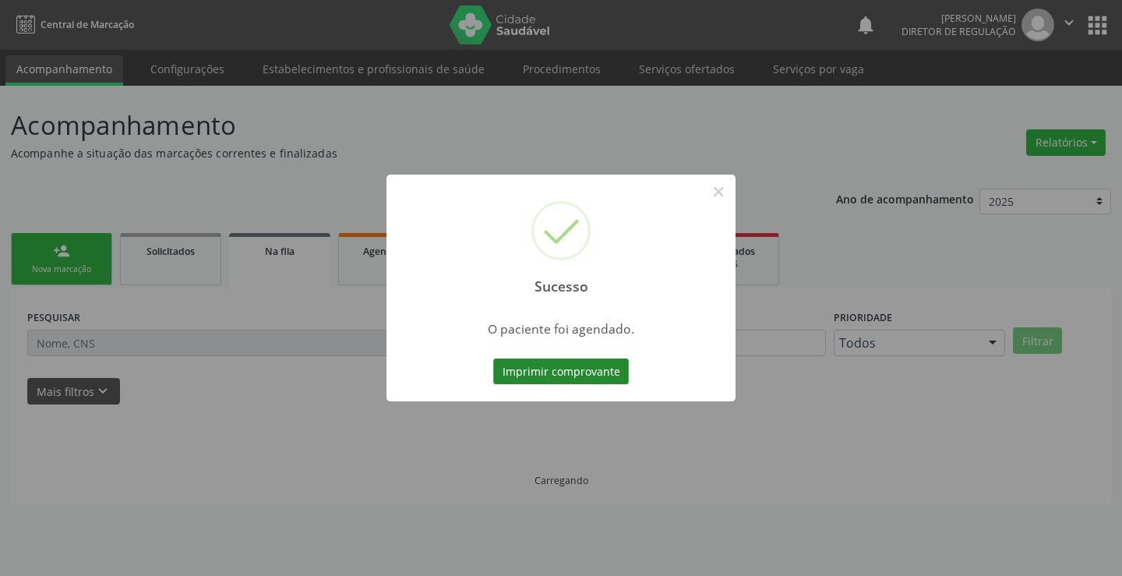
click at [514, 365] on button "Imprimir comprovante" at bounding box center [561, 372] width 136 height 27
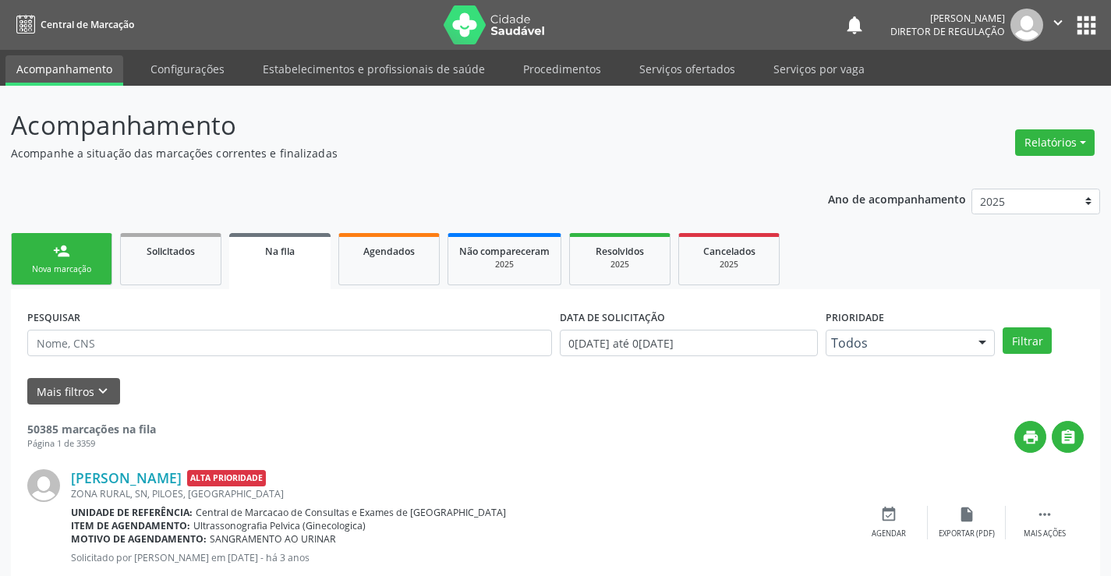
click at [1057, 18] on icon "" at bounding box center [1057, 22] width 17 height 17
click at [1007, 105] on link "Sair" at bounding box center [1018, 95] width 108 height 22
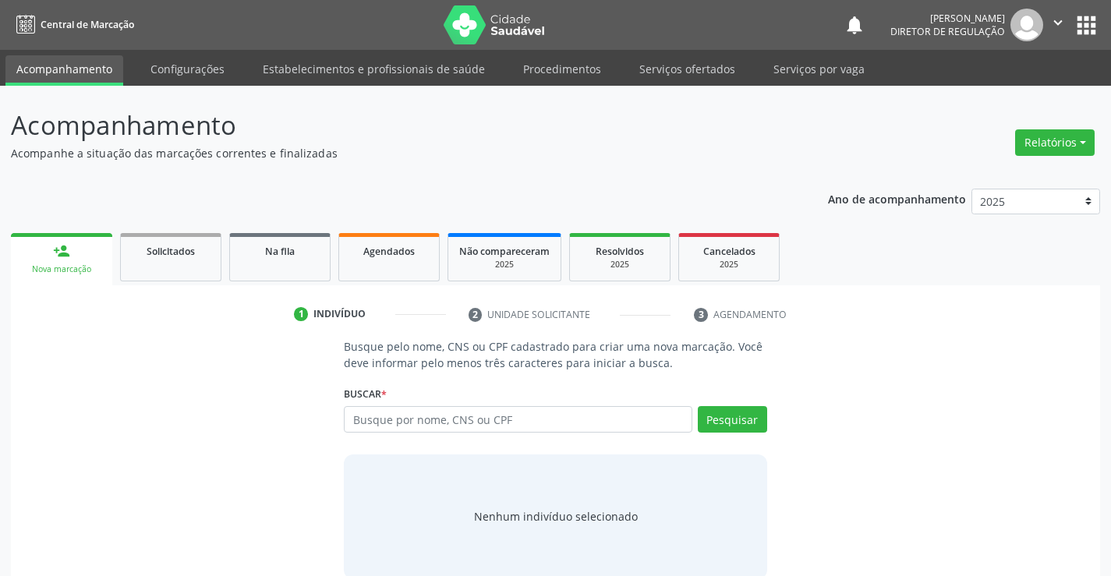
click at [484, 423] on input "text" at bounding box center [518, 419] width 348 height 27
type input "703206606414498"
click at [723, 413] on button "Pesquisar" at bounding box center [732, 419] width 69 height 27
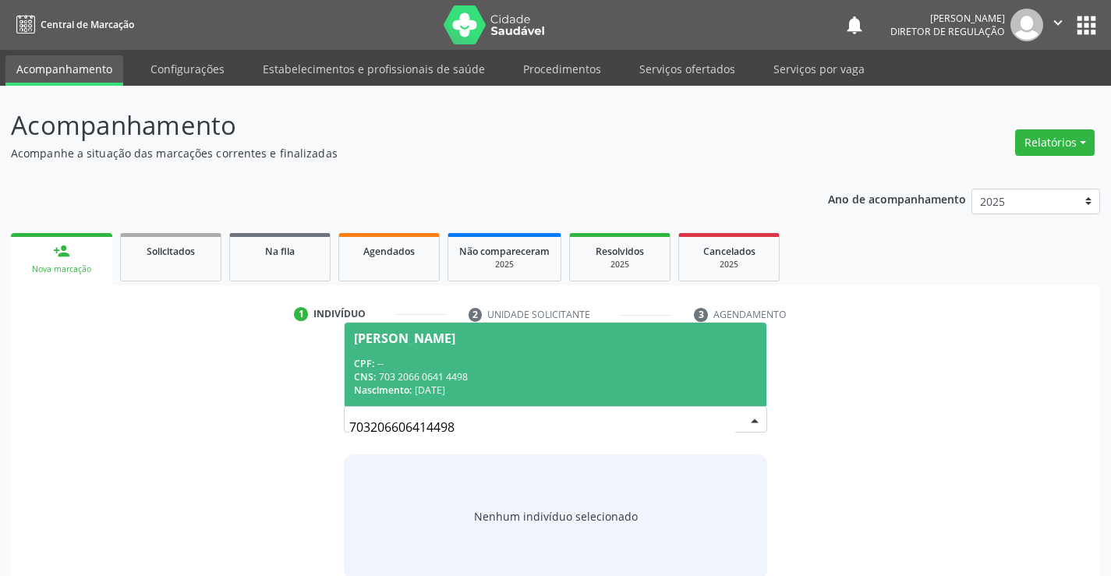
click at [454, 366] on div "CPF: --" at bounding box center [555, 363] width 402 height 13
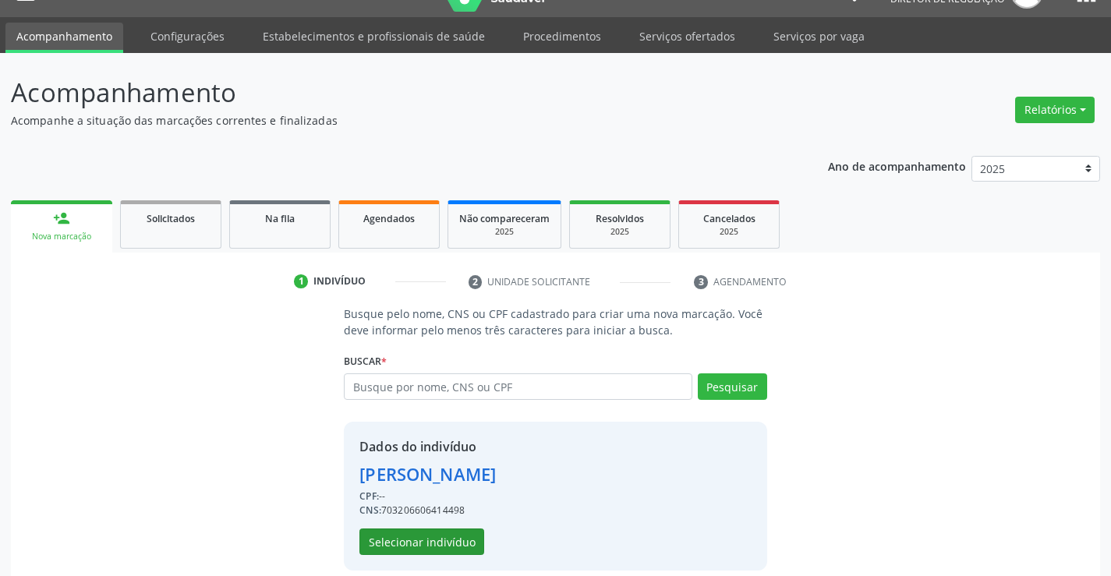
scroll to position [49, 0]
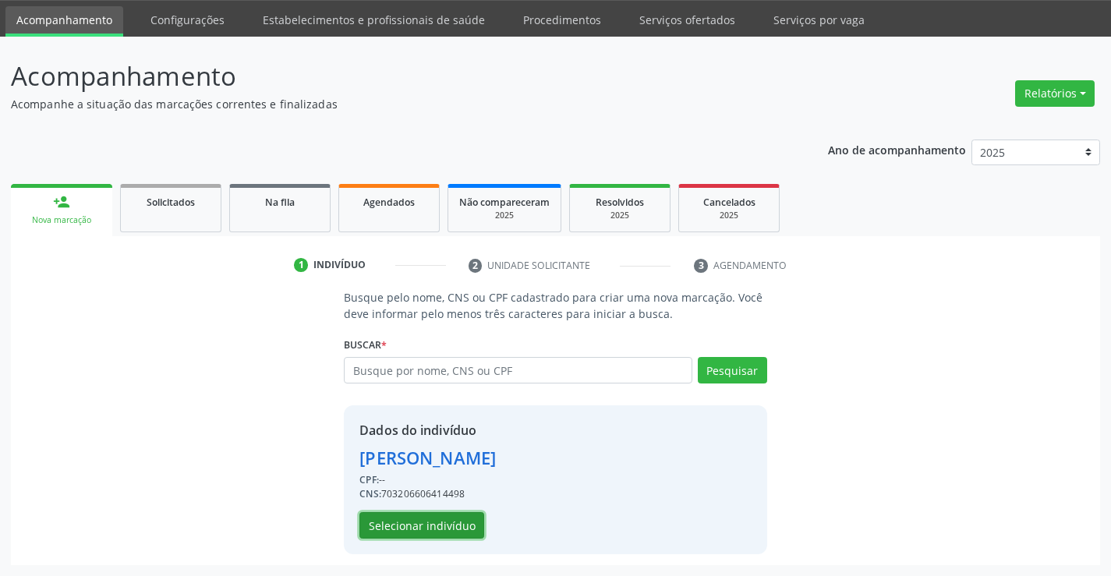
click at [427, 515] on button "Selecionar indivíduo" at bounding box center [421, 525] width 125 height 27
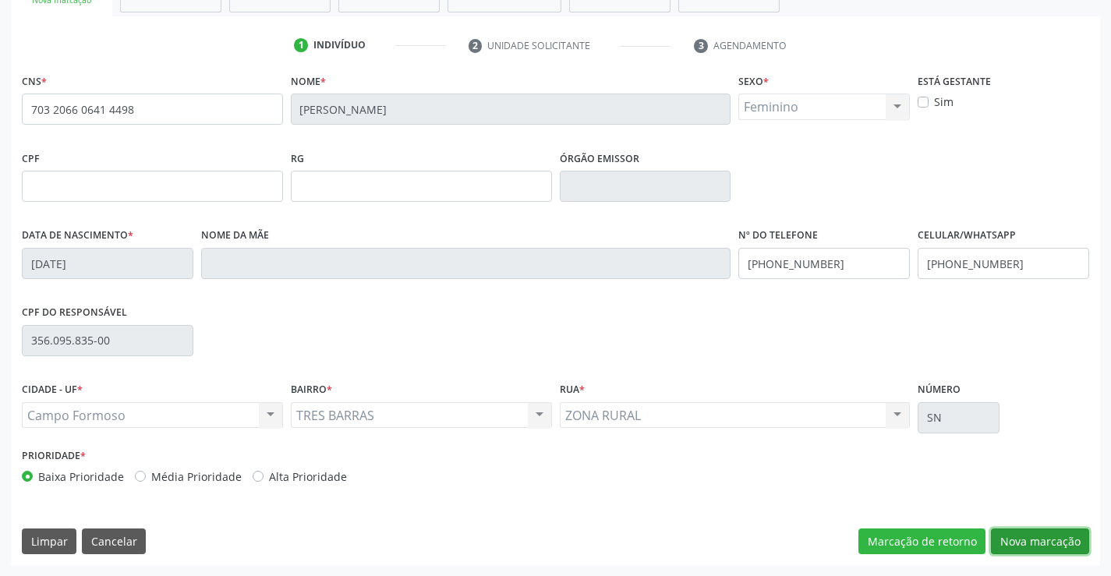
click at [1014, 536] on button "Nova marcação" at bounding box center [1040, 542] width 98 height 27
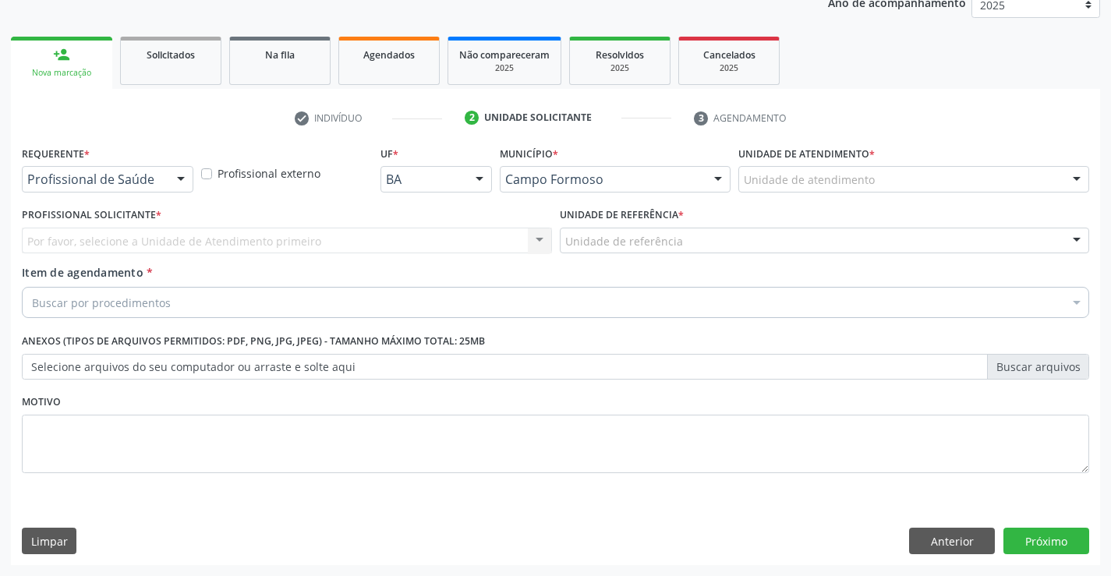
scroll to position [196, 0]
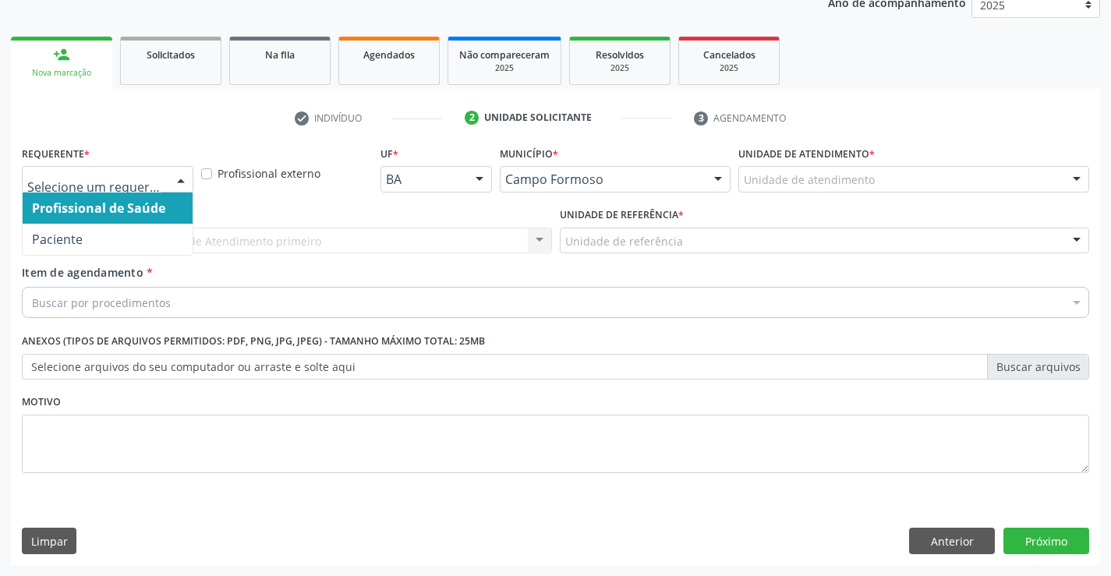
click at [143, 171] on div at bounding box center [107, 179] width 171 height 27
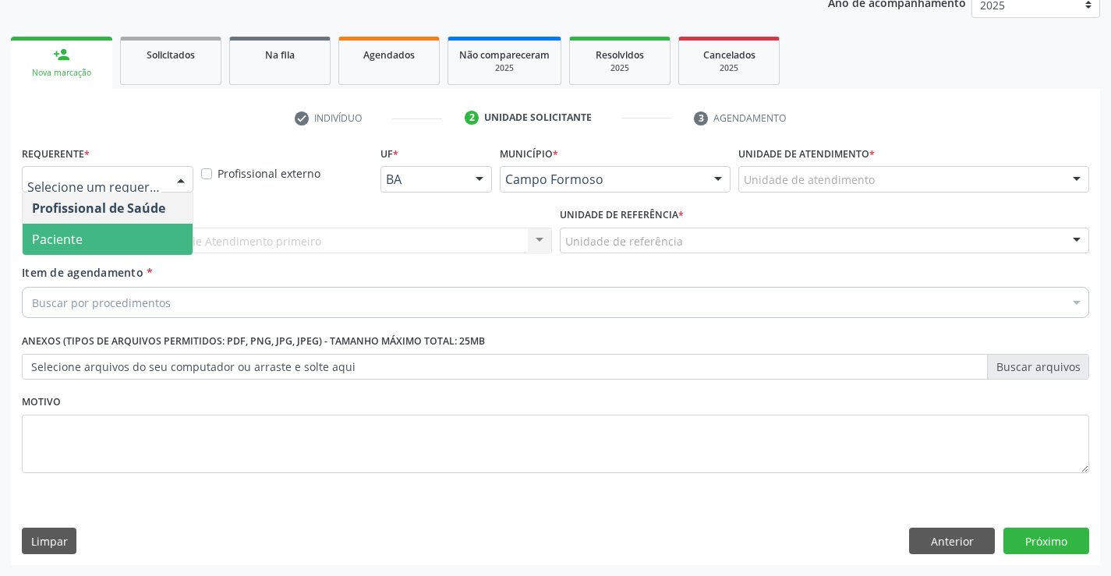
click at [139, 239] on span "Paciente" at bounding box center [108, 239] width 170 height 31
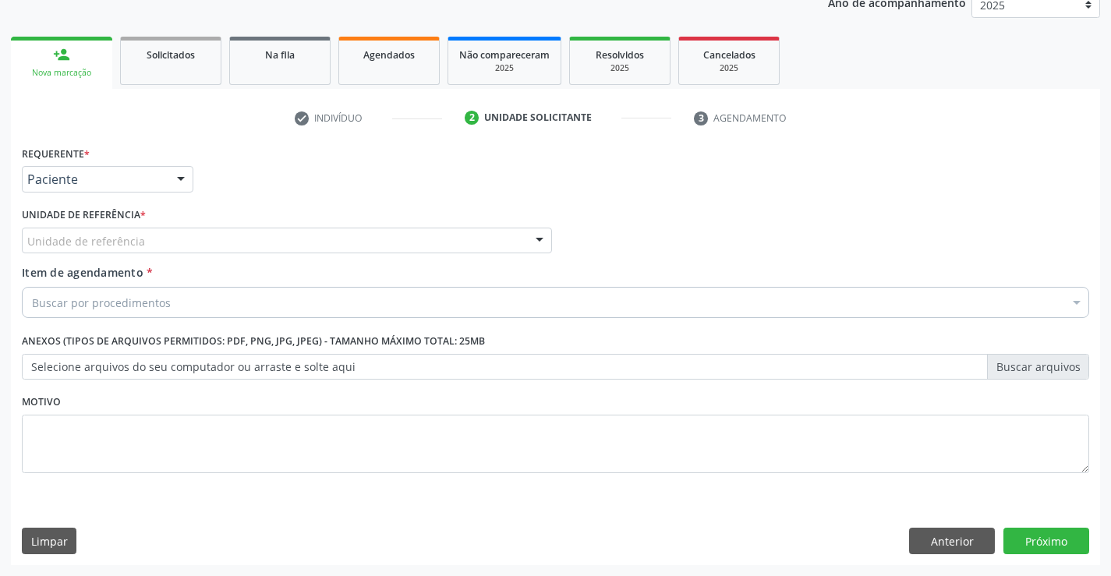
click at [325, 237] on div "Unidade de referência" at bounding box center [287, 241] width 530 height 27
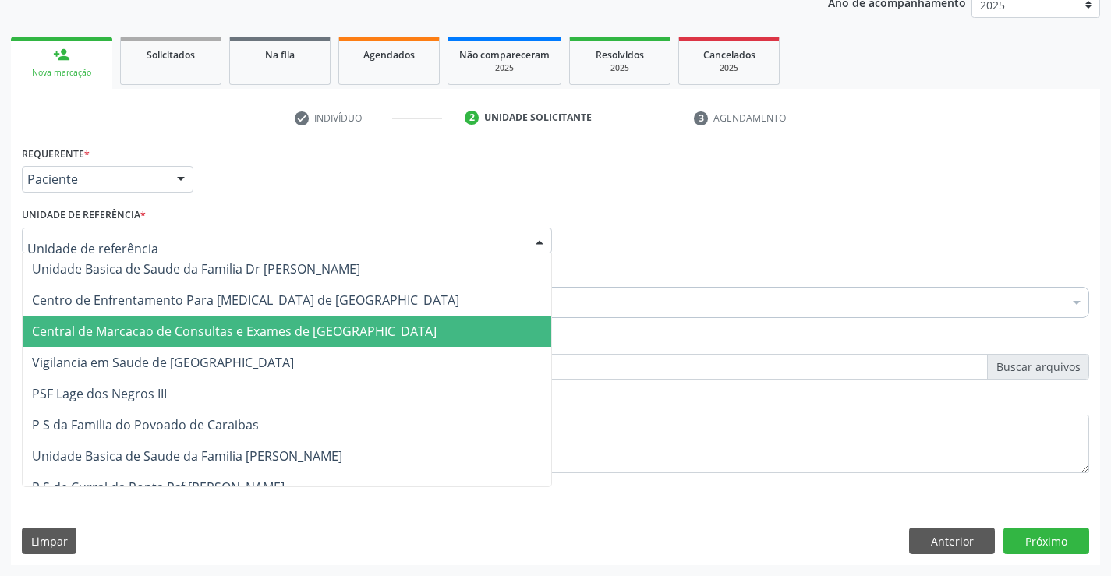
click at [320, 319] on span "Central de Marcacao de Consultas e Exames de [GEOGRAPHIC_DATA]" at bounding box center [287, 331] width 529 height 31
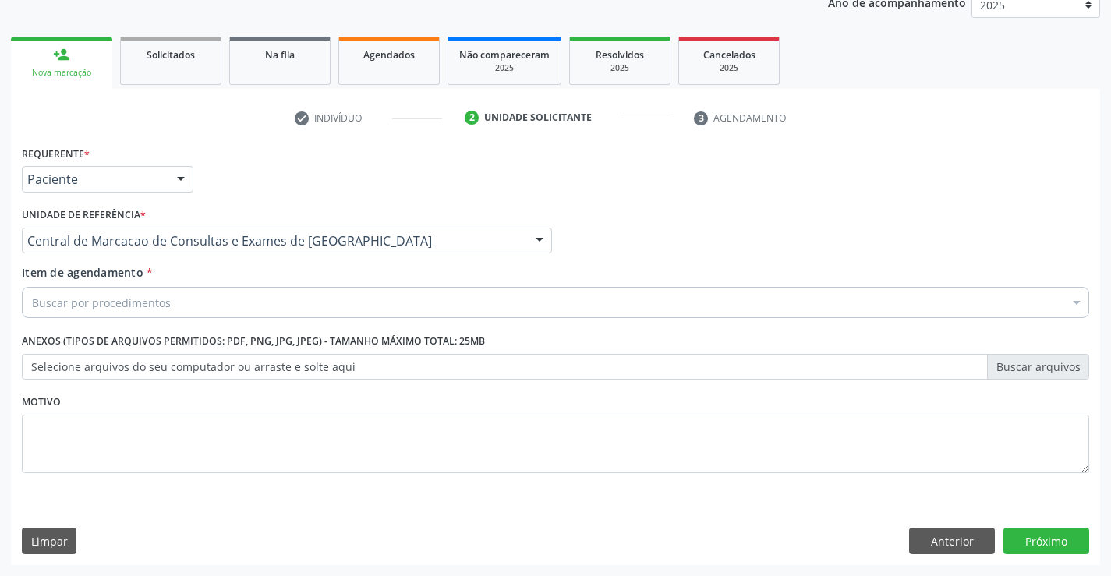
click at [366, 303] on div "Buscar por procedimentos" at bounding box center [555, 302] width 1067 height 31
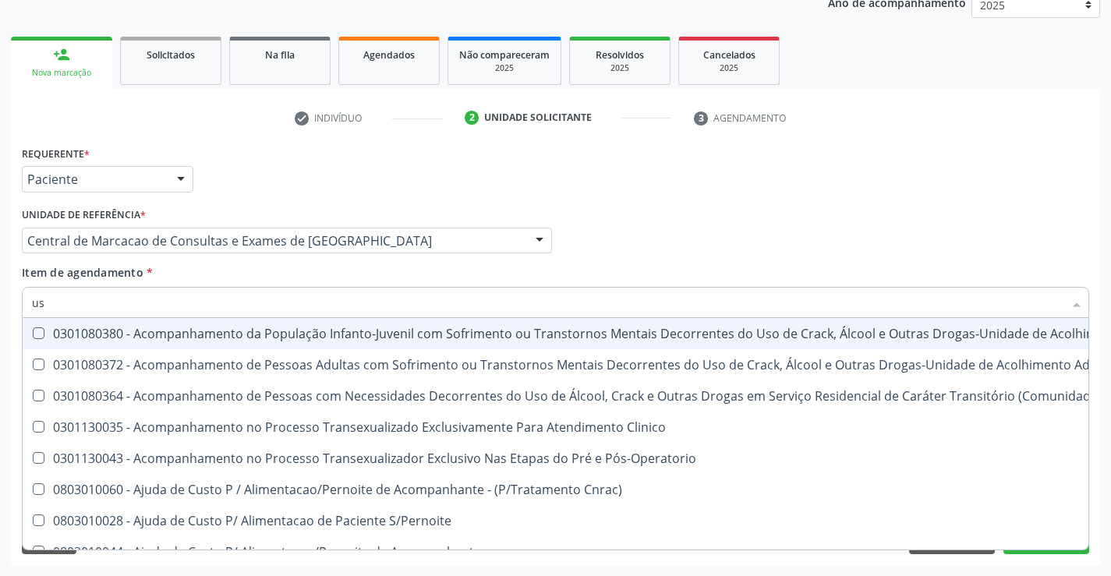
type input "usg"
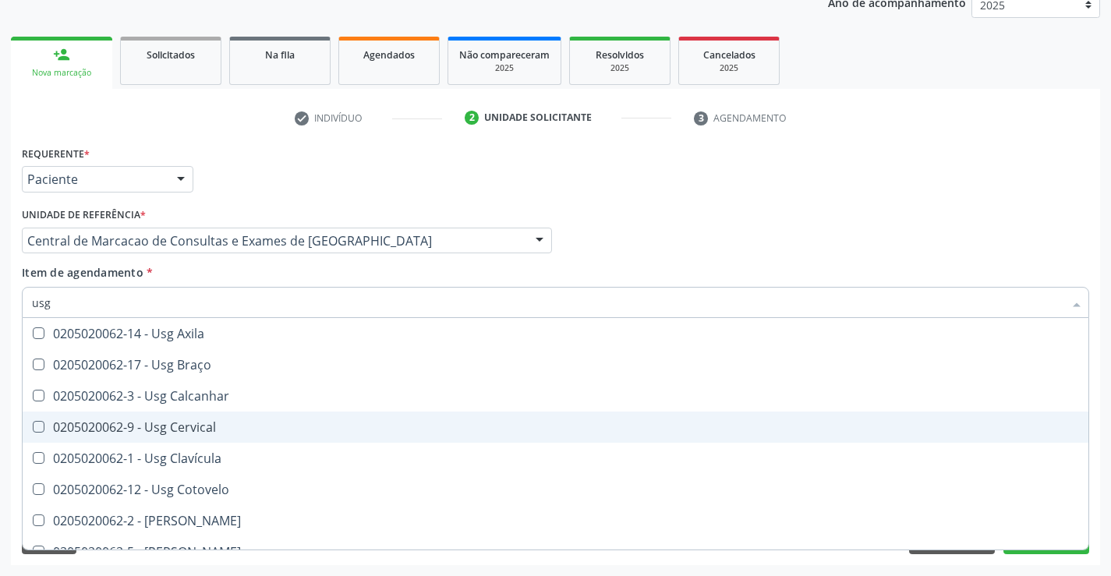
click at [285, 440] on span "0205020062-9 - Usg Cervical" at bounding box center [556, 427] width 1066 height 31
checkbox Cervical "true"
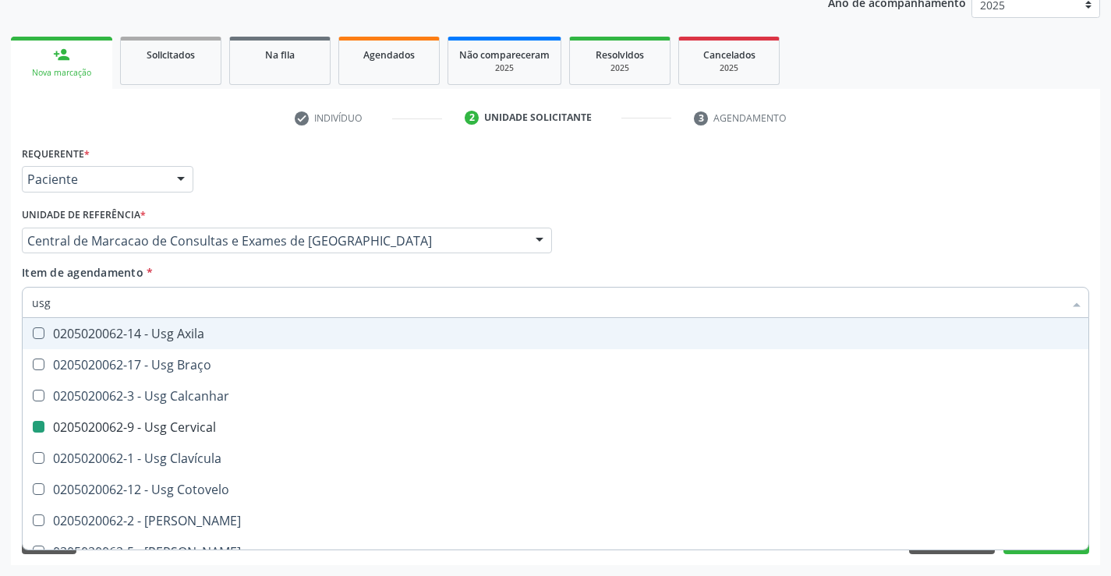
click at [918, 192] on div "Requerente * Paciente Profissional de Saúde Paciente Nenhum resultado encontrad…" at bounding box center [555, 172] width 1075 height 61
checkbox Braço "true"
checkbox Cervical "false"
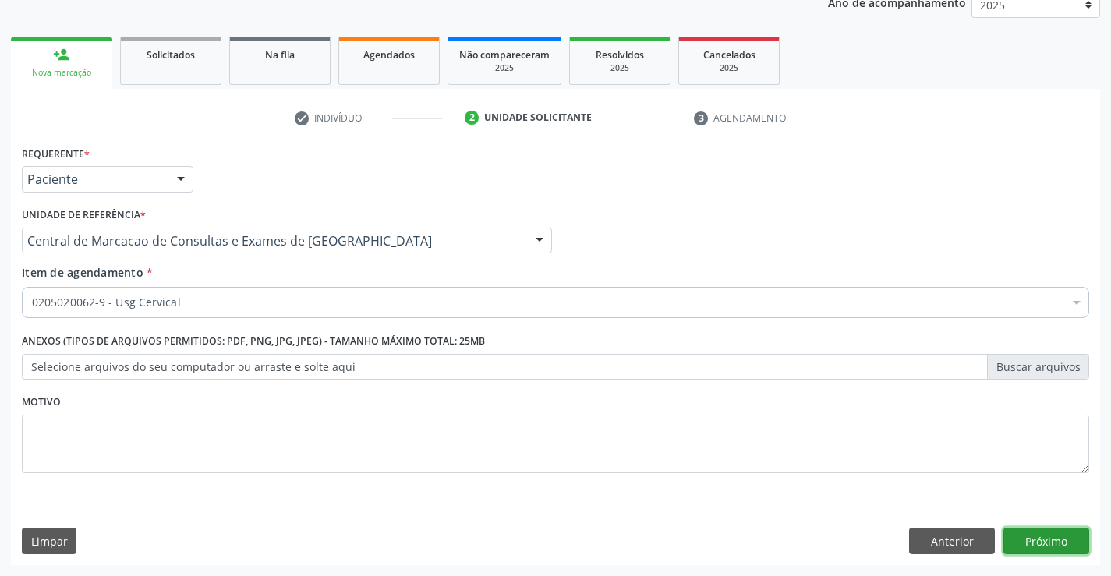
click at [1018, 538] on button "Próximo" at bounding box center [1046, 541] width 86 height 27
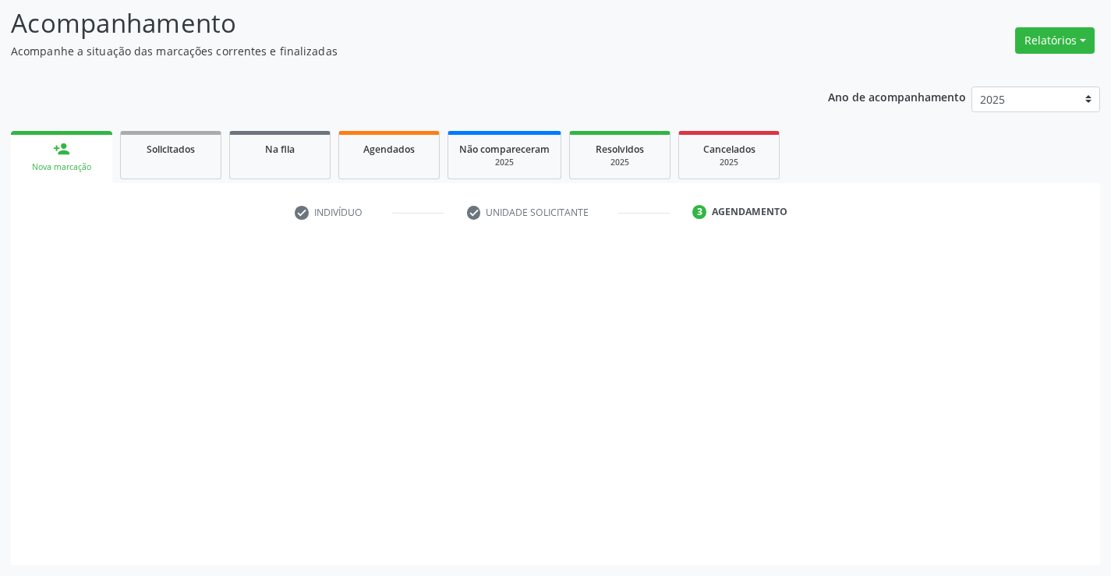
scroll to position [102, 0]
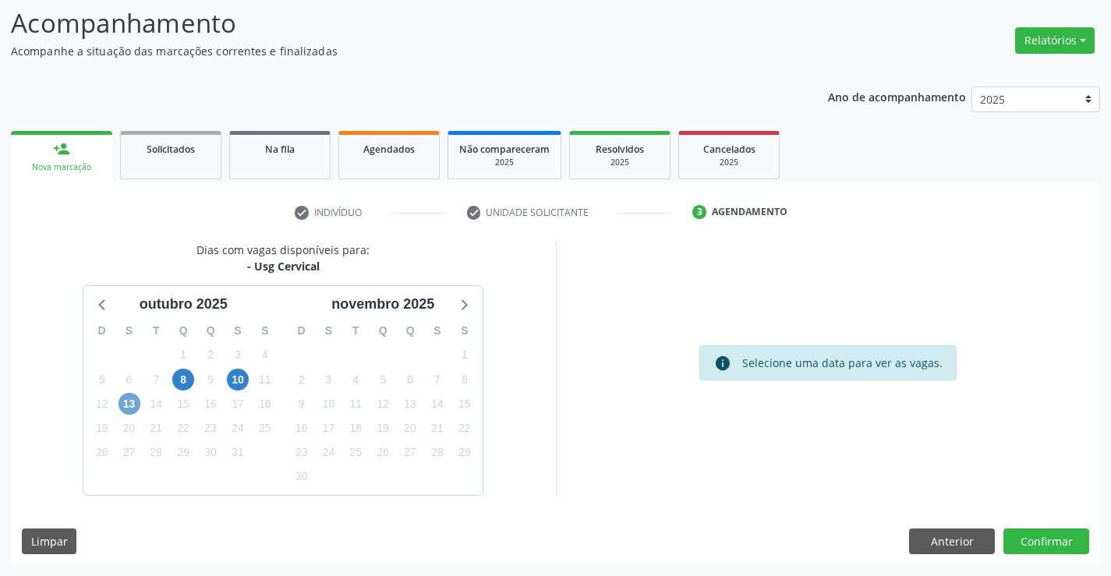
click at [119, 409] on span "13" at bounding box center [129, 404] width 22 height 22
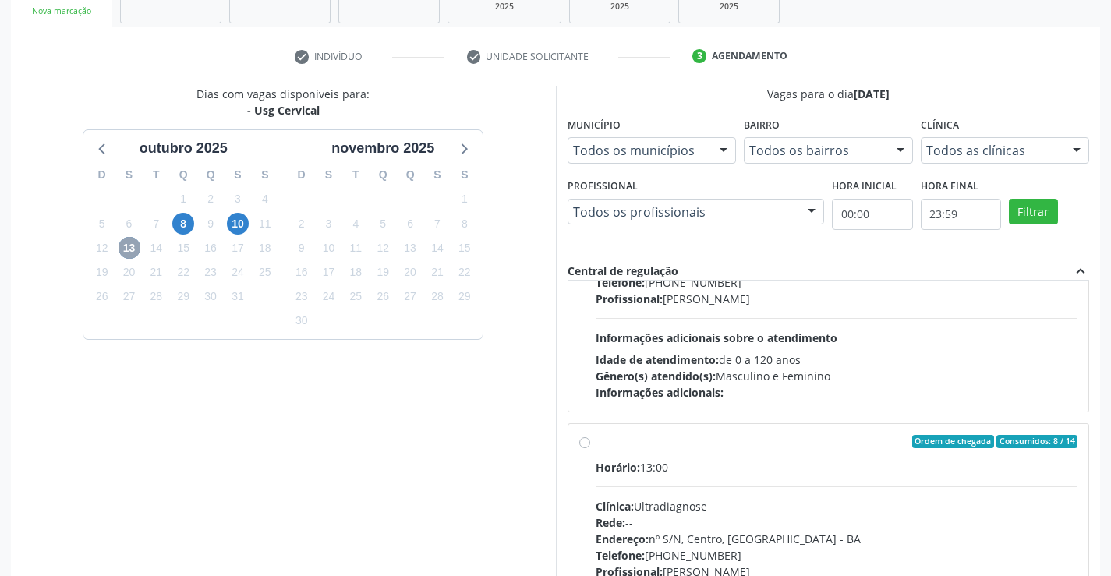
scroll to position [234, 0]
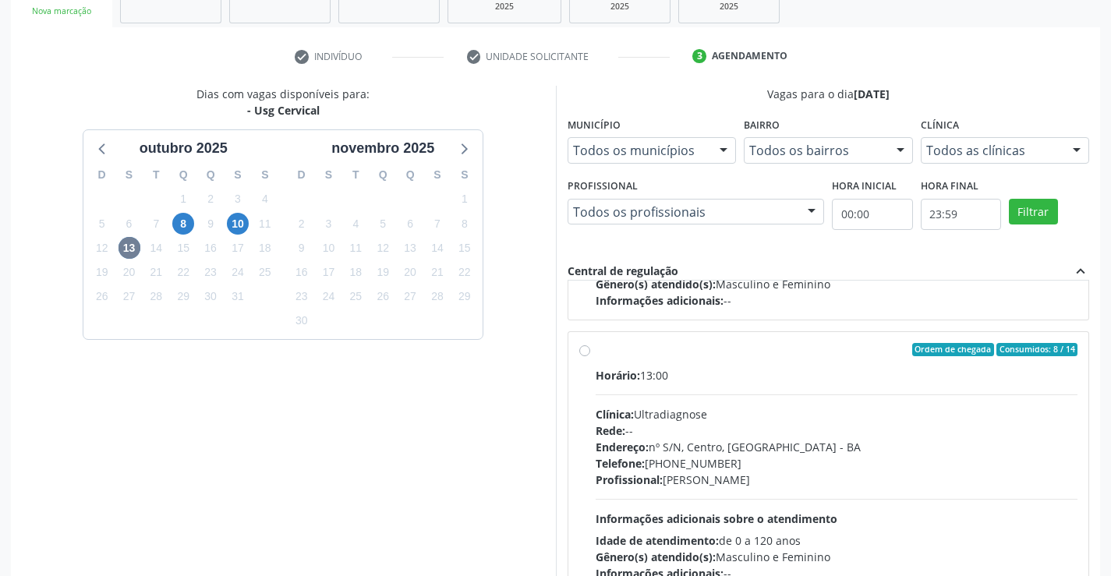
click at [767, 419] on div "Clínica: Ultradiagnose" at bounding box center [837, 414] width 483 height 16
click at [590, 357] on input "Ordem de chegada Consumidos: 8 / 14 Horário: 13:00 Clínica: Ultradiagnose Rede:…" at bounding box center [584, 350] width 11 height 14
radio input "true"
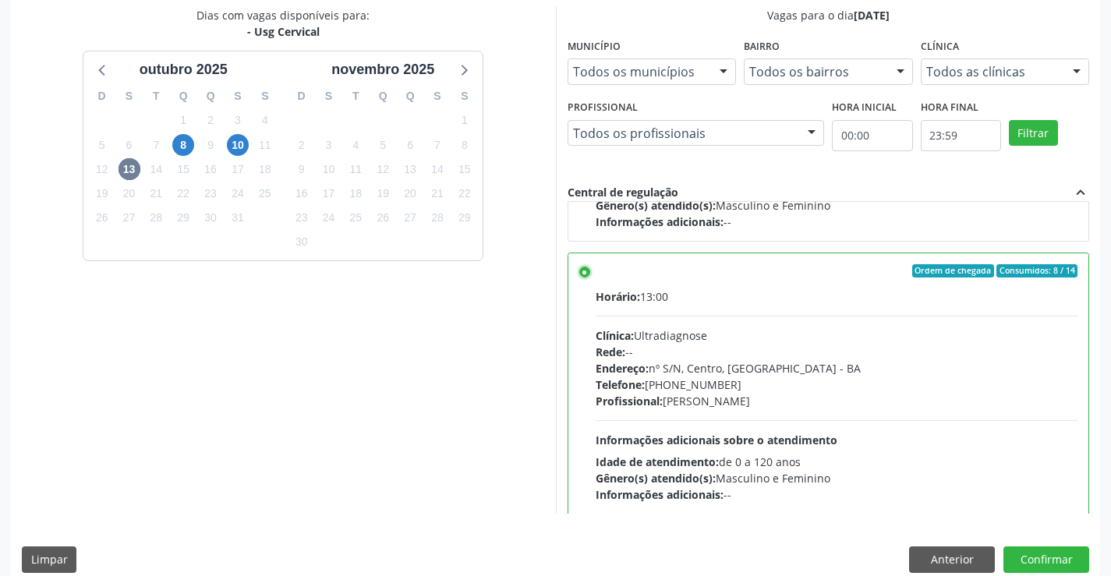
scroll to position [355, 0]
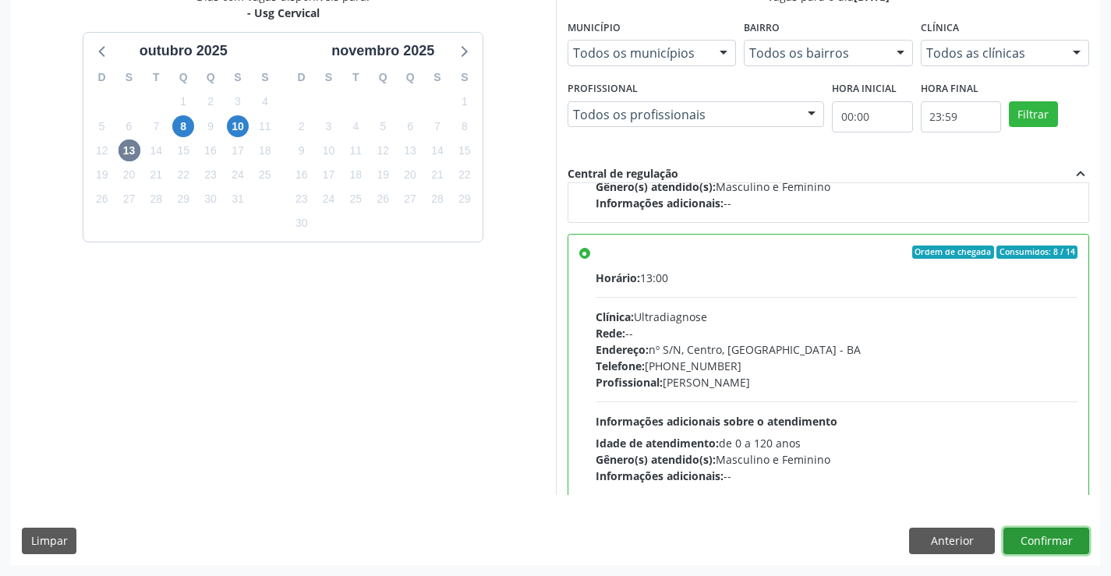
click at [1043, 532] on button "Confirmar" at bounding box center [1046, 541] width 86 height 27
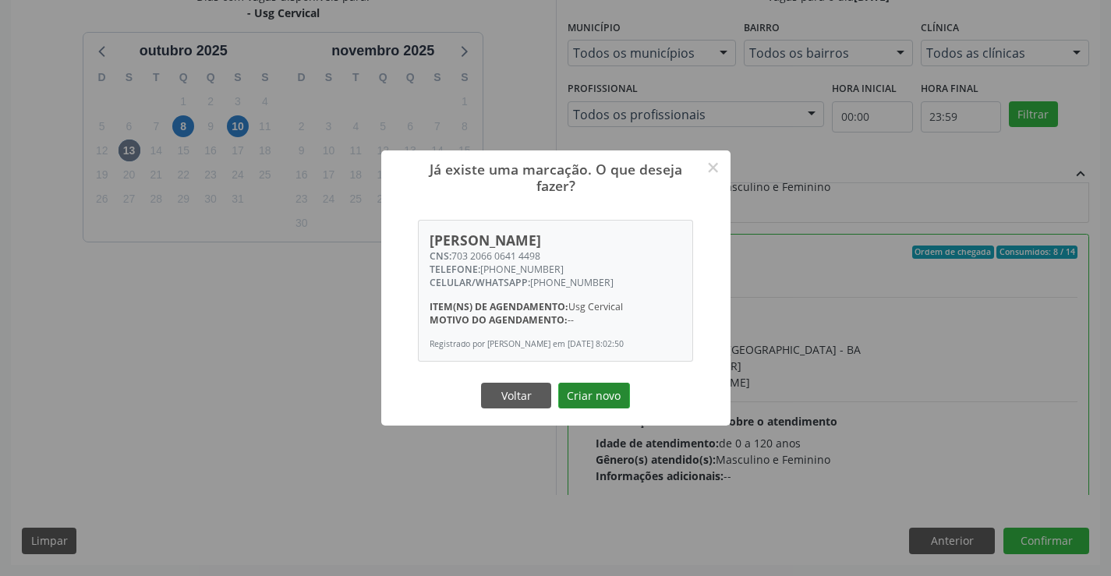
click at [612, 391] on button "Criar novo" at bounding box center [594, 396] width 72 height 27
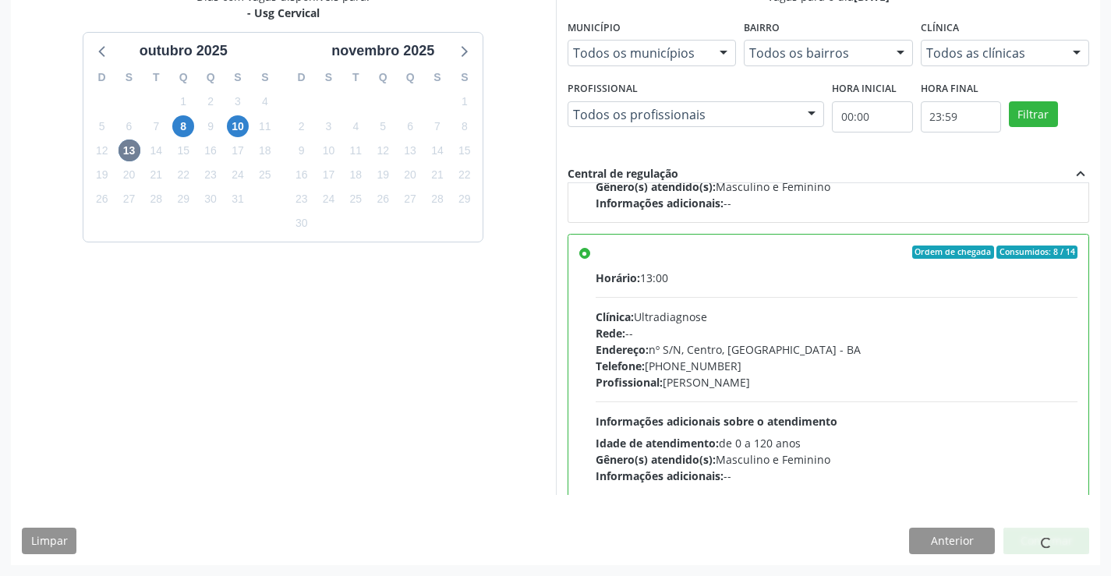
scroll to position [0, 0]
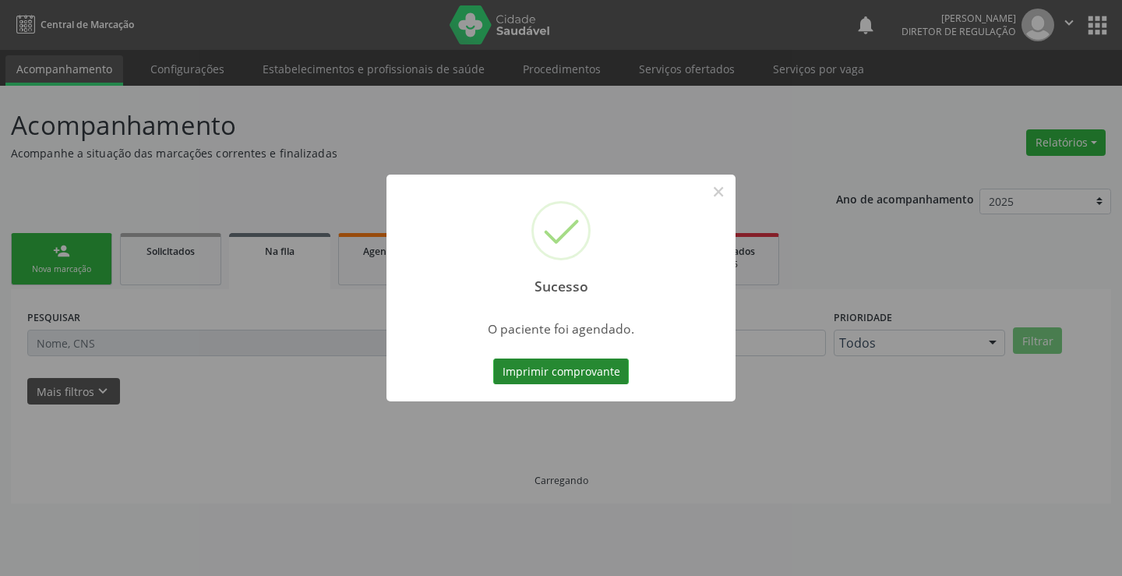
click at [593, 361] on button "Imprimir comprovante" at bounding box center [561, 372] width 136 height 27
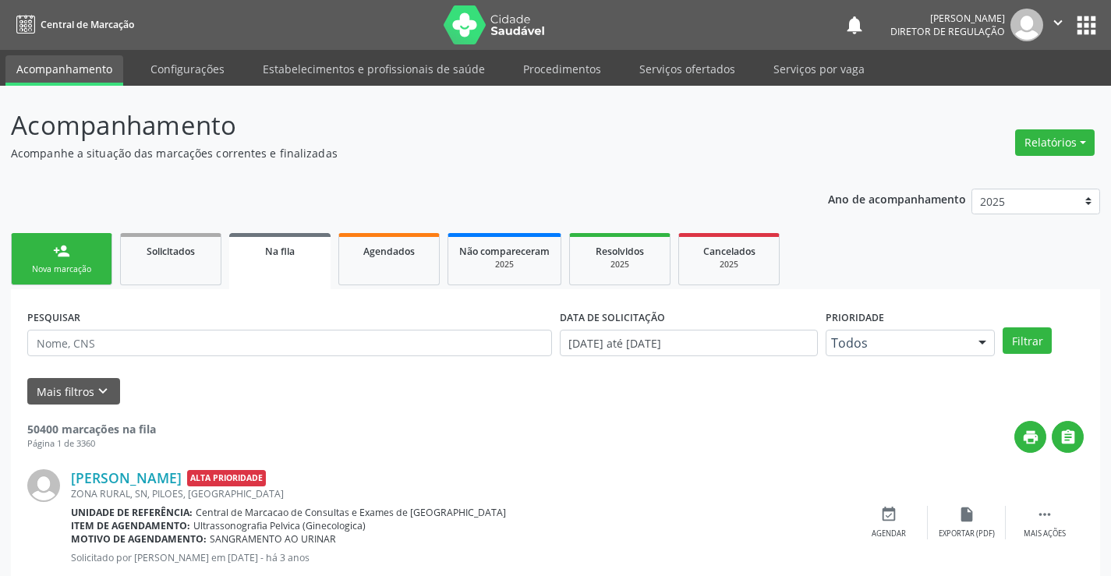
click at [69, 240] on link "person_add Nova marcação" at bounding box center [61, 259] width 101 height 52
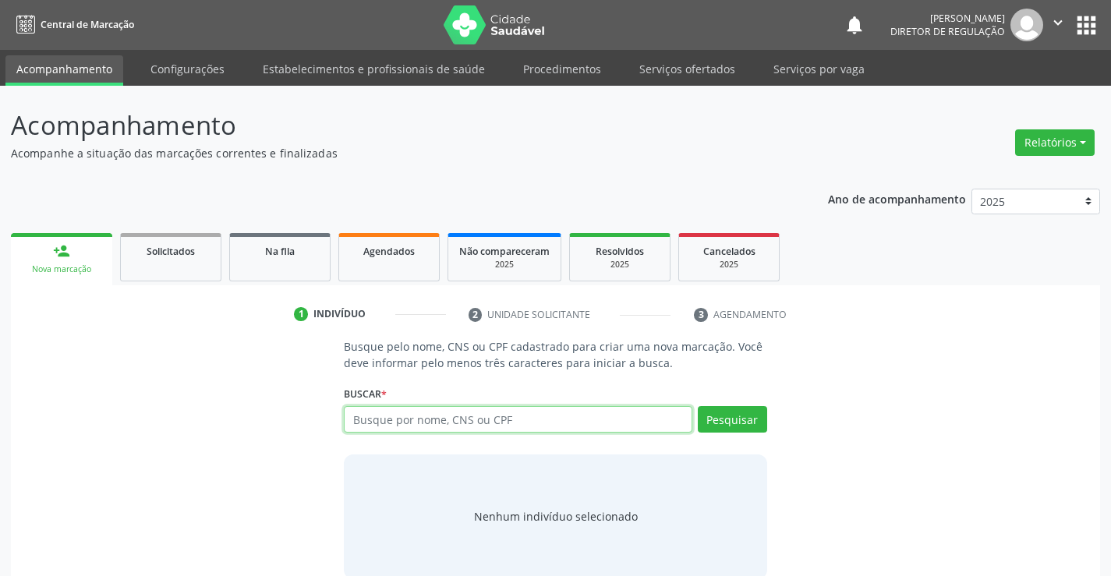
click at [402, 412] on input "text" at bounding box center [518, 419] width 348 height 27
type input "700806476953882"
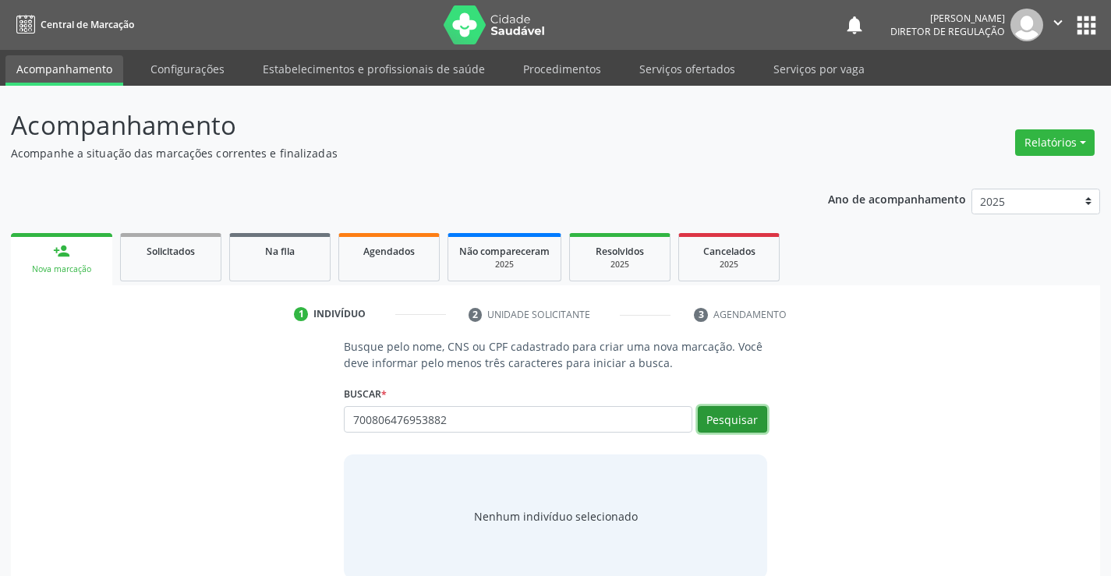
click at [732, 419] on button "Pesquisar" at bounding box center [732, 419] width 69 height 27
type input "700806476953882"
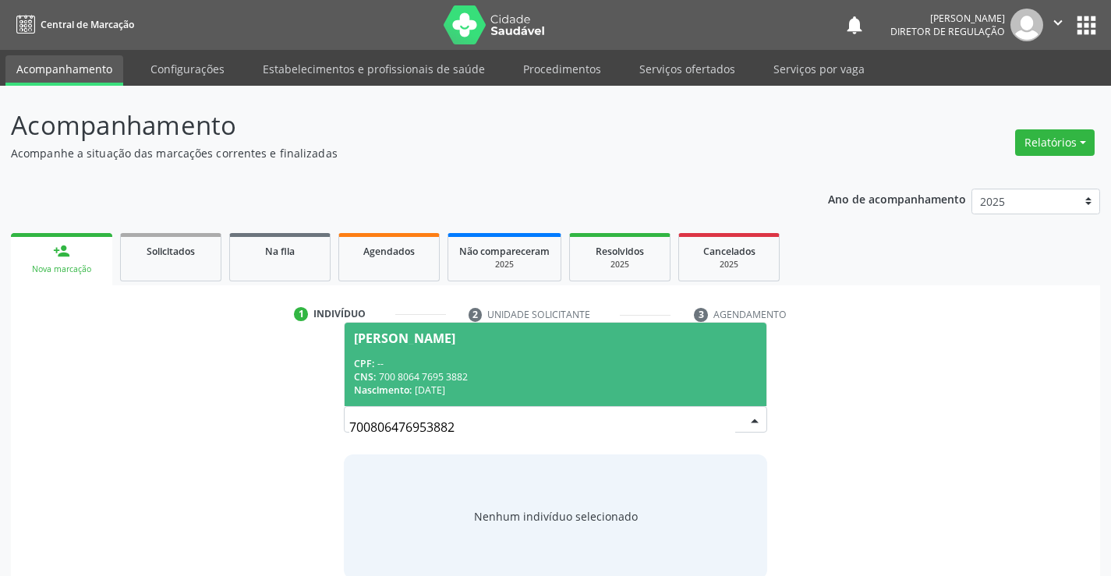
click at [532, 366] on div "CPF: --" at bounding box center [555, 363] width 402 height 13
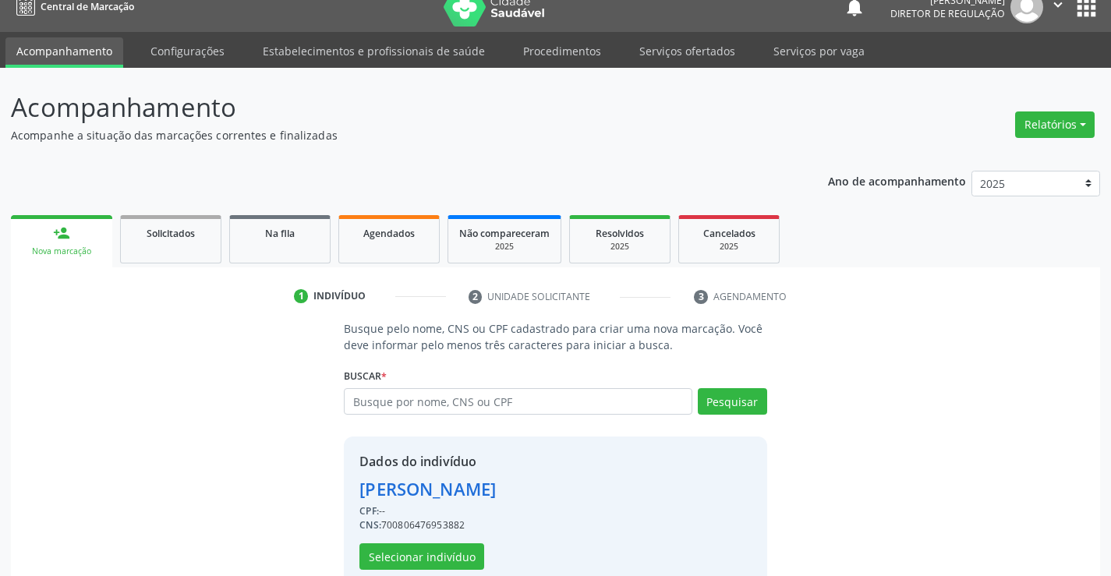
scroll to position [49, 0]
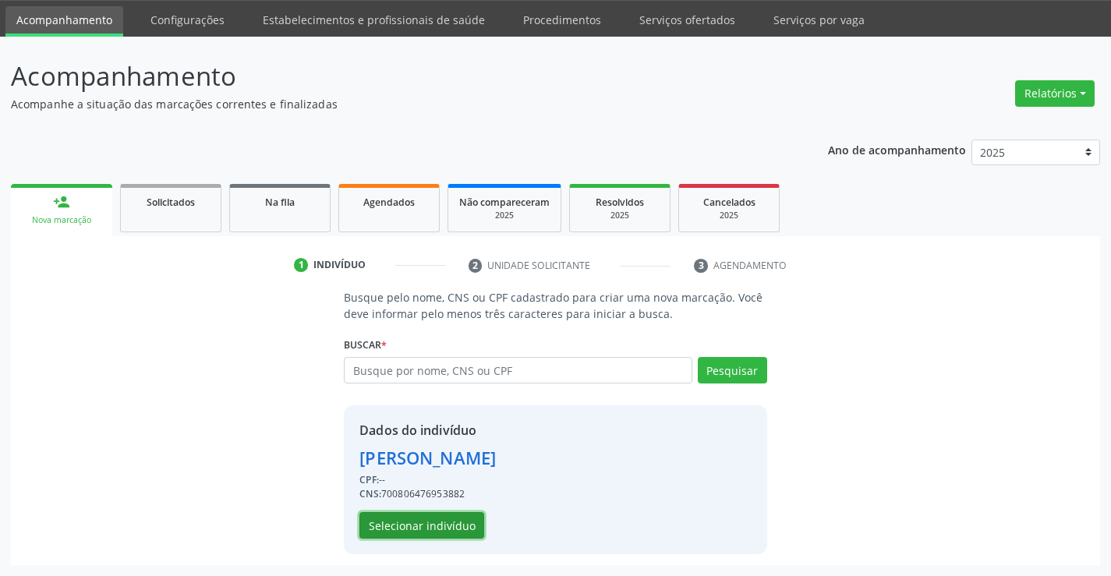
click at [432, 536] on button "Selecionar indivíduo" at bounding box center [421, 525] width 125 height 27
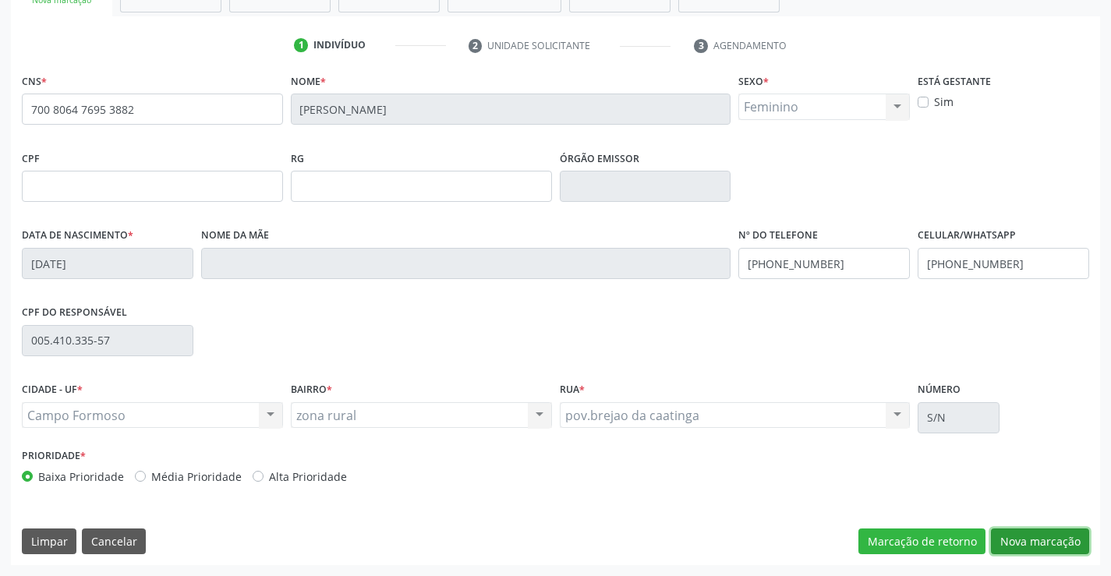
click at [1002, 542] on button "Nova marcação" at bounding box center [1040, 542] width 98 height 27
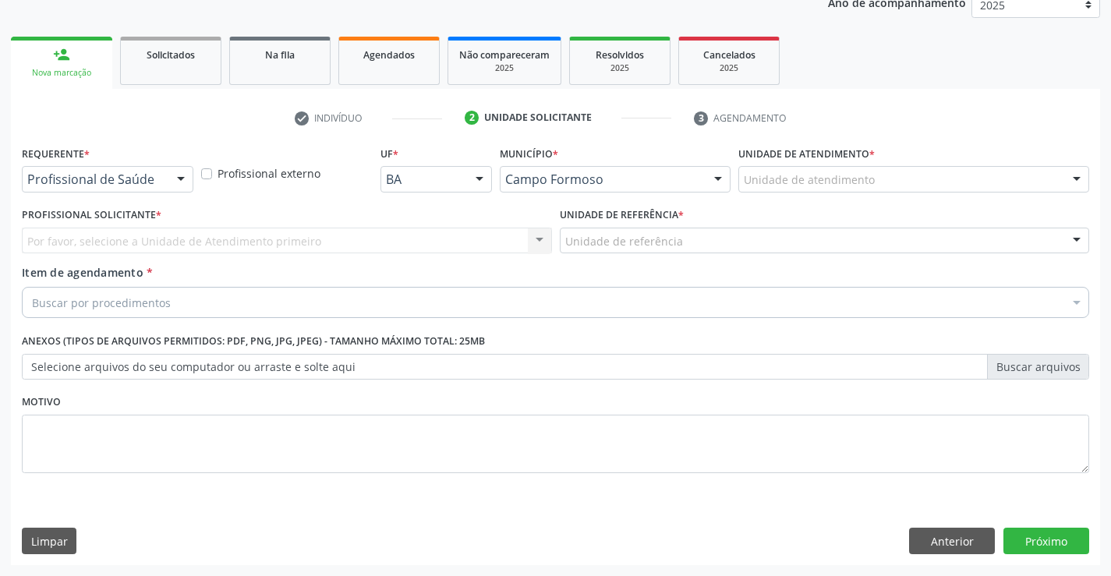
scroll to position [196, 0]
click at [166, 170] on div "Profissional de Saúde" at bounding box center [107, 179] width 171 height 27
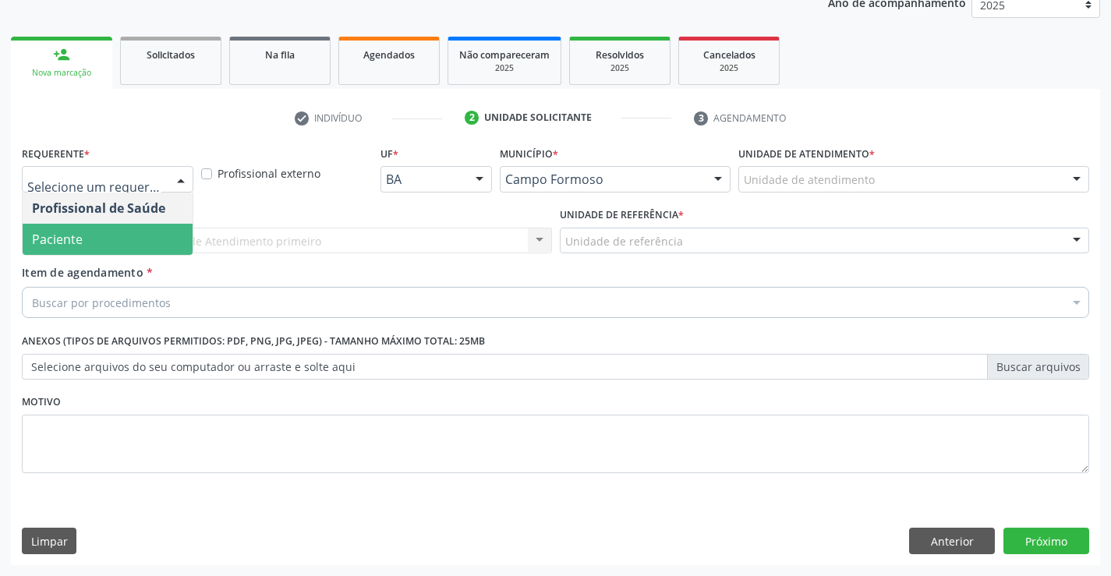
click at [157, 235] on span "Paciente" at bounding box center [108, 239] width 170 height 31
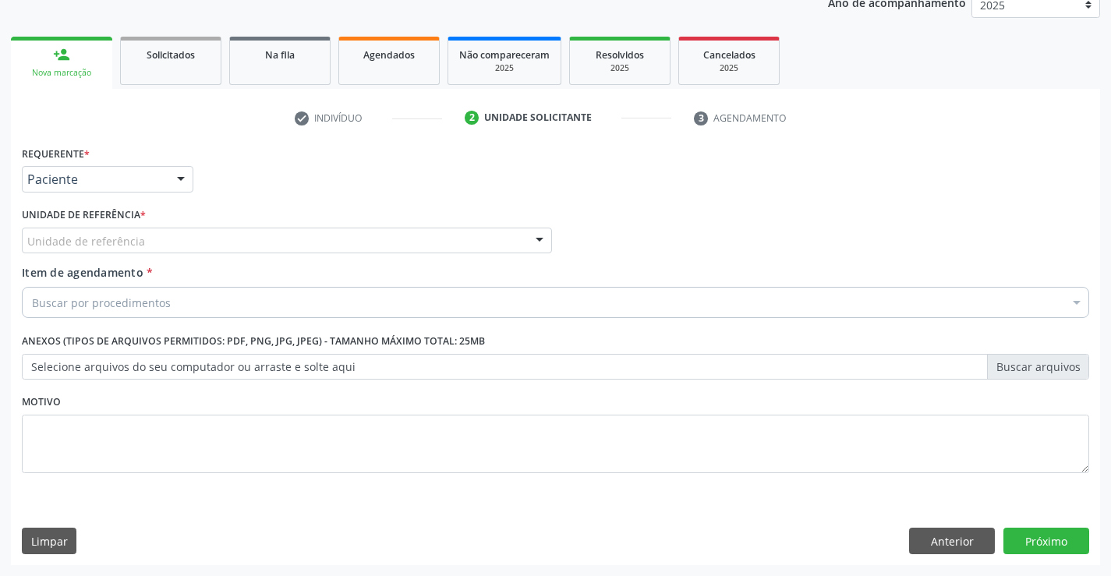
click at [295, 242] on div "Unidade de referência" at bounding box center [287, 241] width 530 height 27
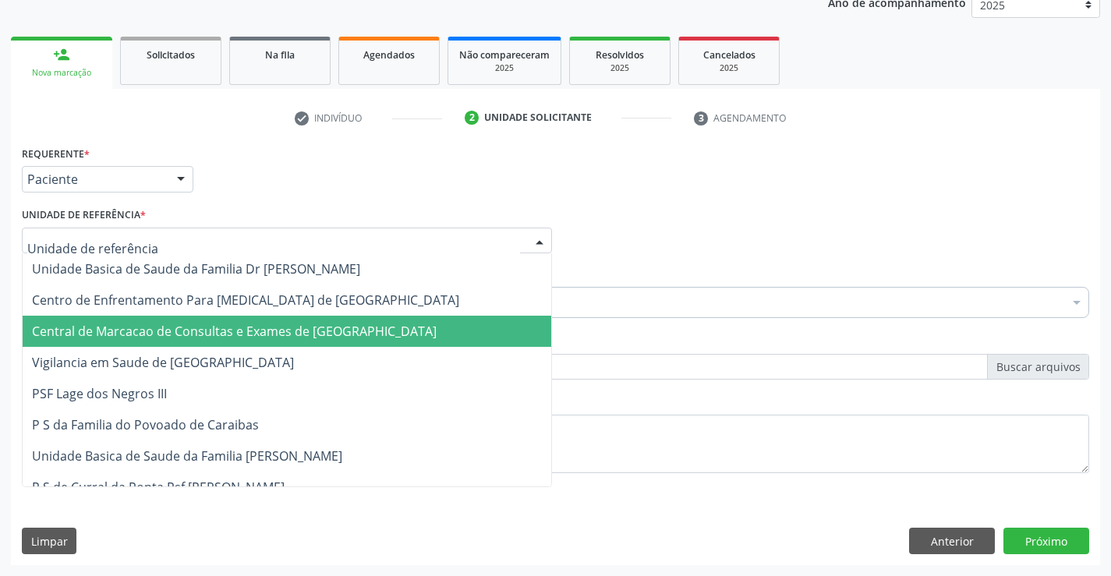
click at [308, 325] on span "Central de Marcacao de Consultas e Exames de [GEOGRAPHIC_DATA]" at bounding box center [234, 331] width 405 height 17
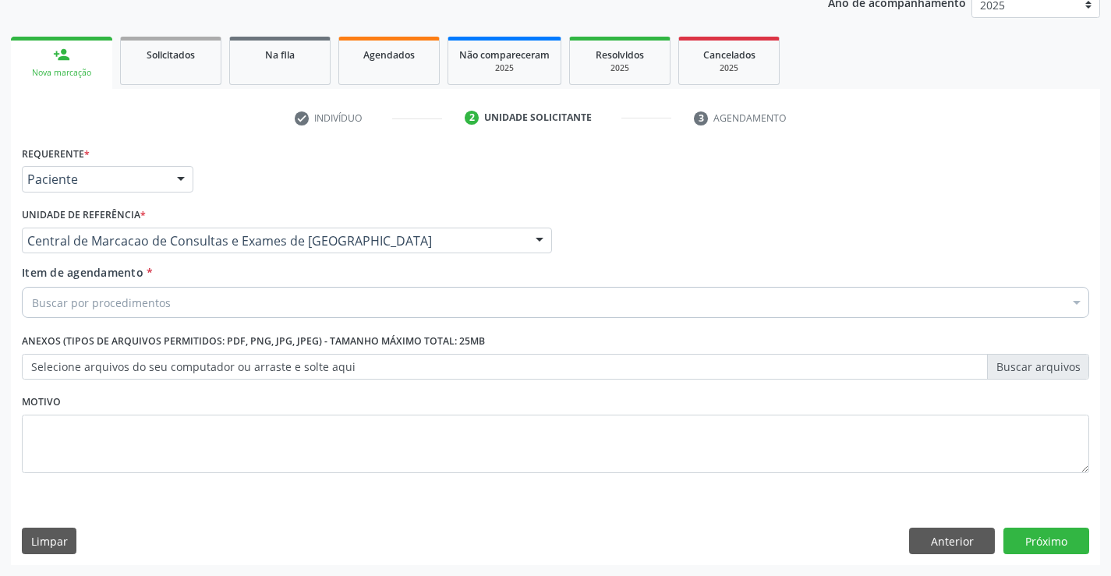
click at [347, 306] on div "Buscar por procedimentos" at bounding box center [555, 302] width 1067 height 31
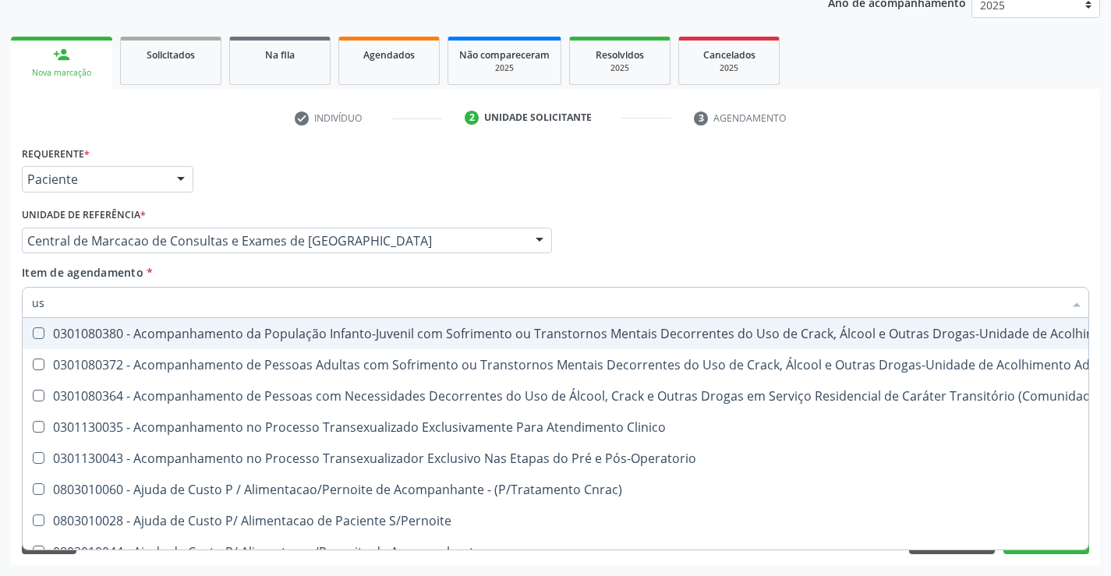
type input "usg"
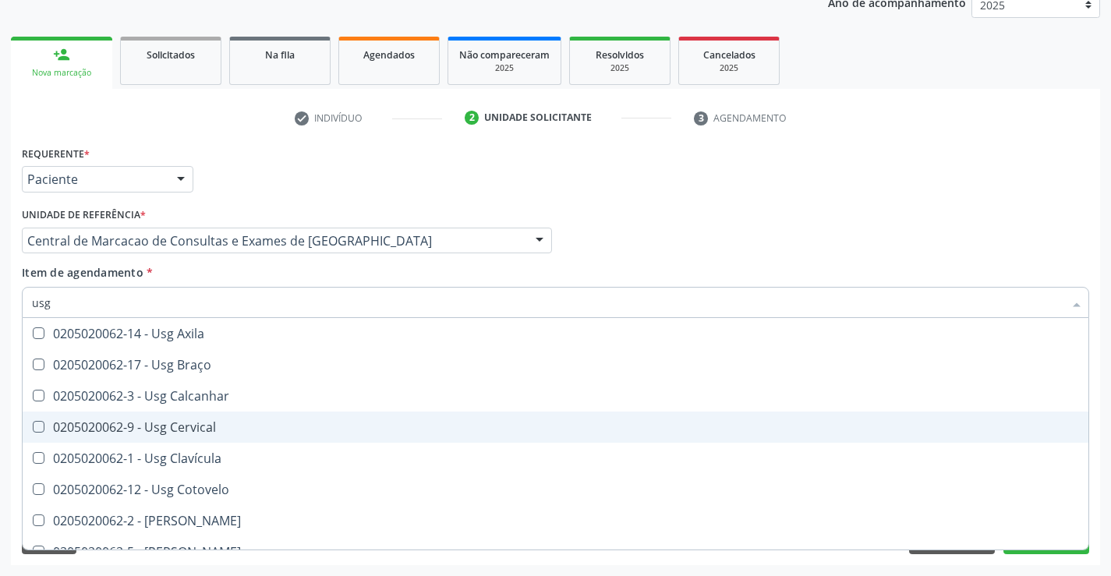
click at [239, 431] on div "0205020062-9 - Usg Cervical" at bounding box center [555, 427] width 1047 height 12
checkbox Cervical "true"
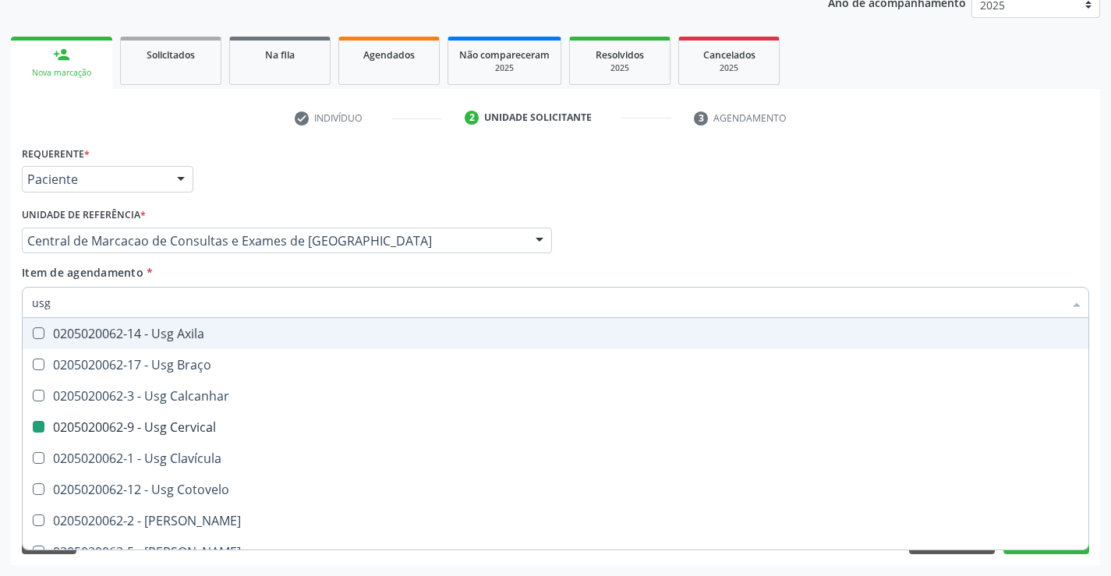
click at [391, 273] on div "Item de agendamento * usg Desfazer seleção 0205020062-14 - Usg Axila 0205020062…" at bounding box center [555, 288] width 1067 height 49
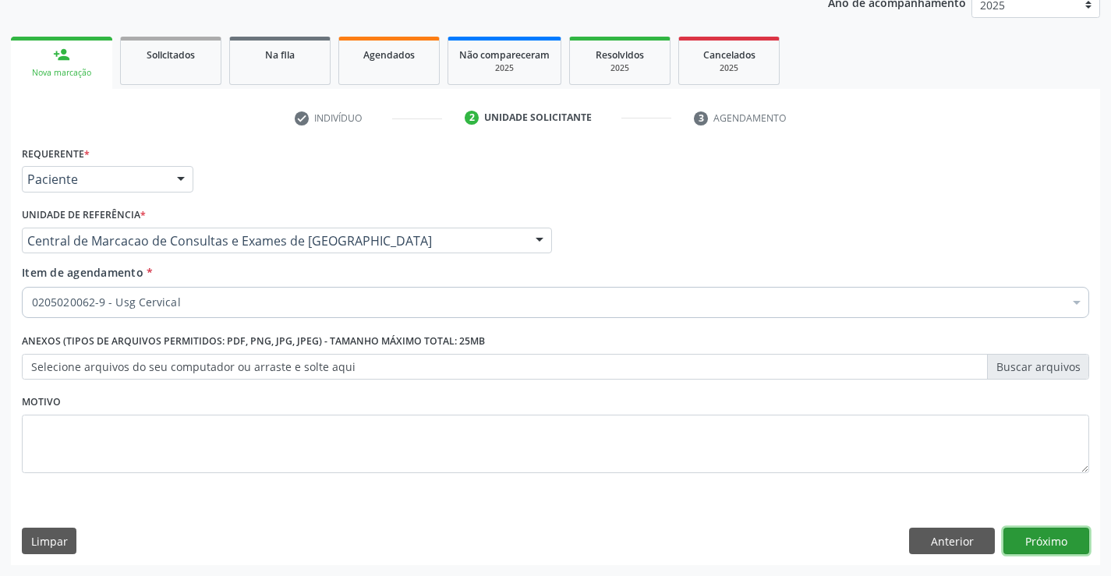
click at [1006, 542] on button "Próximo" at bounding box center [1046, 541] width 86 height 27
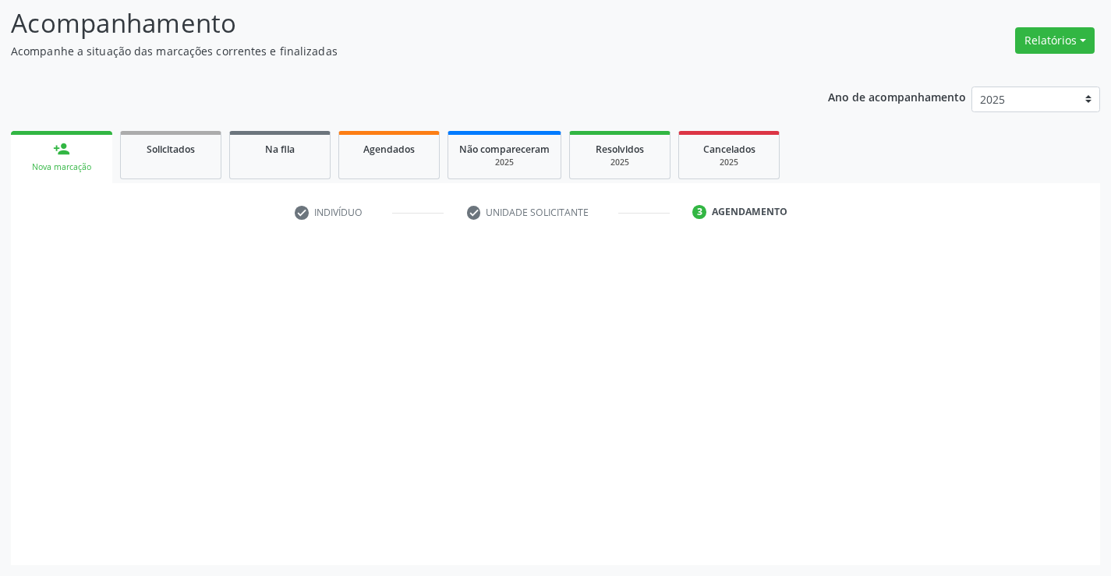
scroll to position [102, 0]
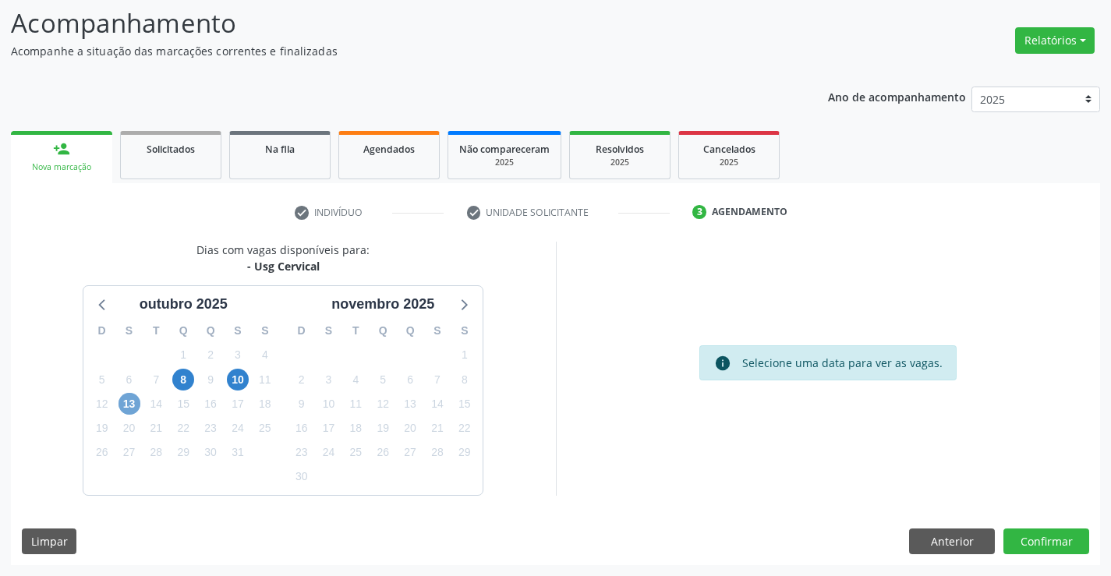
click at [136, 408] on span "13" at bounding box center [129, 404] width 22 height 22
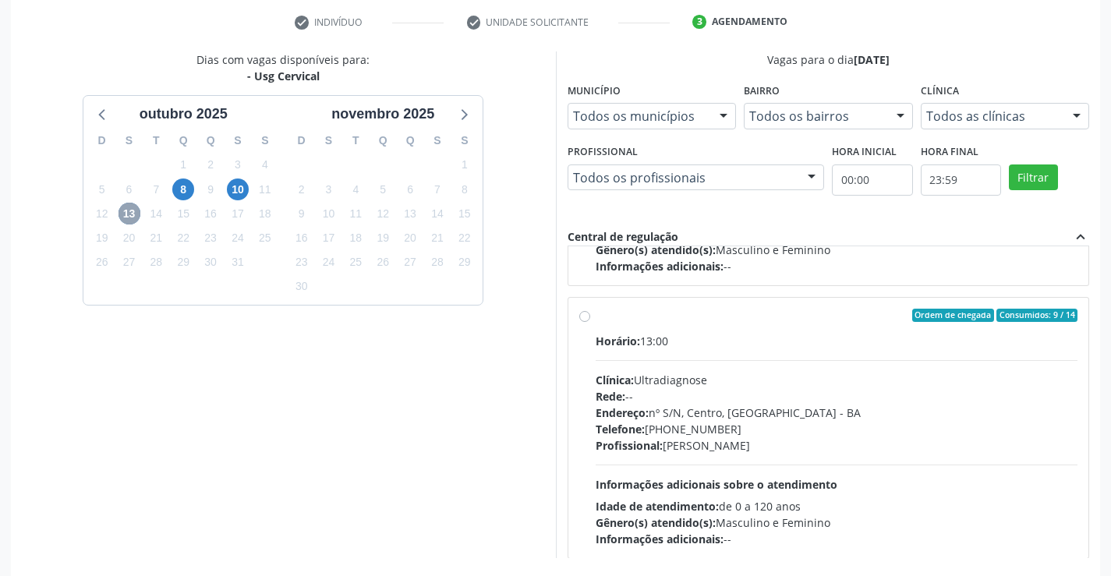
scroll to position [336, 0]
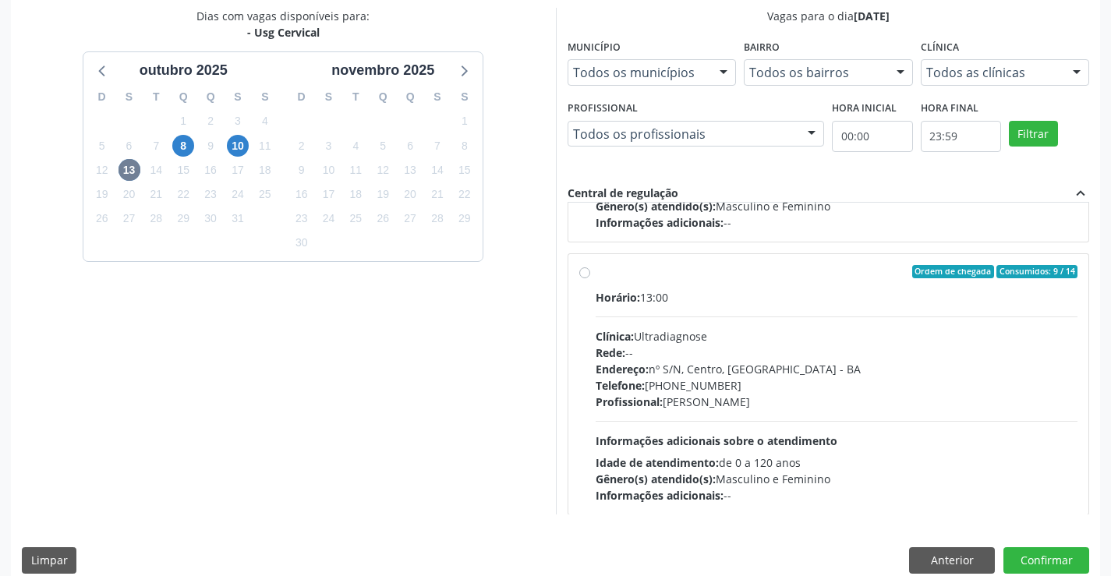
click at [751, 329] on div "Clínica: Ultradiagnose" at bounding box center [837, 336] width 483 height 16
click at [590, 279] on input "Ordem de chegada Consumidos: 9 / 14 Horário: 13:00 Clínica: Ultradiagnose Rede:…" at bounding box center [584, 272] width 11 height 14
radio input "true"
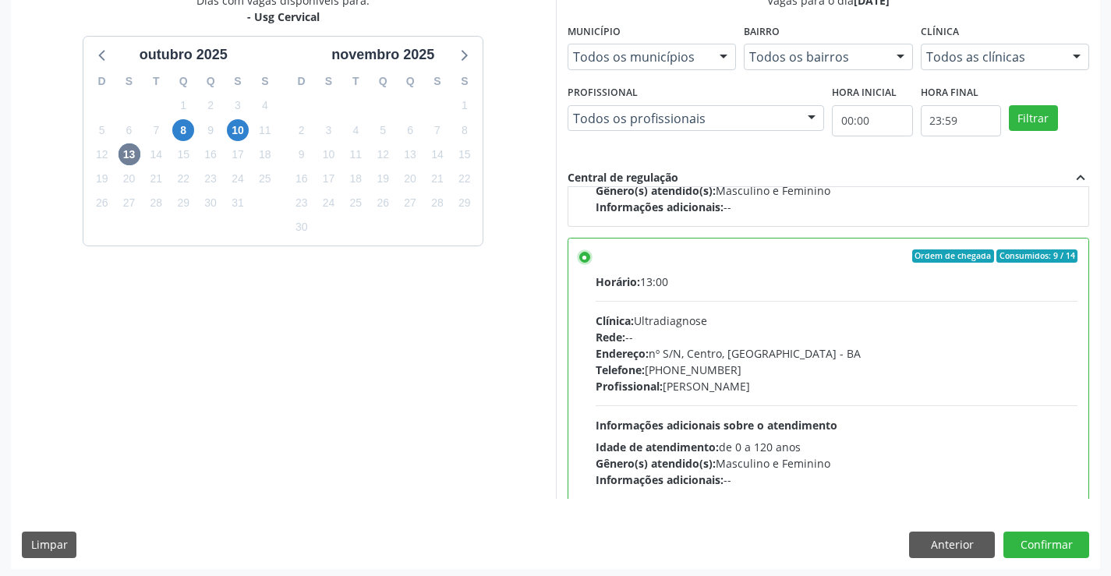
scroll to position [355, 0]
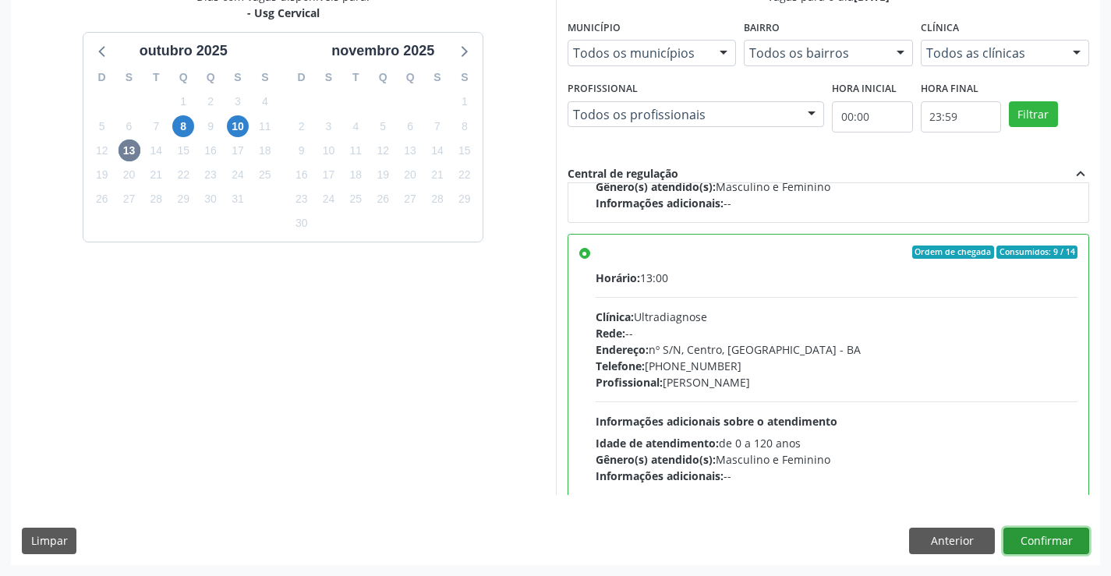
click at [1045, 528] on button "Confirmar" at bounding box center [1046, 541] width 86 height 27
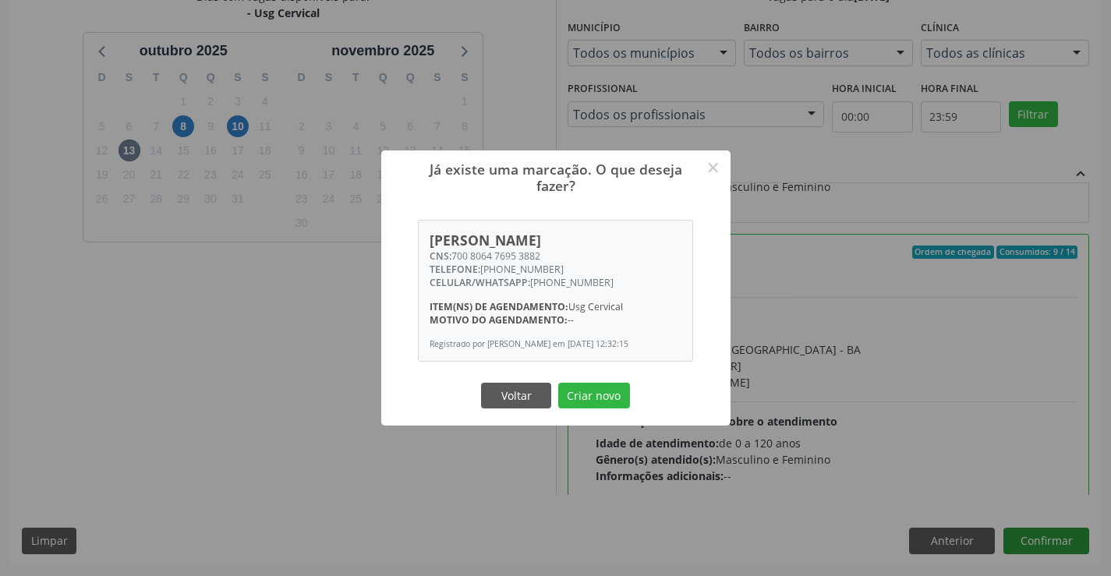
click at [558, 383] on button "Criar novo" at bounding box center [594, 396] width 72 height 27
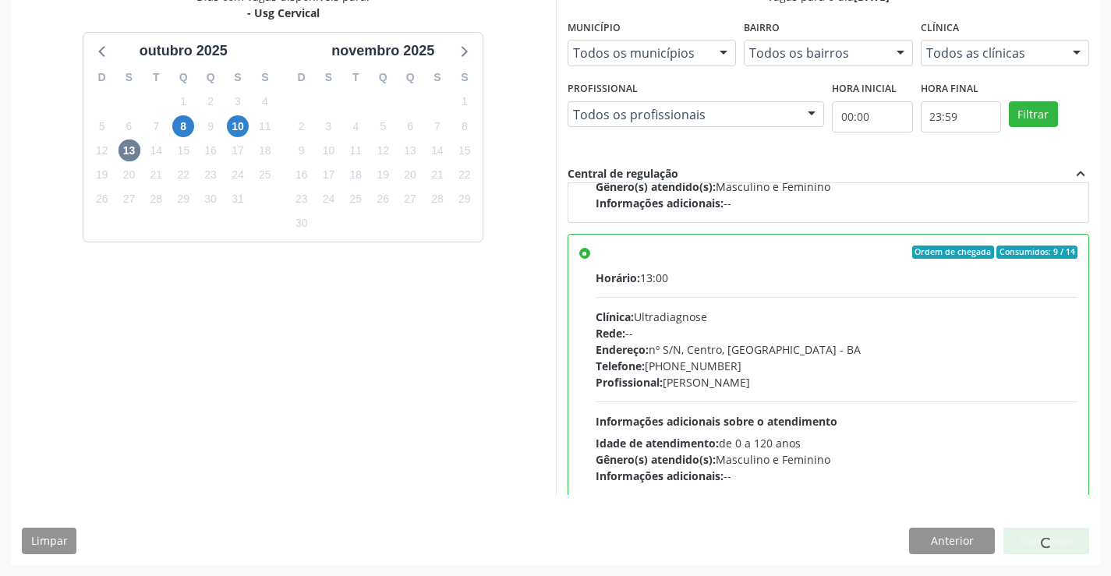
scroll to position [0, 0]
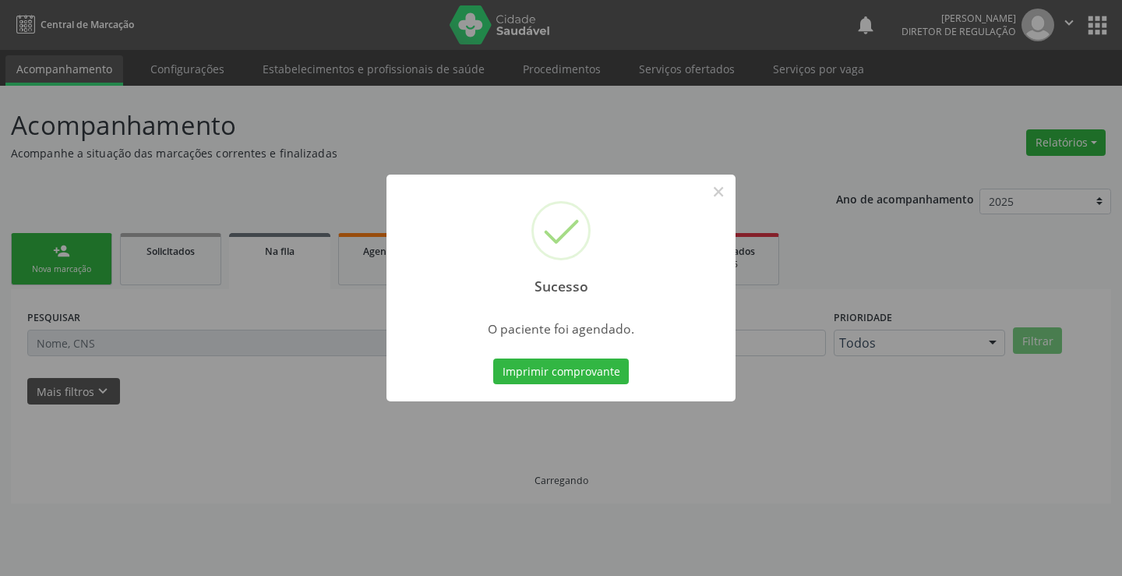
click at [493, 359] on button "Imprimir comprovante" at bounding box center [561, 372] width 136 height 27
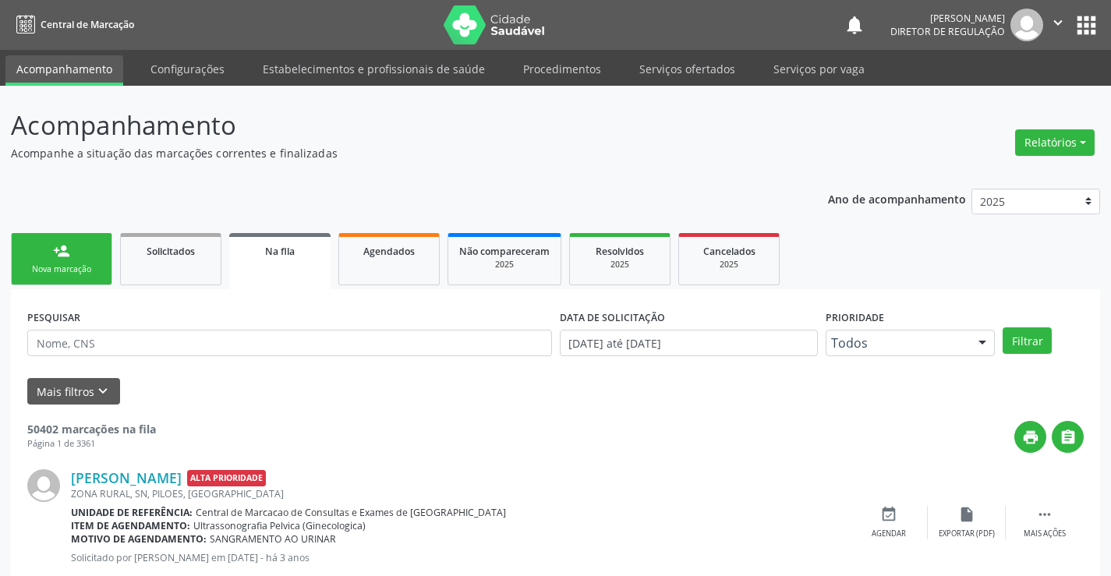
click at [36, 265] on div "Nova marcação" at bounding box center [62, 269] width 78 height 12
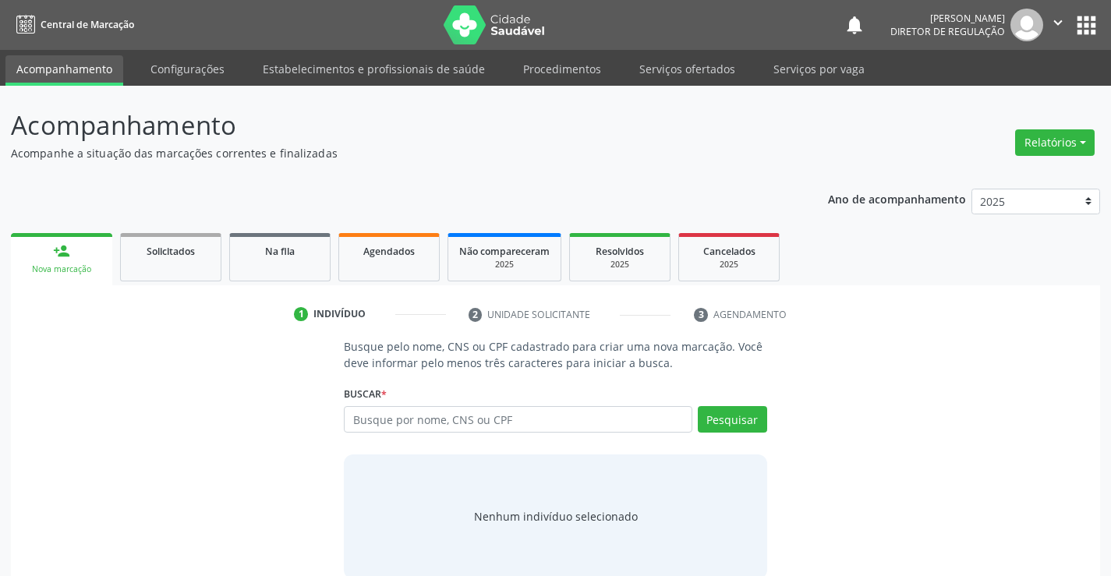
click at [436, 443] on div "Busque por nome, CNS ou CPF Nenhum resultado encontrado para: " " Digite nome, …" at bounding box center [555, 424] width 422 height 37
click at [447, 421] on input "text" at bounding box center [518, 419] width 348 height 27
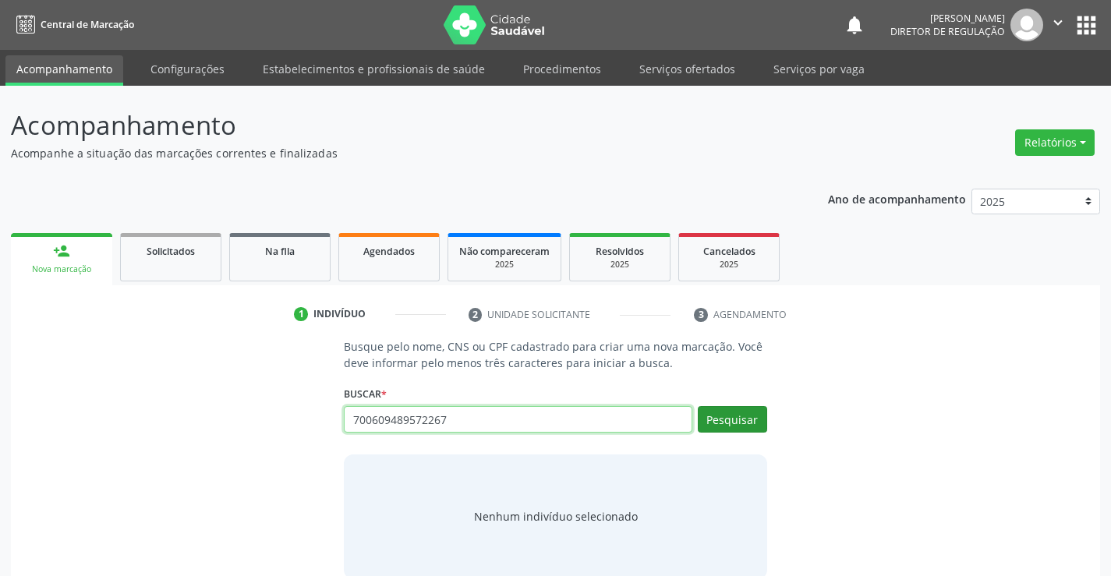
type input "700609489572267"
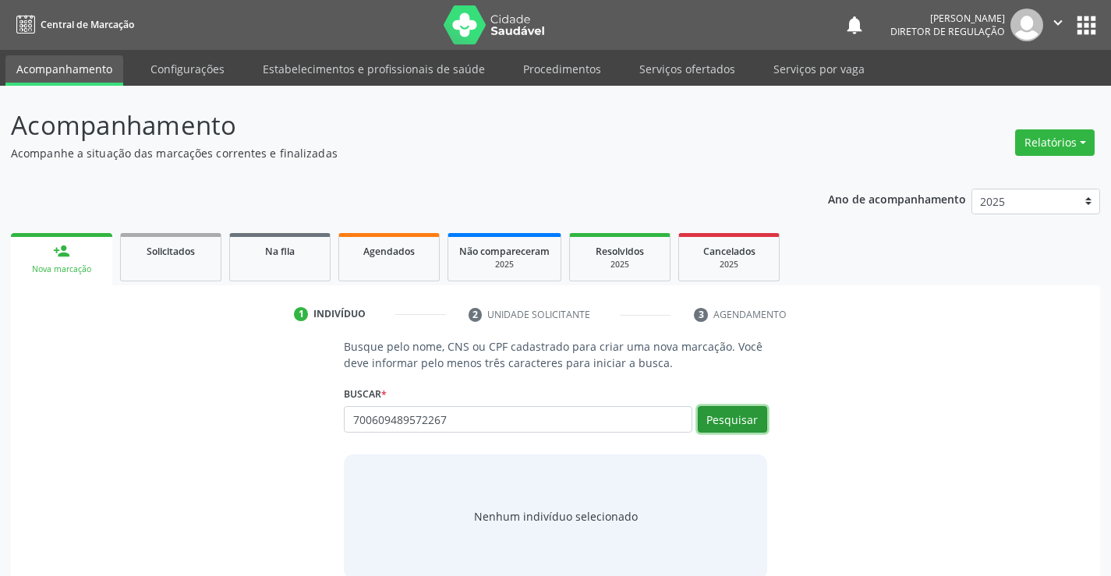
click at [716, 420] on button "Pesquisar" at bounding box center [732, 419] width 69 height 27
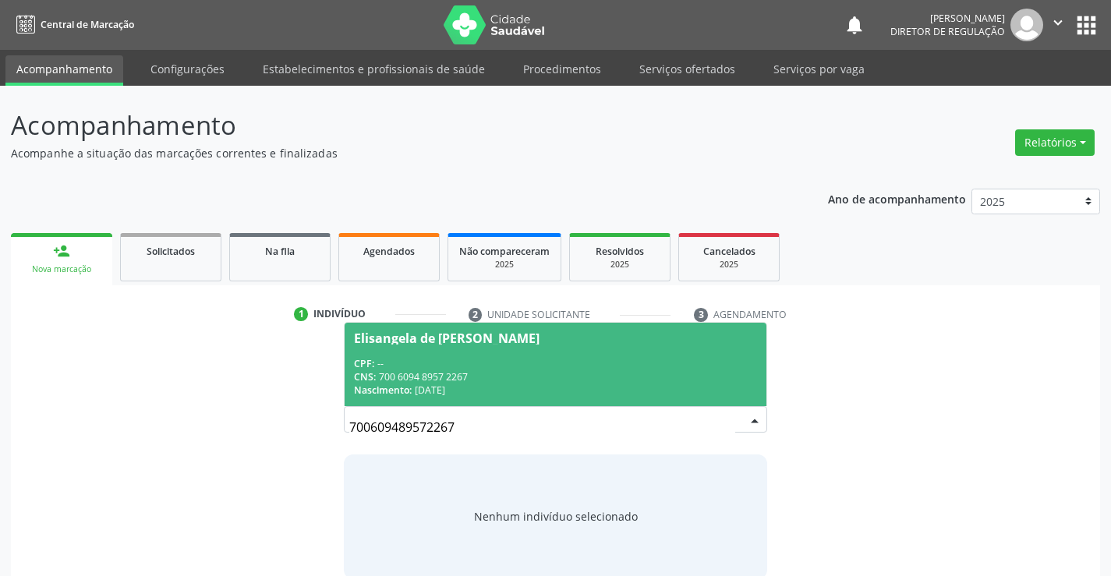
click at [519, 357] on div "CPF: --" at bounding box center [555, 363] width 402 height 13
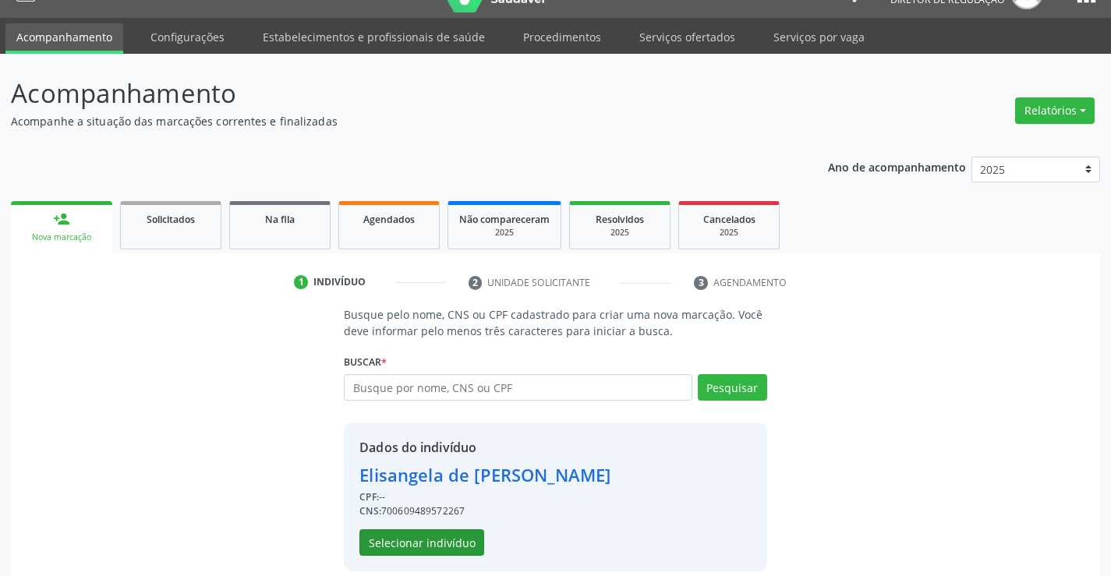
scroll to position [49, 0]
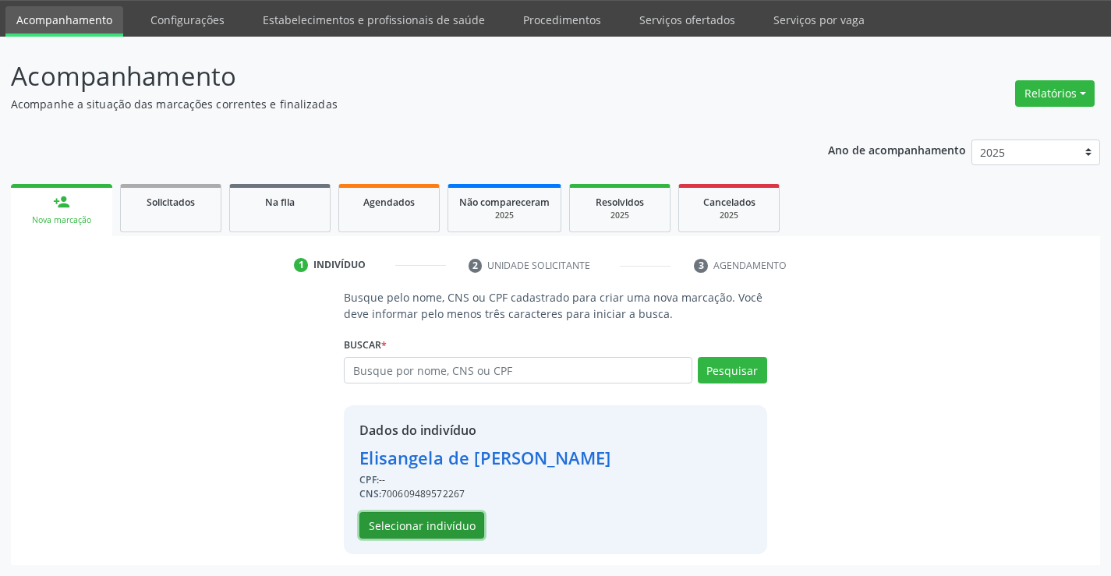
click at [456, 532] on button "Selecionar indivíduo" at bounding box center [421, 525] width 125 height 27
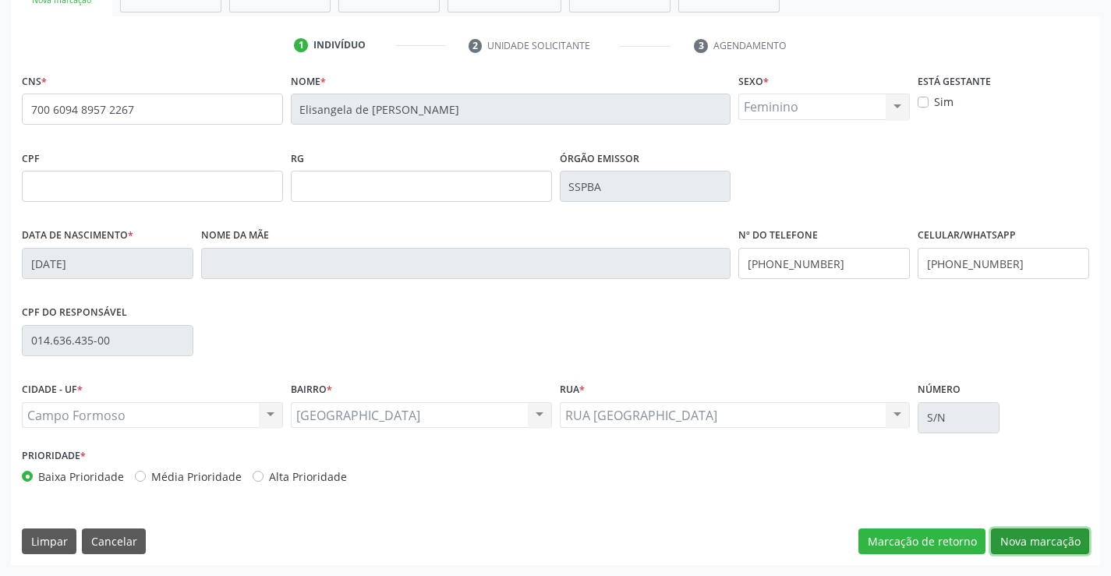
click at [1023, 538] on button "Nova marcação" at bounding box center [1040, 542] width 98 height 27
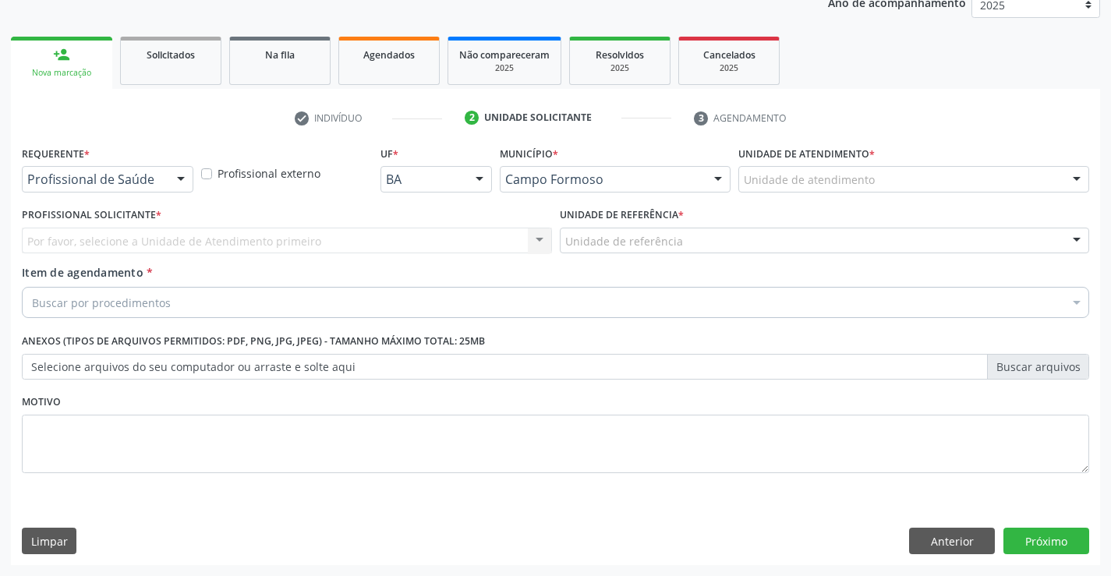
scroll to position [196, 0]
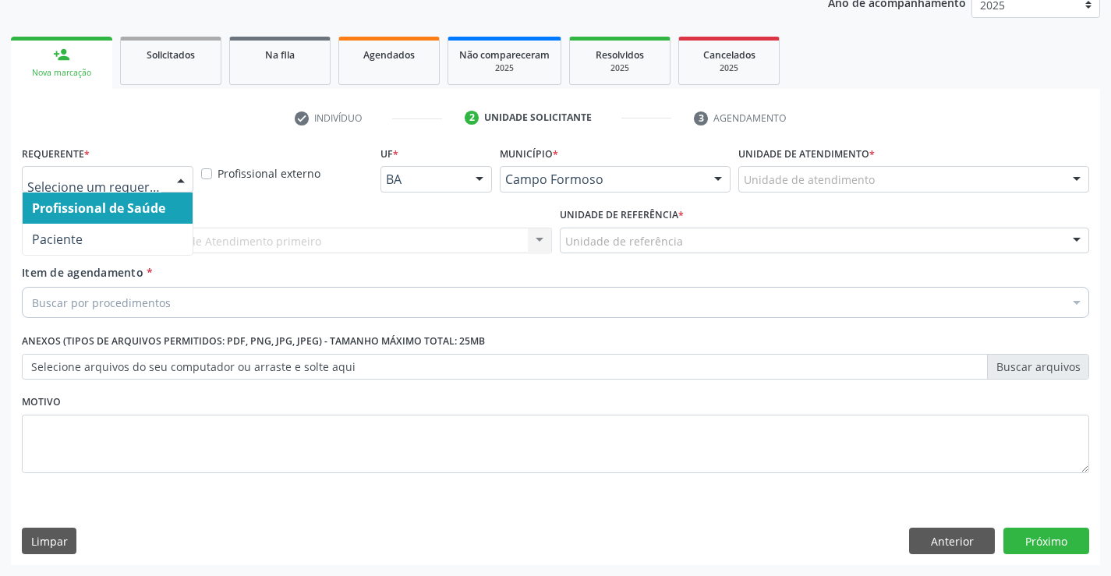
drag, startPoint x: 145, startPoint y: 172, endPoint x: 147, endPoint y: 224, distance: 51.5
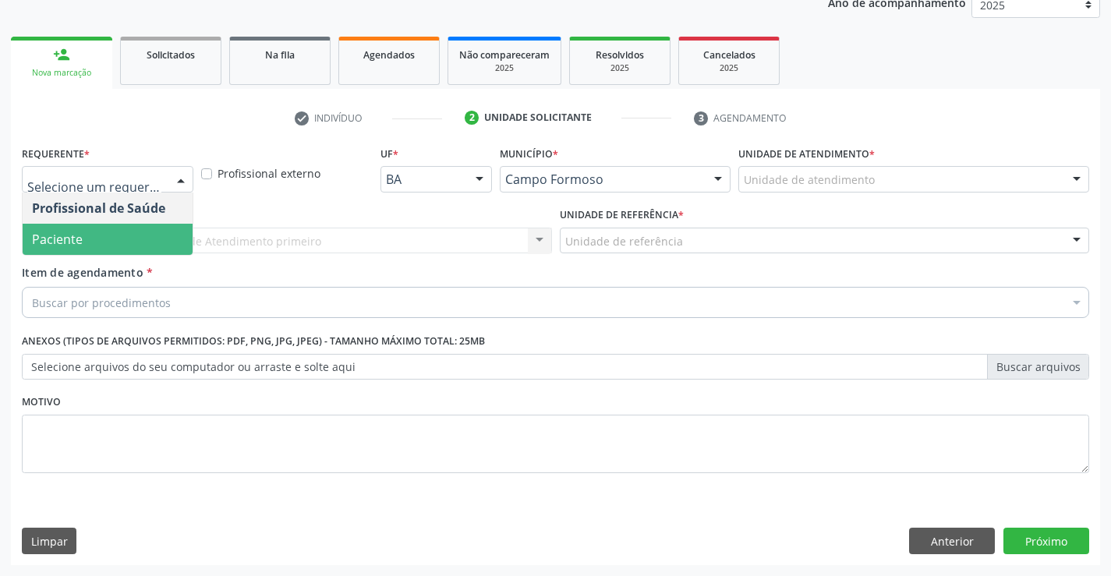
click at [147, 237] on span "Paciente" at bounding box center [108, 239] width 170 height 31
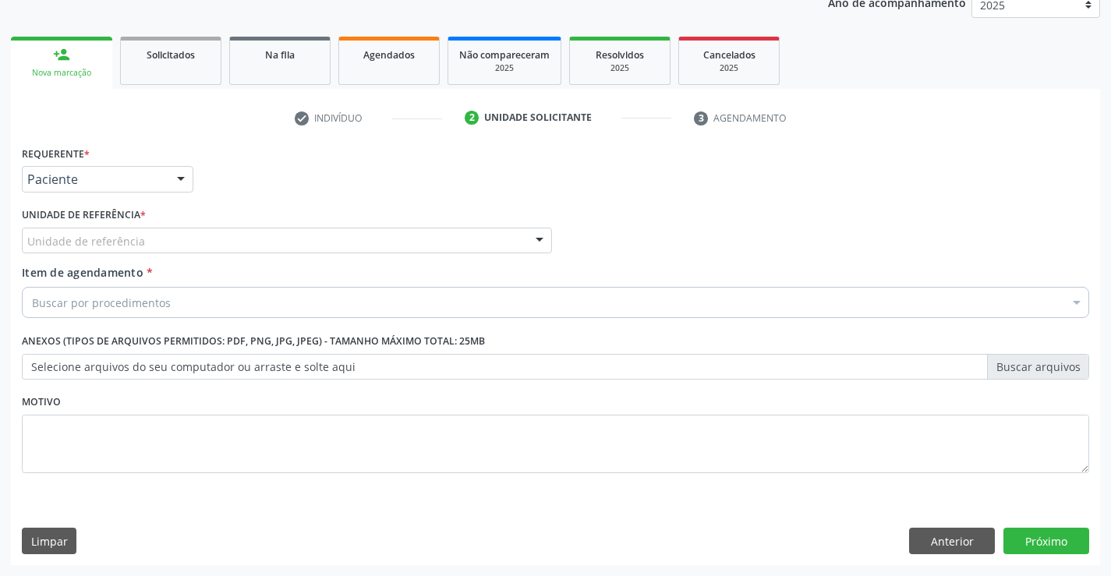
drag, startPoint x: 230, startPoint y: 232, endPoint x: 270, endPoint y: 300, distance: 79.3
click at [235, 239] on div "Unidade de referência" at bounding box center [287, 241] width 530 height 27
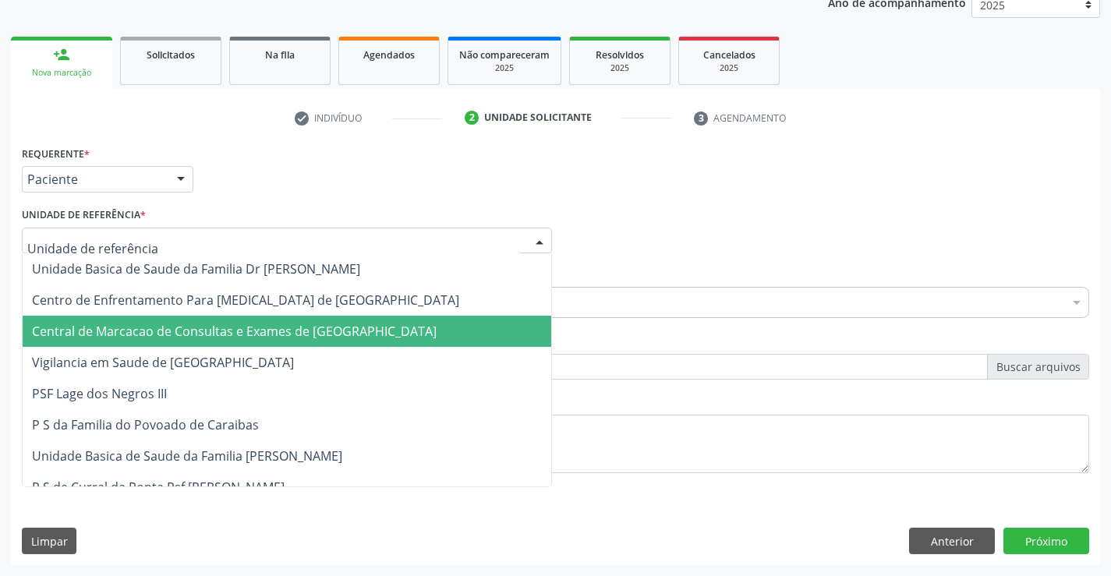
click at [278, 329] on span "Central de Marcacao de Consultas e Exames de [GEOGRAPHIC_DATA]" at bounding box center [234, 331] width 405 height 17
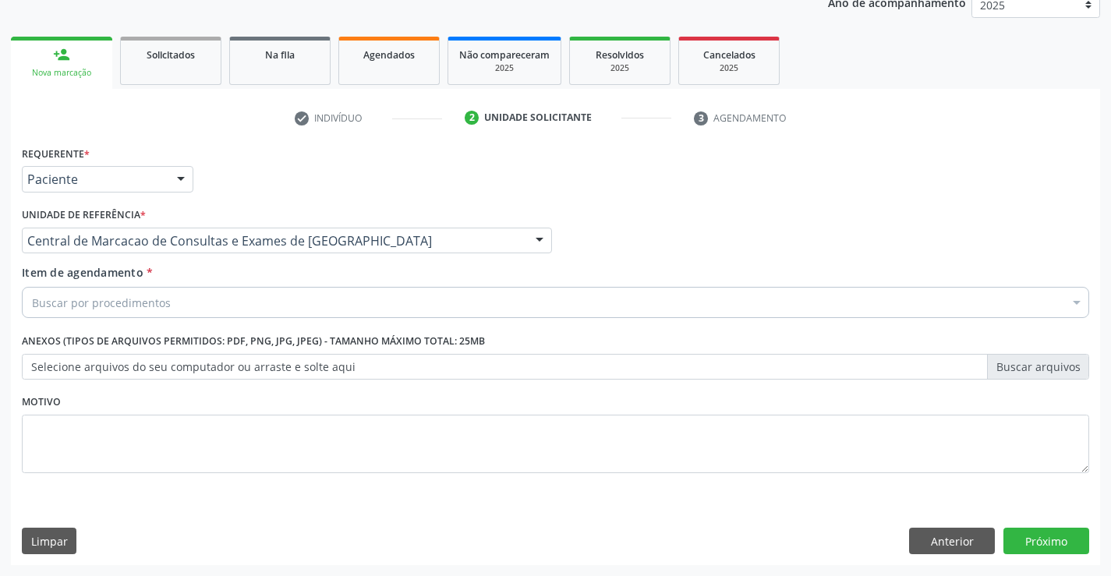
click at [323, 315] on div "Buscar por procedimentos" at bounding box center [555, 302] width 1067 height 31
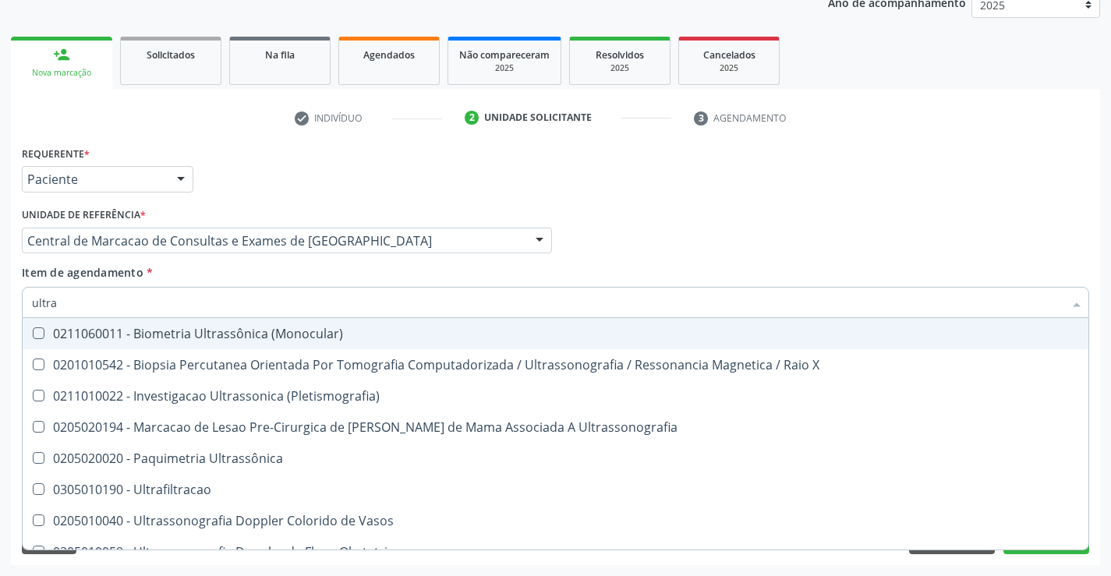
type input "ultras"
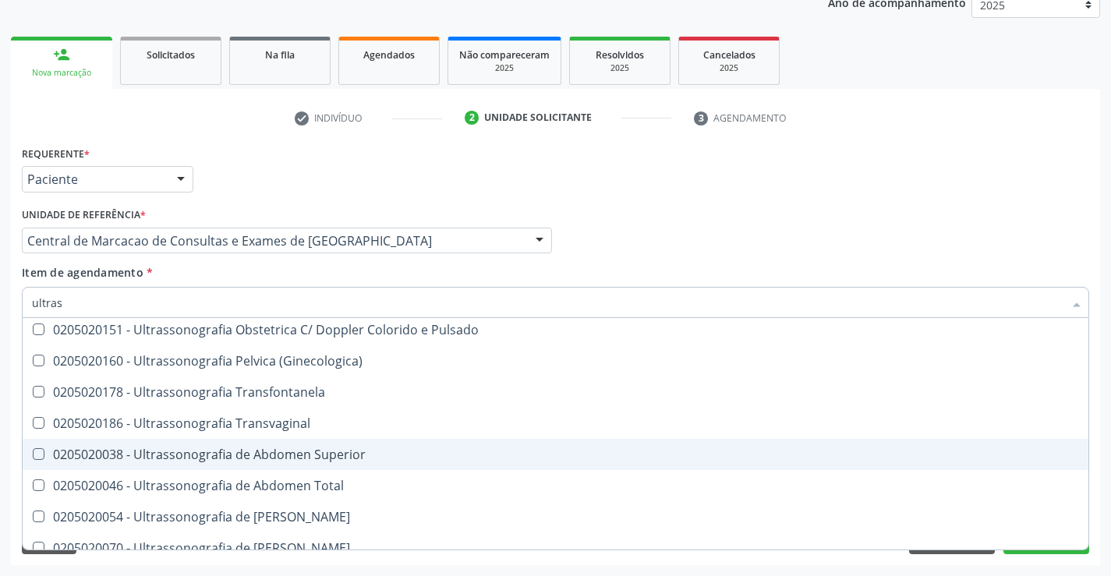
scroll to position [312, 0]
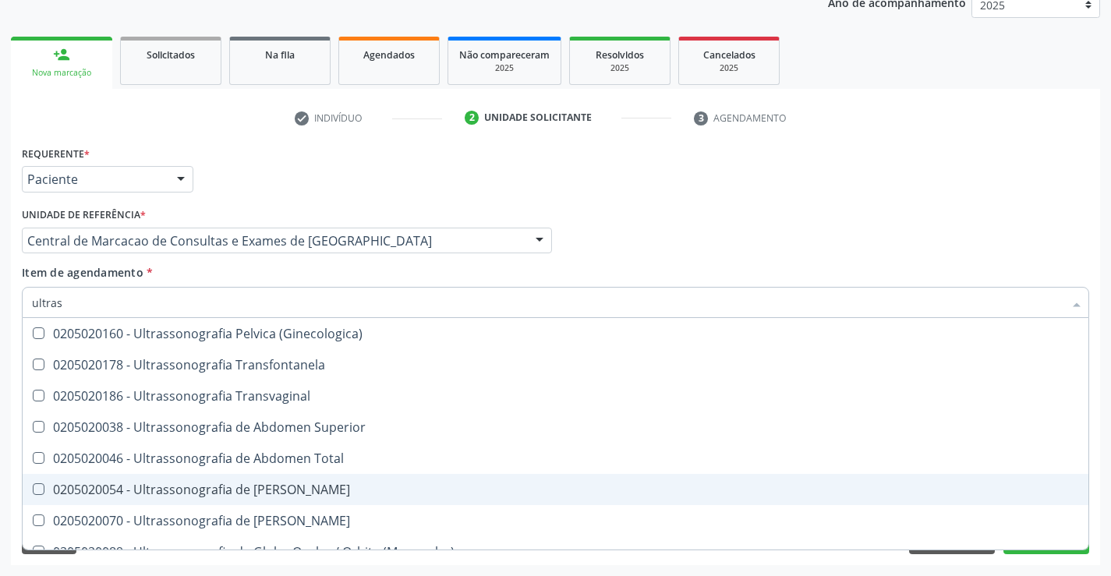
click at [369, 498] on span "0205020054 - Ultrassonografia de [PERSON_NAME]" at bounding box center [556, 489] width 1066 height 31
checkbox Urinario "true"
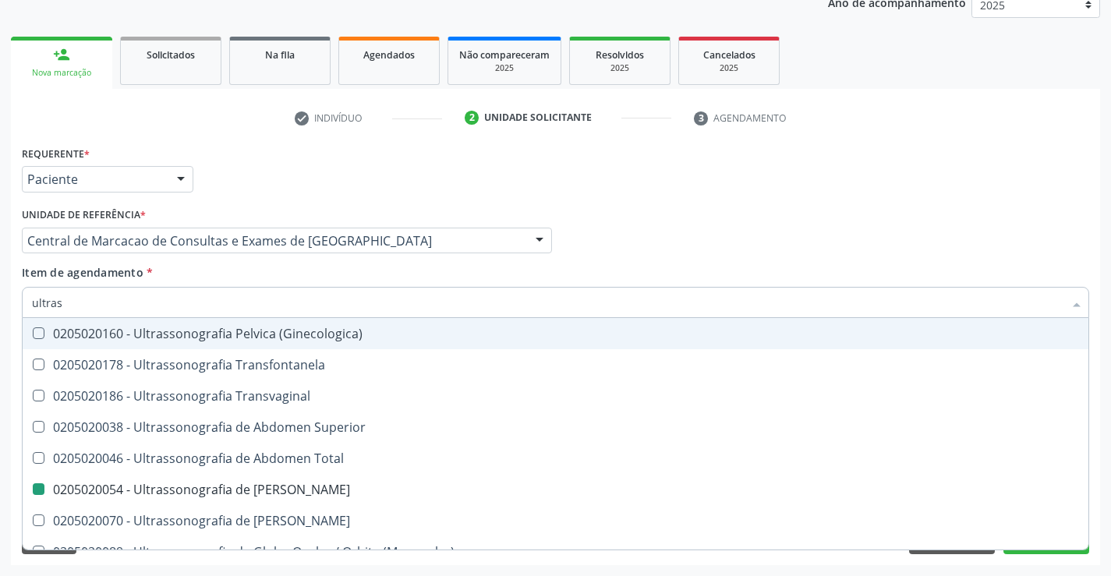
click at [886, 242] on div "Profissional Solicitante Por favor, selecione a Unidade de Atendimento primeiro…" at bounding box center [555, 233] width 1075 height 61
checkbox X "true"
checkbox Urinario "false"
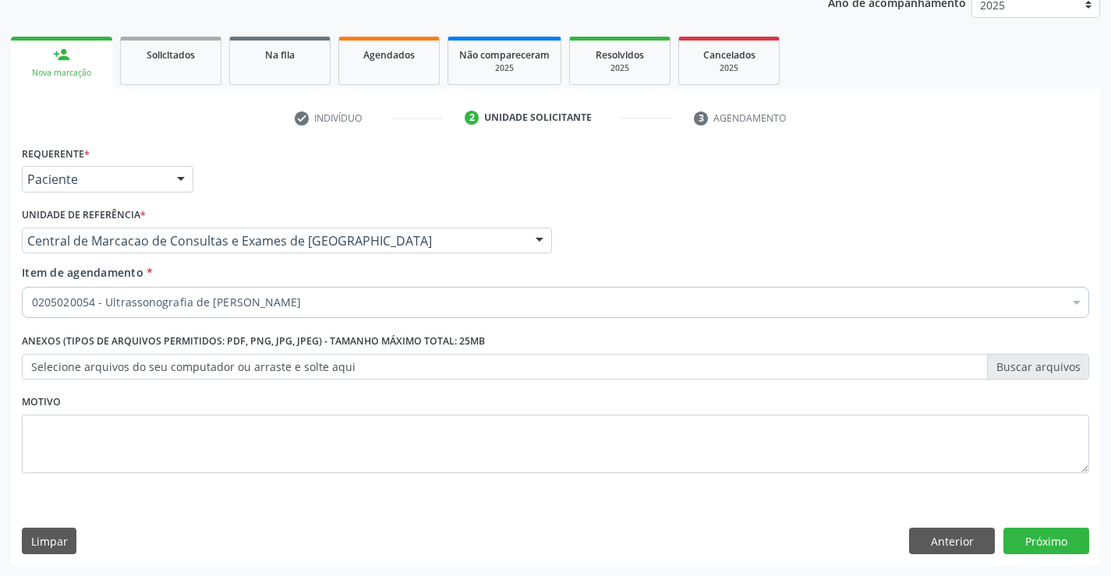
scroll to position [0, 0]
click at [1044, 533] on button "Próximo" at bounding box center [1046, 541] width 86 height 27
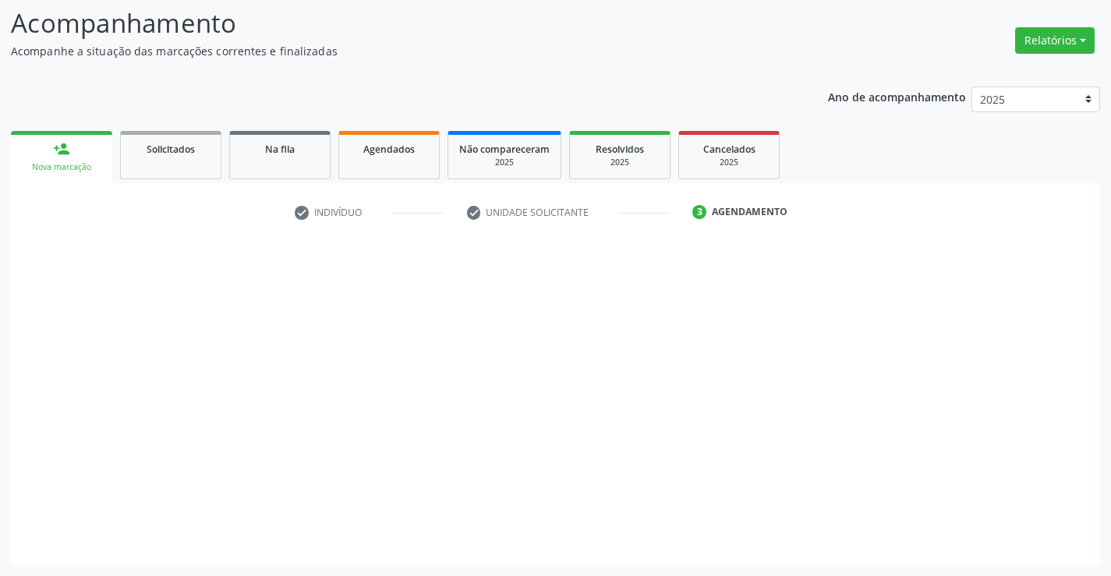
scroll to position [102, 0]
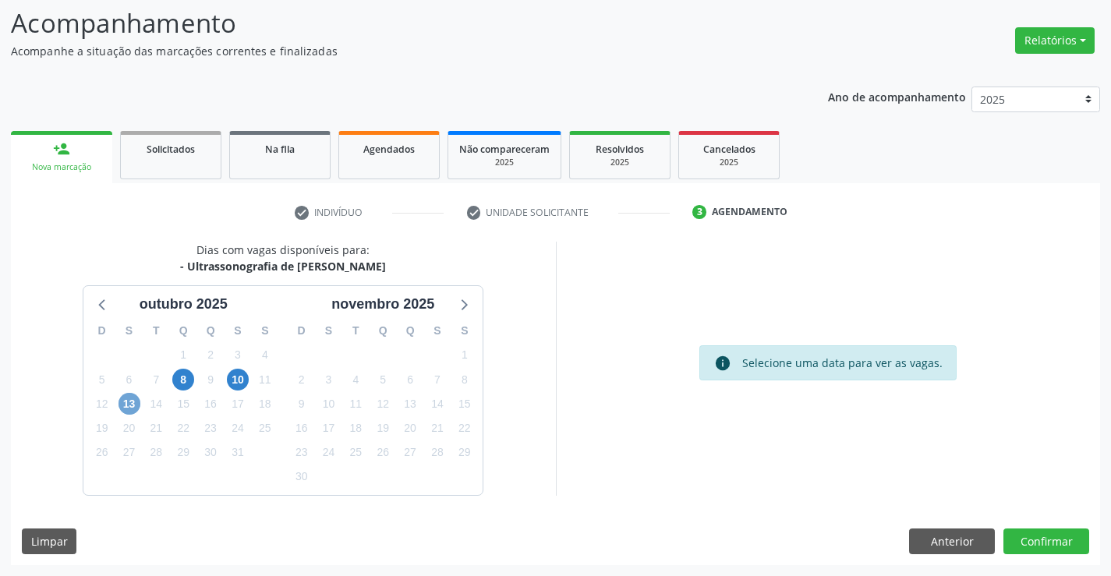
click at [126, 408] on span "13" at bounding box center [129, 404] width 22 height 22
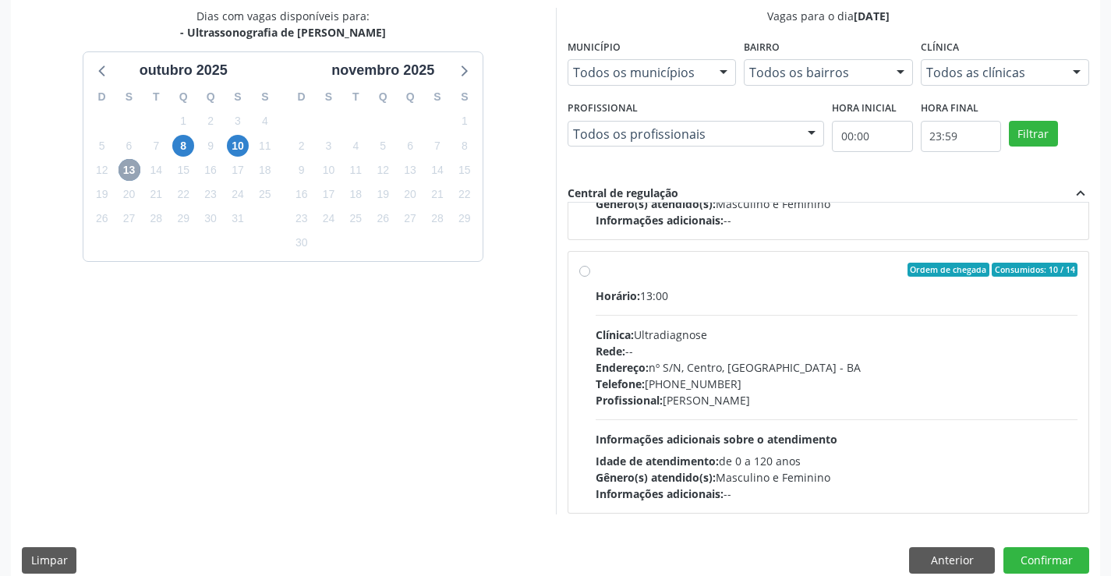
scroll to position [519, 0]
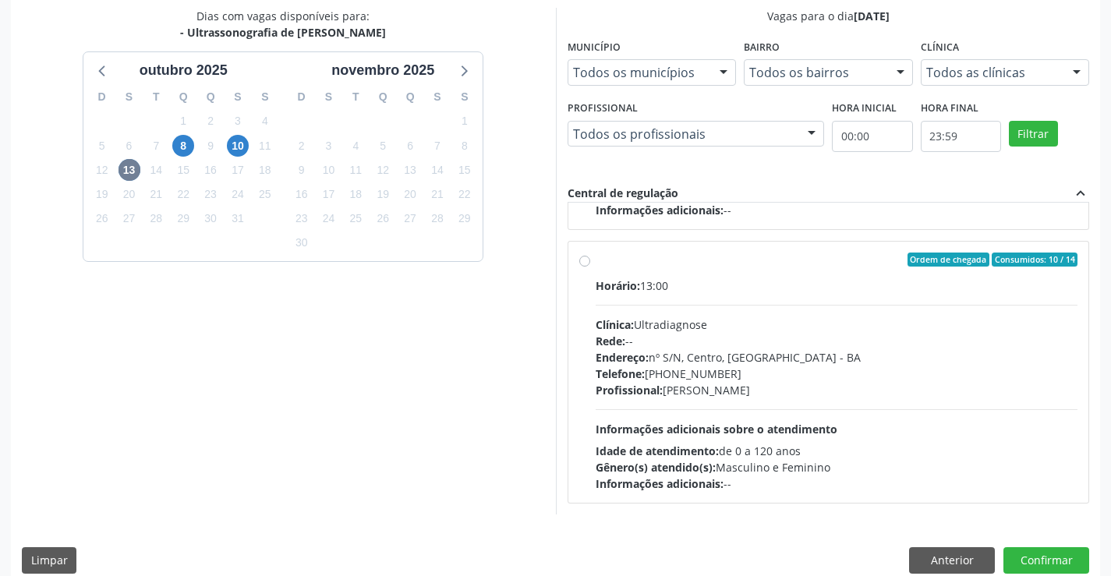
click at [795, 343] on div "Rede: --" at bounding box center [837, 341] width 483 height 16
click at [590, 267] on input "Ordem de chegada Consumidos: 10 / 14 Horário: 13:00 Clínica: Ultradiagnose Rede…" at bounding box center [584, 260] width 11 height 14
radio input "true"
click at [1033, 554] on button "Confirmar" at bounding box center [1046, 560] width 86 height 27
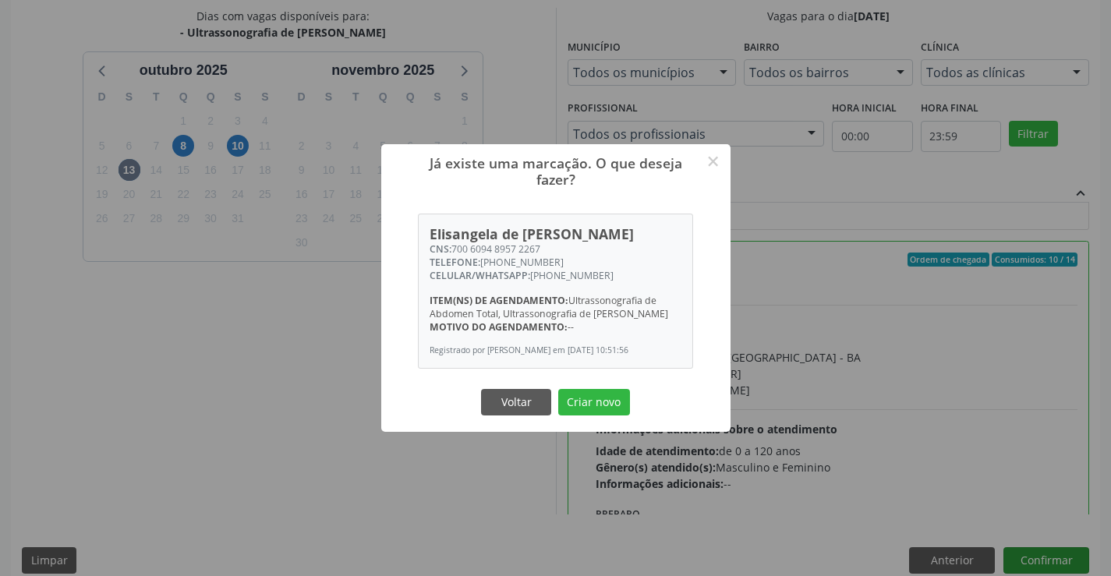
click at [558, 389] on button "Criar novo" at bounding box center [594, 402] width 72 height 27
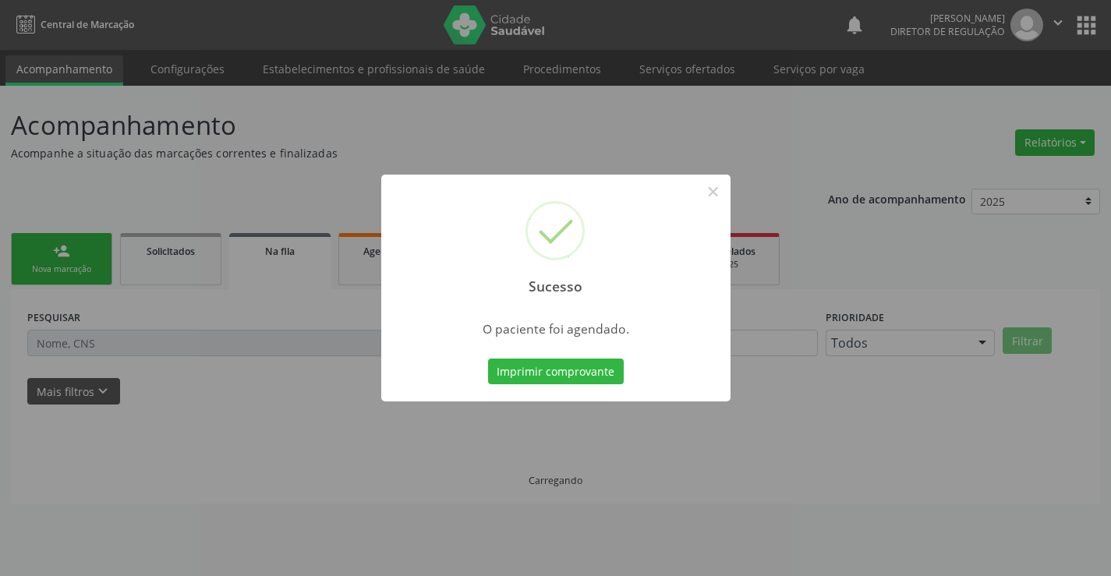
scroll to position [0, 0]
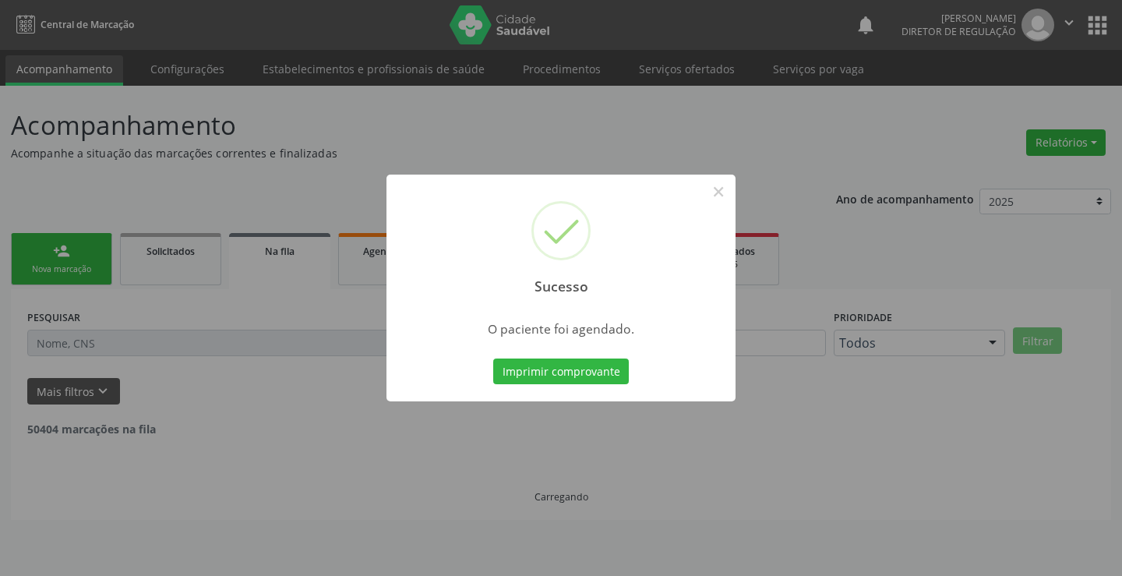
click at [493, 359] on button "Imprimir comprovante" at bounding box center [561, 372] width 136 height 27
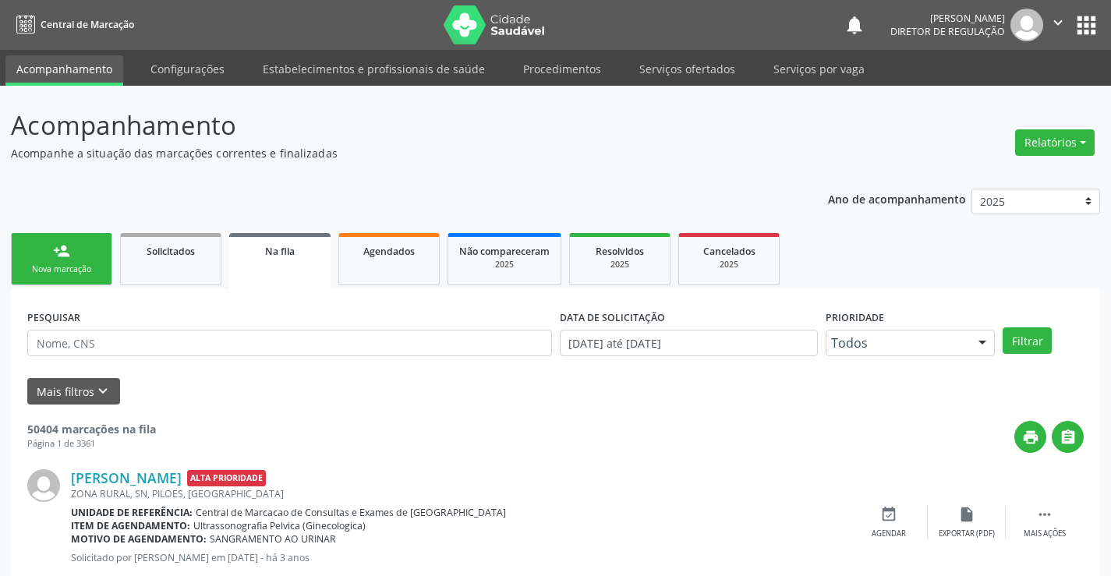
click at [73, 272] on div "Nova marcação" at bounding box center [62, 269] width 78 height 12
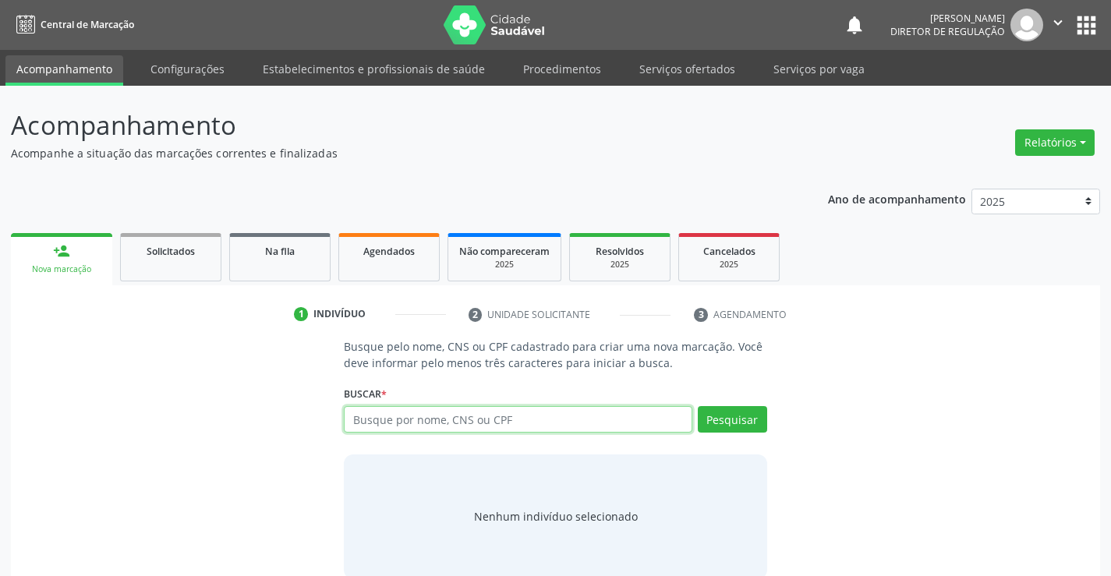
click at [394, 422] on input "text" at bounding box center [518, 419] width 348 height 27
click at [422, 416] on input "70480208318642" at bounding box center [518, 419] width 348 height 27
click at [416, 417] on input "70480208318642" at bounding box center [518, 419] width 348 height 27
type input "704802083118642"
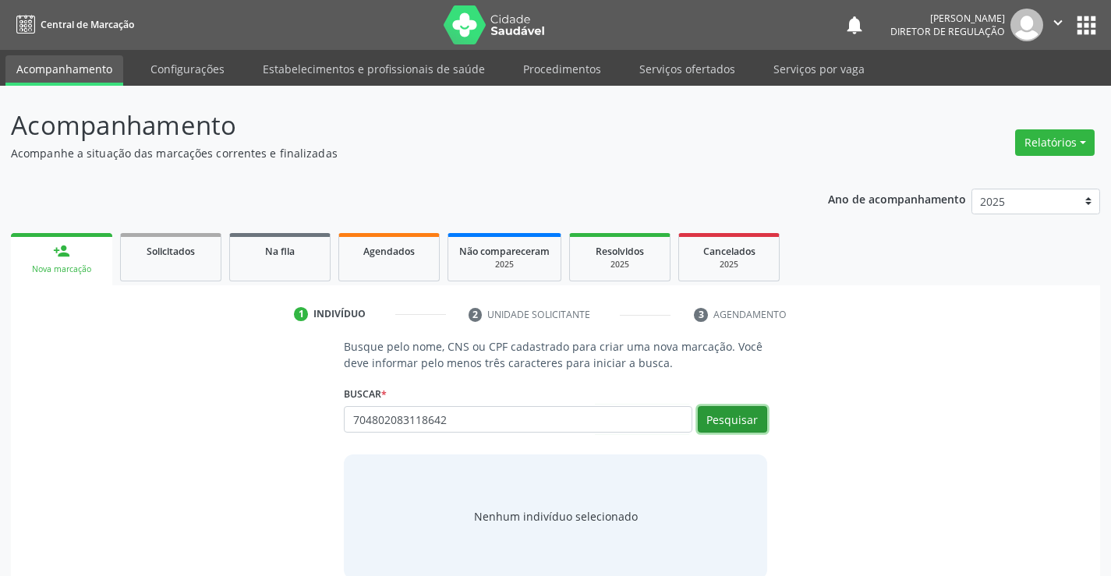
click at [739, 423] on button "Pesquisar" at bounding box center [732, 419] width 69 height 27
type input "704802083118642"
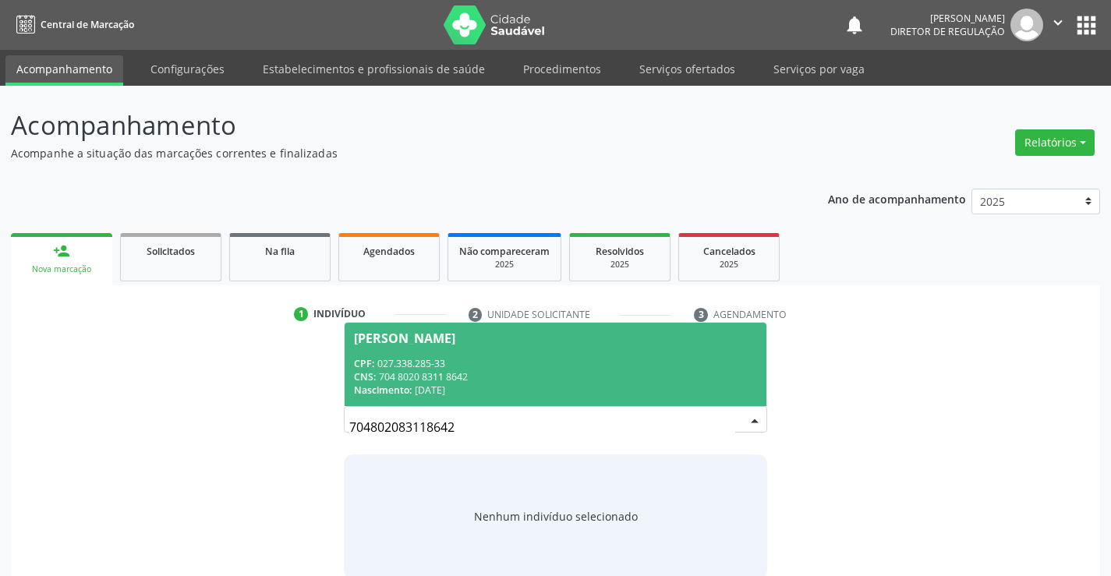
click at [452, 381] on div "CNS: 704 8020 8311 8642" at bounding box center [555, 376] width 402 height 13
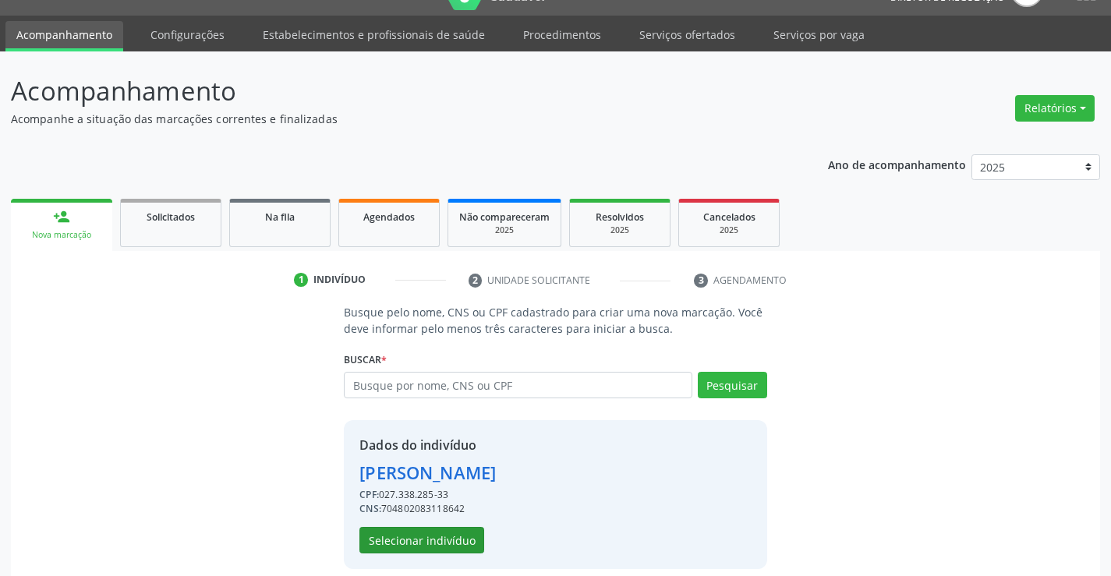
scroll to position [49, 0]
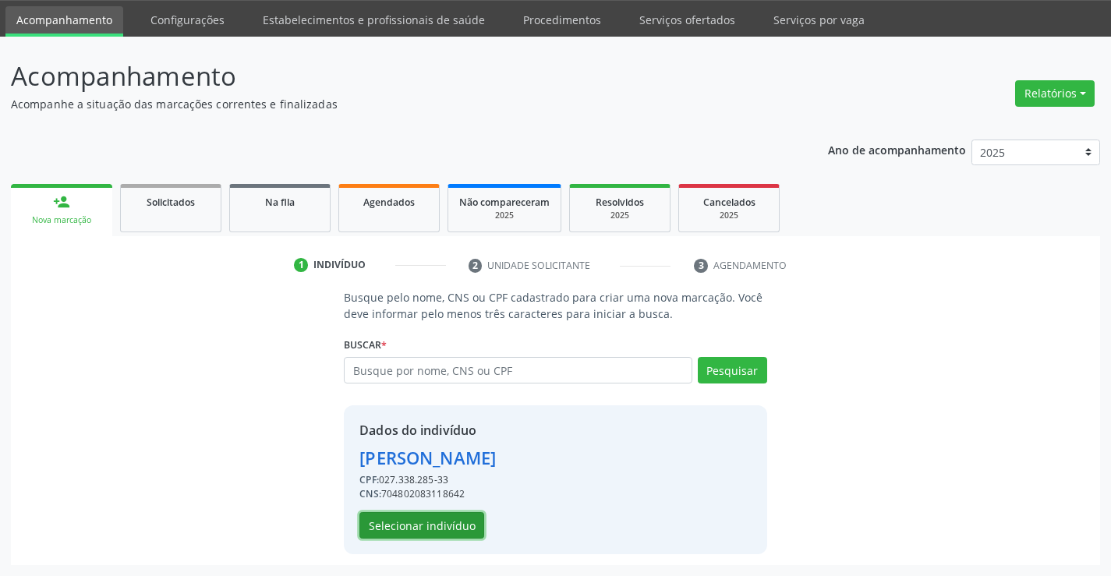
click at [438, 534] on button "Selecionar indivíduo" at bounding box center [421, 525] width 125 height 27
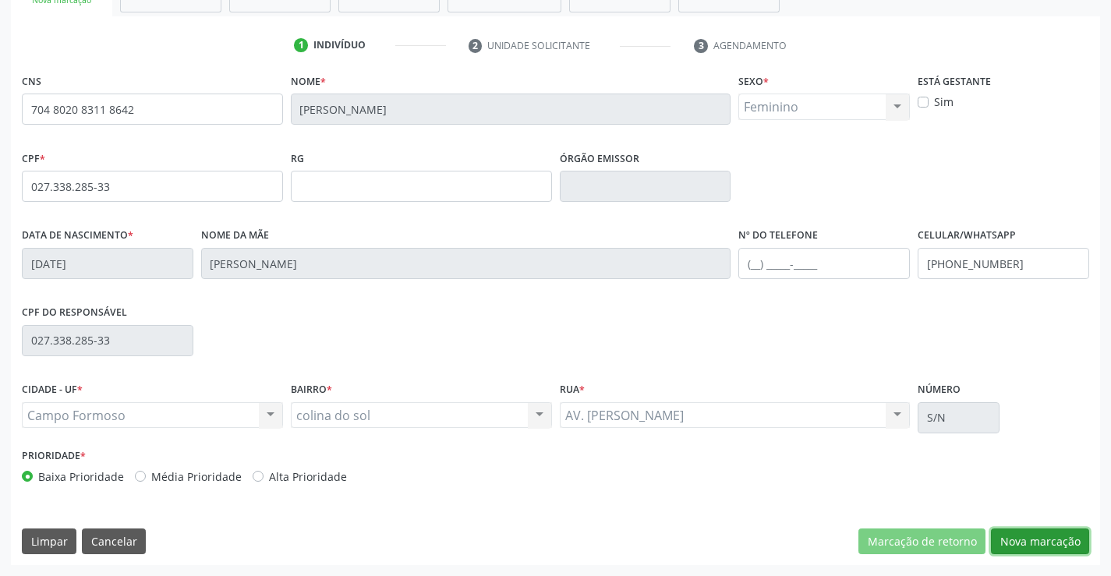
drag, startPoint x: 1059, startPoint y: 543, endPoint x: 785, endPoint y: 430, distance: 296.3
click at [1059, 543] on button "Nova marcação" at bounding box center [1040, 542] width 98 height 27
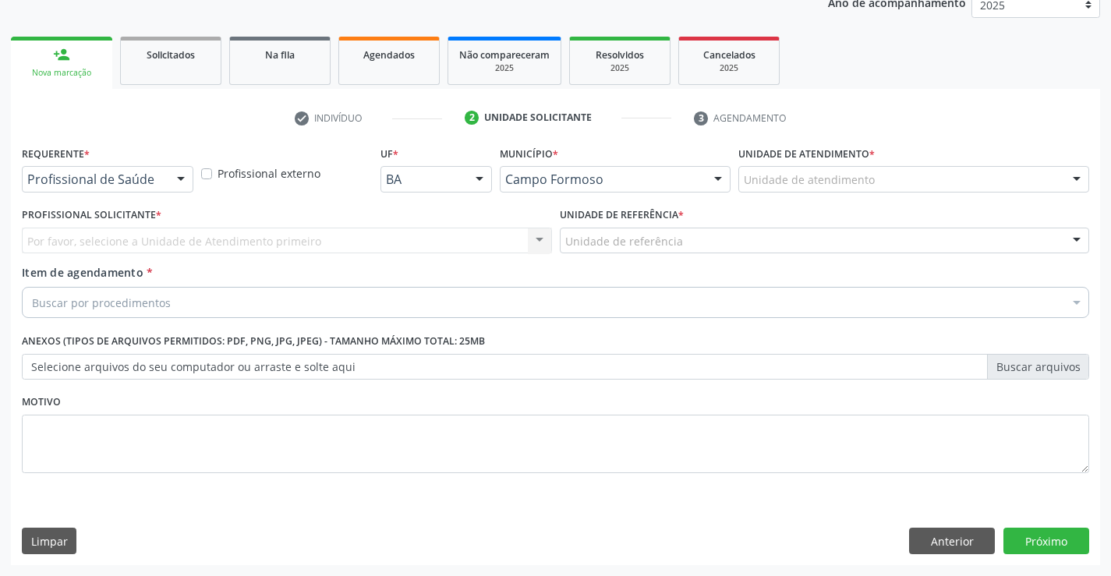
scroll to position [196, 0]
click at [165, 175] on div "Profissional de Saúde" at bounding box center [107, 179] width 171 height 27
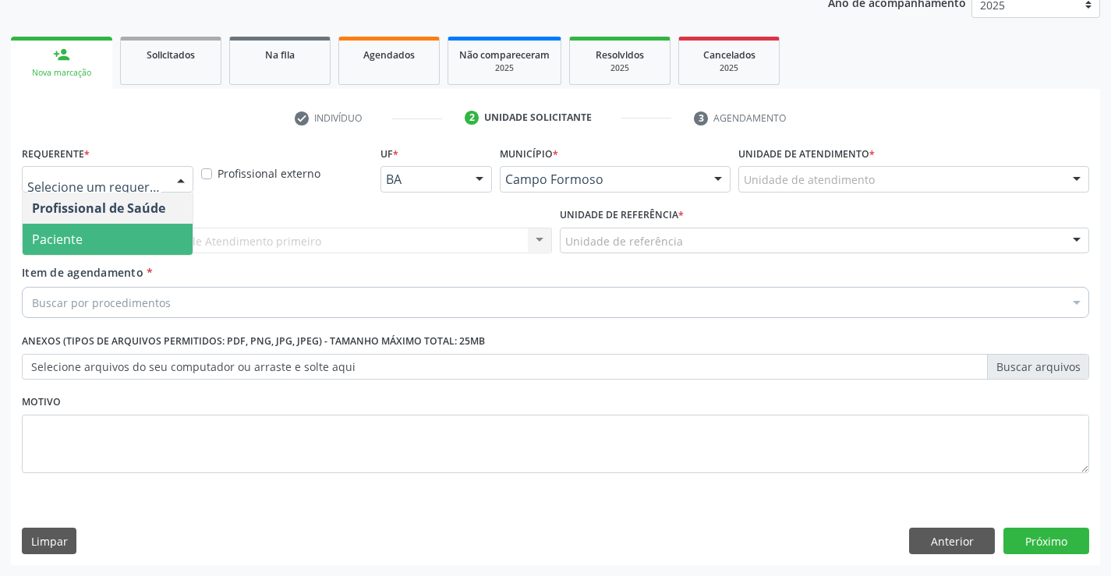
click at [150, 255] on div "Profissional de Saúde Paciente Nenhum resultado encontrado para: " " Não há nen…" at bounding box center [107, 224] width 171 height 63
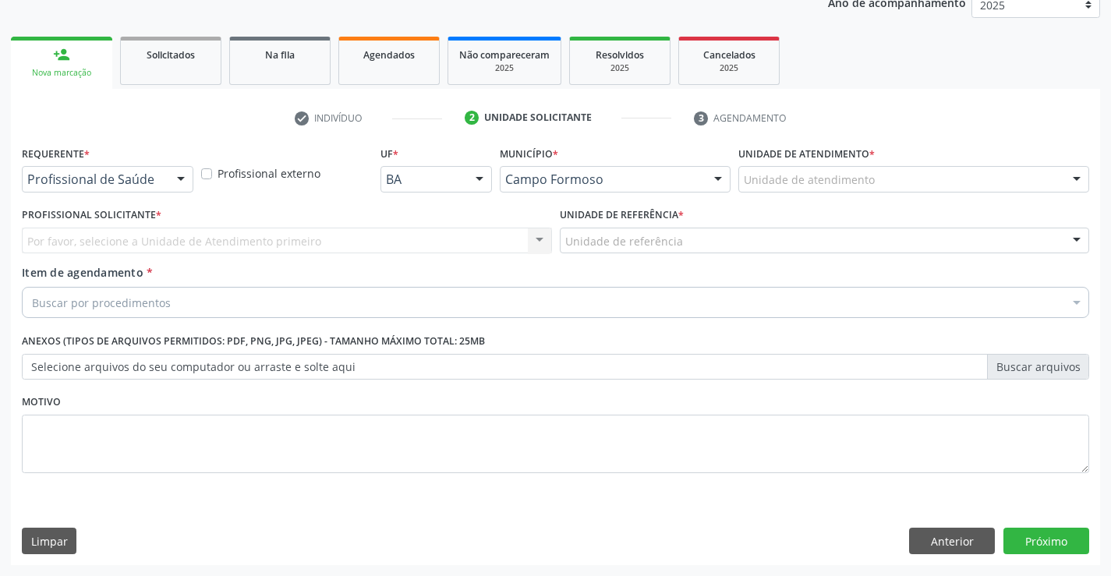
click at [279, 243] on div "Por favor, selecione a Unidade de Atendimento primeiro Nenhum resultado encontr…" at bounding box center [287, 241] width 530 height 27
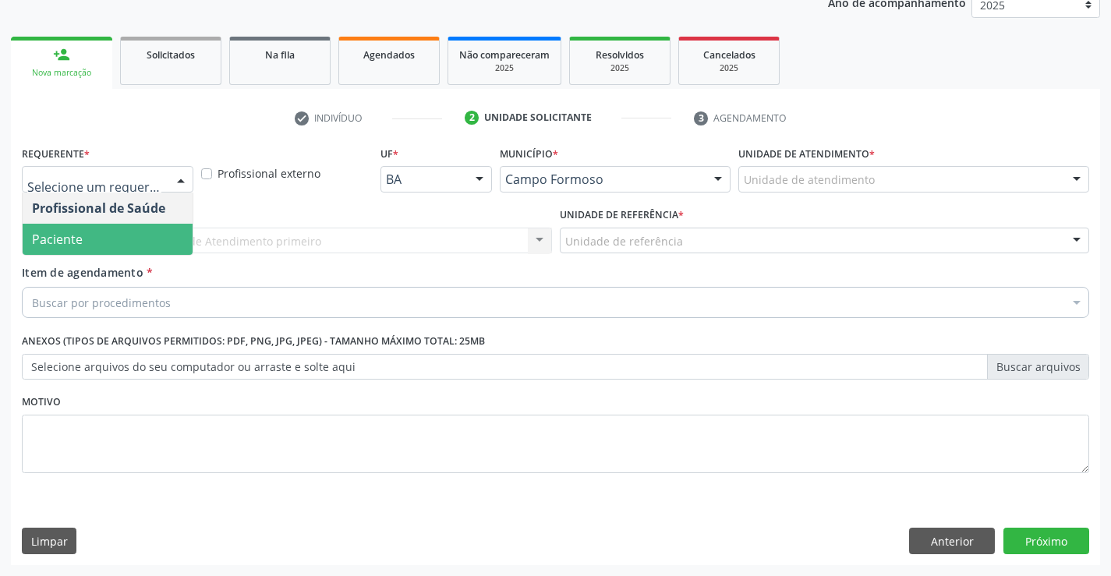
click at [150, 236] on span "Paciente" at bounding box center [108, 239] width 170 height 31
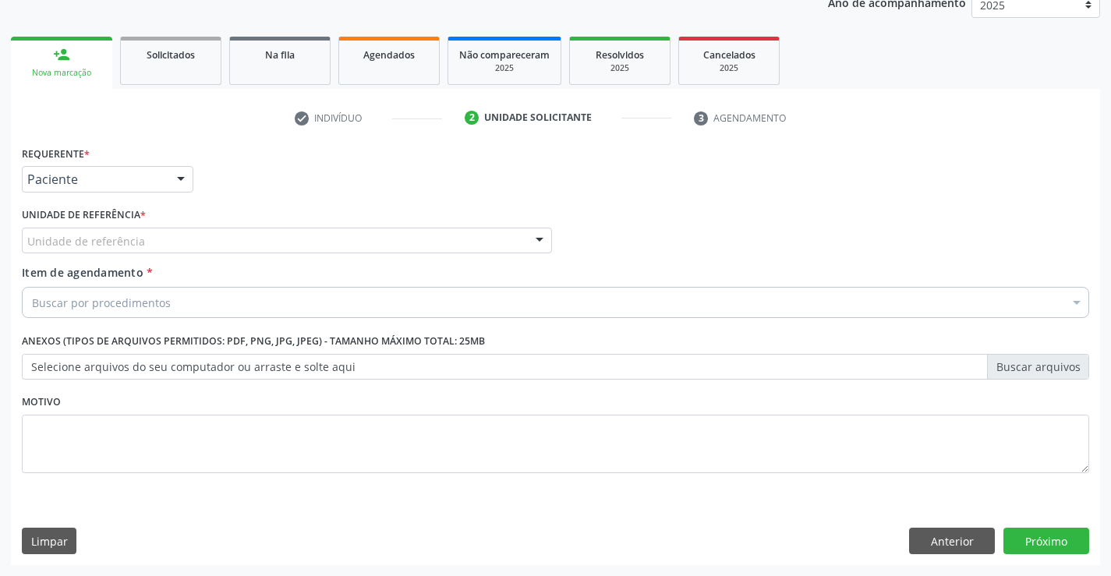
click at [273, 248] on div "Unidade de referência" at bounding box center [287, 241] width 530 height 27
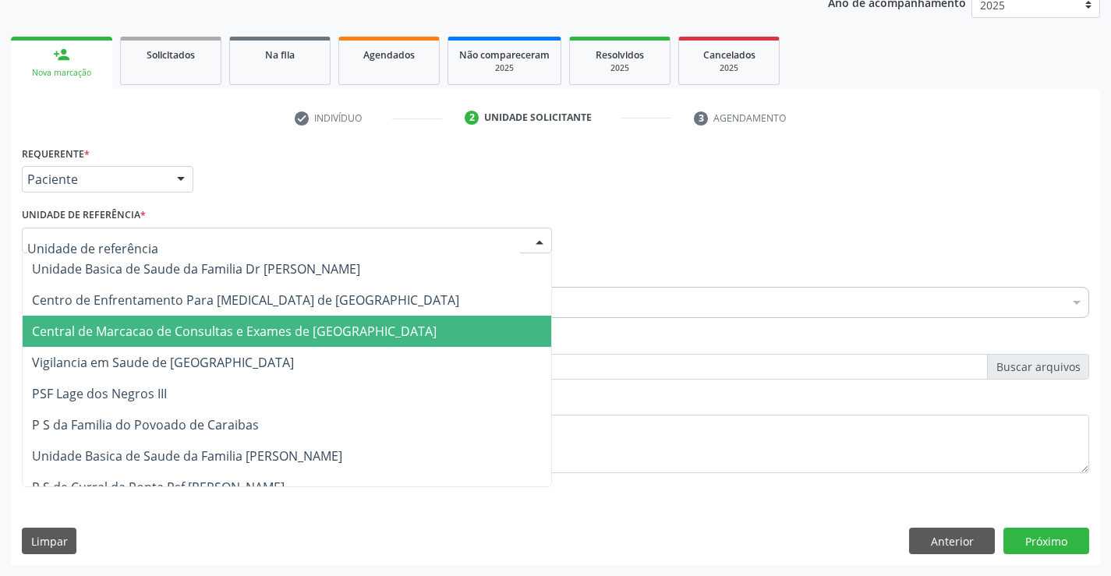
click at [257, 334] on span "Central de Marcacao de Consultas e Exames de [GEOGRAPHIC_DATA]" at bounding box center [234, 331] width 405 height 17
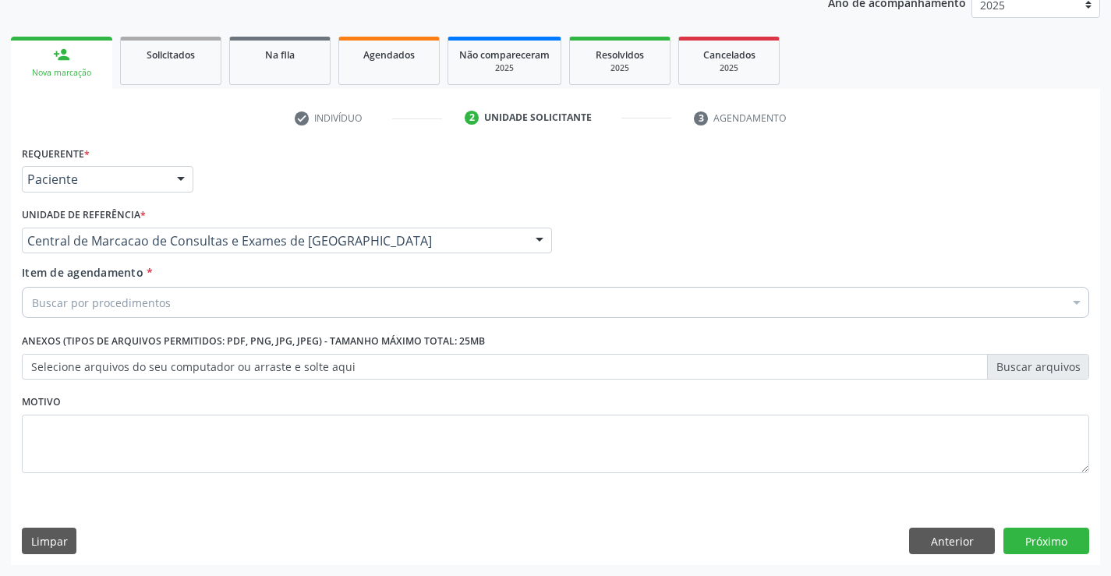
click at [327, 307] on div "Buscar por procedimentos" at bounding box center [555, 302] width 1067 height 31
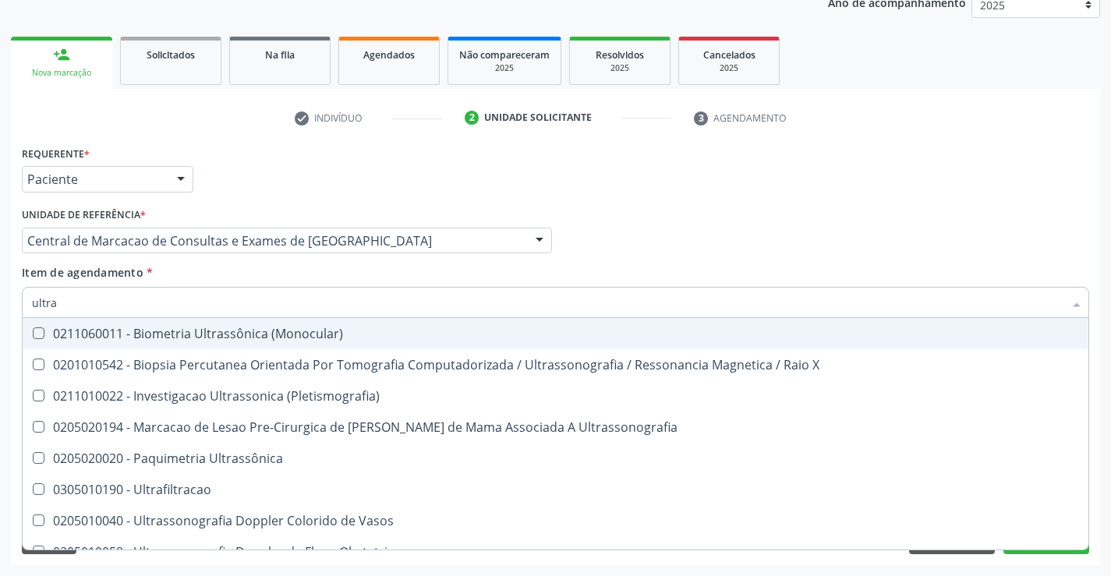
type input "ultras"
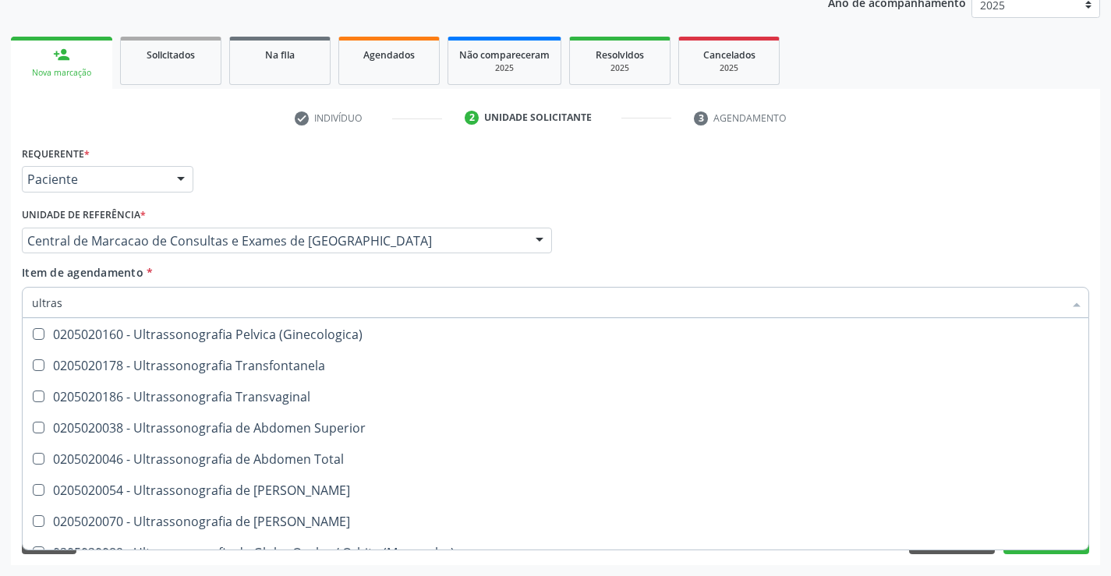
scroll to position [312, 0]
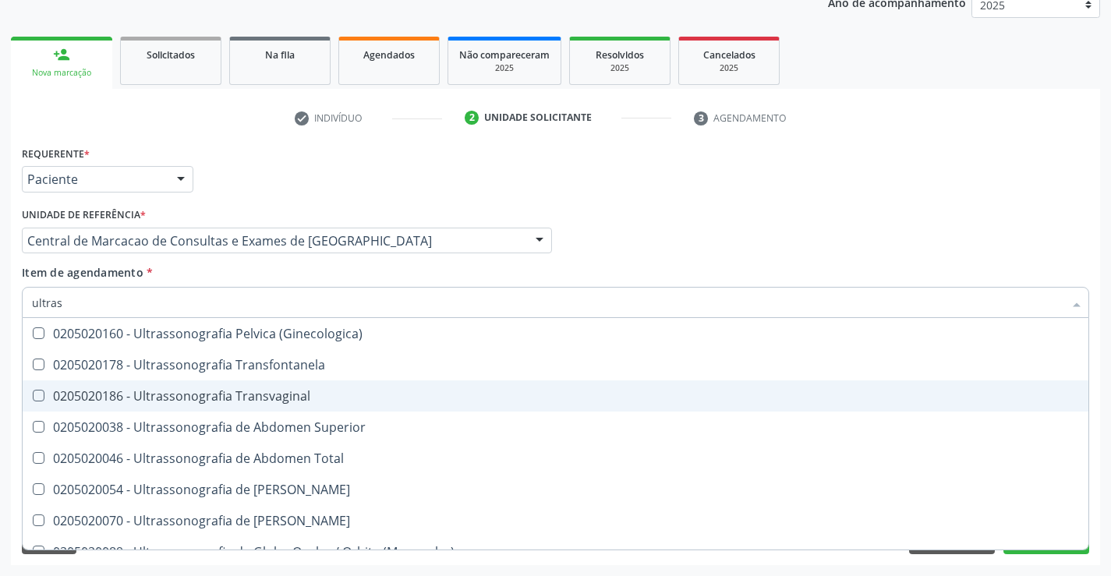
click at [328, 398] on div "0205020186 - Ultrassonografia Transvaginal" at bounding box center [555, 396] width 1047 height 12
checkbox Transvaginal "true"
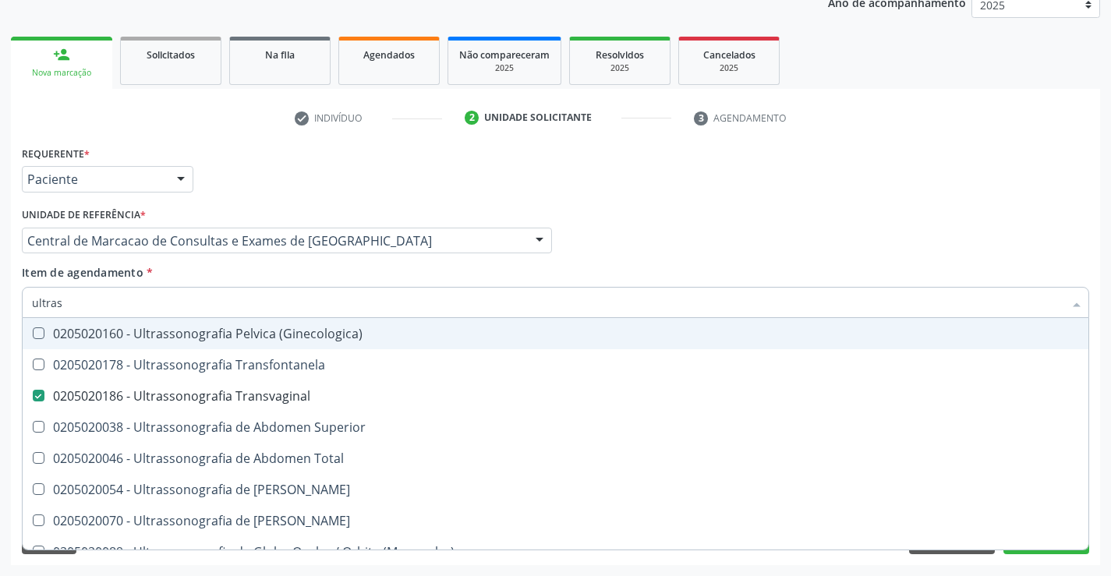
click at [744, 226] on div "Profissional Solicitante Por favor, selecione a Unidade de Atendimento primeiro…" at bounding box center [555, 233] width 1075 height 61
checkbox X "true"
checkbox Transvaginal "false"
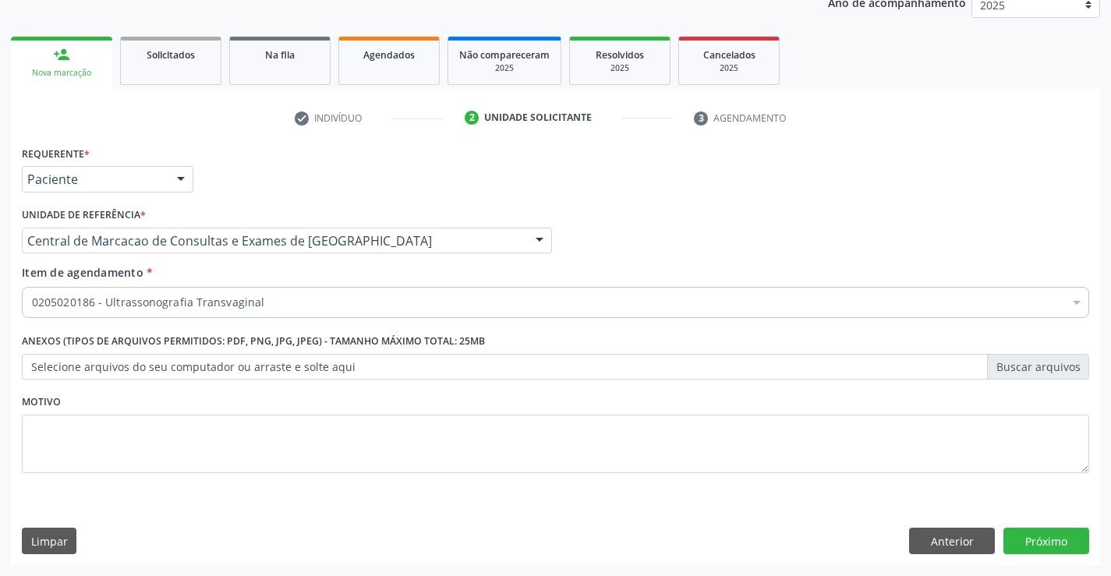
scroll to position [0, 0]
click at [1055, 547] on button "Próximo" at bounding box center [1046, 541] width 86 height 27
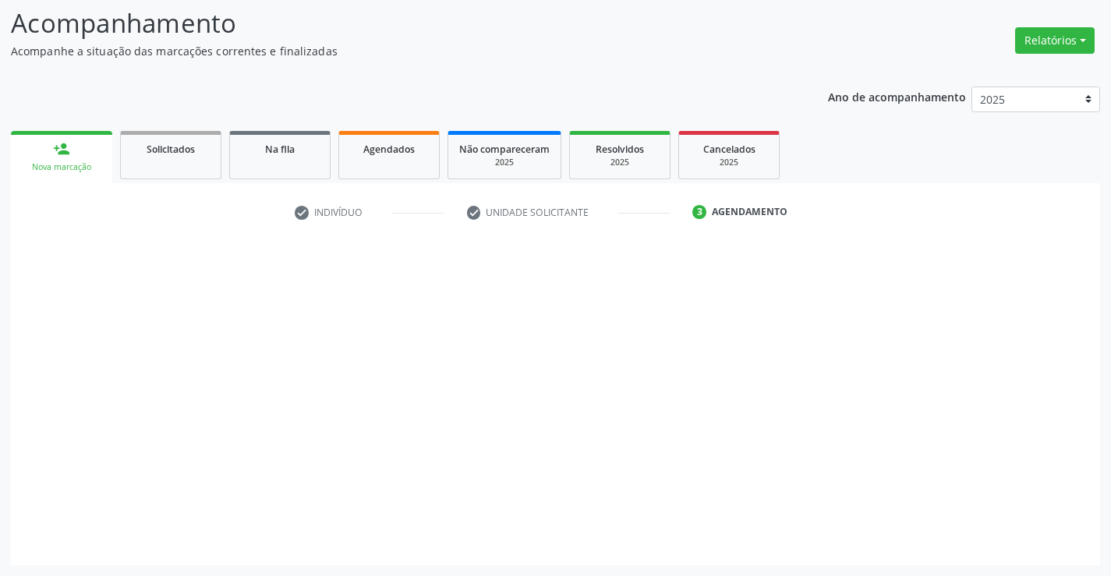
scroll to position [102, 0]
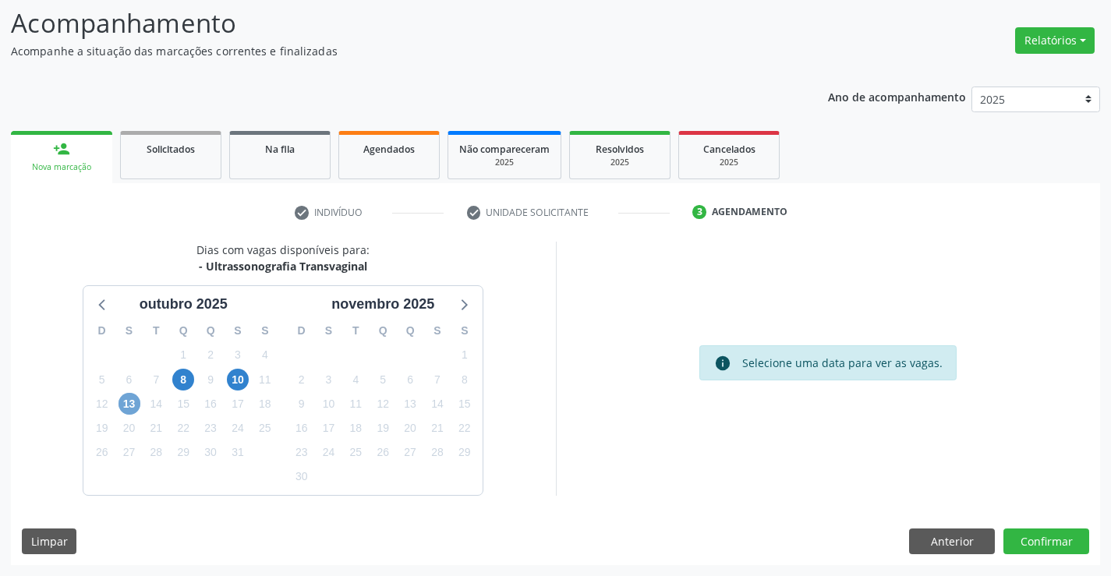
click at [134, 405] on span "13" at bounding box center [129, 404] width 22 height 22
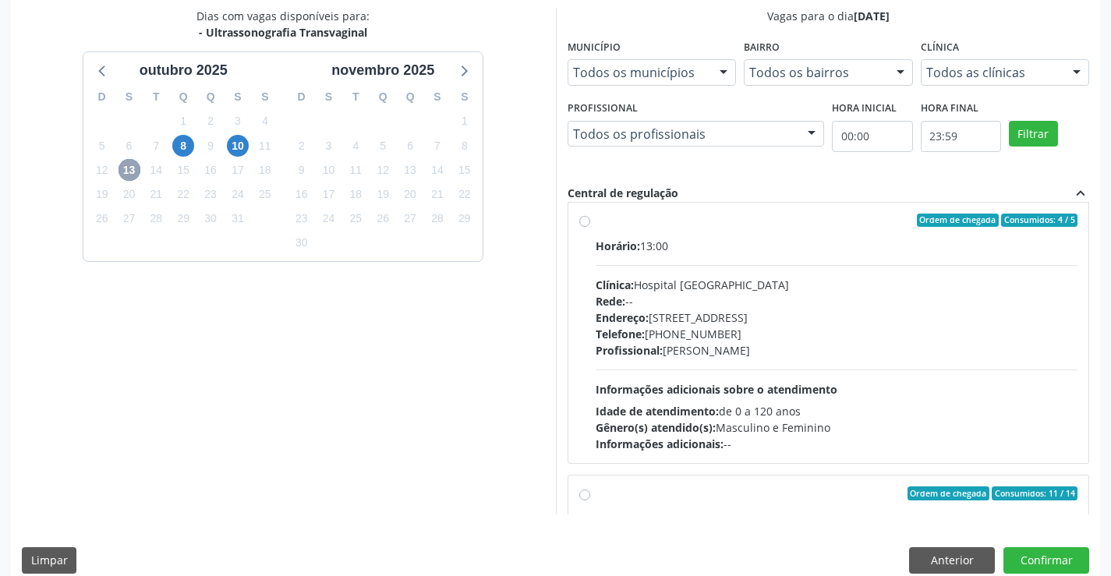
scroll to position [207, 0]
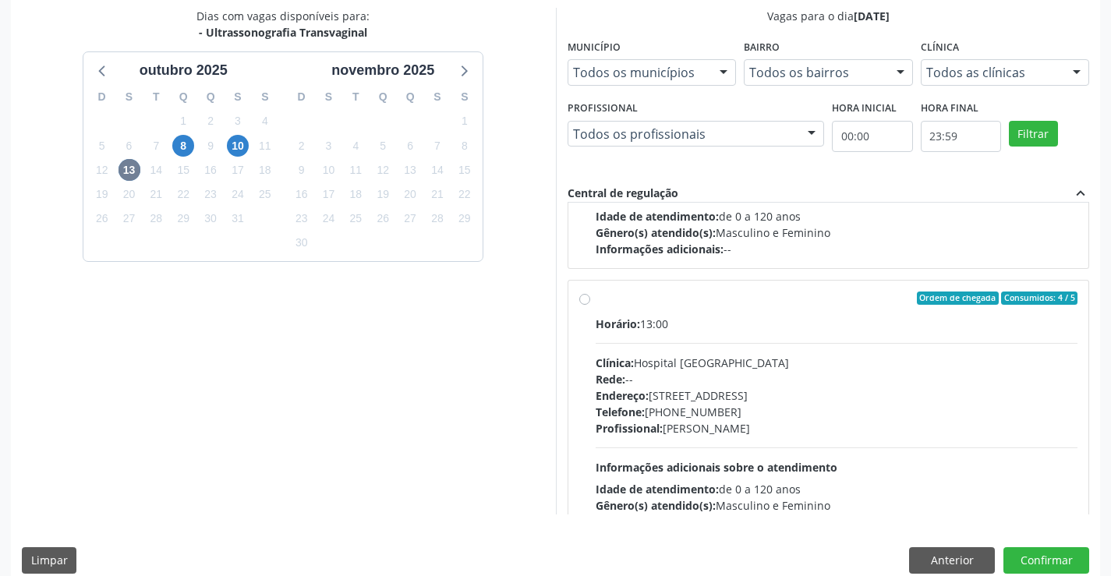
click at [733, 327] on div "Horário: 13:00" at bounding box center [837, 324] width 483 height 16
click at [590, 306] on input "Ordem de chegada Consumidos: 4 / 5 Horário: 13:00 Clínica: Hospital Sao Francis…" at bounding box center [584, 299] width 11 height 14
radio input "true"
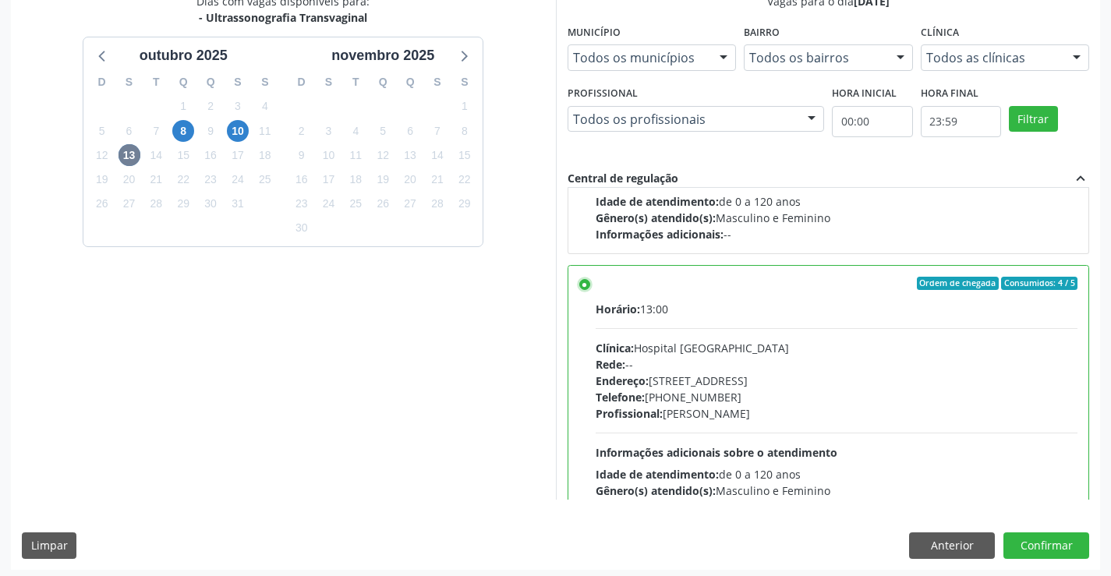
scroll to position [355, 0]
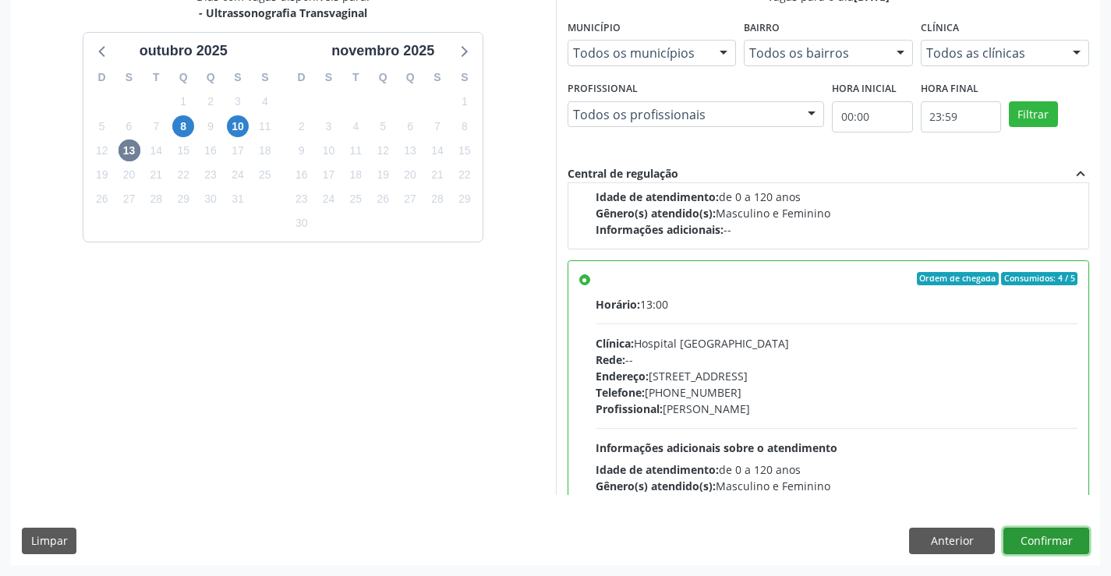
click at [1023, 549] on button "Confirmar" at bounding box center [1046, 541] width 86 height 27
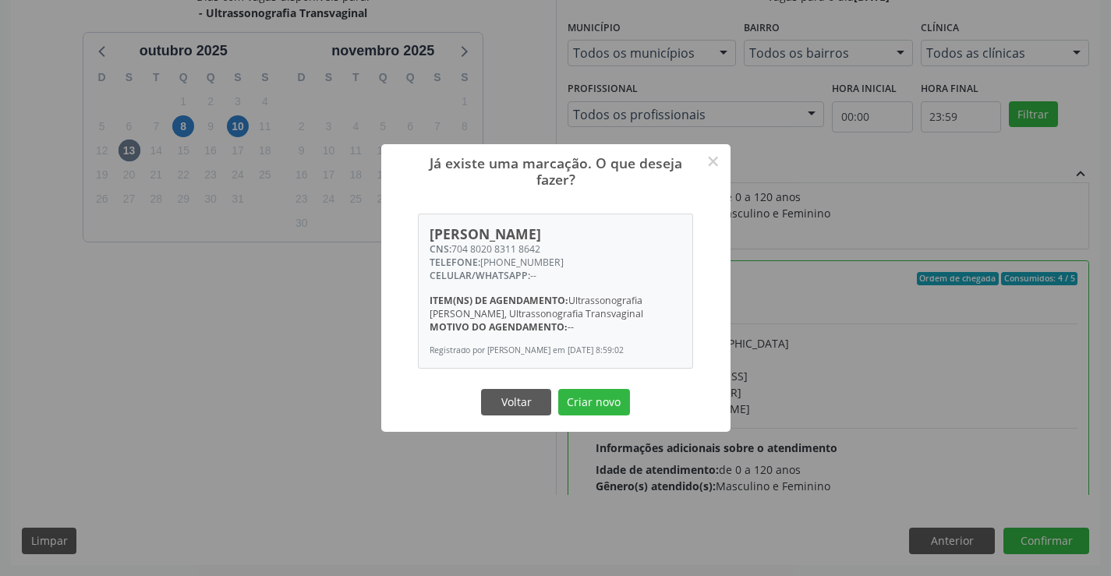
click at [558, 389] on button "Criar novo" at bounding box center [594, 402] width 72 height 27
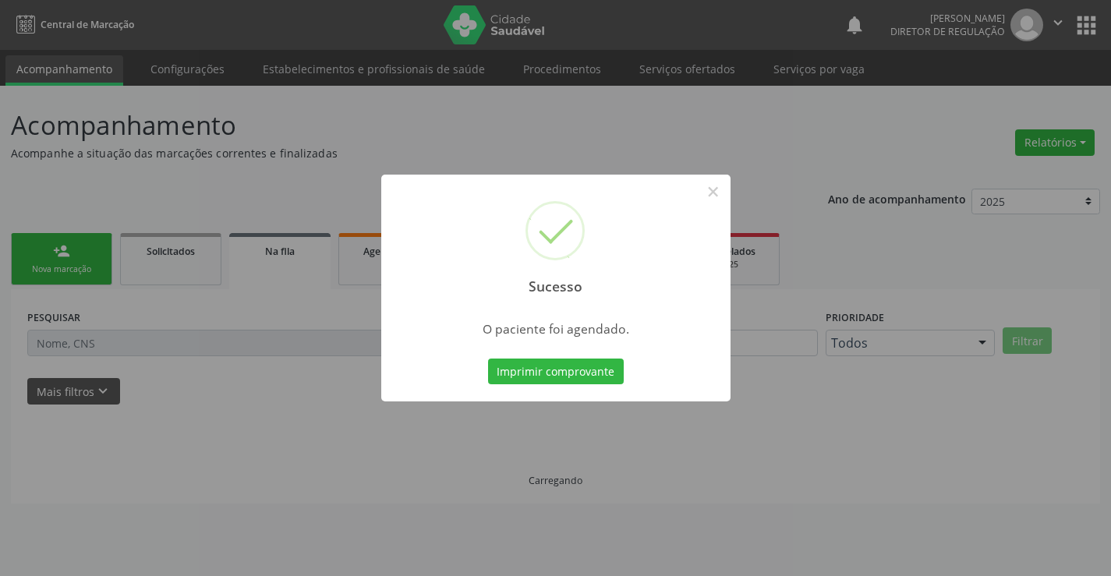
scroll to position [0, 0]
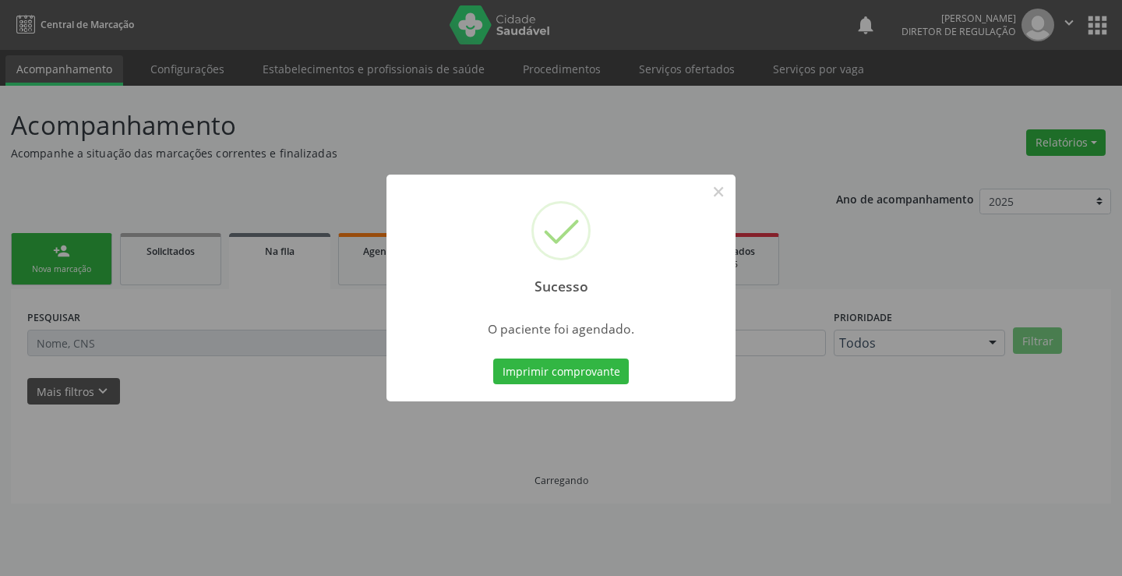
click at [493, 359] on button "Imprimir comprovante" at bounding box center [561, 372] width 136 height 27
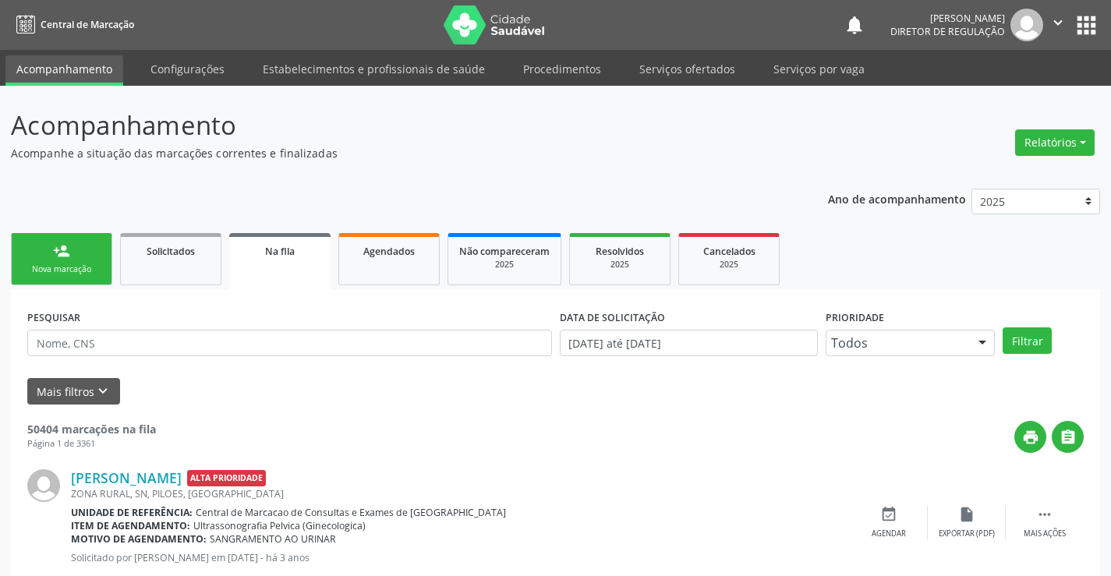
click at [1048, 21] on button "" at bounding box center [1058, 25] width 30 height 33
click at [1004, 96] on link "Sair" at bounding box center [1018, 95] width 108 height 22
